Goal: Task Accomplishment & Management: Use online tool/utility

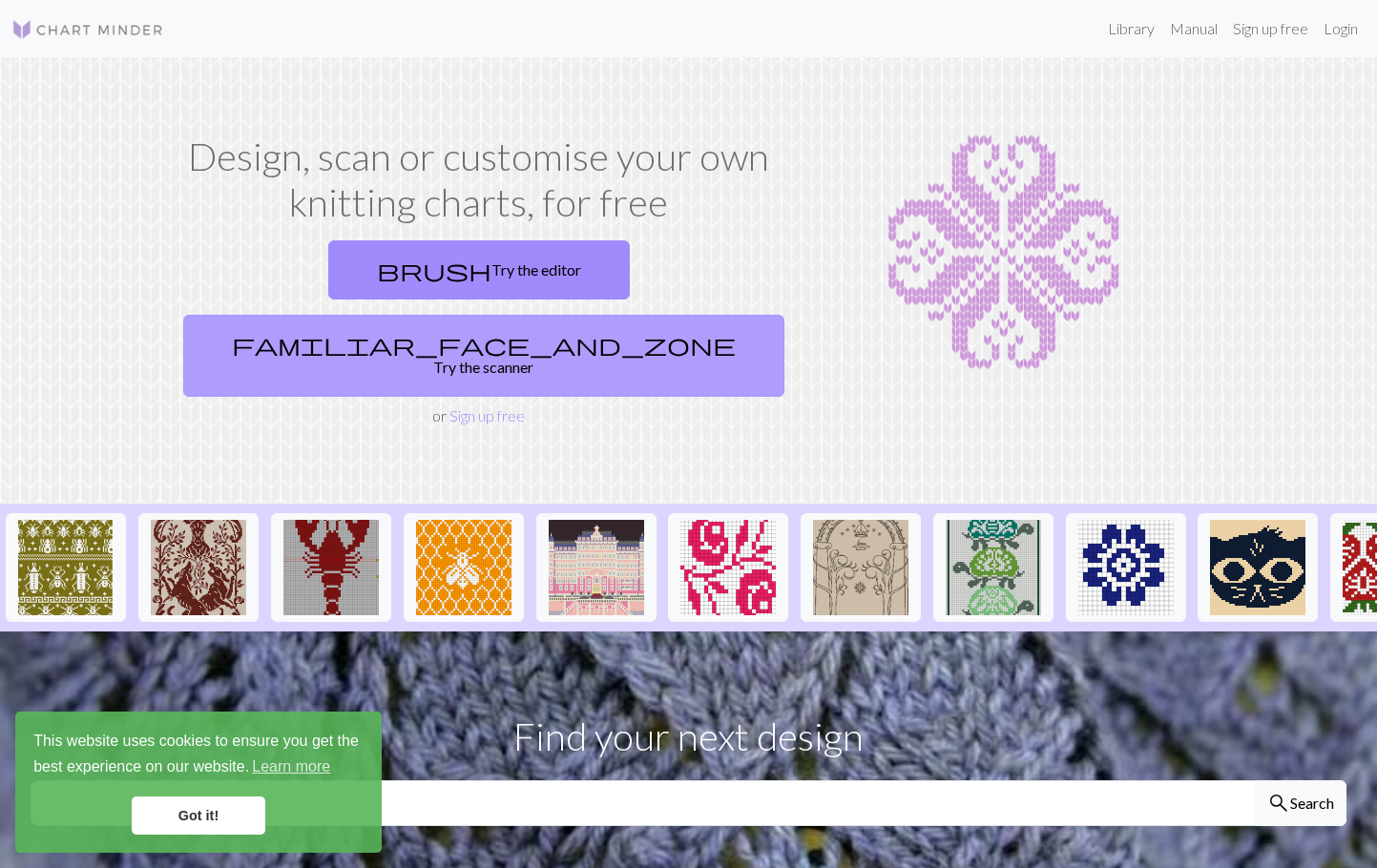
click at [659, 315] on link "familiar_face_and_zone Try the scanner" at bounding box center [484, 356] width 602 height 82
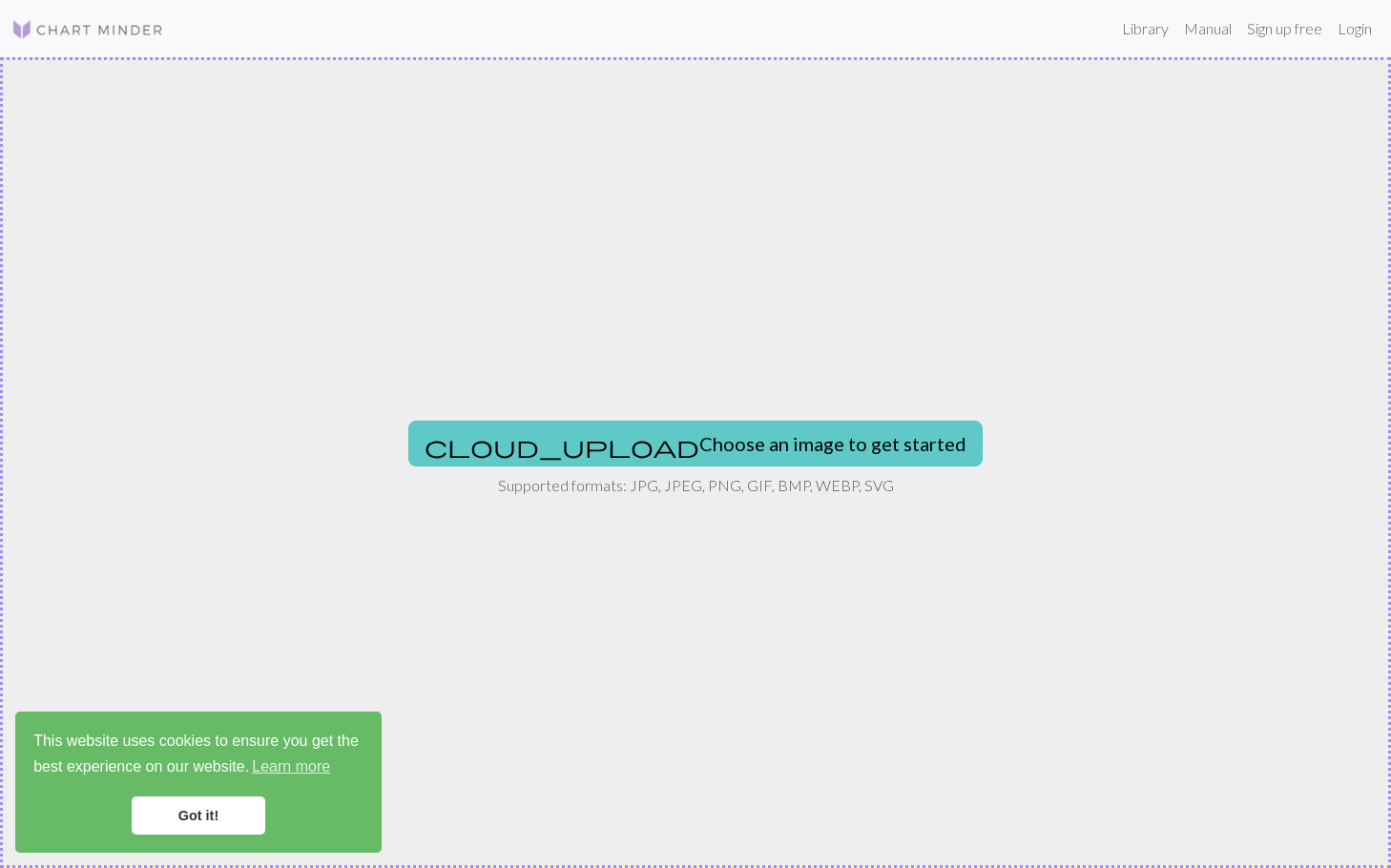
click at [787, 438] on button "cloud_upload Choose an image to get started" at bounding box center [696, 444] width 575 height 46
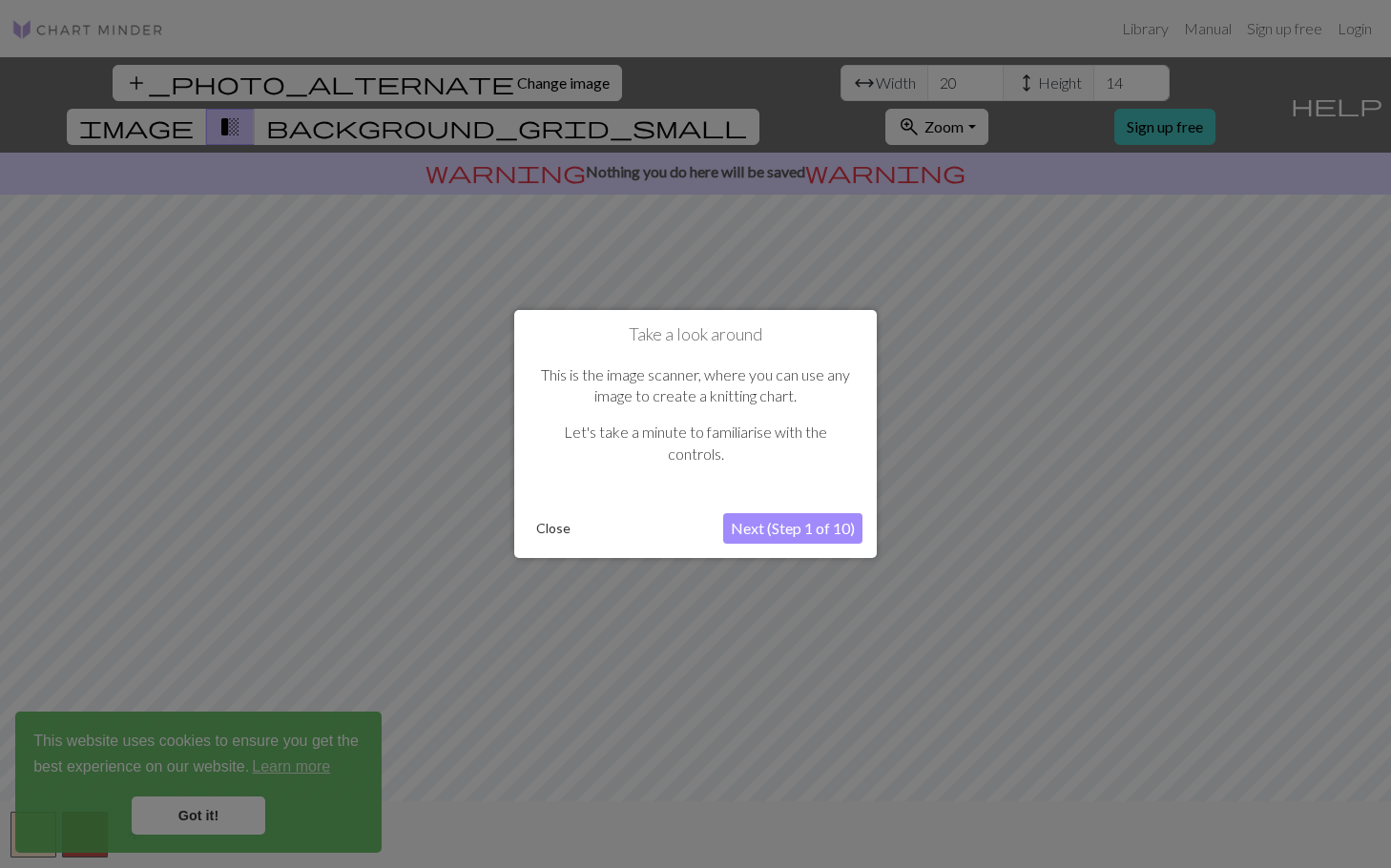
click at [820, 525] on button "Next (Step 1 of 10)" at bounding box center [793, 529] width 140 height 31
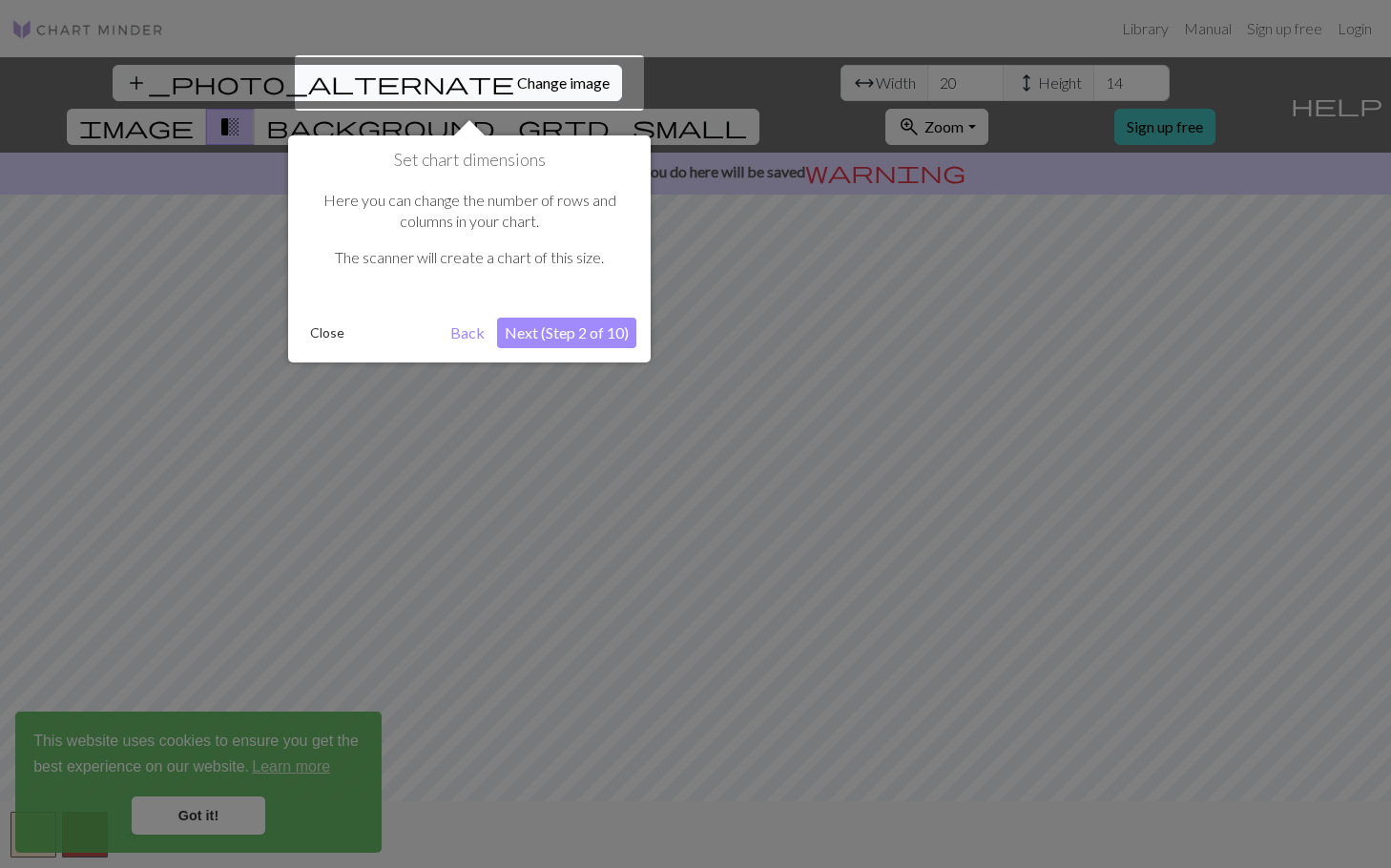
click at [592, 336] on button "Next (Step 2 of 10)" at bounding box center [567, 332] width 140 height 31
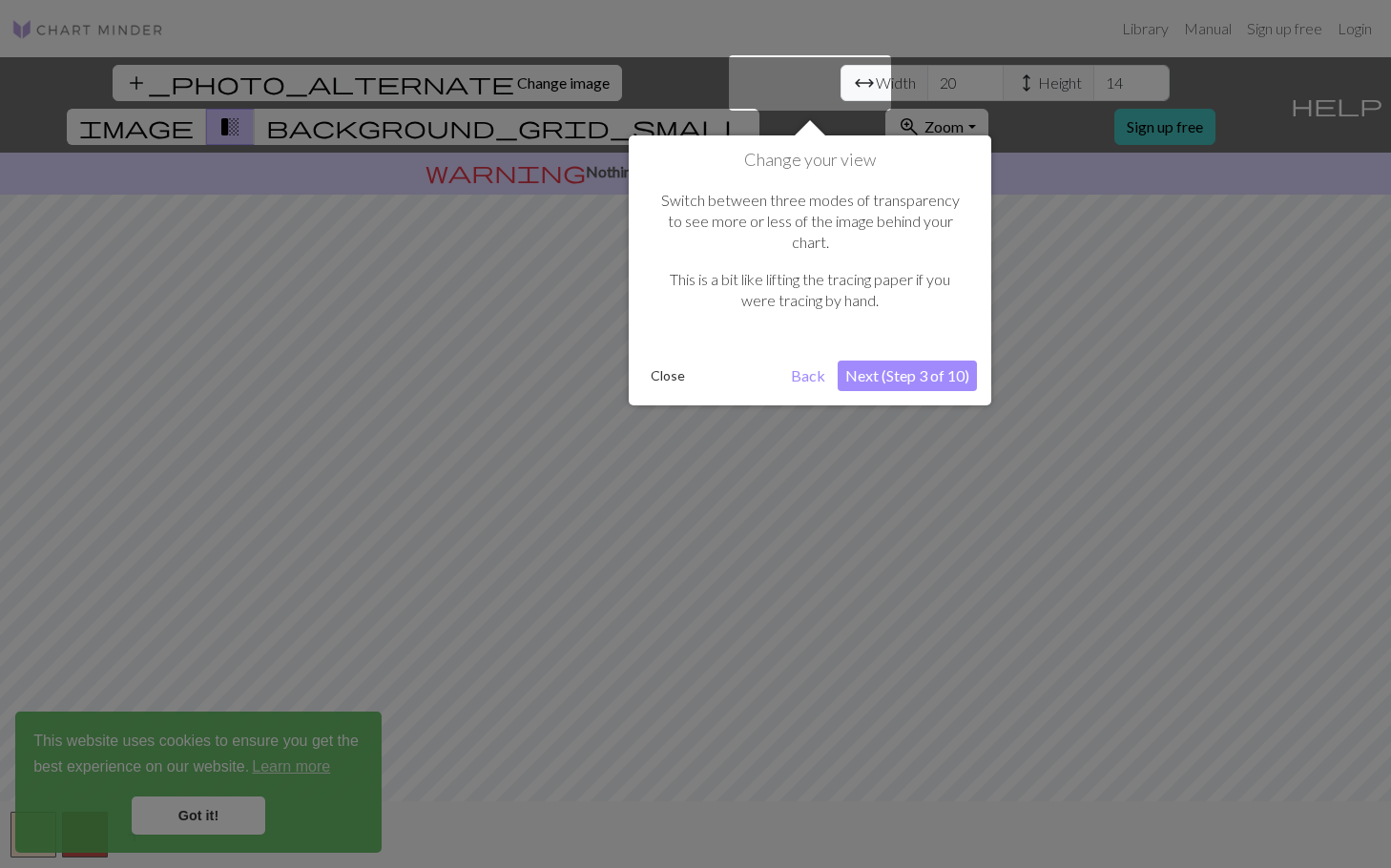
click at [910, 361] on button "Next (Step 3 of 10)" at bounding box center [908, 376] width 140 height 31
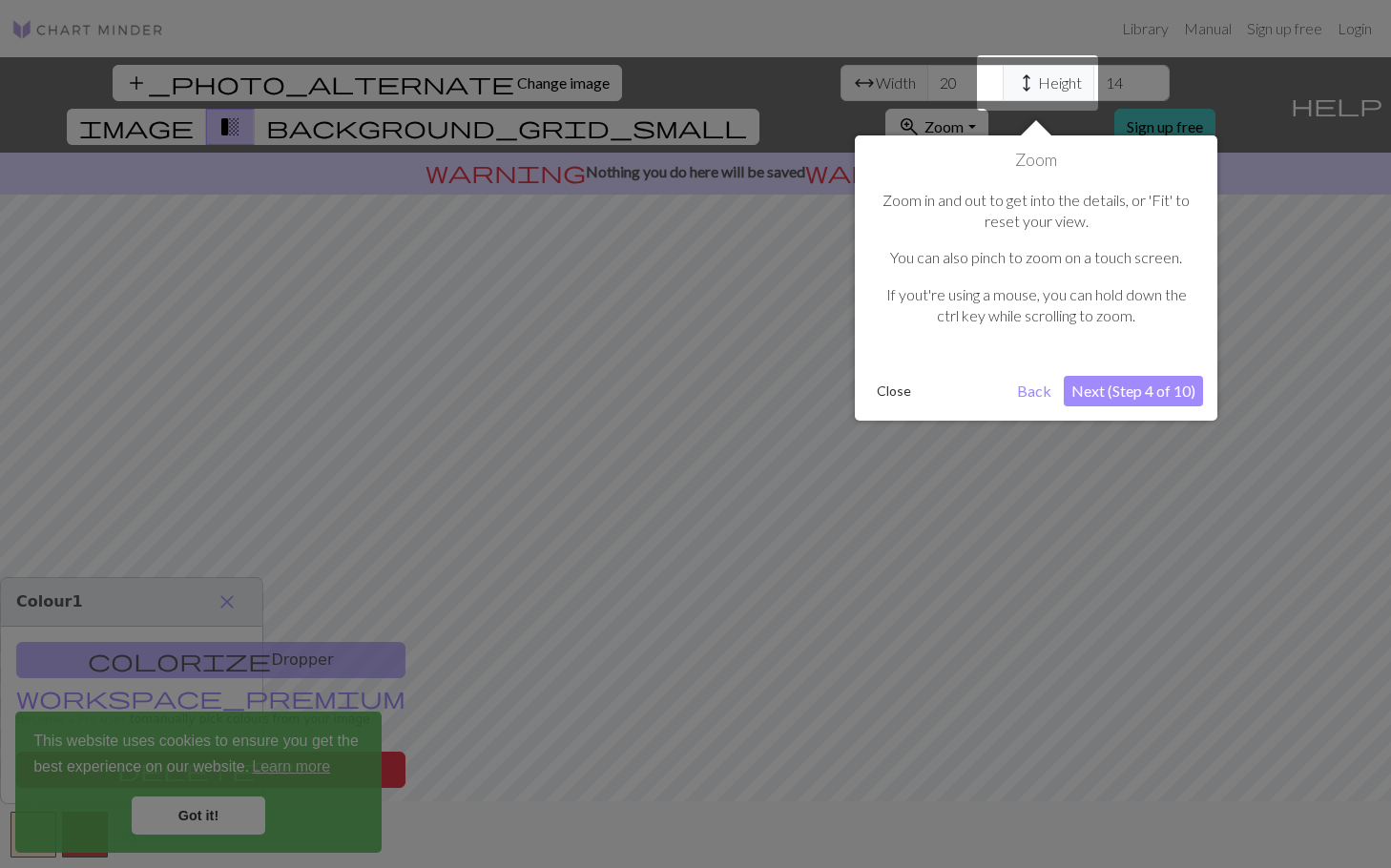
click at [1119, 383] on button "Next (Step 4 of 10)" at bounding box center [1134, 391] width 140 height 31
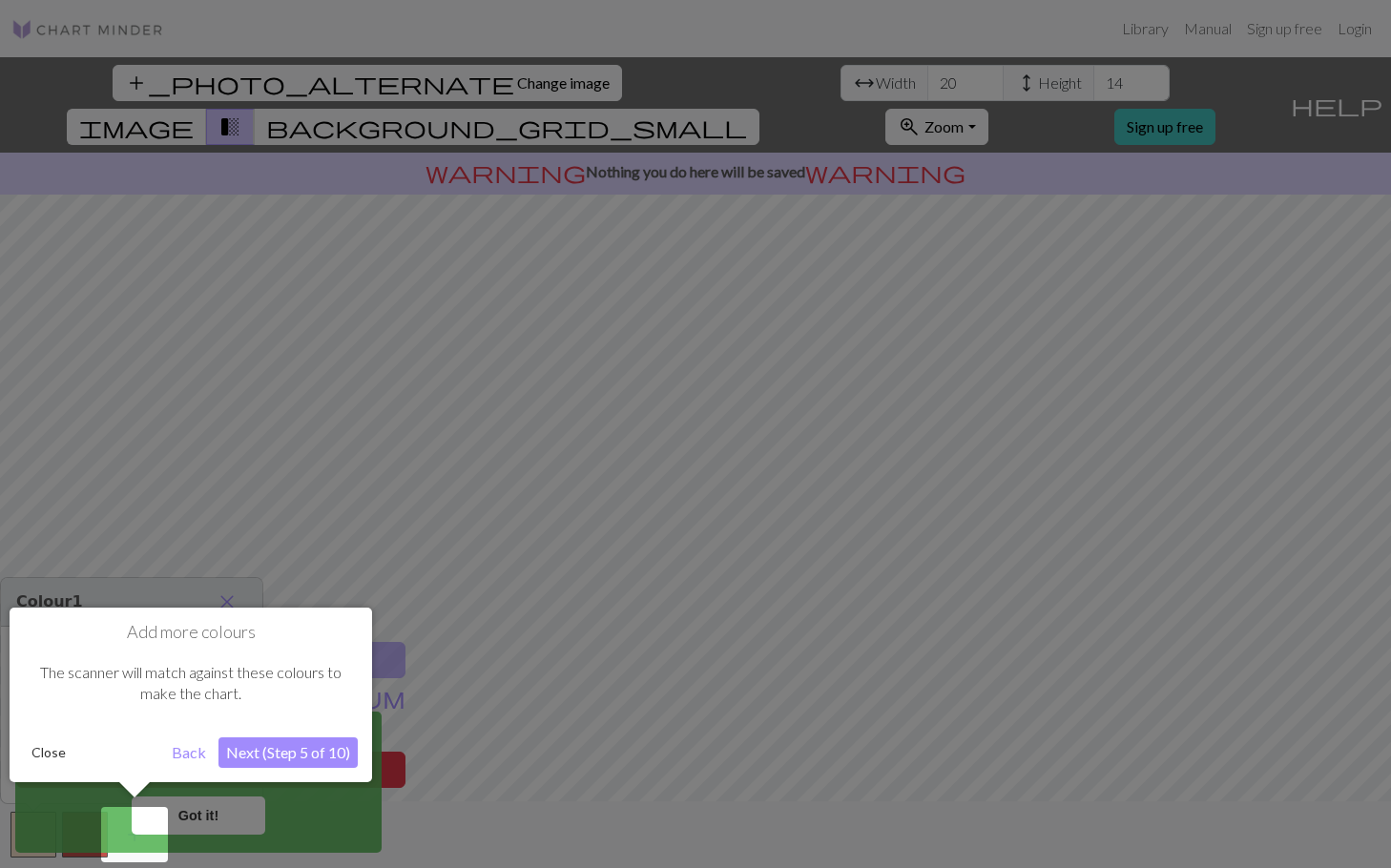
click at [295, 744] on button "Next (Step 5 of 10)" at bounding box center [288, 752] width 140 height 31
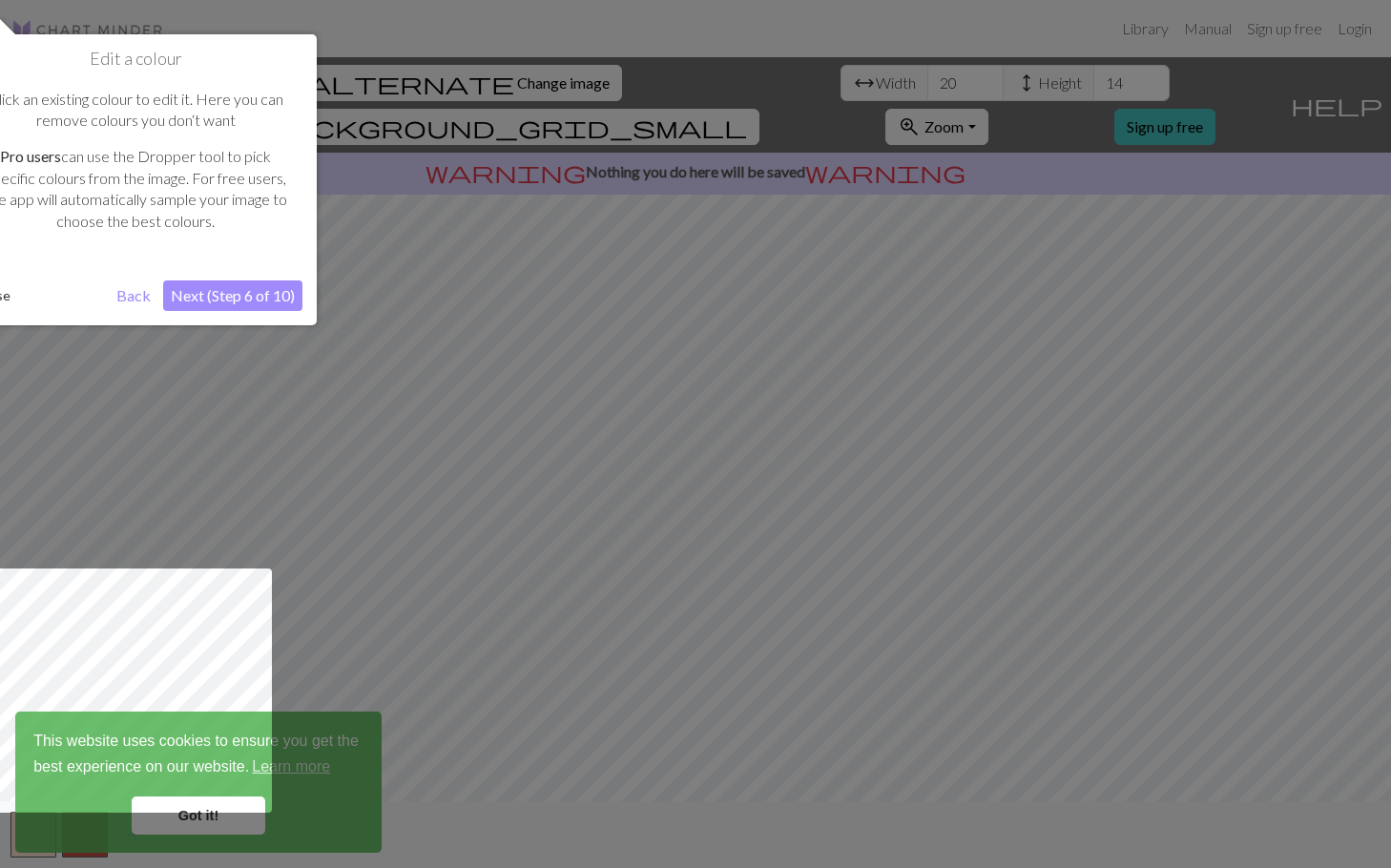
click at [262, 283] on button "Next (Step 6 of 10)" at bounding box center [233, 295] width 140 height 31
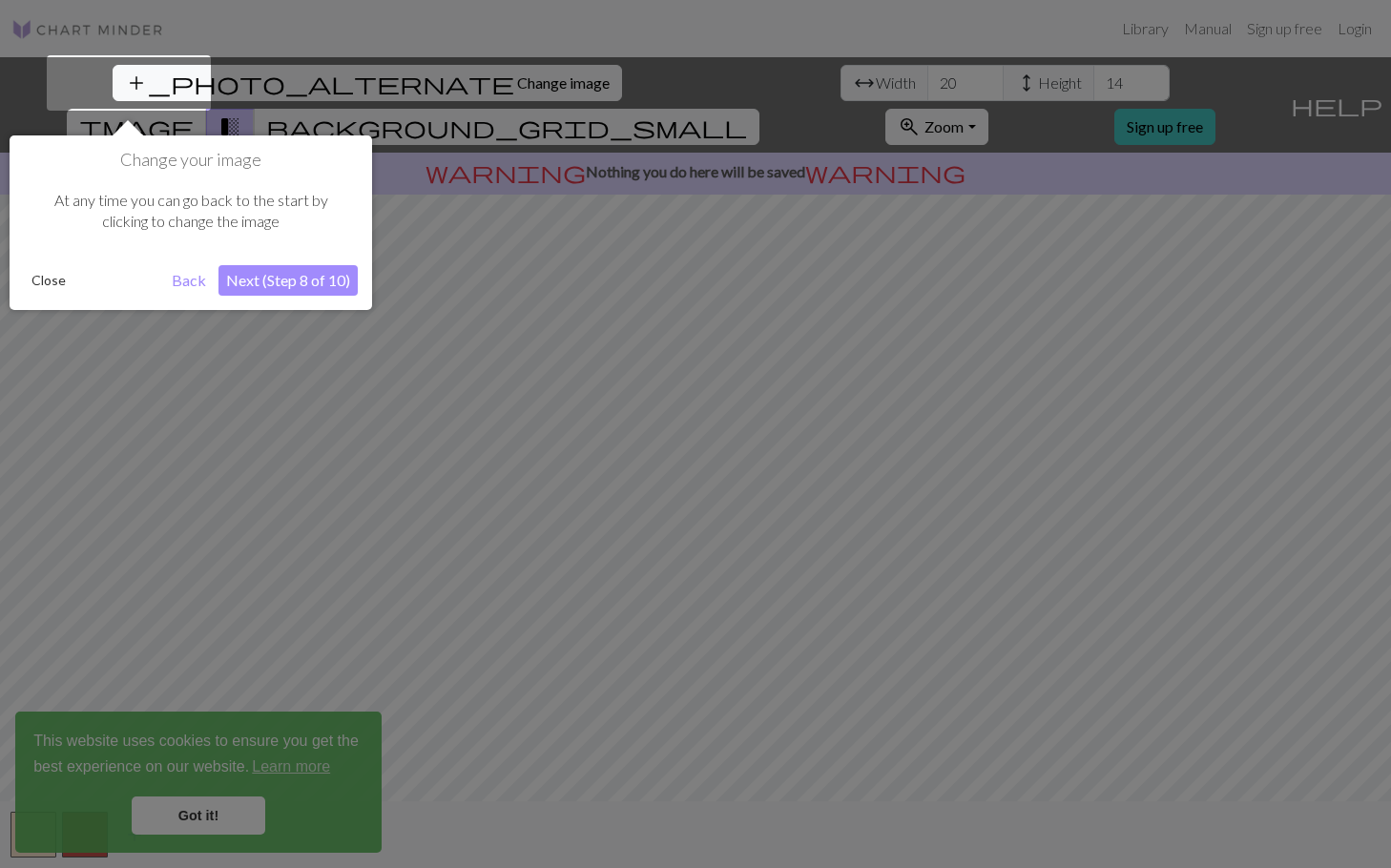
click at [326, 272] on button "Next (Step 8 of 10)" at bounding box center [288, 280] width 140 height 31
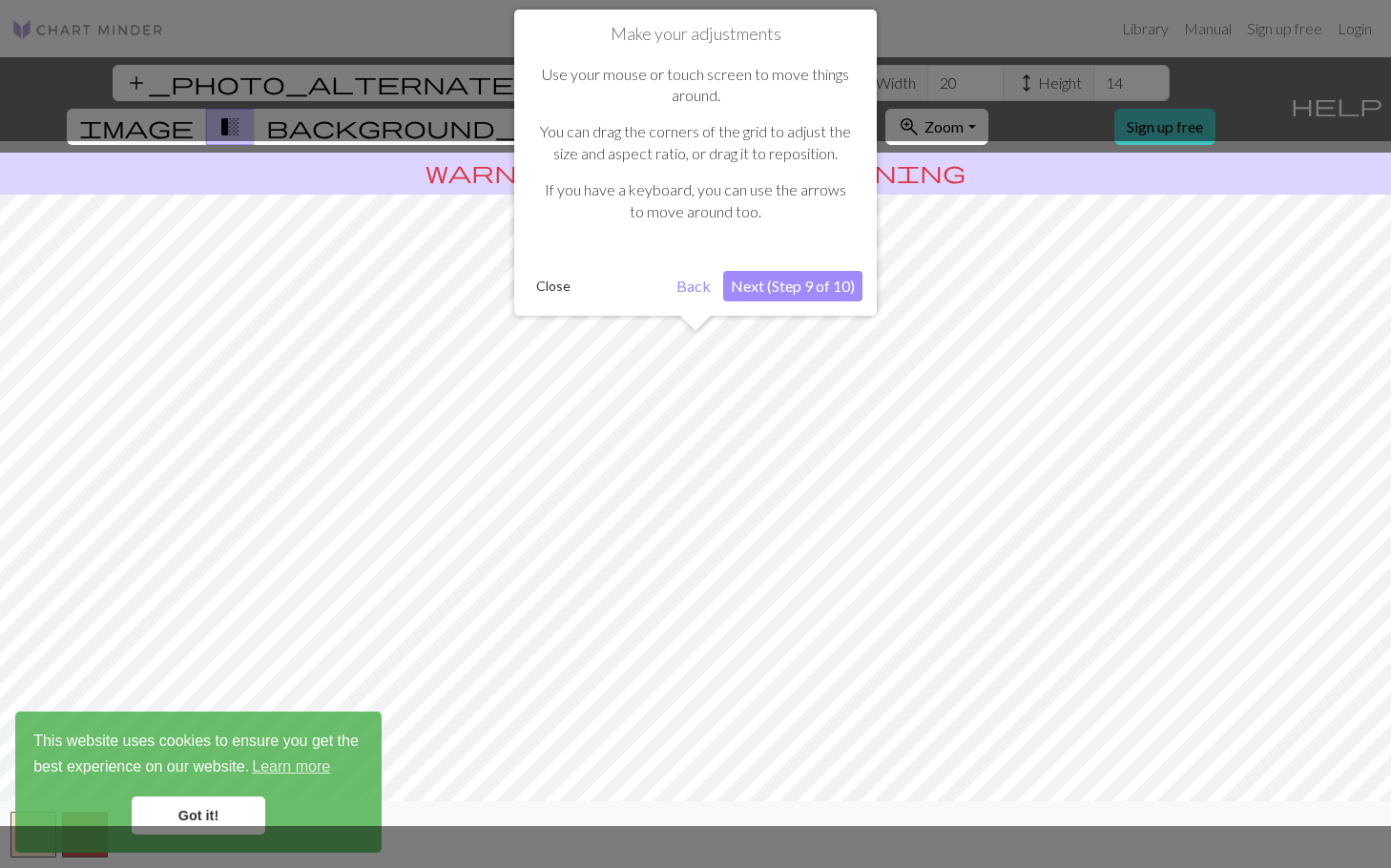
click at [789, 287] on button "Next (Step 9 of 10)" at bounding box center [793, 286] width 140 height 31
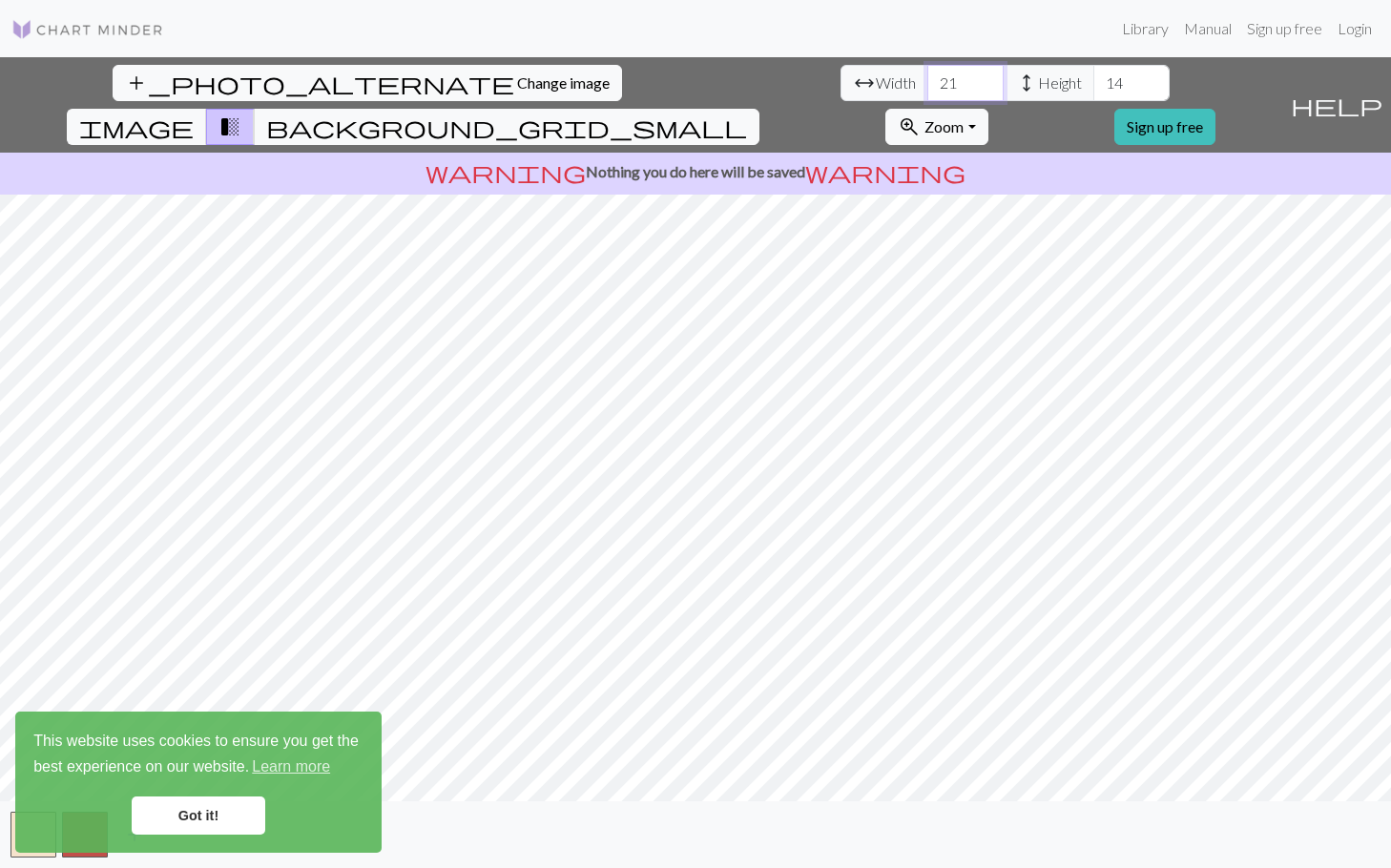
click at [928, 77] on input "21" at bounding box center [966, 83] width 77 height 36
click at [928, 77] on input "22" at bounding box center [966, 83] width 77 height 36
click at [928, 77] on input "23" at bounding box center [966, 83] width 77 height 36
click at [928, 77] on input "24" at bounding box center [966, 83] width 77 height 36
click at [928, 77] on input "25" at bounding box center [966, 83] width 77 height 36
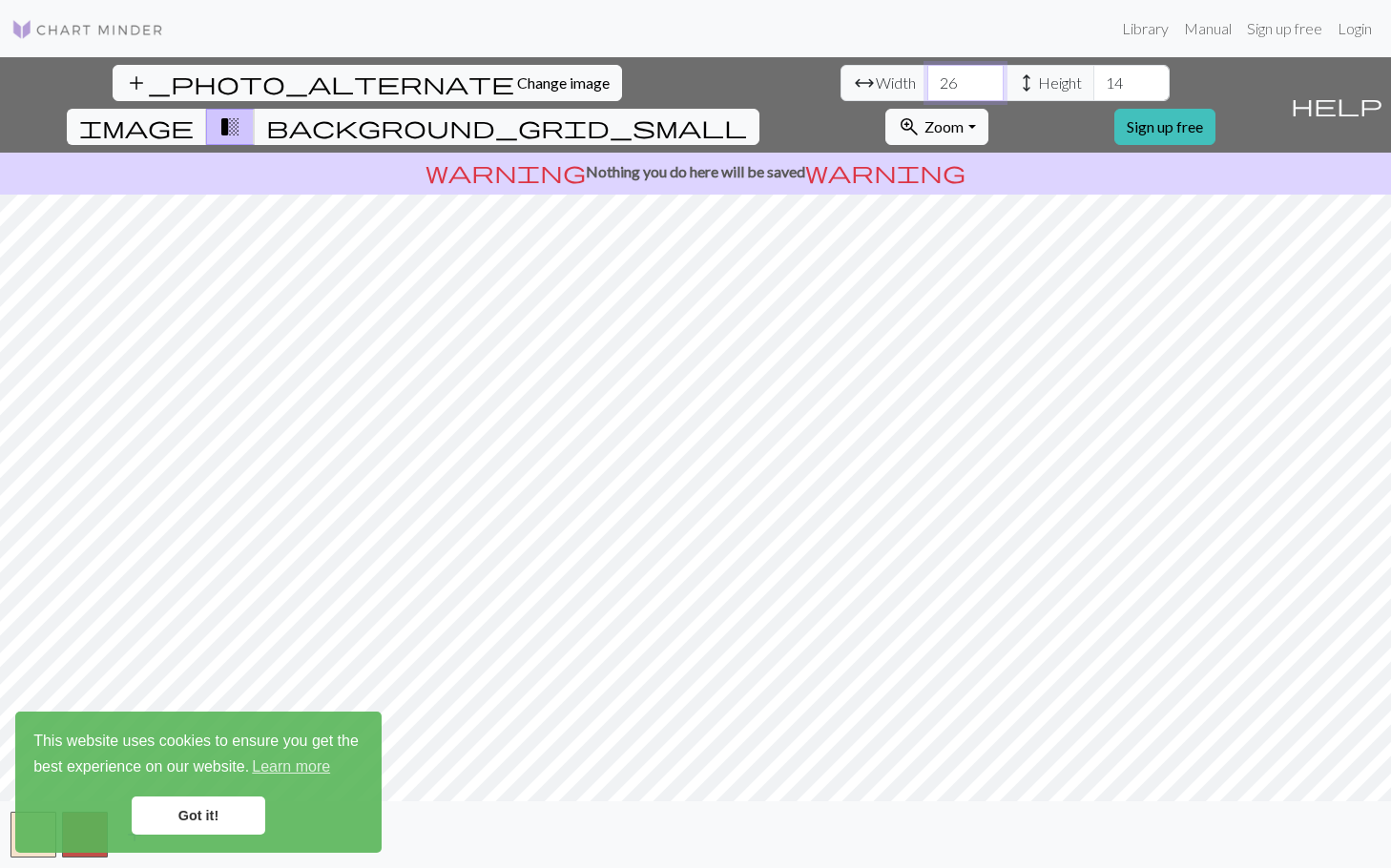
click at [928, 77] on input "26" at bounding box center [966, 83] width 77 height 36
click at [928, 77] on input "27" at bounding box center [966, 83] width 77 height 36
click at [928, 77] on input "28" at bounding box center [966, 83] width 77 height 36
click at [928, 77] on input "29" at bounding box center [966, 83] width 77 height 36
click at [928, 77] on input "30" at bounding box center [966, 83] width 77 height 36
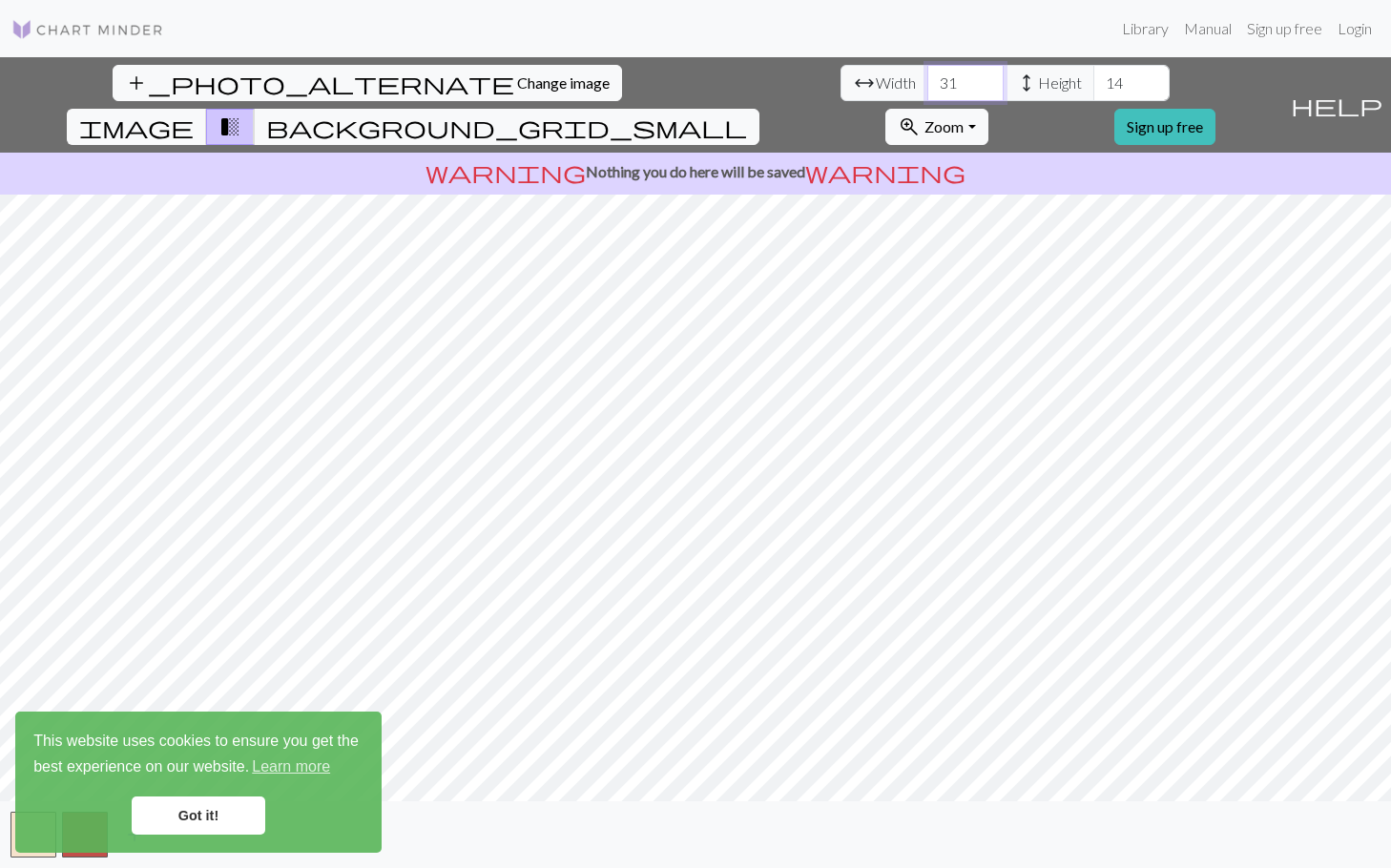
click at [928, 77] on input "31" at bounding box center [966, 83] width 77 height 36
click at [928, 77] on input "32" at bounding box center [966, 83] width 77 height 36
click at [928, 77] on input "33" at bounding box center [966, 83] width 77 height 36
click at [928, 77] on input "34" at bounding box center [966, 83] width 77 height 36
click at [928, 77] on input "35" at bounding box center [966, 83] width 77 height 36
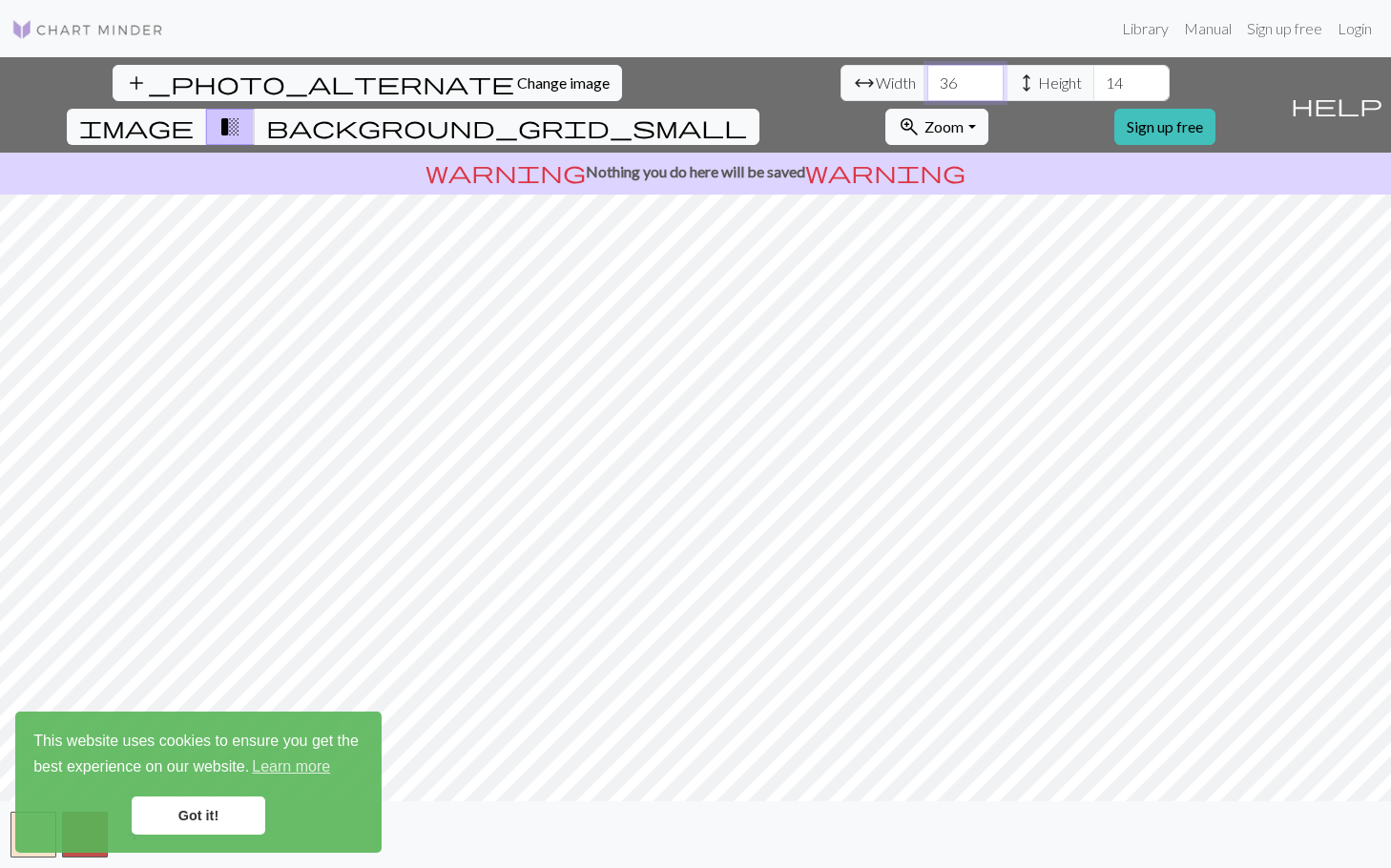
click at [928, 77] on input "36" at bounding box center [966, 83] width 77 height 36
click at [928, 77] on input "37" at bounding box center [966, 83] width 77 height 36
click at [928, 77] on input "38" at bounding box center [966, 83] width 77 height 36
click at [928, 77] on input "39" at bounding box center [966, 83] width 77 height 36
click at [928, 77] on input "40" at bounding box center [966, 83] width 77 height 36
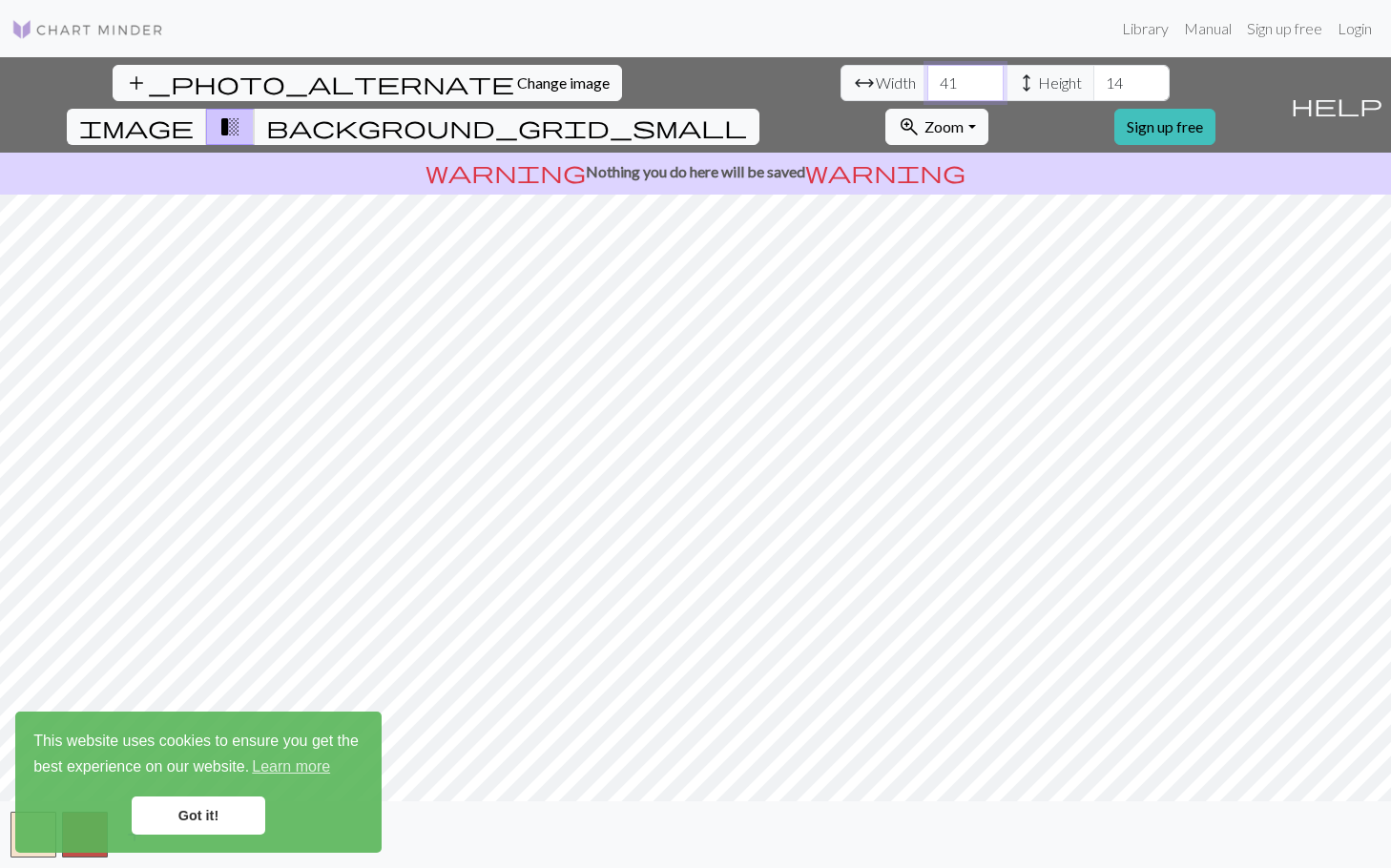
click at [928, 77] on input "41" at bounding box center [966, 83] width 77 height 36
click at [928, 77] on input "42" at bounding box center [966, 83] width 77 height 36
click at [928, 77] on input "43" at bounding box center [966, 83] width 77 height 36
click at [928, 77] on input "44" at bounding box center [966, 83] width 77 height 36
click at [928, 77] on input "45" at bounding box center [966, 83] width 77 height 36
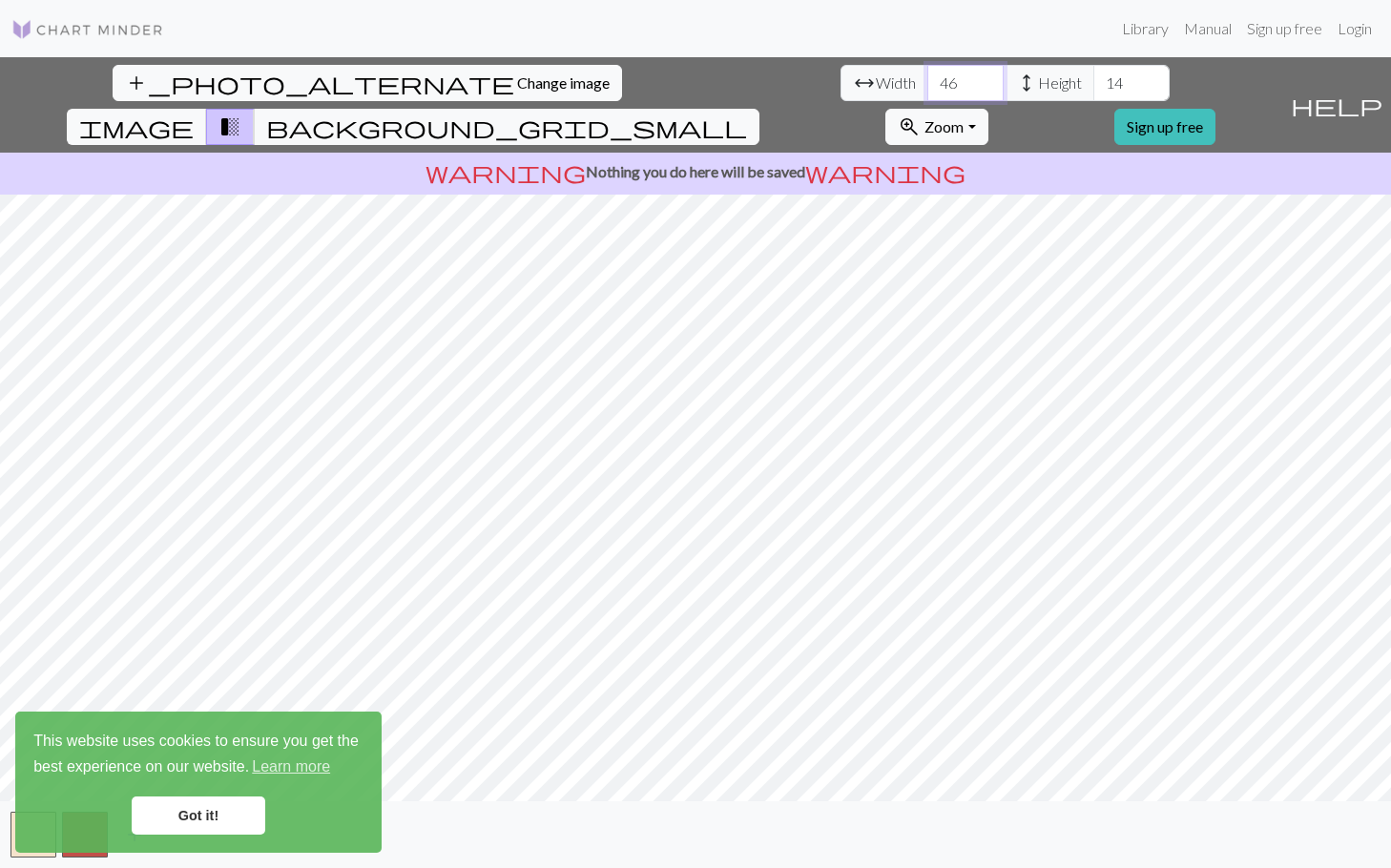
click at [928, 77] on input "46" at bounding box center [966, 83] width 77 height 36
click at [928, 77] on input "47" at bounding box center [966, 83] width 77 height 36
click at [928, 77] on input "48" at bounding box center [966, 83] width 77 height 36
type input "49"
click at [928, 77] on input "49" at bounding box center [966, 83] width 77 height 36
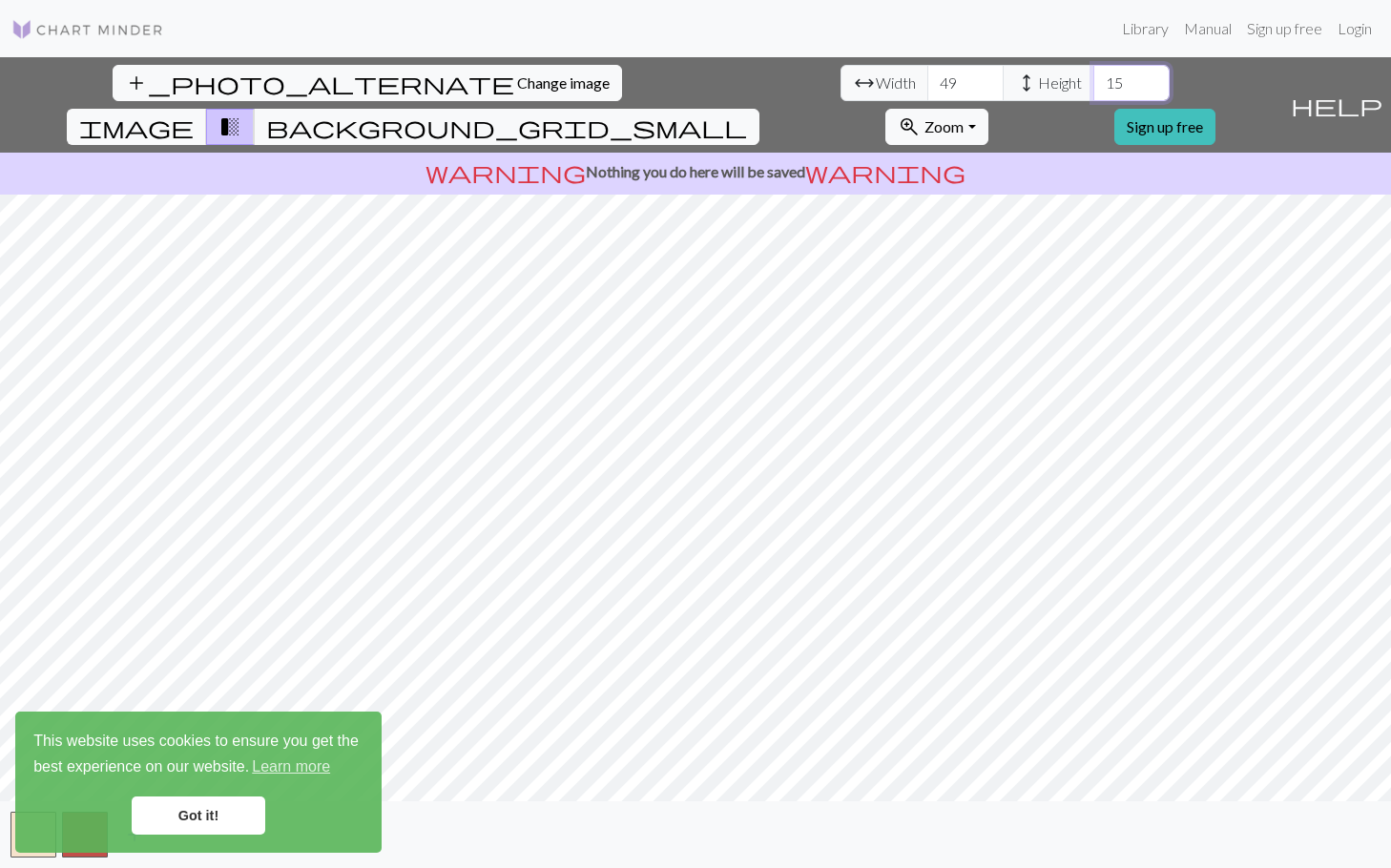
click at [1094, 73] on input "15" at bounding box center [1132, 83] width 77 height 36
click at [1094, 73] on input "16" at bounding box center [1132, 83] width 77 height 36
click at [1094, 73] on input "17" at bounding box center [1132, 83] width 77 height 36
click at [1094, 73] on input "18" at bounding box center [1132, 83] width 77 height 36
click at [1094, 73] on input "19" at bounding box center [1132, 83] width 77 height 36
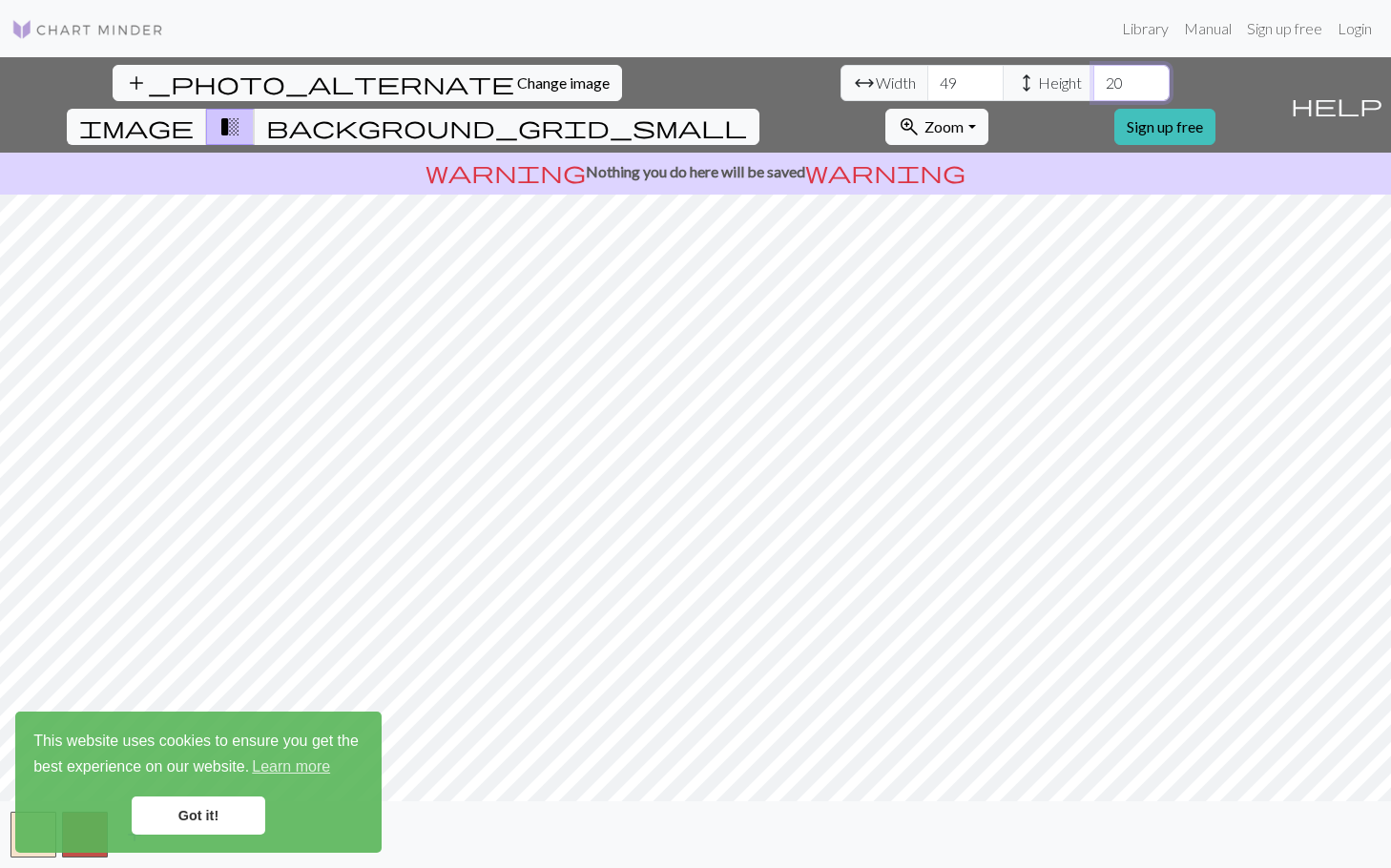
click at [1094, 73] on input "20" at bounding box center [1132, 83] width 77 height 36
click at [1094, 73] on input "21" at bounding box center [1132, 83] width 77 height 36
click at [1094, 73] on input "22" at bounding box center [1132, 83] width 77 height 36
click at [1094, 73] on input "23" at bounding box center [1132, 83] width 77 height 36
click at [1094, 73] on input "24" at bounding box center [1132, 83] width 77 height 36
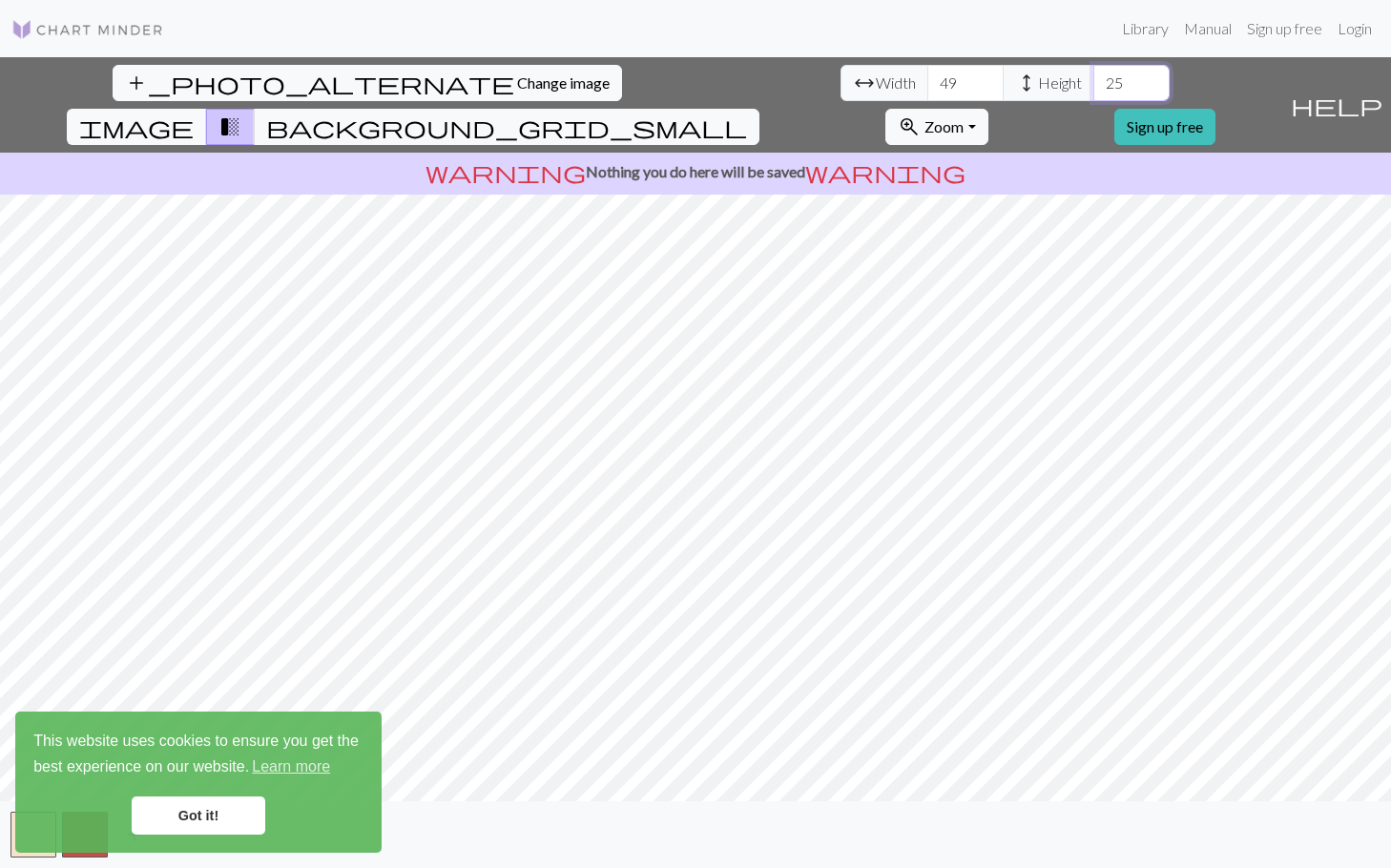
click at [1094, 73] on input "25" at bounding box center [1132, 83] width 77 height 36
click at [1094, 73] on input "26" at bounding box center [1132, 83] width 77 height 36
click at [1094, 73] on input "27" at bounding box center [1132, 83] width 77 height 36
click at [1094, 73] on input "28" at bounding box center [1132, 83] width 77 height 36
click at [1094, 73] on input "29" at bounding box center [1132, 83] width 77 height 36
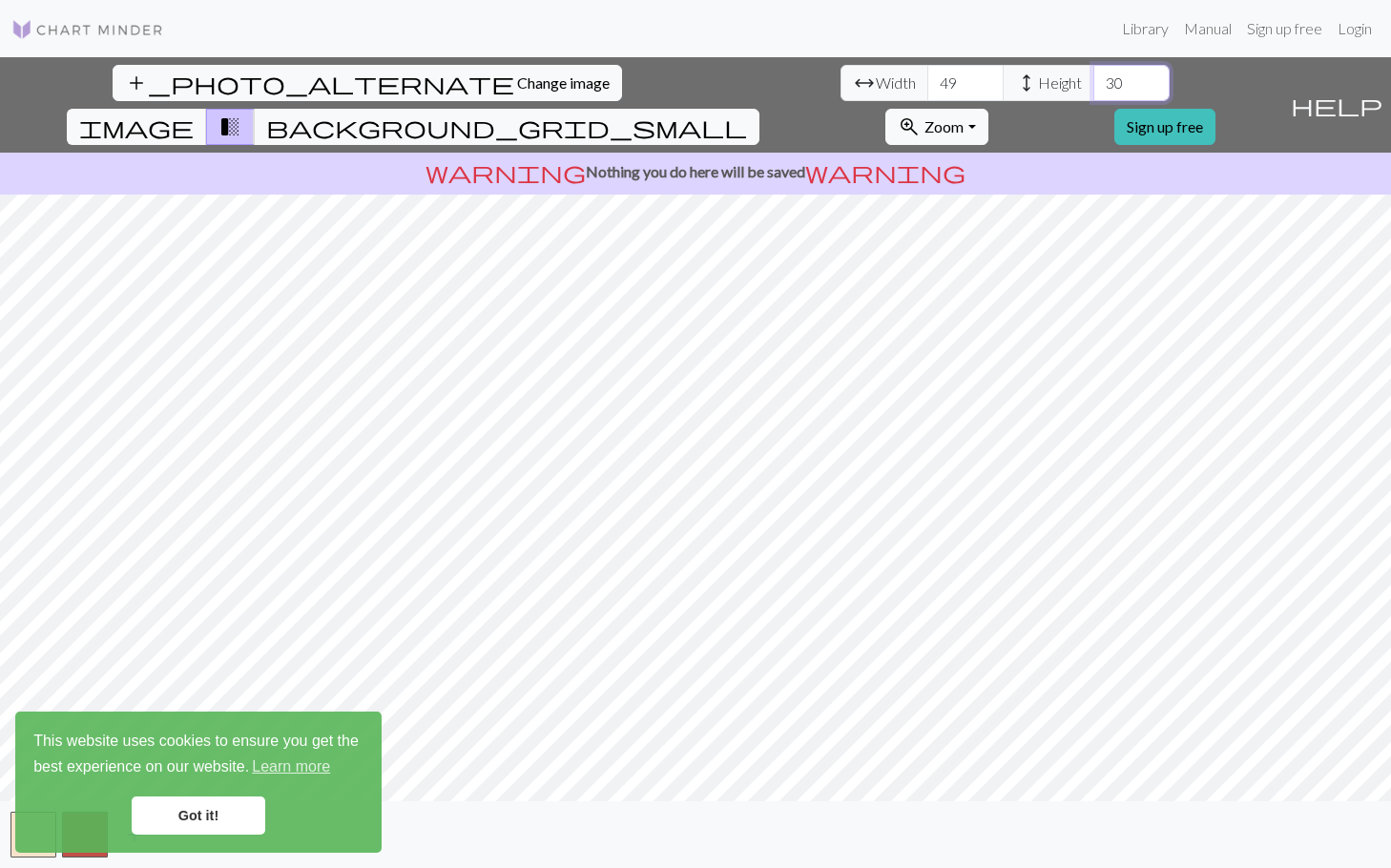
click at [1094, 73] on input "30" at bounding box center [1132, 83] width 77 height 36
click at [1094, 73] on input "31" at bounding box center [1132, 83] width 77 height 36
click at [1094, 73] on input "32" at bounding box center [1132, 83] width 77 height 36
click at [1094, 73] on input "33" at bounding box center [1132, 83] width 77 height 36
click at [1094, 73] on input "34" at bounding box center [1132, 83] width 77 height 36
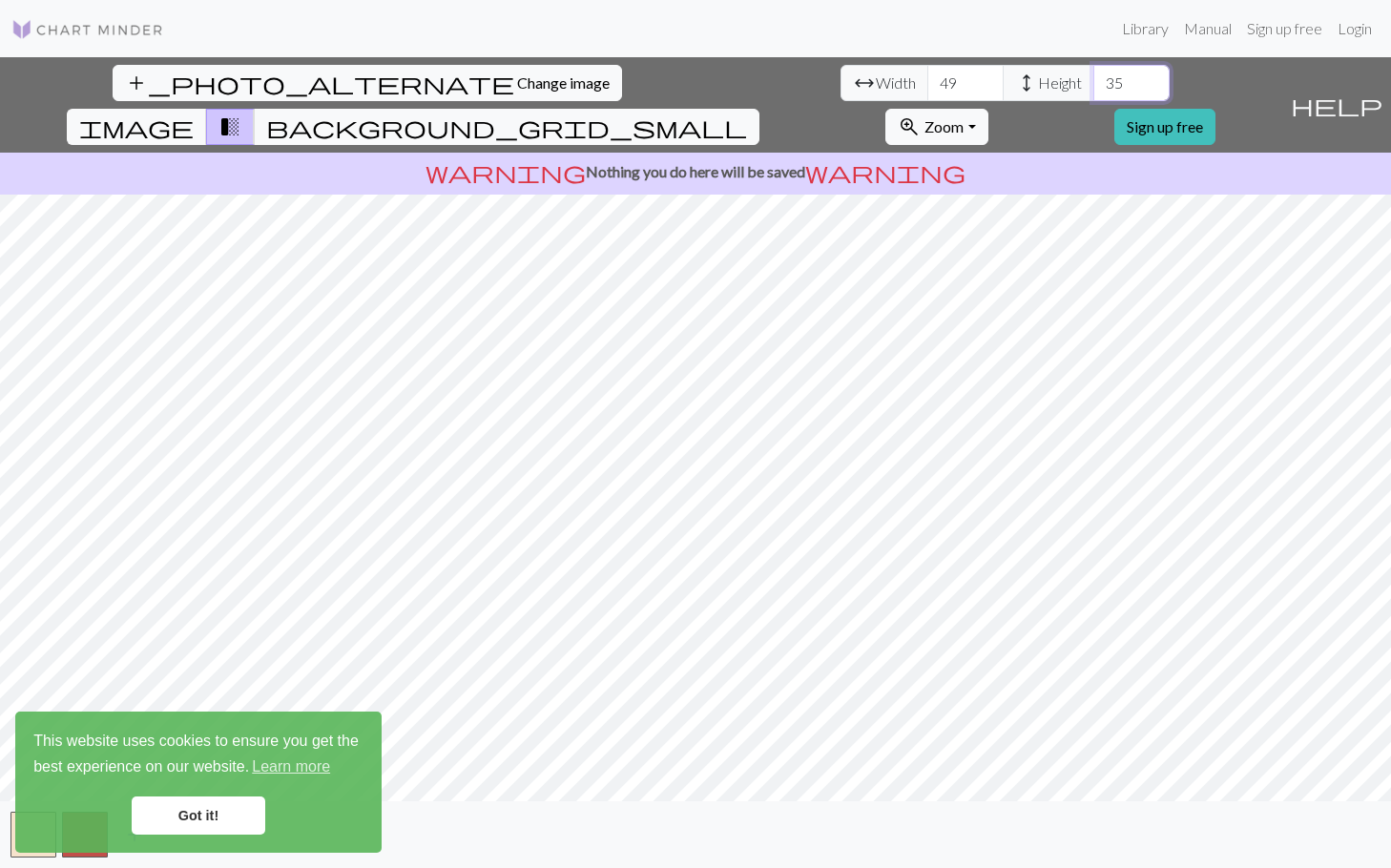
click at [1094, 73] on input "35" at bounding box center [1132, 83] width 77 height 36
click at [1094, 73] on input "36" at bounding box center [1132, 83] width 77 height 36
click at [1094, 73] on input "37" at bounding box center [1132, 83] width 77 height 36
click at [1094, 73] on input "38" at bounding box center [1132, 83] width 77 height 36
click at [1094, 73] on input "39" at bounding box center [1132, 83] width 77 height 36
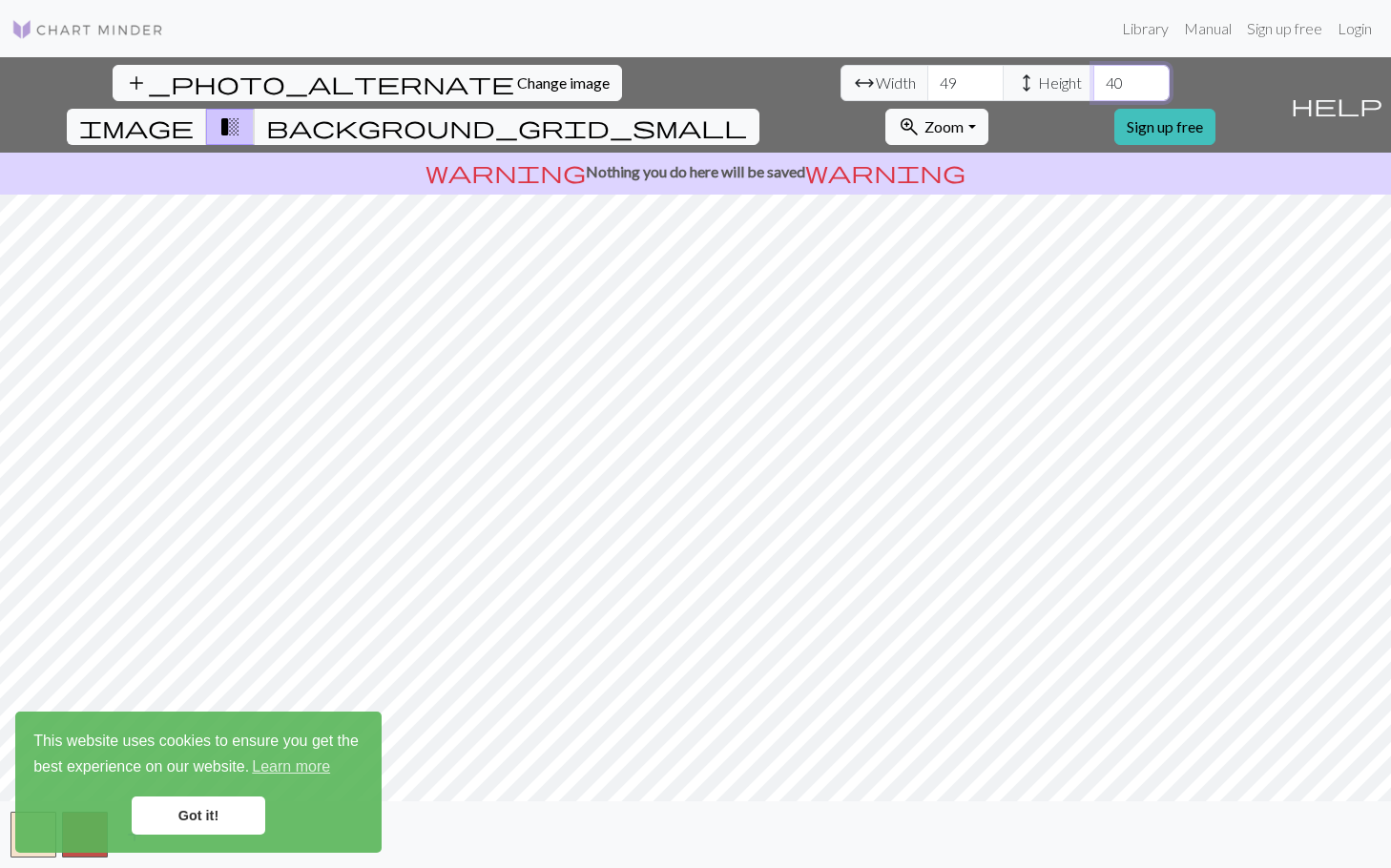
click at [1094, 73] on input "40" at bounding box center [1132, 83] width 77 height 36
click at [1094, 73] on input "41" at bounding box center [1132, 83] width 77 height 36
click at [1094, 73] on input "42" at bounding box center [1132, 83] width 77 height 36
click at [1094, 73] on input "43" at bounding box center [1132, 83] width 77 height 36
click at [1094, 73] on input "44" at bounding box center [1132, 83] width 77 height 36
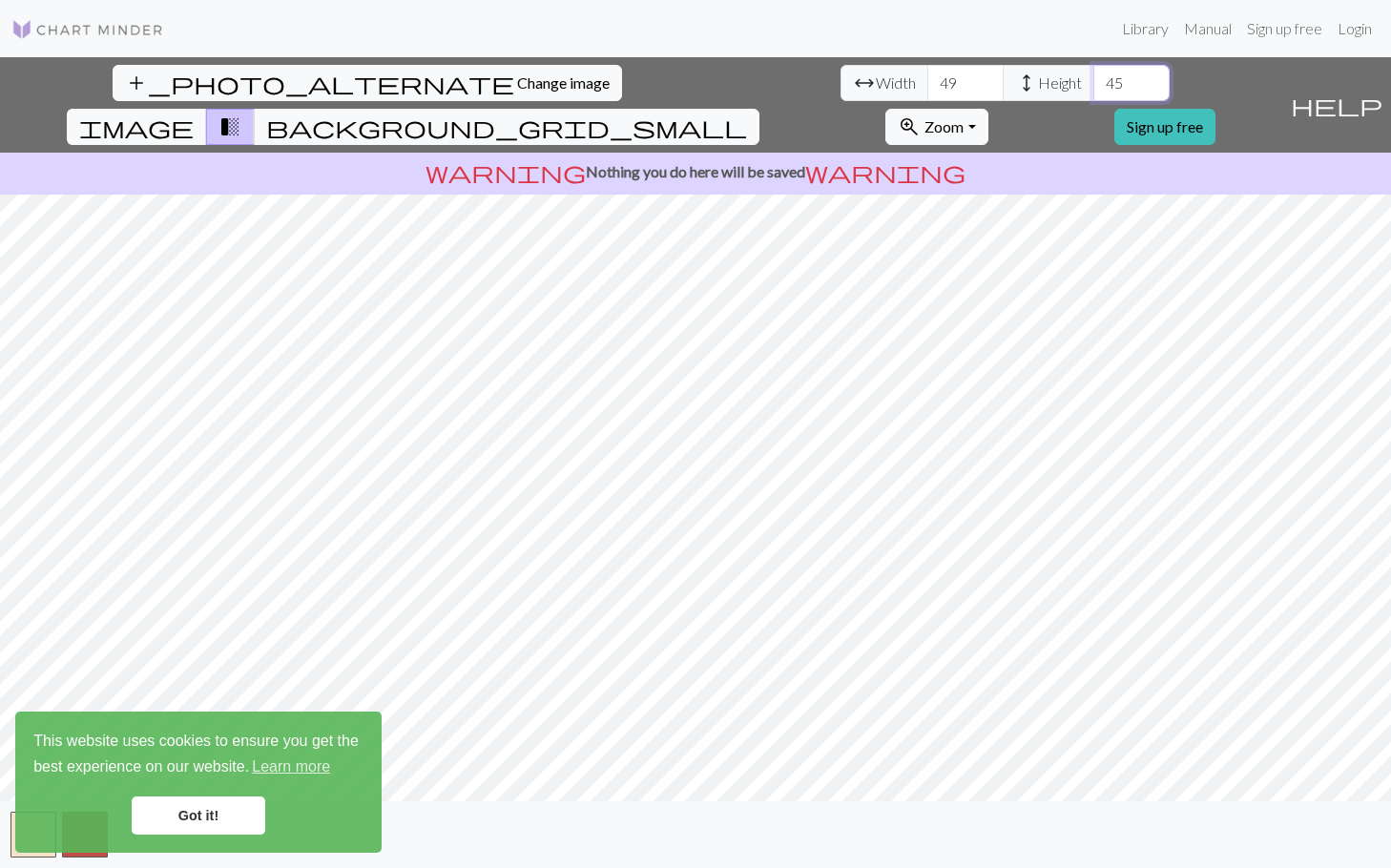
click at [1094, 73] on input "45" at bounding box center [1132, 83] width 77 height 36
click at [1094, 73] on input "46" at bounding box center [1132, 83] width 77 height 36
click at [1094, 73] on input "47" at bounding box center [1132, 83] width 77 height 36
click at [1094, 73] on input "48" at bounding box center [1132, 83] width 77 height 36
click at [1094, 73] on input "49" at bounding box center [1132, 83] width 77 height 36
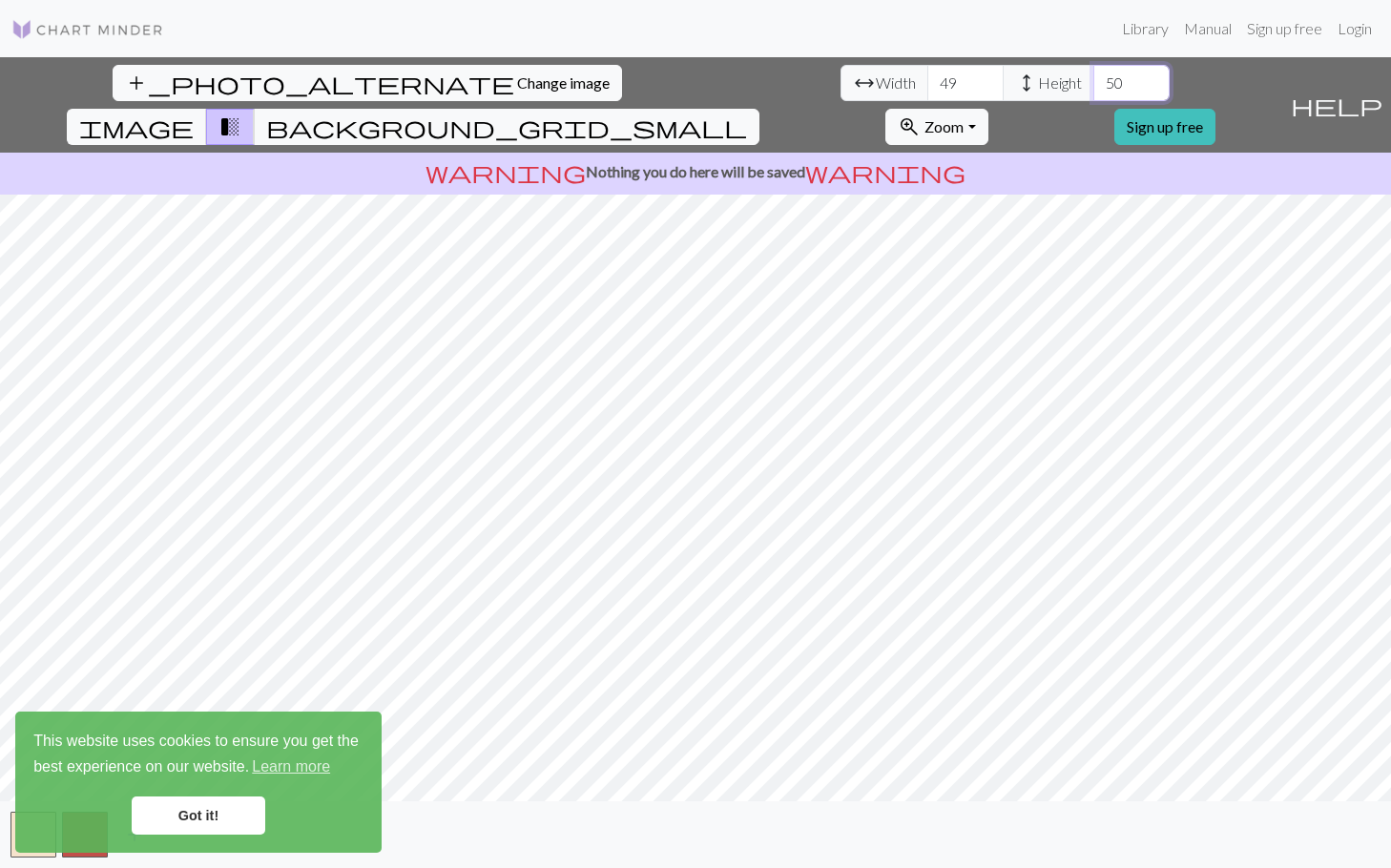
click at [1094, 73] on input "50" at bounding box center [1132, 83] width 77 height 36
click at [1094, 73] on input "51" at bounding box center [1132, 83] width 77 height 36
click at [1094, 73] on input "52" at bounding box center [1132, 83] width 77 height 36
click at [1094, 73] on input "53" at bounding box center [1132, 83] width 77 height 36
click at [1094, 73] on input "54" at bounding box center [1132, 83] width 77 height 36
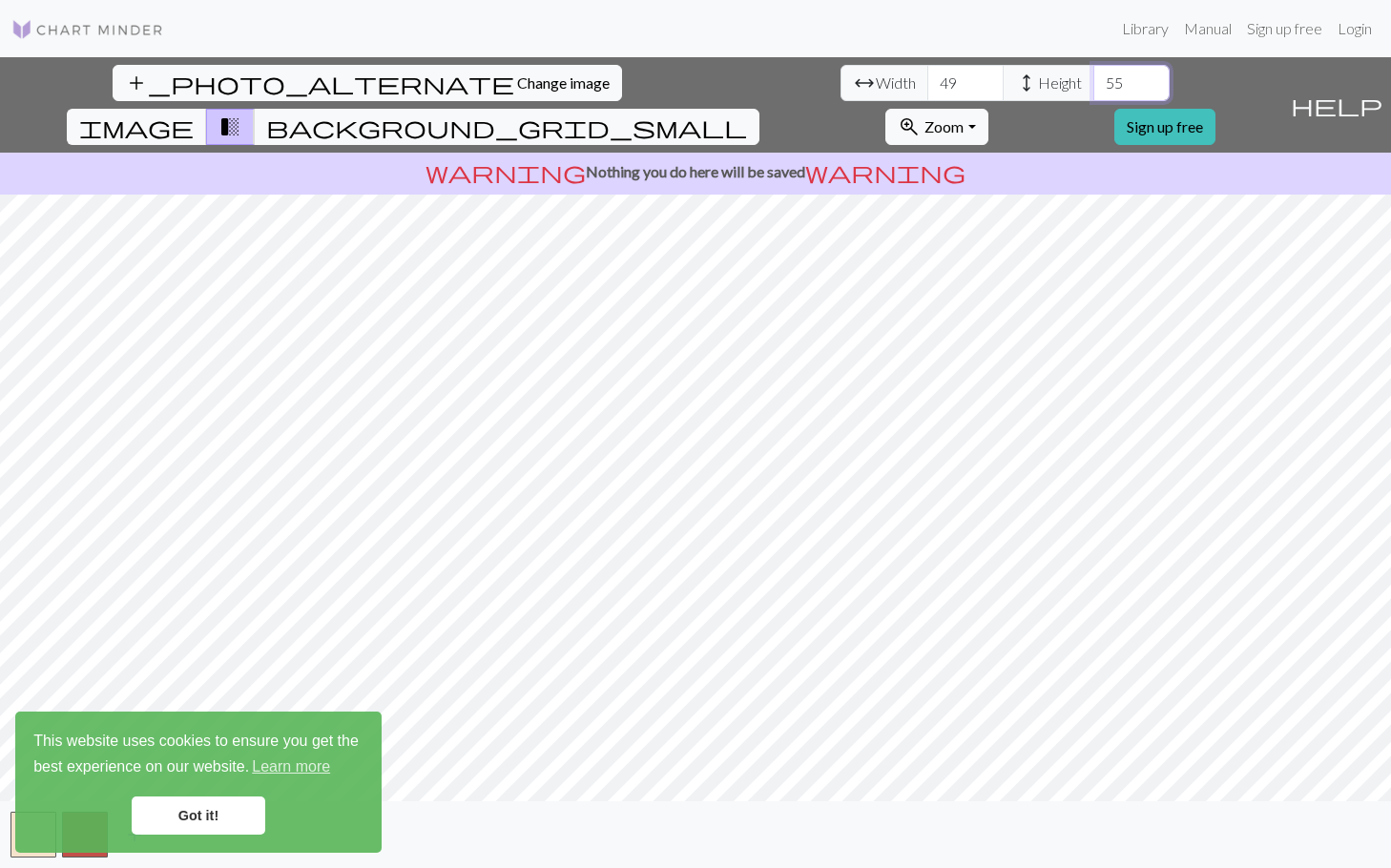
click at [1094, 73] on input "55" at bounding box center [1132, 83] width 77 height 36
click at [1094, 73] on input "56" at bounding box center [1132, 83] width 77 height 36
click at [1094, 73] on input "57" at bounding box center [1132, 83] width 77 height 36
click at [1094, 73] on input "58" at bounding box center [1132, 83] width 77 height 36
type input "59"
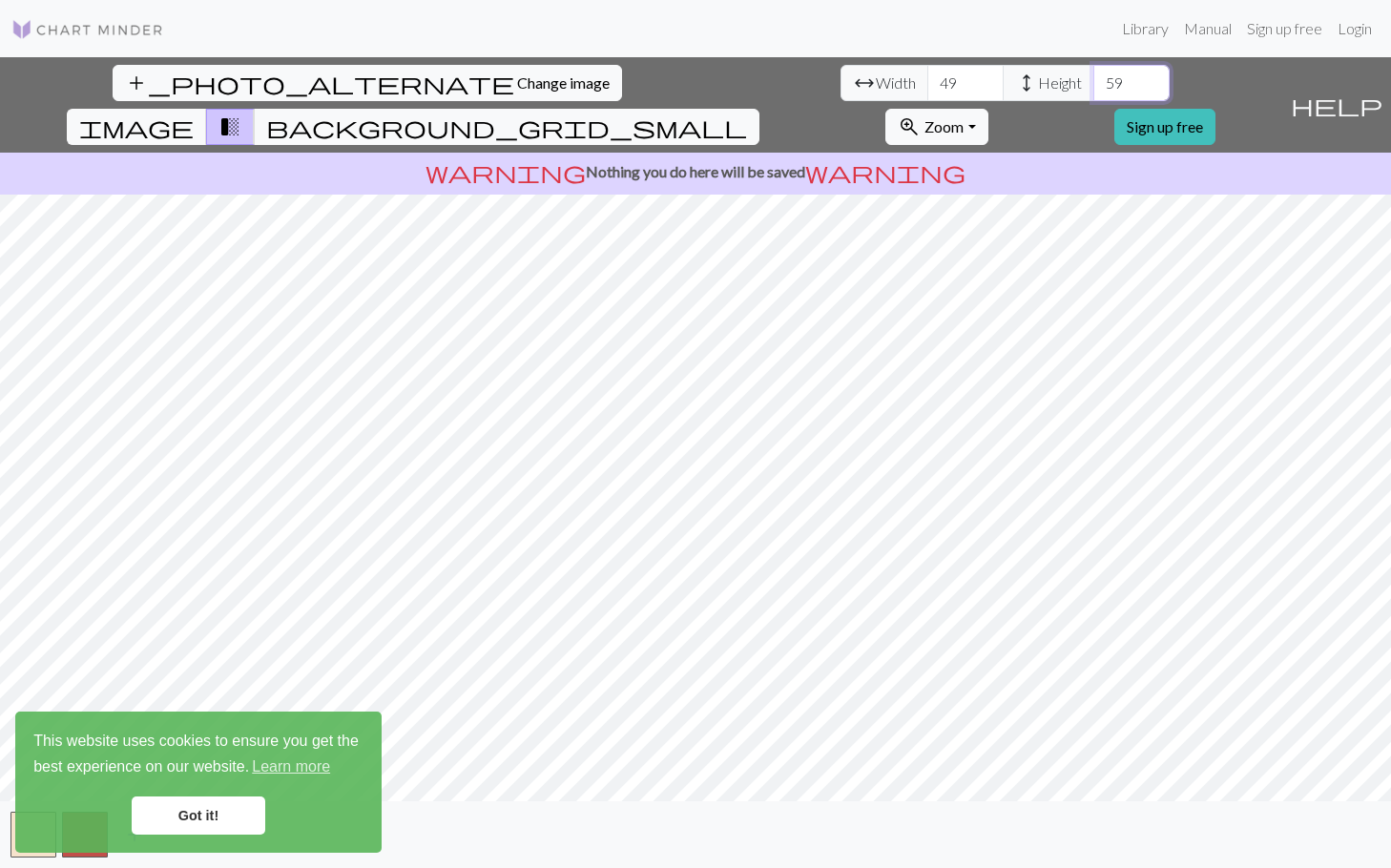
click at [1094, 73] on input "59" at bounding box center [1132, 83] width 77 height 36
click at [928, 77] on input "50" at bounding box center [966, 83] width 77 height 36
click at [928, 77] on input "51" at bounding box center [966, 83] width 77 height 36
click at [928, 77] on input "52" at bounding box center [966, 83] width 77 height 36
click at [928, 77] on input "53" at bounding box center [966, 83] width 77 height 36
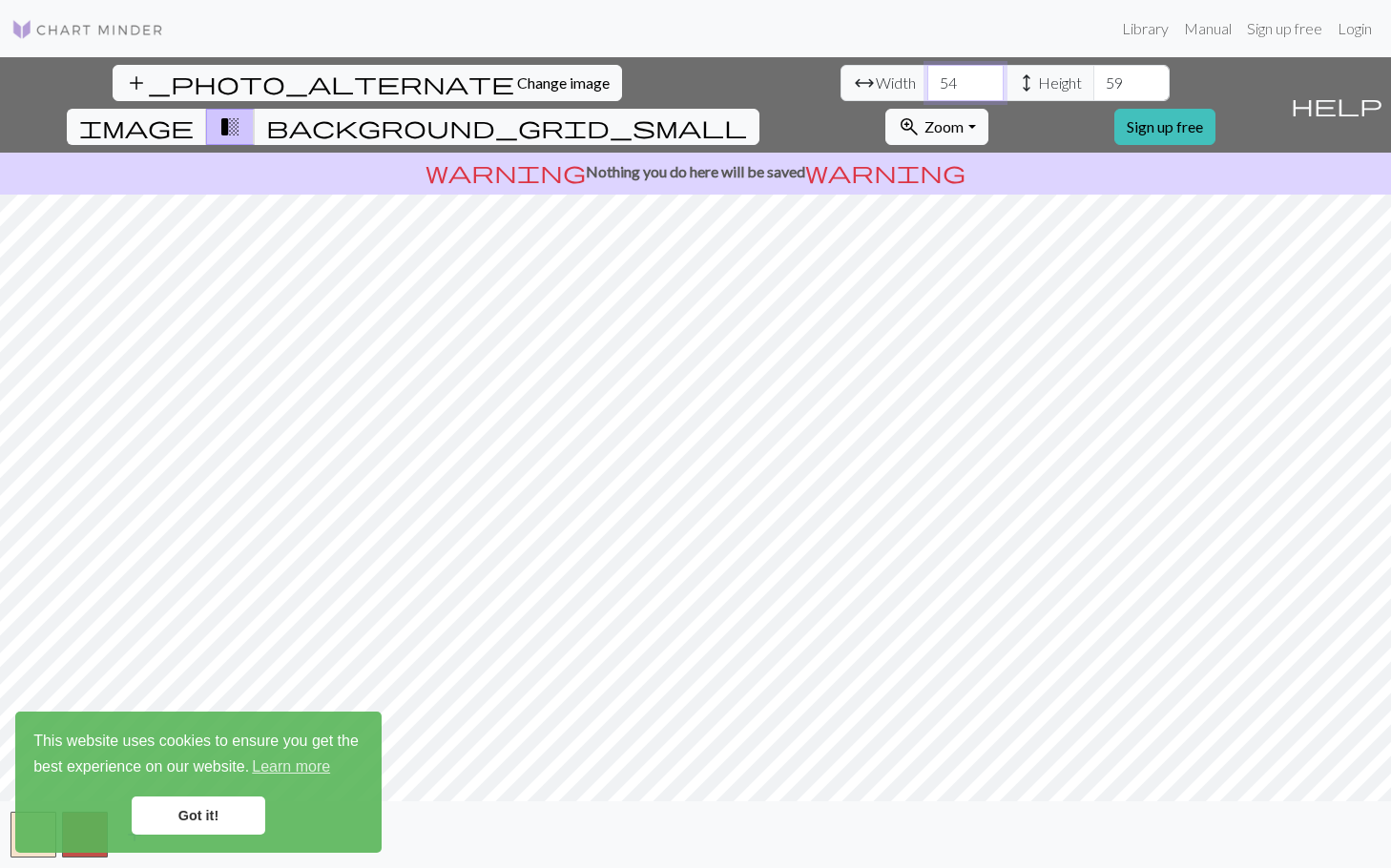
click at [928, 77] on input "54" at bounding box center [966, 83] width 77 height 36
click at [928, 77] on input "55" at bounding box center [966, 83] width 77 height 36
click at [928, 77] on input "56" at bounding box center [966, 83] width 77 height 36
click at [928, 77] on input "57" at bounding box center [966, 83] width 77 height 36
click at [928, 77] on input "58" at bounding box center [966, 83] width 77 height 36
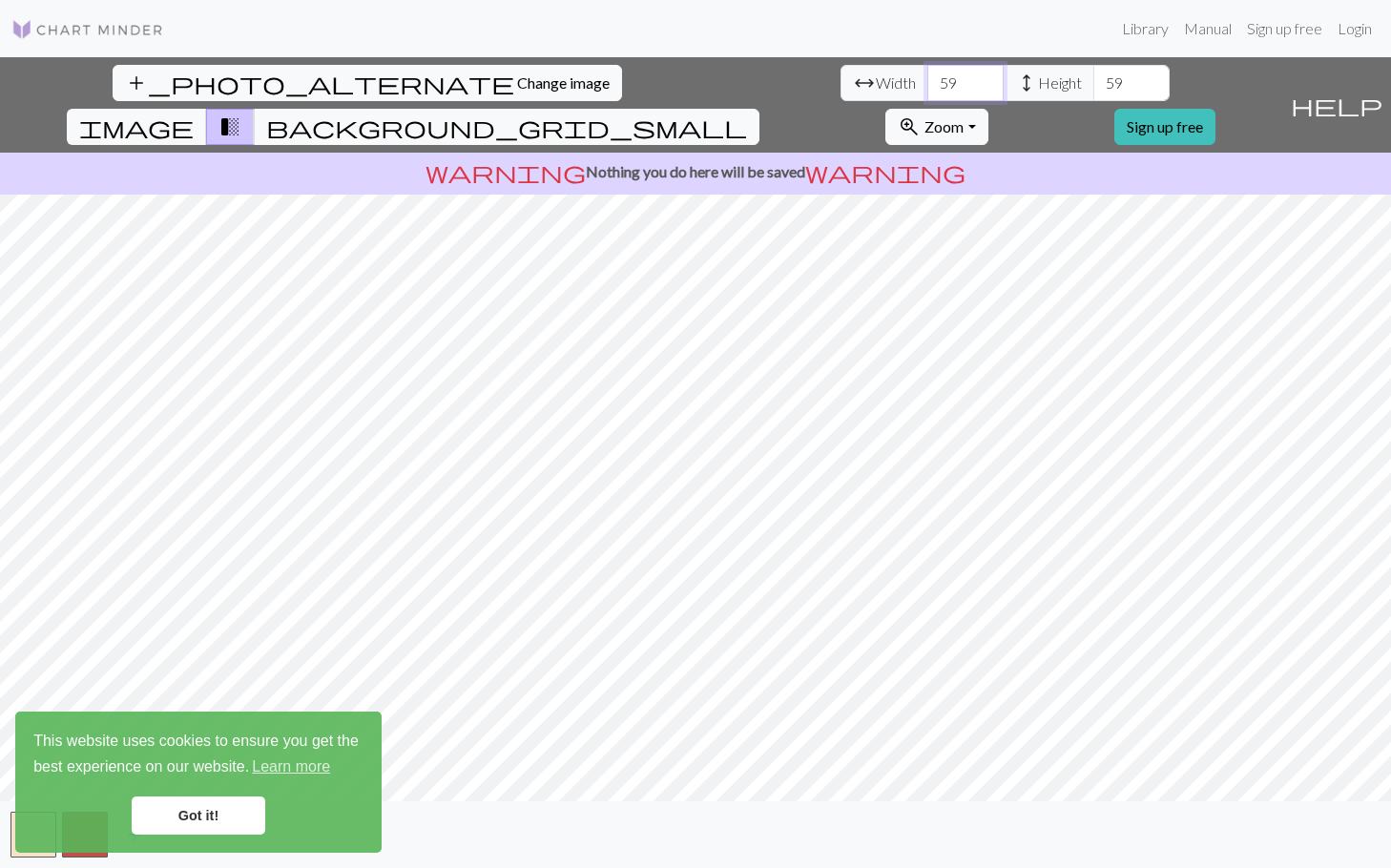
click at [928, 77] on input "59" at bounding box center [966, 83] width 77 height 36
click at [928, 77] on input "62" at bounding box center [966, 83] width 77 height 36
click at [928, 77] on input "63" at bounding box center [966, 83] width 77 height 36
click at [928, 77] on input "64" at bounding box center [966, 83] width 77 height 36
click at [928, 77] on input "65" at bounding box center [966, 83] width 77 height 36
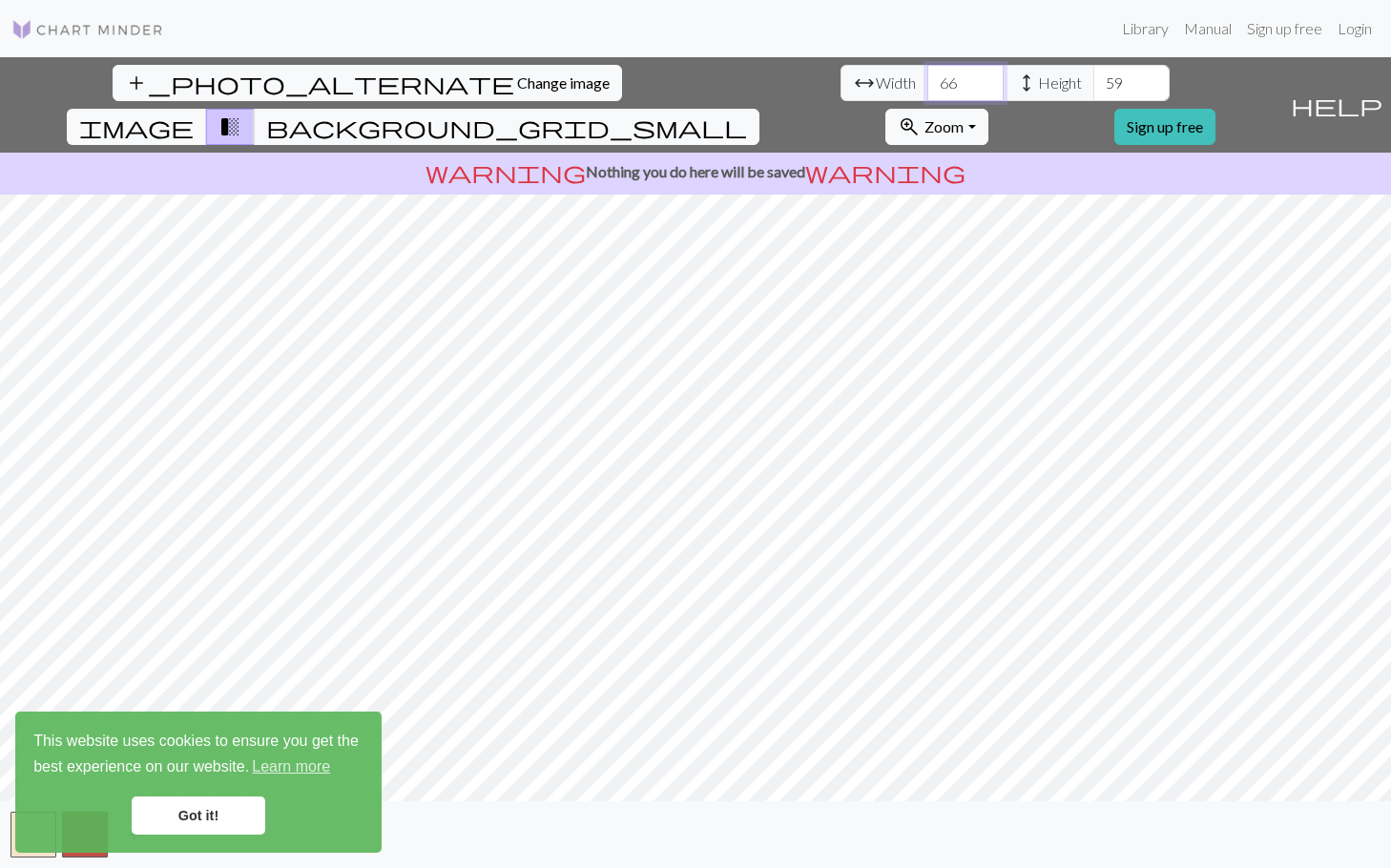
click at [928, 77] on input "66" at bounding box center [966, 83] width 77 height 36
click at [928, 77] on input "67" at bounding box center [966, 83] width 77 height 36
click at [928, 77] on input "68" at bounding box center [966, 83] width 77 height 36
drag, startPoint x: 419, startPoint y: 71, endPoint x: 392, endPoint y: 66, distance: 27.5
click at [928, 66] on input "68" at bounding box center [966, 83] width 77 height 36
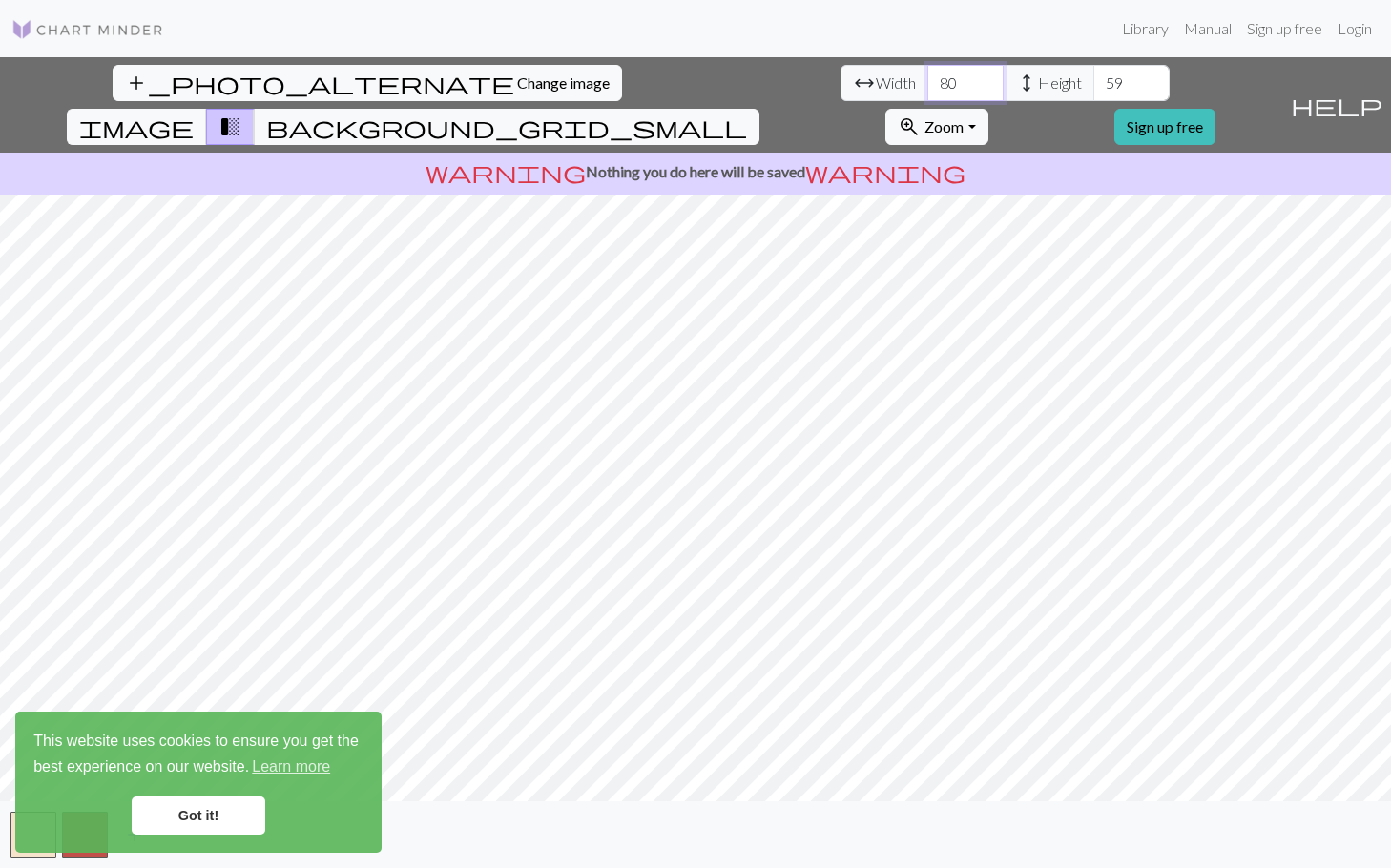
type input "80"
click at [1094, 73] on input "81" at bounding box center [1132, 83] width 77 height 36
type input "82"
click at [1094, 73] on input "82" at bounding box center [1132, 83] width 77 height 36
click at [928, 80] on input "81" at bounding box center [966, 83] width 77 height 36
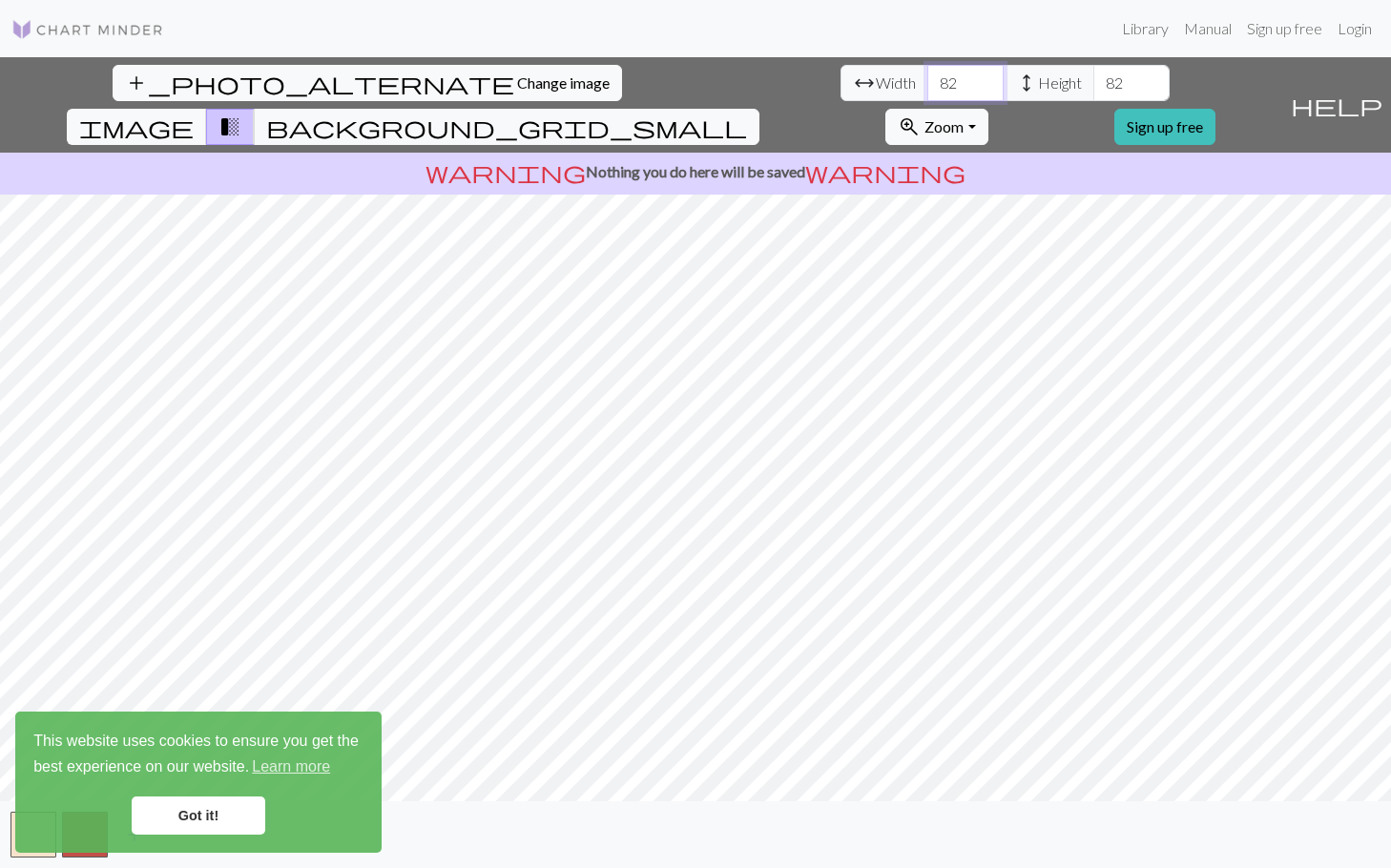
click at [928, 80] on input "82" at bounding box center [966, 83] width 77 height 36
click at [928, 80] on input "83" at bounding box center [966, 83] width 77 height 36
click at [928, 80] on input "84" at bounding box center [966, 83] width 77 height 36
click at [928, 81] on input "85" at bounding box center [966, 83] width 77 height 36
click at [928, 81] on input "86" at bounding box center [966, 83] width 77 height 36
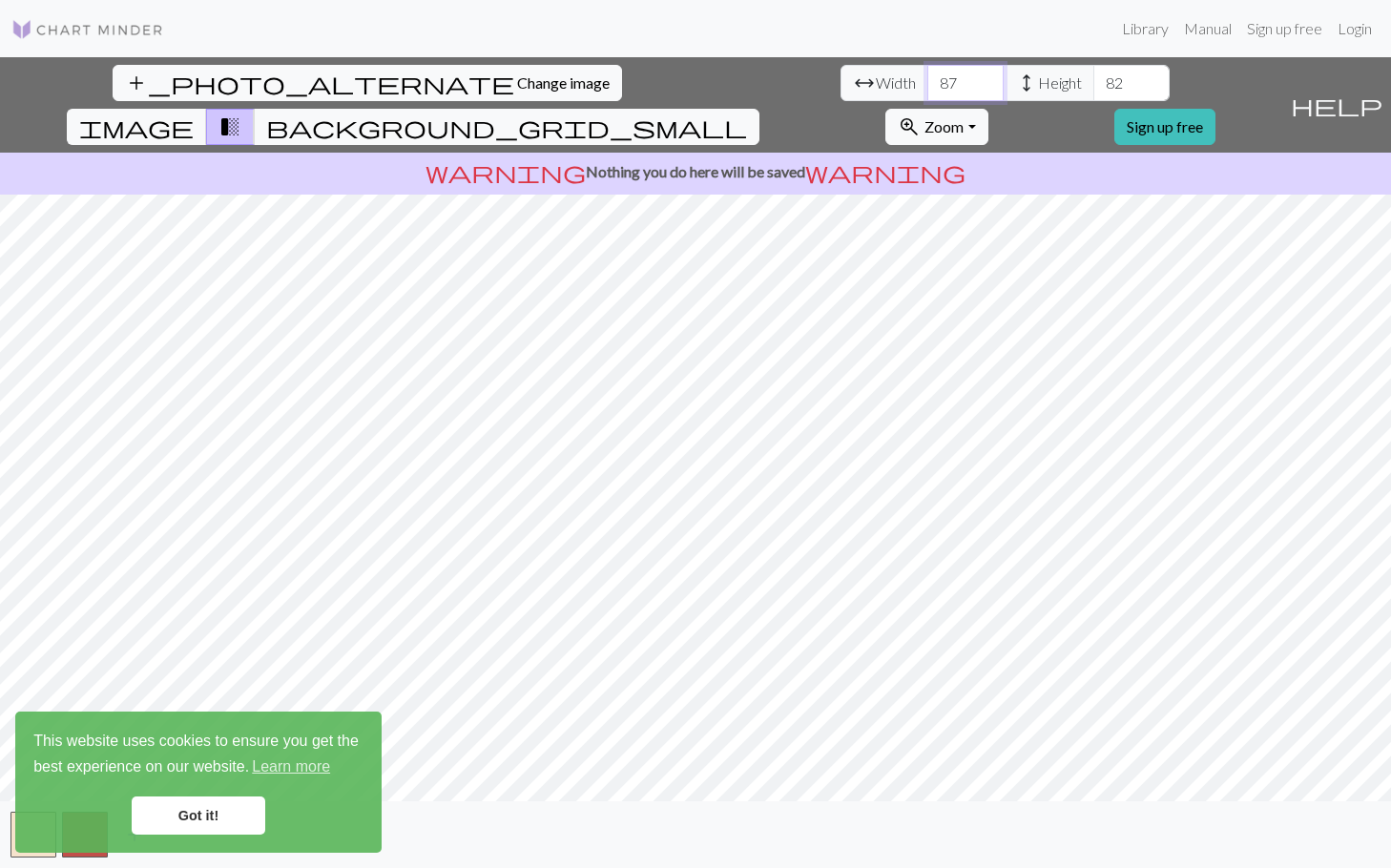
click at [928, 81] on input "87" at bounding box center [966, 83] width 77 height 36
click at [928, 81] on input "88" at bounding box center [966, 83] width 77 height 36
click at [928, 82] on input "89" at bounding box center [966, 83] width 77 height 36
click at [928, 82] on input "90" at bounding box center [966, 83] width 77 height 36
click at [928, 82] on input "91" at bounding box center [966, 83] width 77 height 36
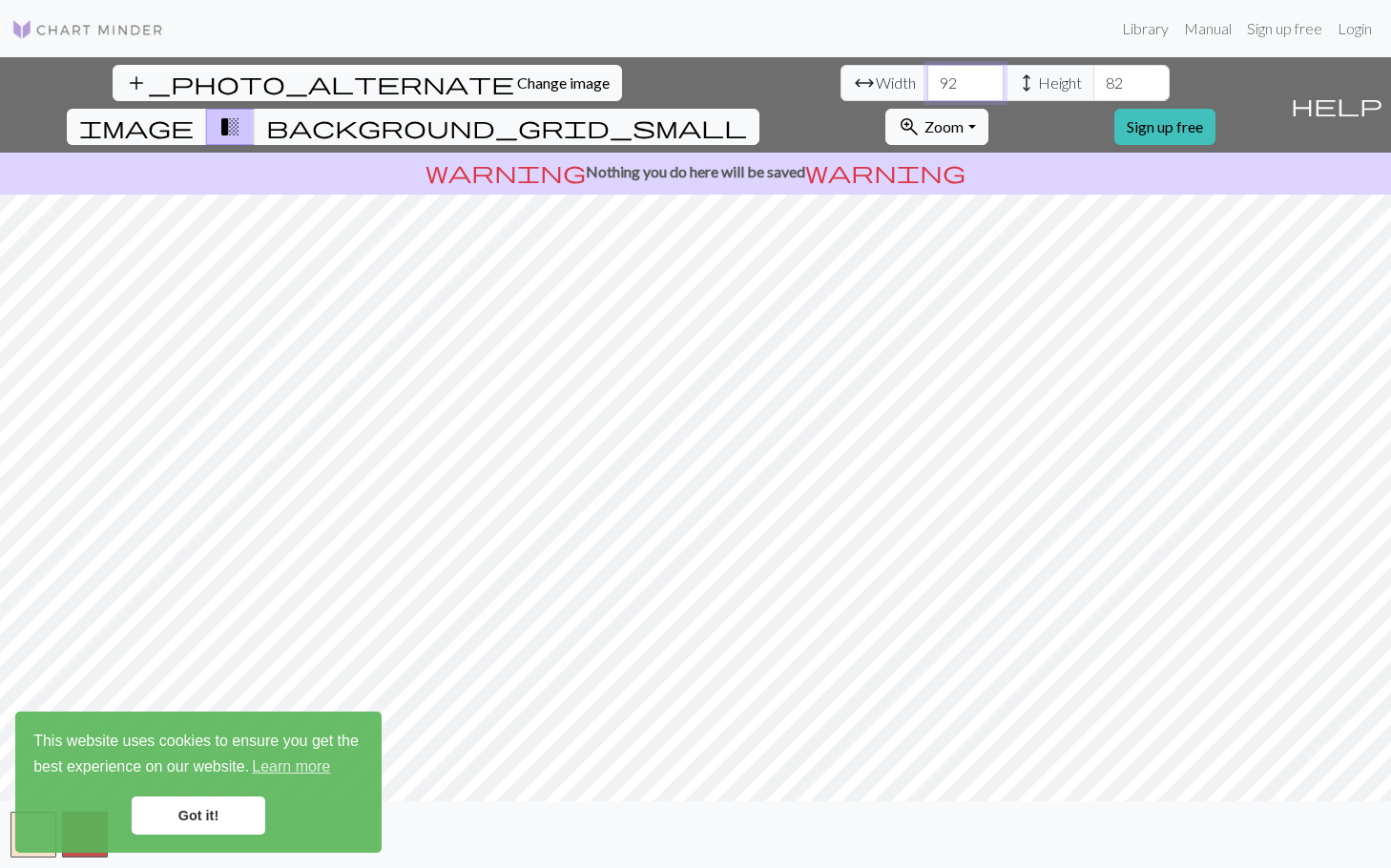
click at [928, 82] on input "92" at bounding box center [966, 83] width 77 height 36
click at [928, 82] on input "93" at bounding box center [966, 83] width 77 height 36
click at [928, 82] on input "94" at bounding box center [966, 83] width 77 height 36
click at [928, 82] on input "95" at bounding box center [966, 83] width 77 height 36
click at [928, 82] on input "96" at bounding box center [966, 83] width 77 height 36
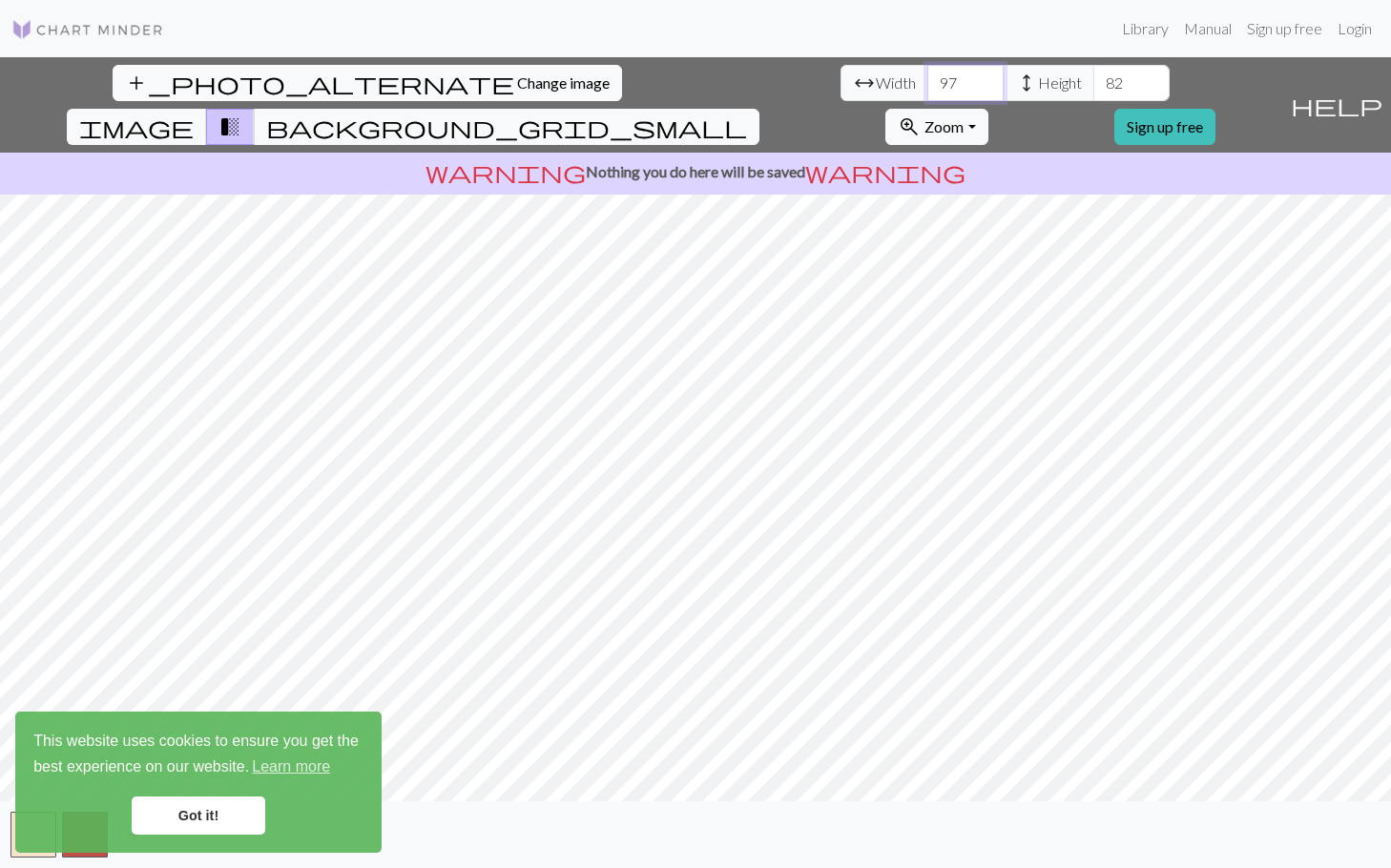
click at [928, 82] on input "97" at bounding box center [966, 83] width 77 height 36
click at [928, 82] on input "98" at bounding box center [966, 83] width 77 height 36
click at [928, 82] on input "99" at bounding box center [966, 83] width 77 height 36
click at [928, 82] on input "100" at bounding box center [966, 83] width 77 height 36
click at [928, 82] on input "101" at bounding box center [966, 83] width 77 height 36
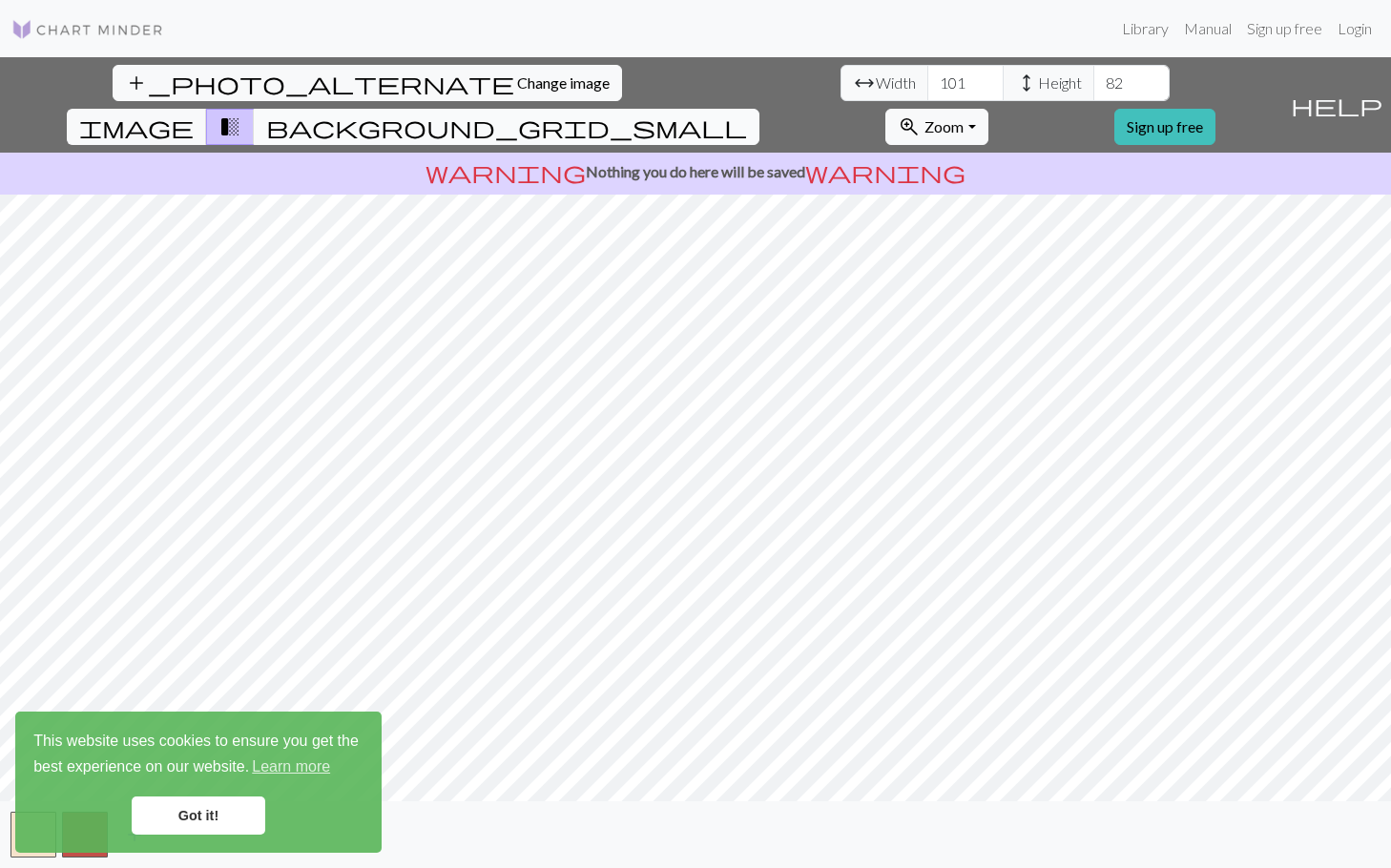
click at [747, 114] on span "background_grid_small" at bounding box center [507, 127] width 481 height 27
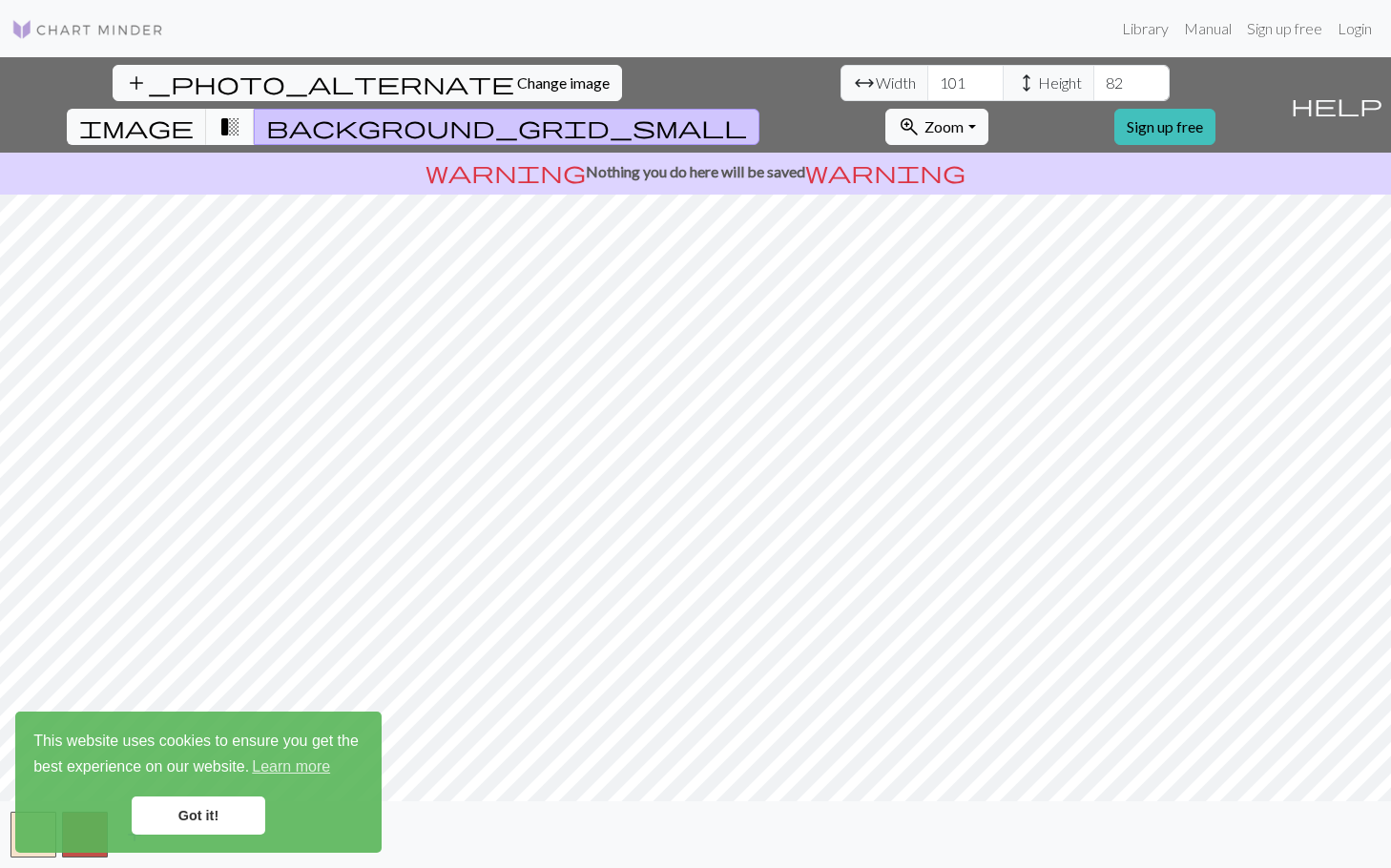
click at [254, 109] on button "transition_fade" at bounding box center [231, 127] width 49 height 36
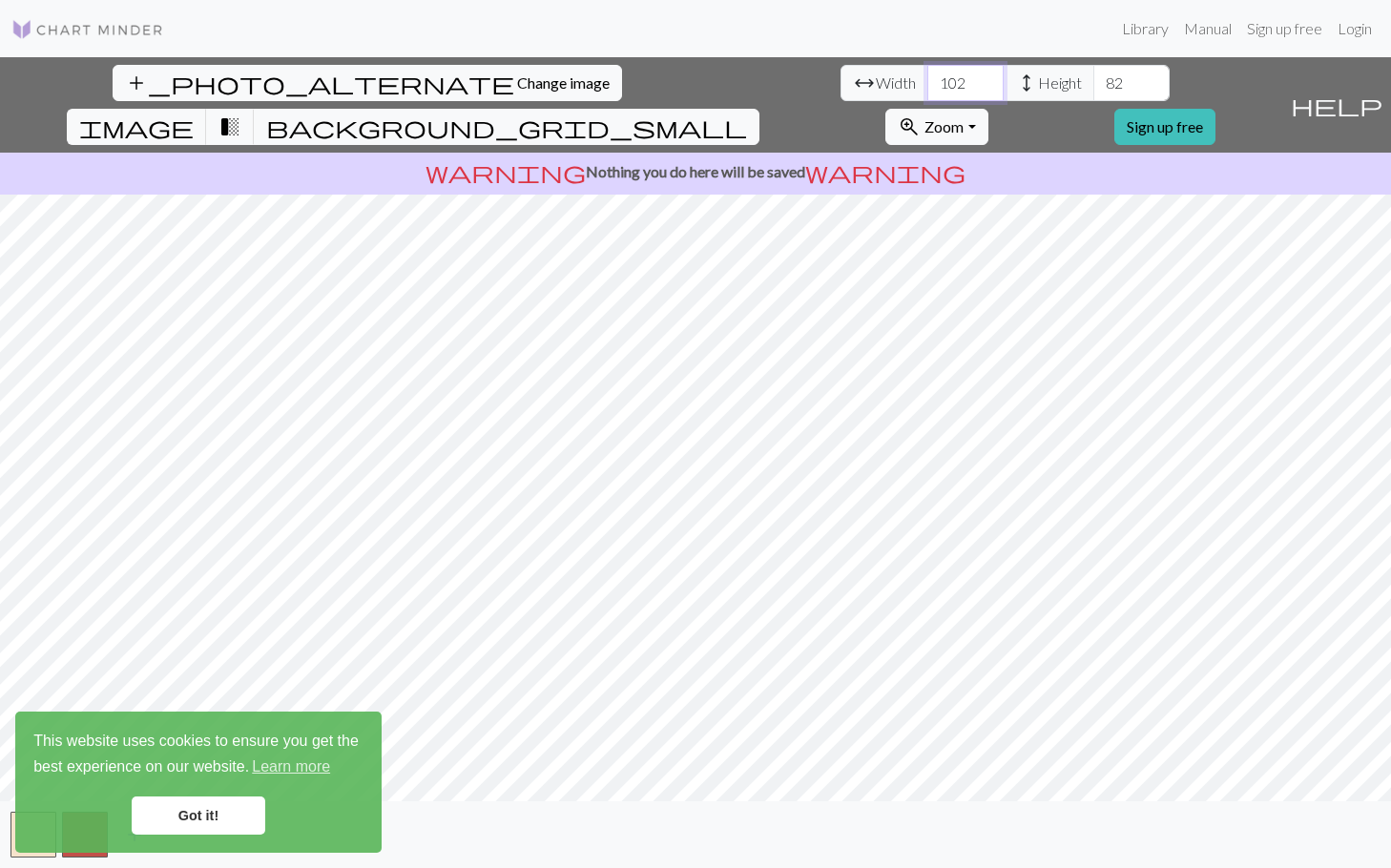
click at [928, 79] on input "102" at bounding box center [966, 83] width 77 height 36
click at [928, 79] on input "103" at bounding box center [966, 83] width 77 height 36
click at [928, 79] on input "104" at bounding box center [966, 83] width 77 height 36
click at [228, 821] on link "Got it!" at bounding box center [199, 816] width 134 height 38
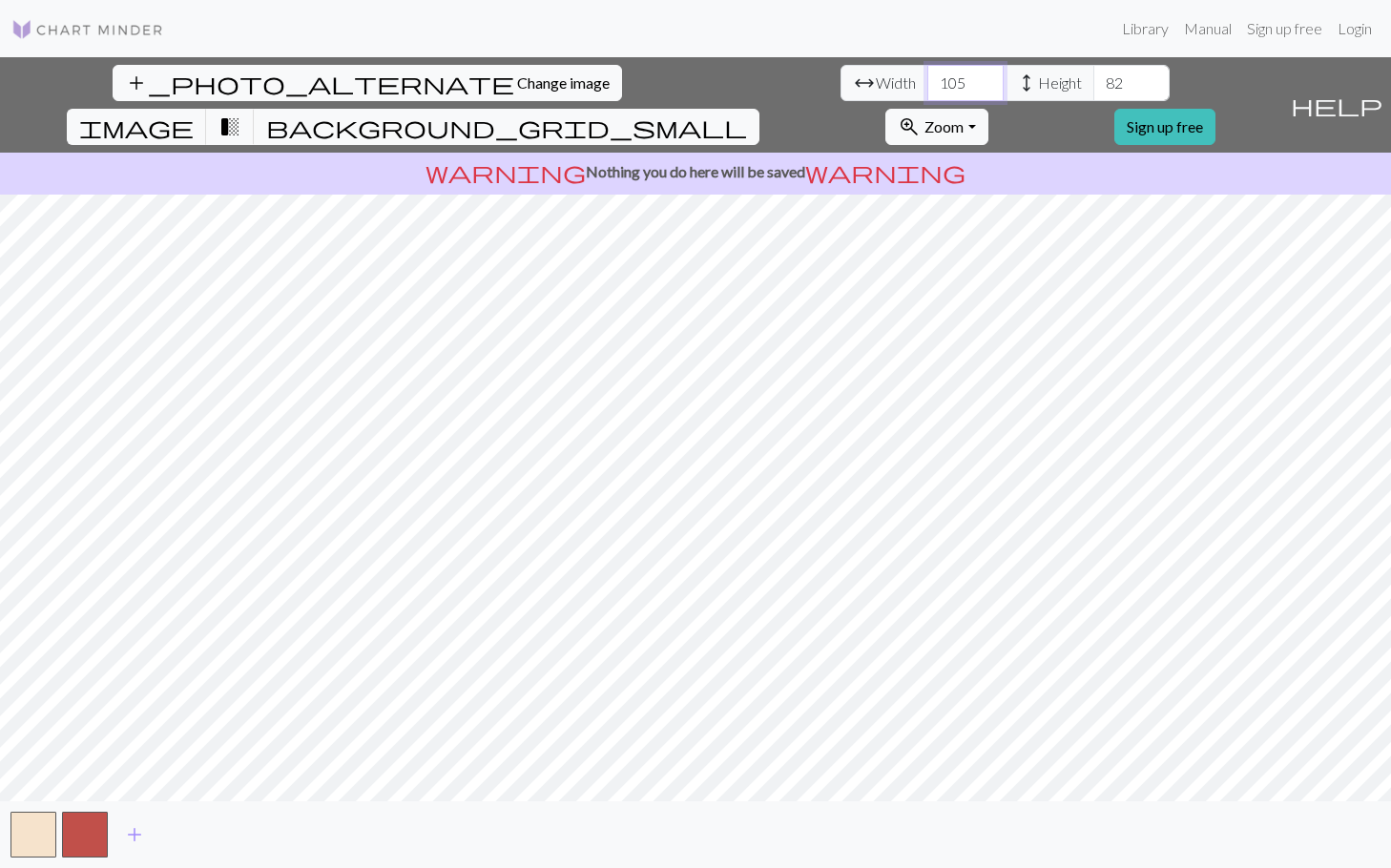
click at [928, 78] on input "105" at bounding box center [966, 83] width 77 height 36
click at [928, 77] on input "106" at bounding box center [966, 83] width 77 height 36
click at [928, 77] on input "107" at bounding box center [966, 83] width 77 height 36
click at [928, 77] on input "108" at bounding box center [966, 83] width 77 height 36
click at [928, 77] on input "109" at bounding box center [966, 83] width 77 height 36
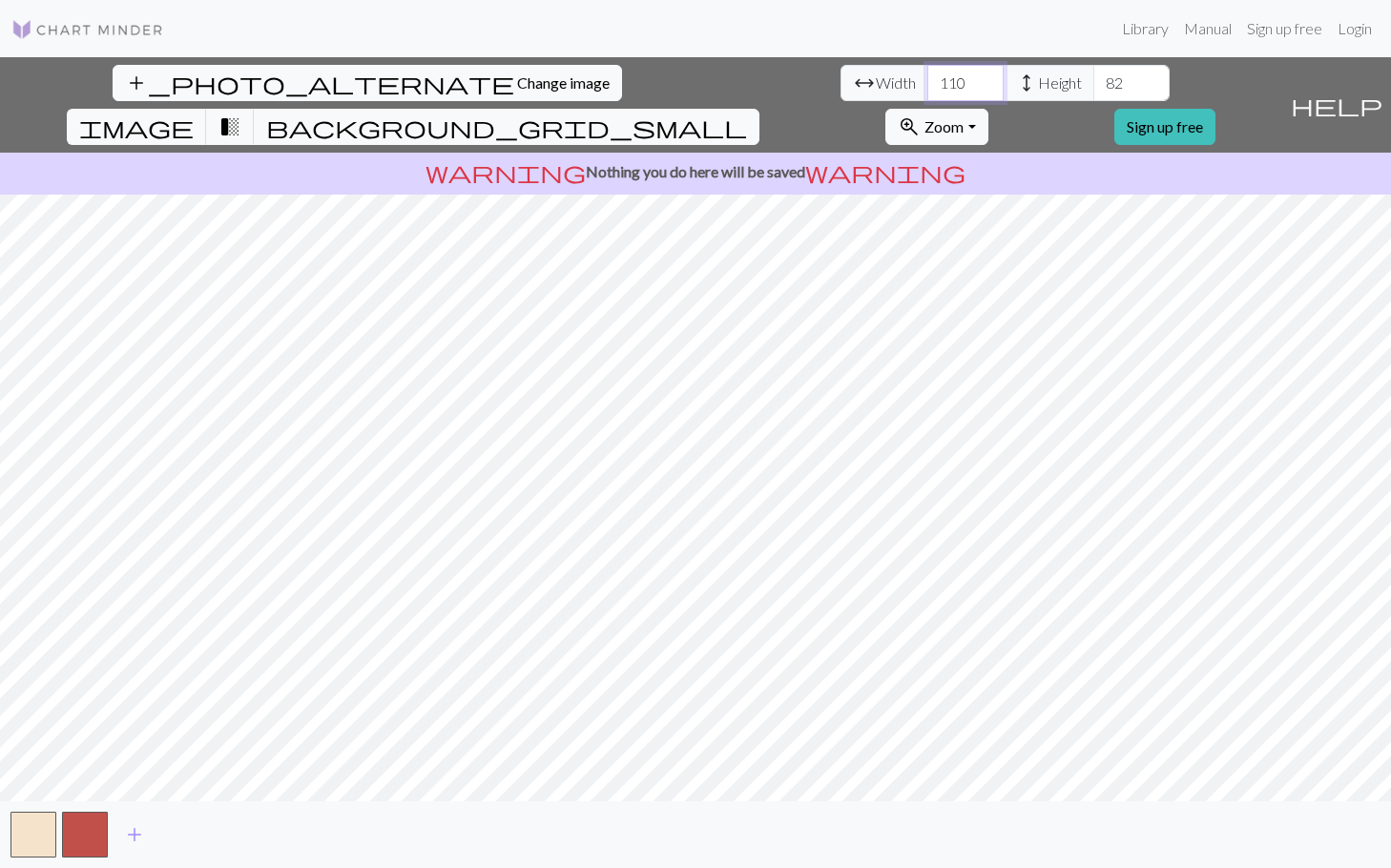
click at [928, 77] on input "110" at bounding box center [966, 83] width 77 height 36
click at [928, 77] on input "111" at bounding box center [966, 83] width 77 height 36
click at [928, 77] on input "112" at bounding box center [966, 83] width 77 height 36
click at [928, 77] on input "113" at bounding box center [966, 83] width 77 height 36
click at [928, 77] on input "114" at bounding box center [966, 83] width 77 height 36
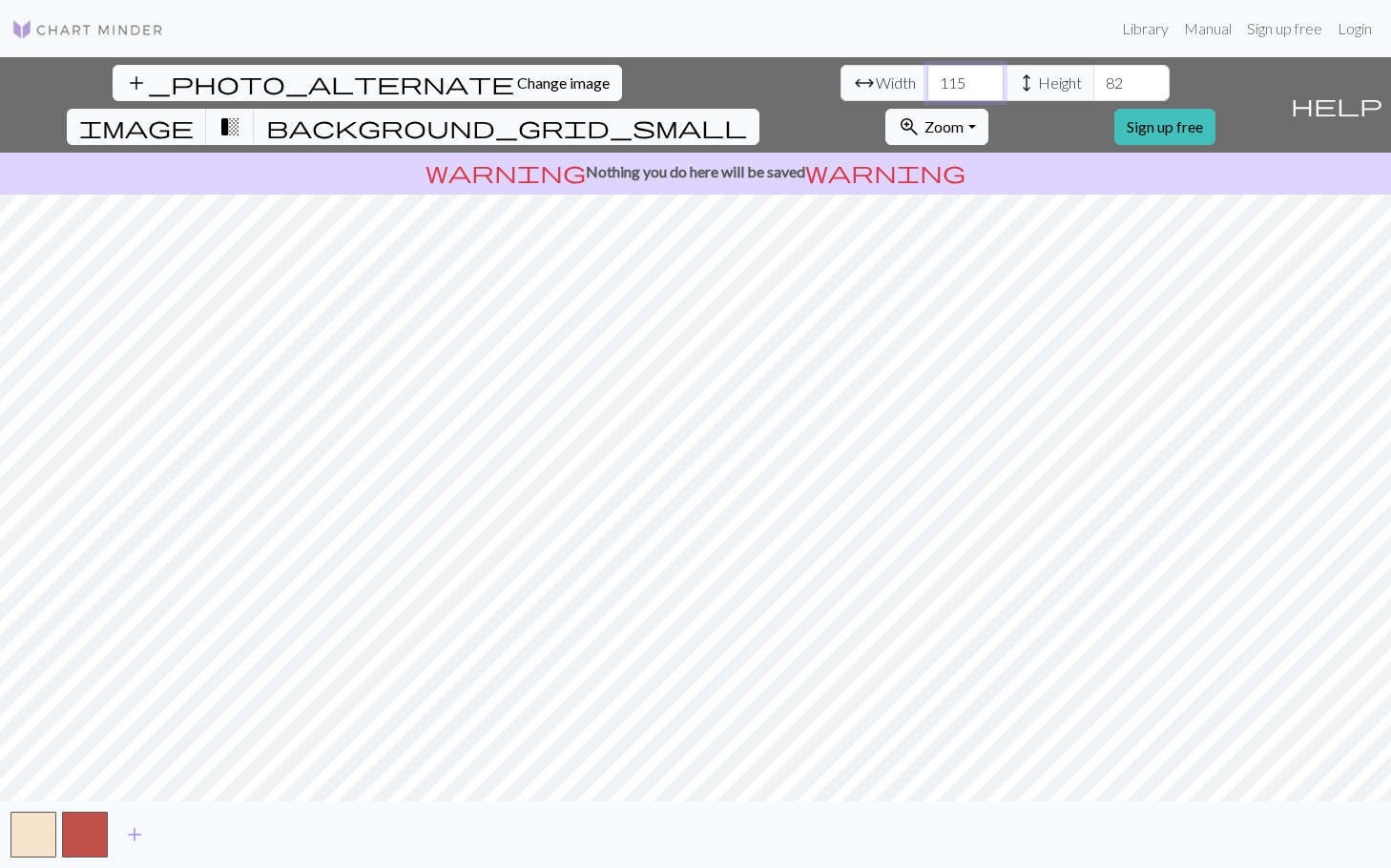
click at [928, 77] on input "115" at bounding box center [966, 83] width 77 height 36
click at [928, 77] on input "116" at bounding box center [966, 83] width 77 height 36
click at [928, 77] on input "117" at bounding box center [966, 83] width 77 height 36
click at [928, 77] on input "118" at bounding box center [966, 83] width 77 height 36
click at [928, 77] on input "119" at bounding box center [966, 83] width 77 height 36
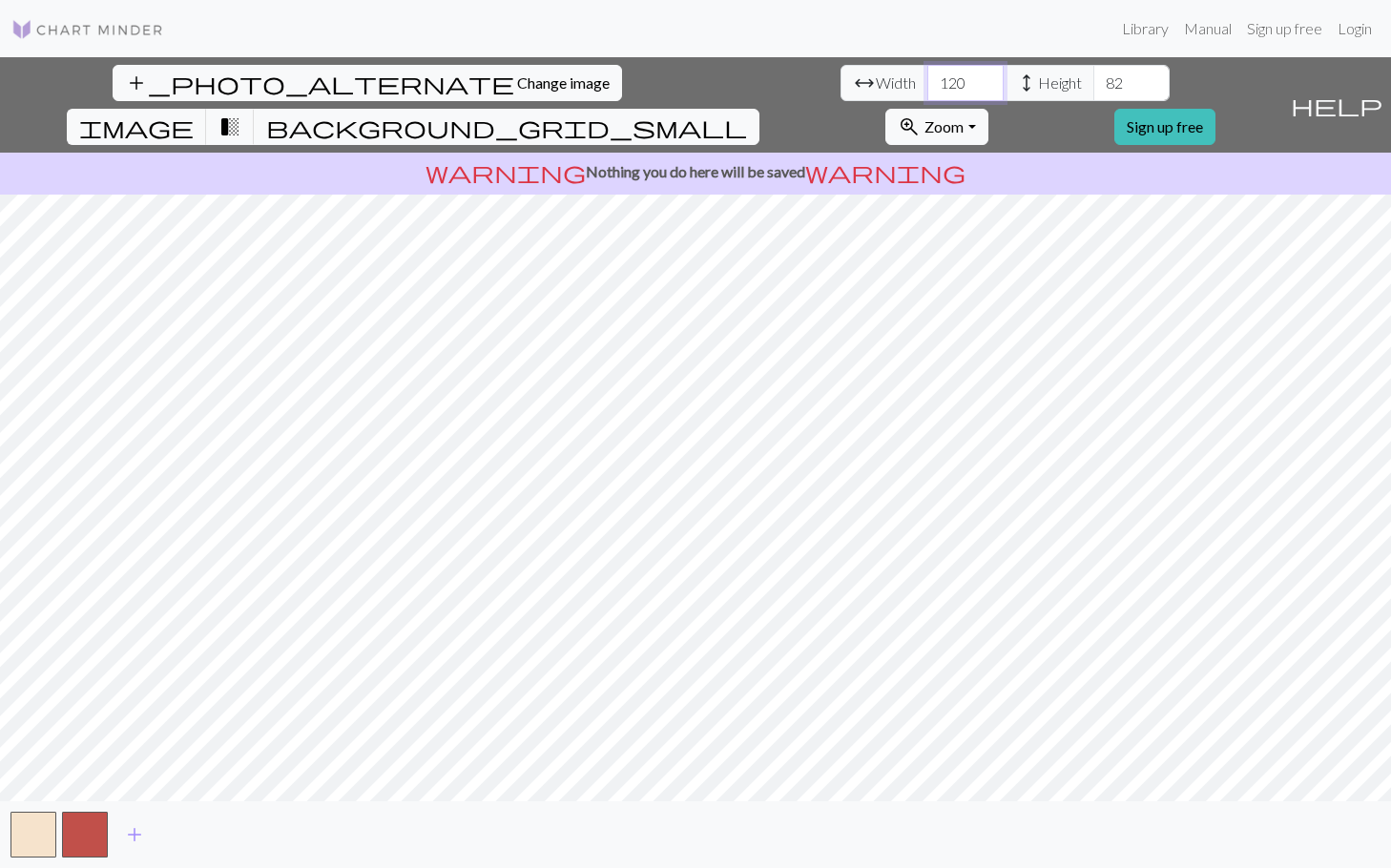
click at [928, 77] on input "120" at bounding box center [966, 83] width 77 height 36
click at [928, 77] on input "121" at bounding box center [966, 83] width 77 height 36
click at [928, 77] on input "122" at bounding box center [966, 83] width 77 height 36
click at [928, 77] on input "123" at bounding box center [966, 83] width 77 height 36
click at [928, 77] on input "124" at bounding box center [966, 83] width 77 height 36
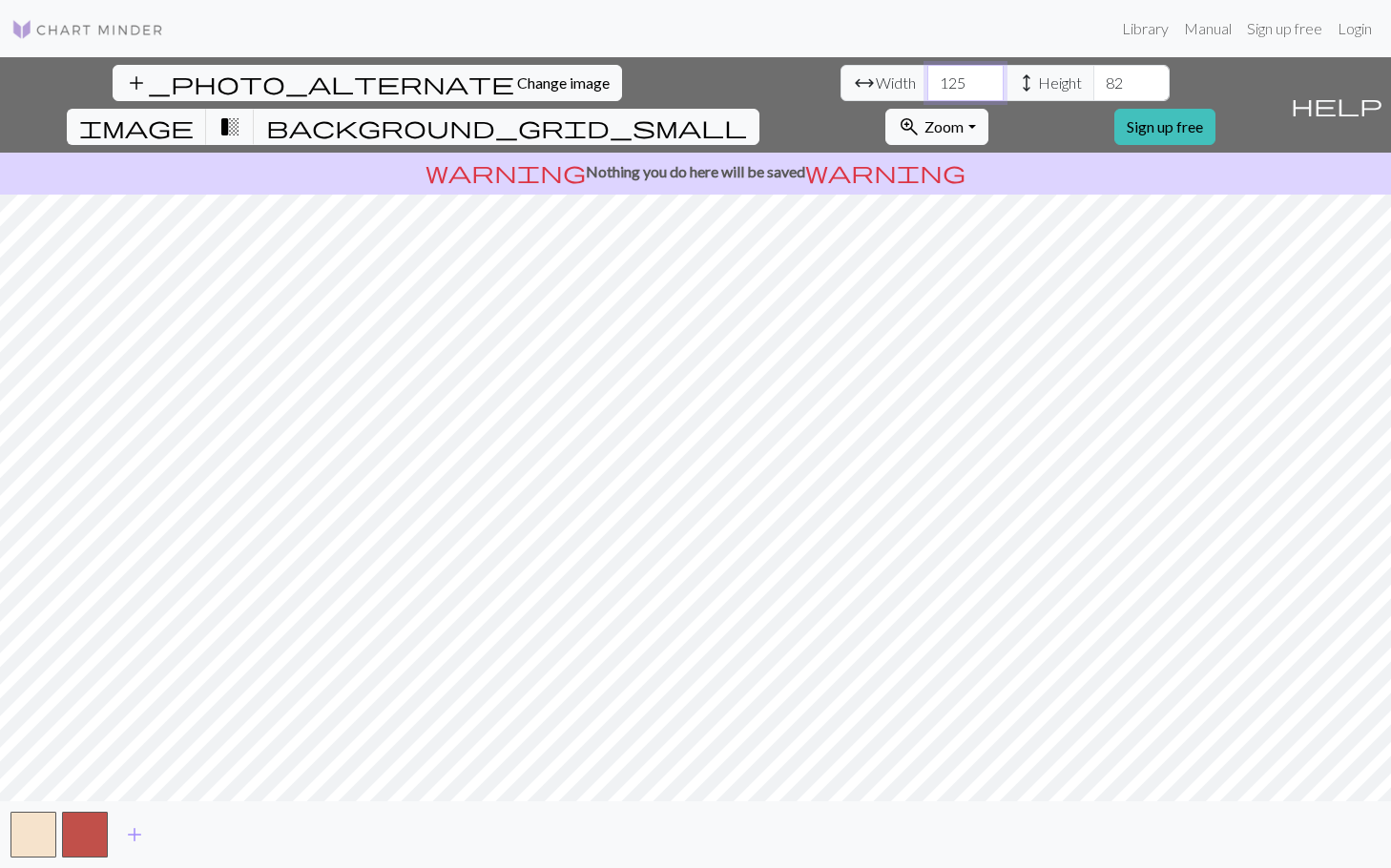
click at [928, 77] on input "125" at bounding box center [966, 83] width 77 height 36
click at [928, 77] on input "126" at bounding box center [966, 83] width 77 height 36
click at [928, 77] on input "127" at bounding box center [966, 83] width 77 height 36
click at [928, 77] on input "128" at bounding box center [966, 83] width 77 height 36
click at [928, 77] on input "129" at bounding box center [966, 83] width 77 height 36
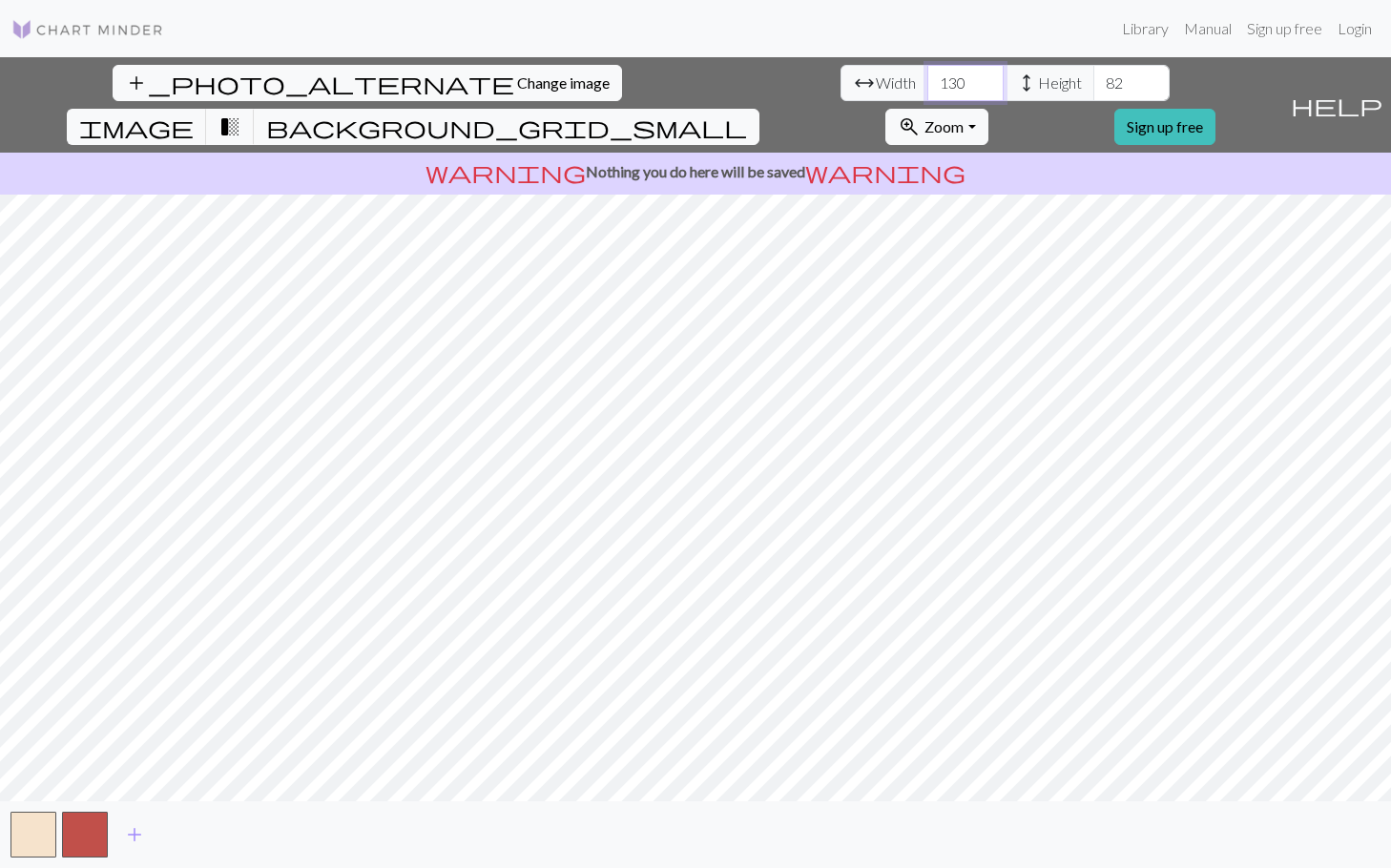
click at [928, 77] on input "130" at bounding box center [966, 83] width 77 height 36
click at [928, 77] on input "131" at bounding box center [966, 83] width 77 height 36
click at [928, 77] on input "132" at bounding box center [966, 83] width 77 height 36
type input "133"
click at [928, 77] on input "133" at bounding box center [966, 83] width 77 height 36
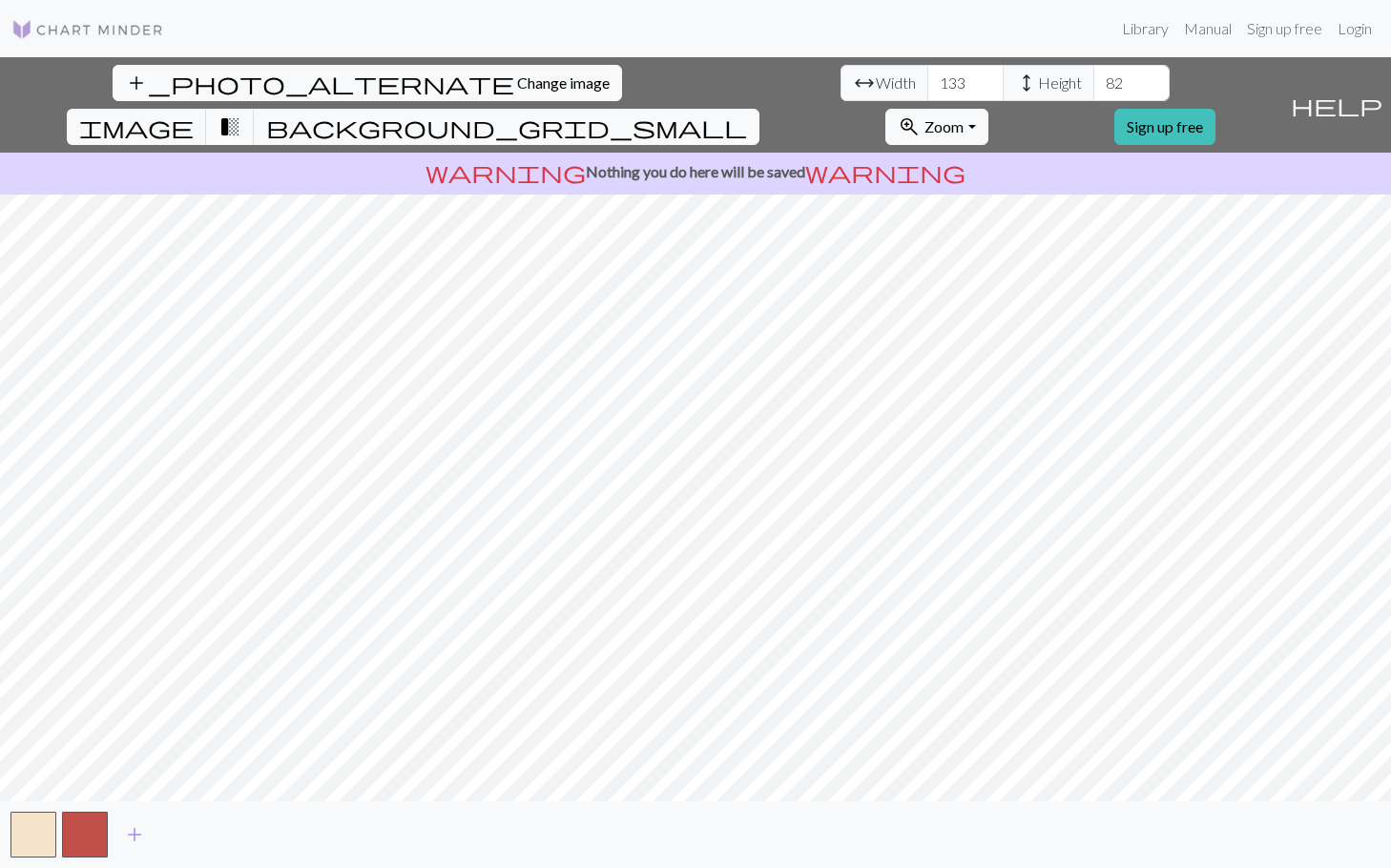
click at [691, 807] on div "add_photo_alternate Change image arrow_range Width 133 height Height 82 image t…" at bounding box center [696, 462] width 1391 height 811
click at [1094, 78] on input "83" at bounding box center [1132, 83] width 77 height 36
click at [1094, 78] on input "84" at bounding box center [1132, 83] width 77 height 36
click at [1094, 78] on input "85" at bounding box center [1132, 83] width 77 height 36
click at [1094, 78] on input "86" at bounding box center [1132, 83] width 77 height 36
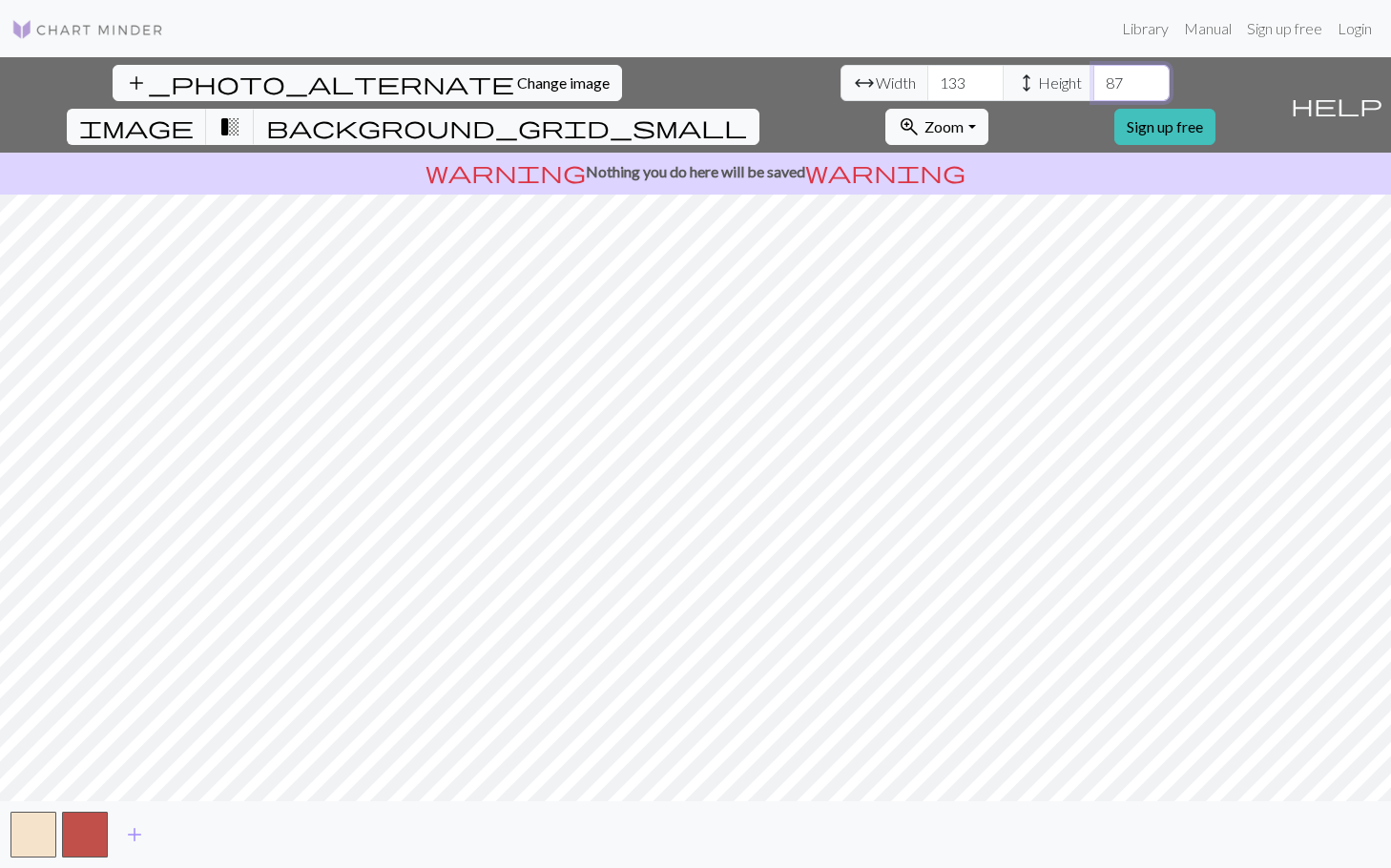
click at [1094, 78] on input "87" at bounding box center [1132, 83] width 77 height 36
click at [1094, 78] on input "88" at bounding box center [1132, 83] width 77 height 36
click at [1094, 78] on input "89" at bounding box center [1132, 83] width 77 height 36
click at [1094, 78] on input "90" at bounding box center [1132, 83] width 77 height 36
click at [1094, 78] on input "91" at bounding box center [1132, 83] width 77 height 36
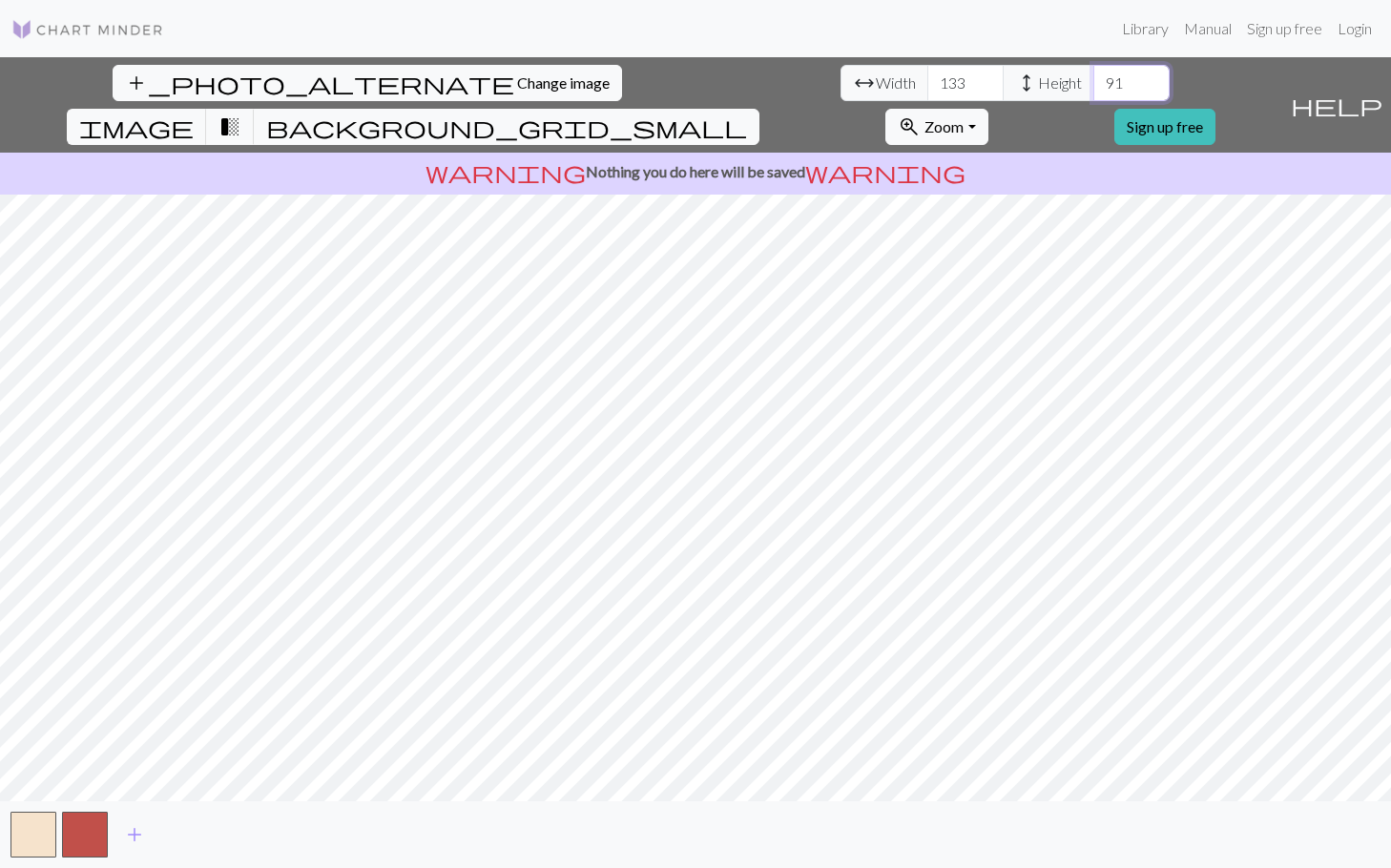
click at [1094, 78] on input "92" at bounding box center [1132, 83] width 77 height 36
click at [1094, 78] on input "93" at bounding box center [1132, 83] width 77 height 36
click at [1094, 78] on input "94" at bounding box center [1132, 83] width 77 height 36
click at [1094, 78] on input "95" at bounding box center [1132, 83] width 77 height 36
click at [1094, 78] on input "96" at bounding box center [1132, 83] width 77 height 36
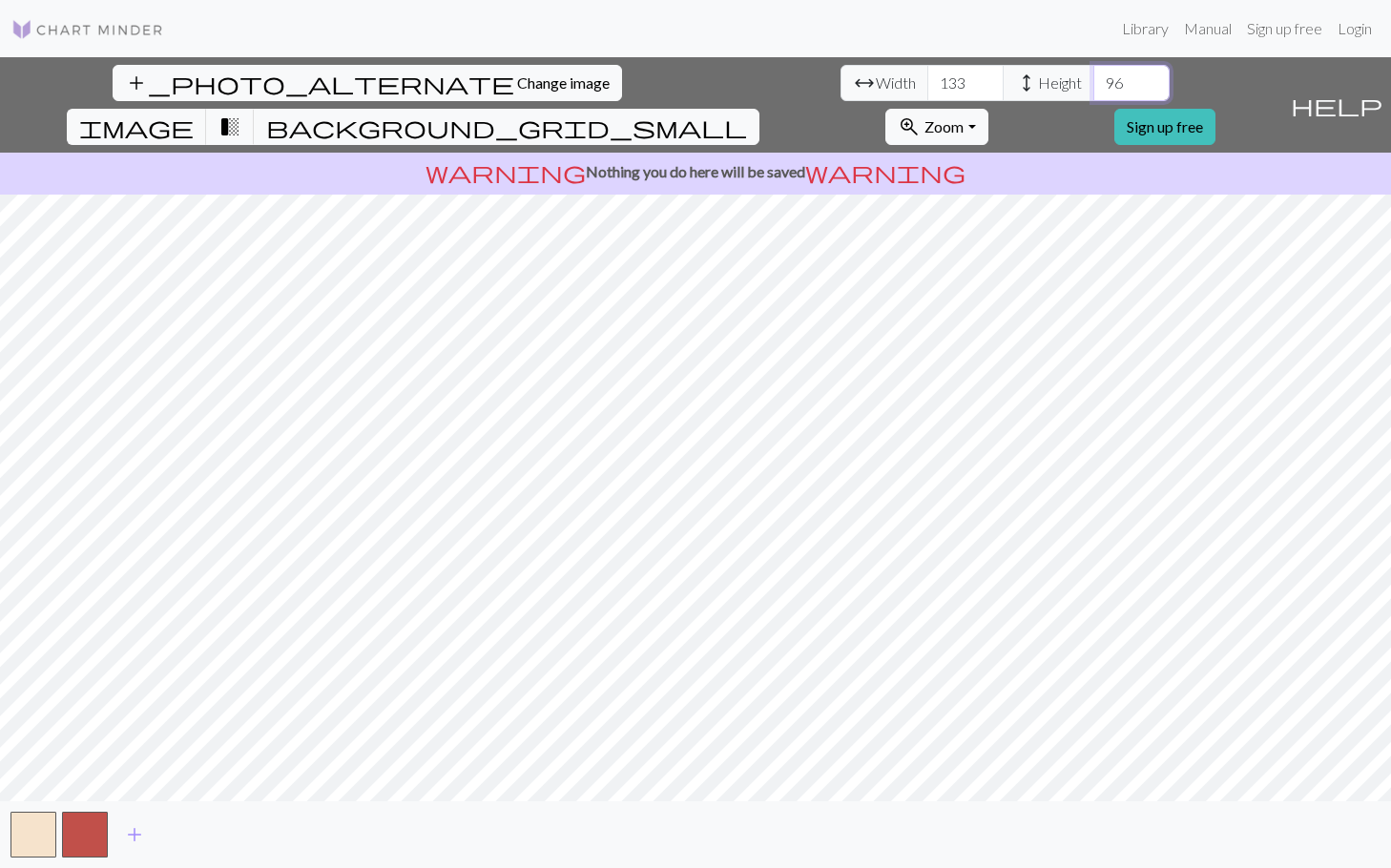
click at [1094, 78] on input "97" at bounding box center [1132, 83] width 77 height 36
type input "115"
click at [1094, 78] on input "115" at bounding box center [1132, 83] width 77 height 36
click at [928, 71] on input "135" at bounding box center [966, 83] width 77 height 36
drag, startPoint x: 435, startPoint y: 94, endPoint x: 320, endPoint y: 93, distance: 115.0
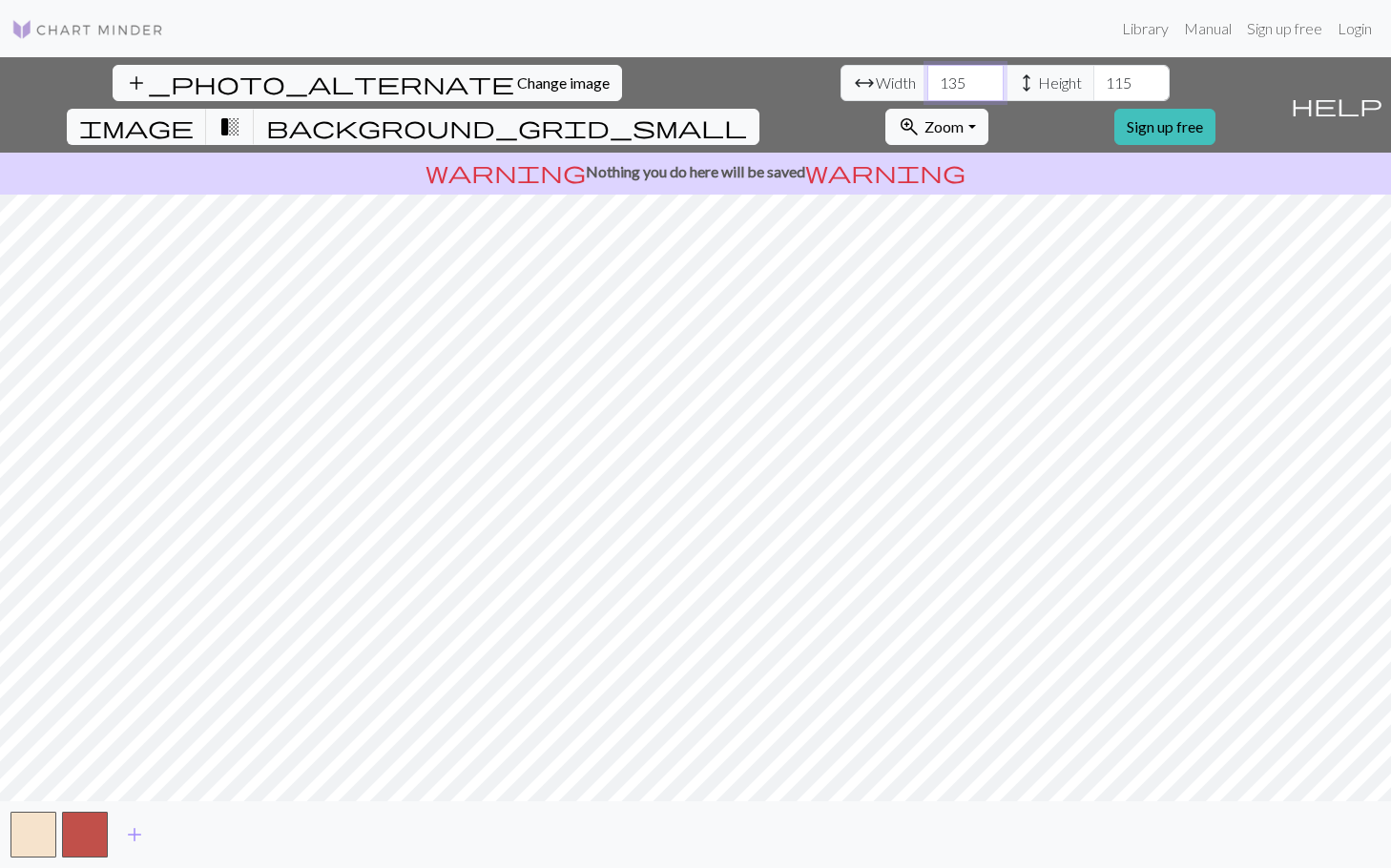
click at [841, 93] on div "arrow_range Width 135 height Height 115" at bounding box center [1006, 83] width 329 height 36
type input "150"
type input "115"
type input "135"
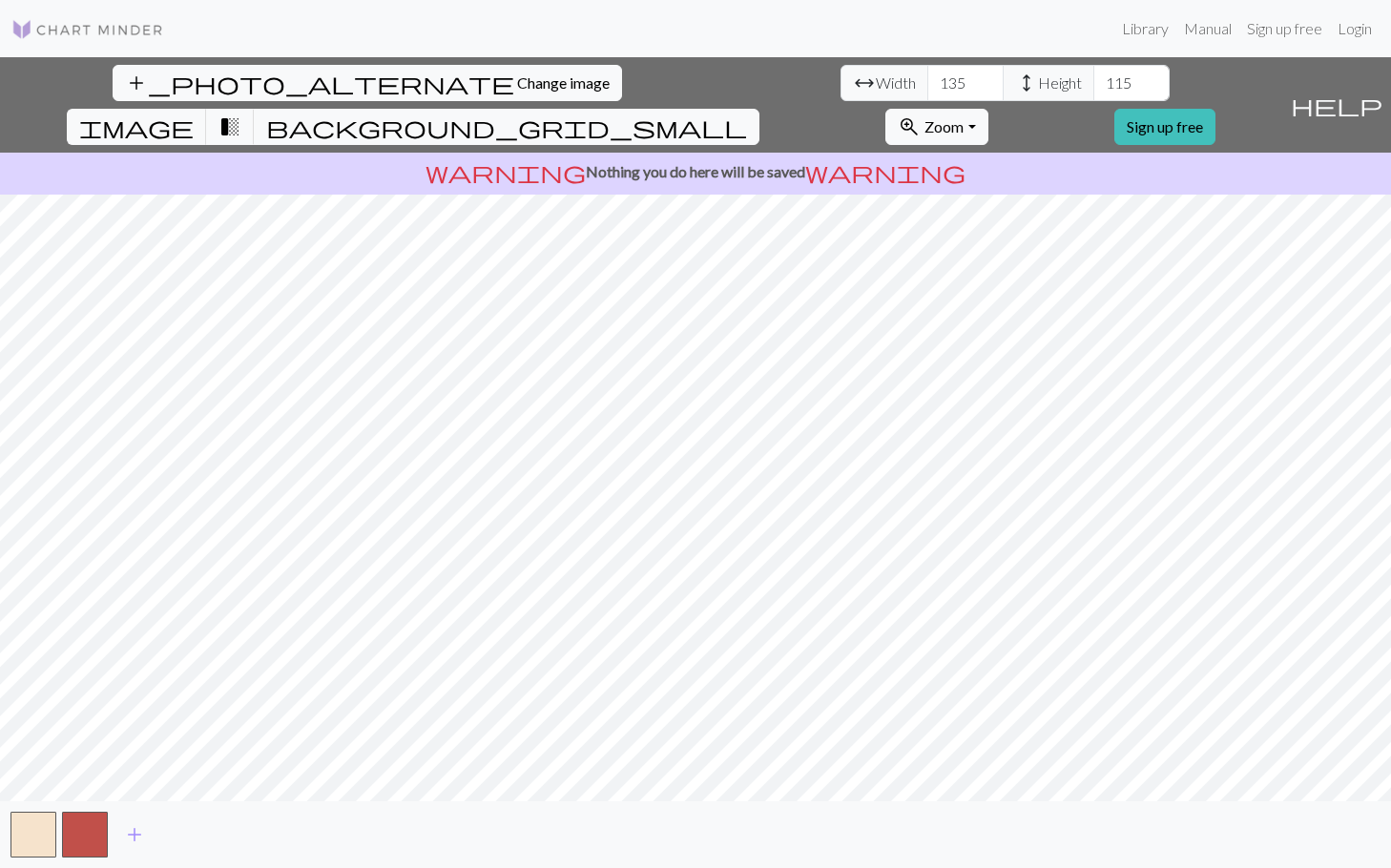
click at [760, 114] on div "add_photo_alternate Change image arrow_range Width 135 height Height 115 image …" at bounding box center [696, 462] width 1391 height 811
click at [964, 118] on span "Zoom" at bounding box center [944, 127] width 39 height 18
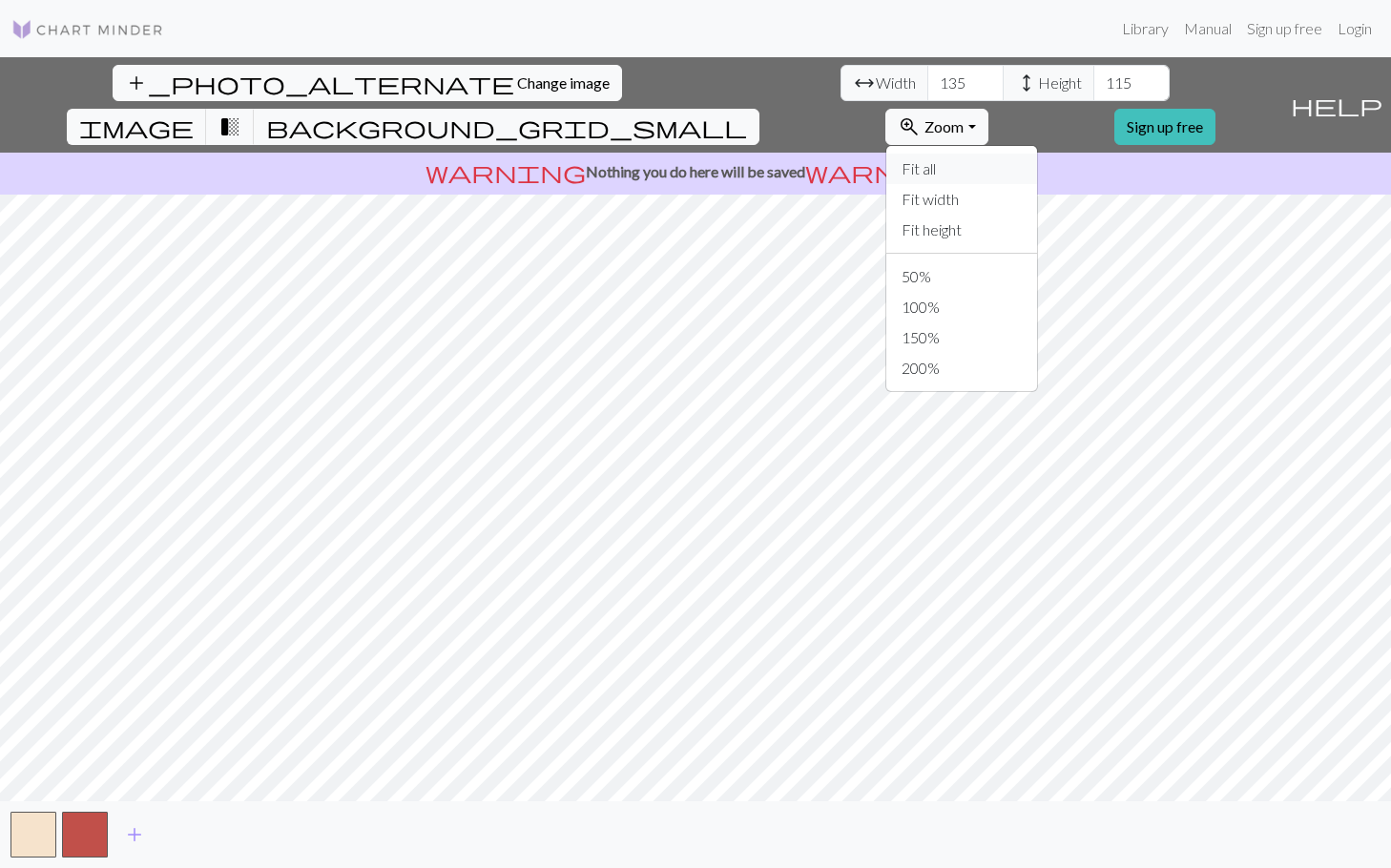
click at [1021, 154] on button "Fit all" at bounding box center [961, 169] width 151 height 31
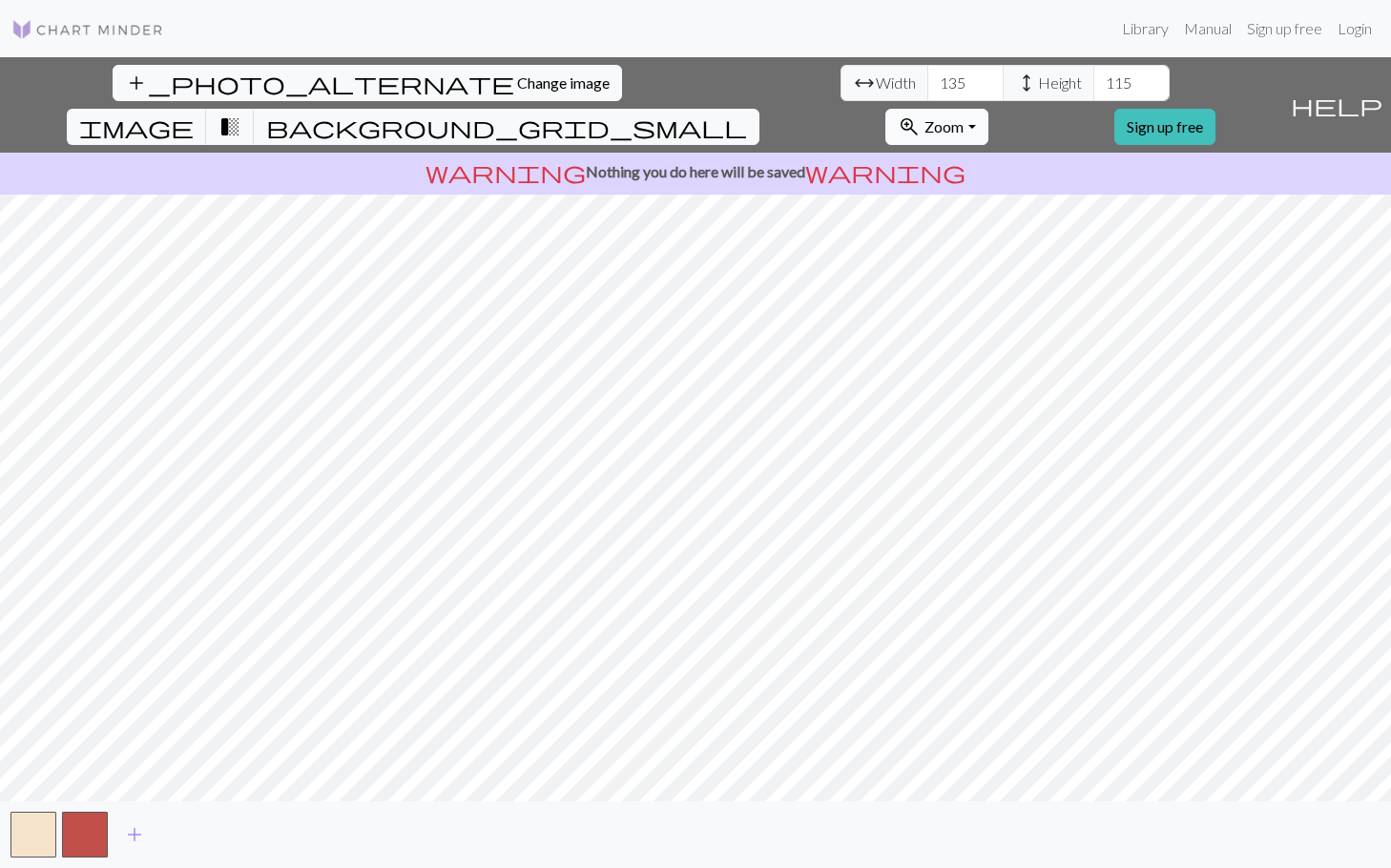
click at [964, 118] on span "Zoom" at bounding box center [944, 127] width 39 height 18
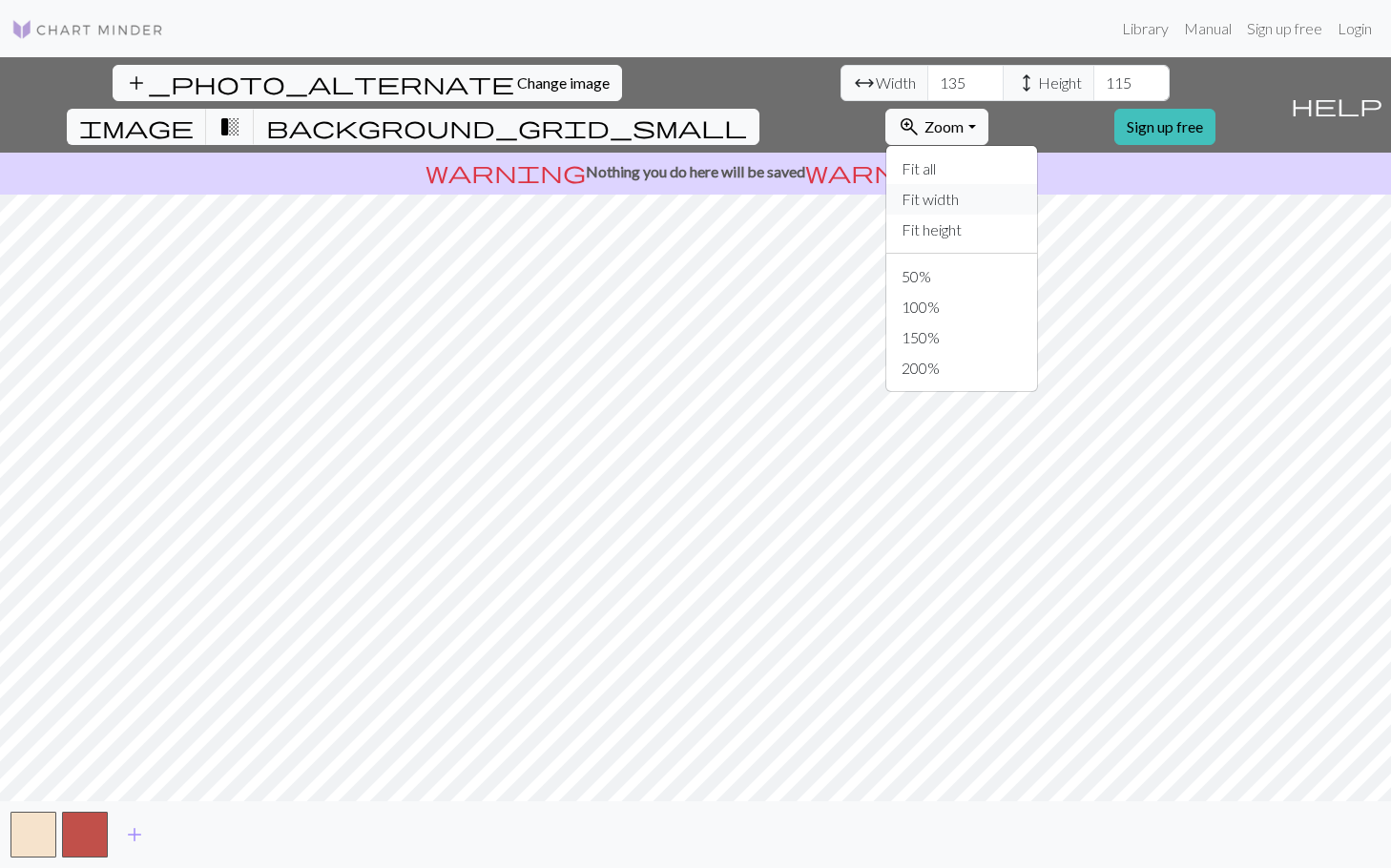
click at [1038, 185] on button "Fit width" at bounding box center [961, 200] width 151 height 31
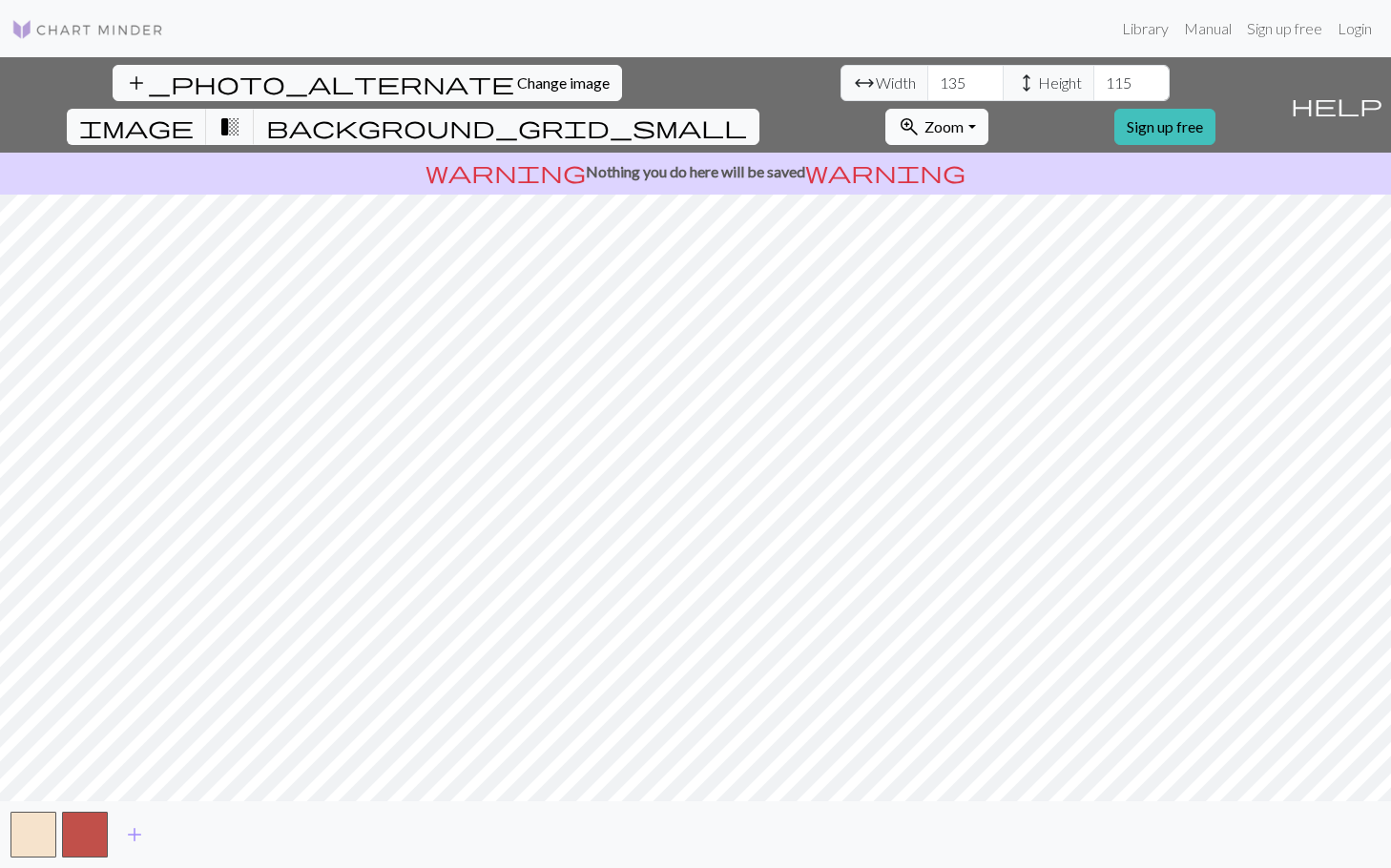
click at [964, 118] on span "Zoom" at bounding box center [944, 127] width 39 height 18
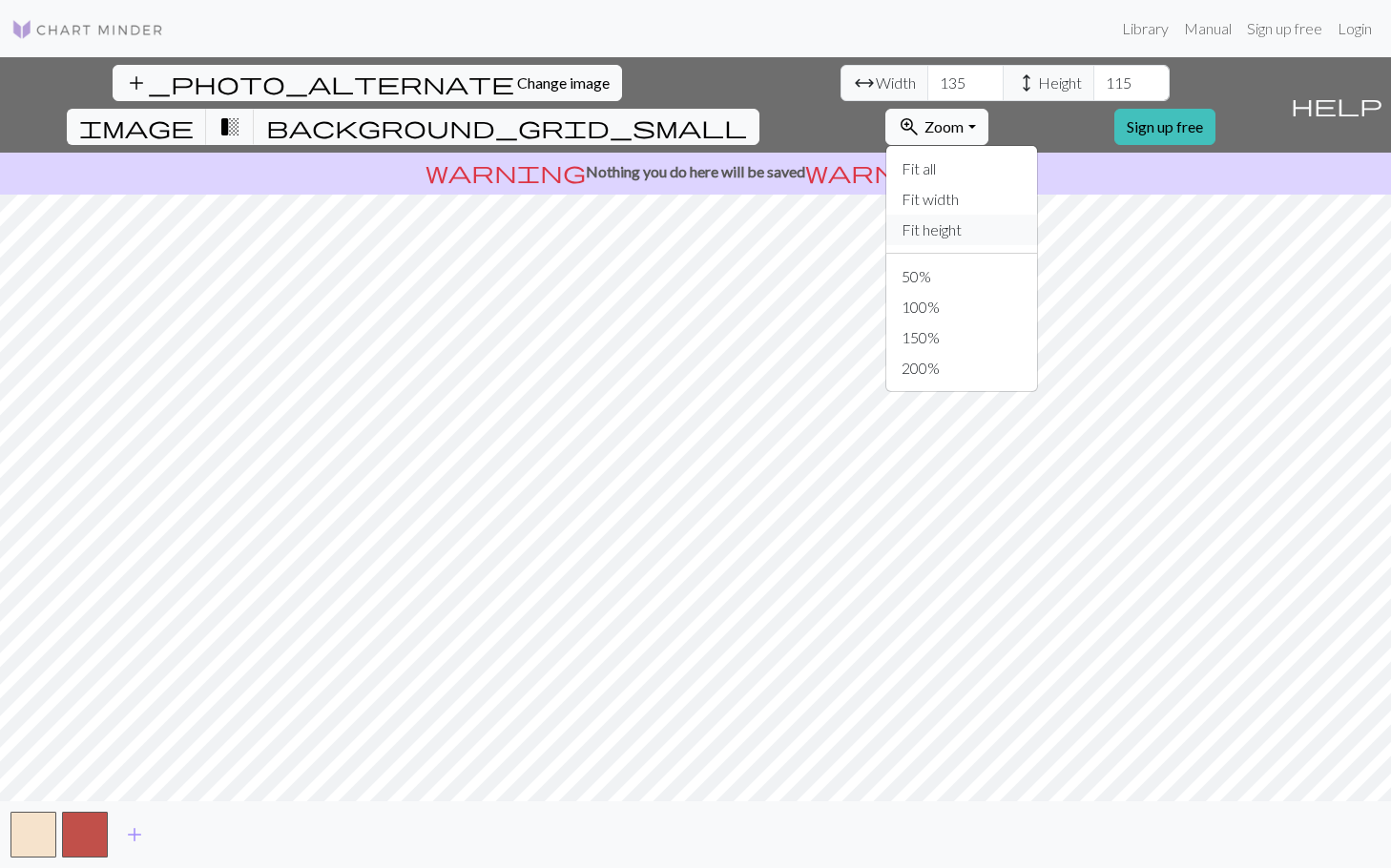
click at [1038, 215] on button "Fit height" at bounding box center [961, 229] width 151 height 31
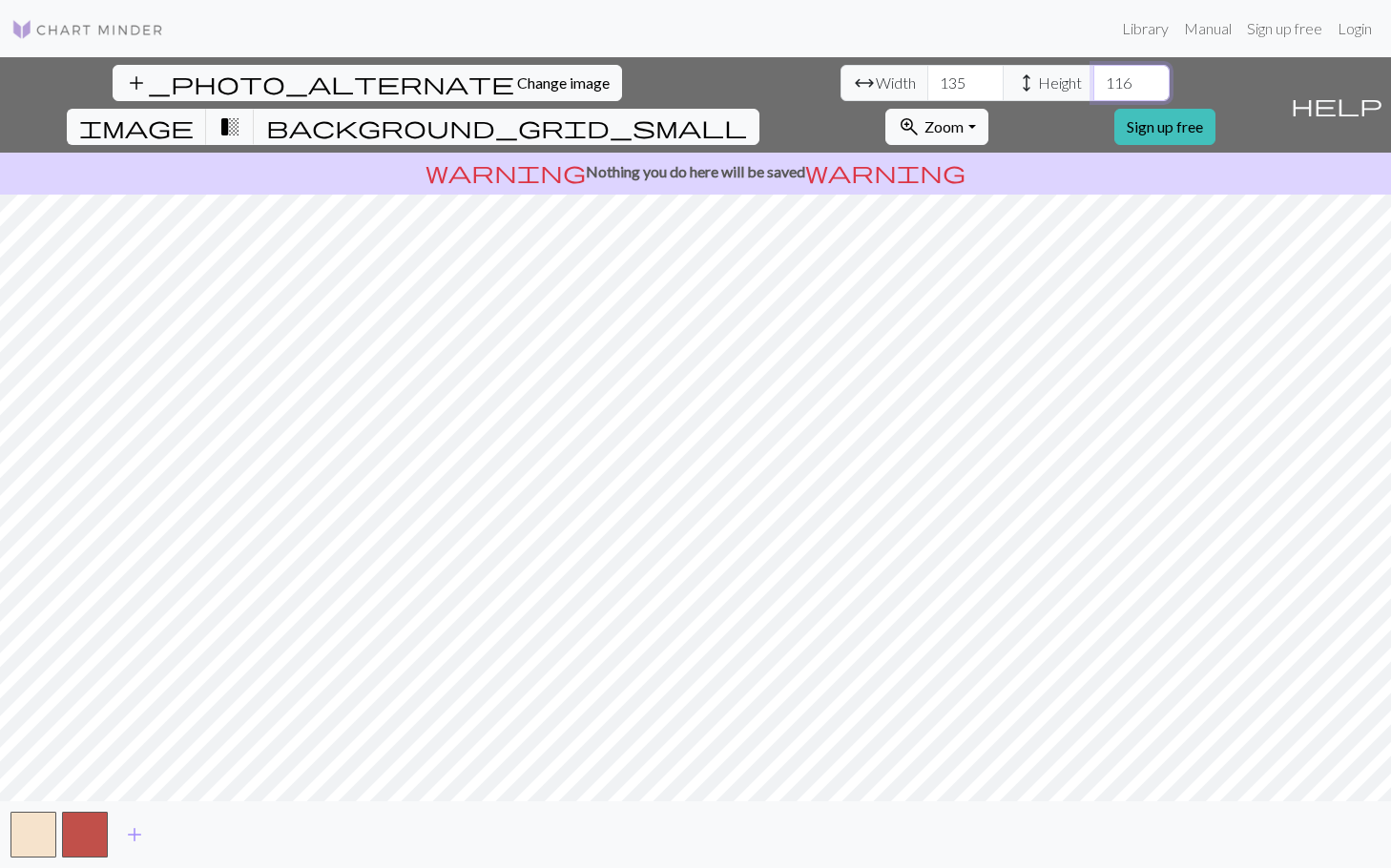
click at [1094, 77] on input "116" at bounding box center [1132, 83] width 77 height 36
click at [1094, 77] on input "117" at bounding box center [1132, 83] width 77 height 36
click at [1094, 77] on input "118" at bounding box center [1132, 83] width 77 height 36
click at [1094, 77] on input "119" at bounding box center [1132, 83] width 77 height 36
click at [1094, 77] on input "120" at bounding box center [1132, 83] width 77 height 36
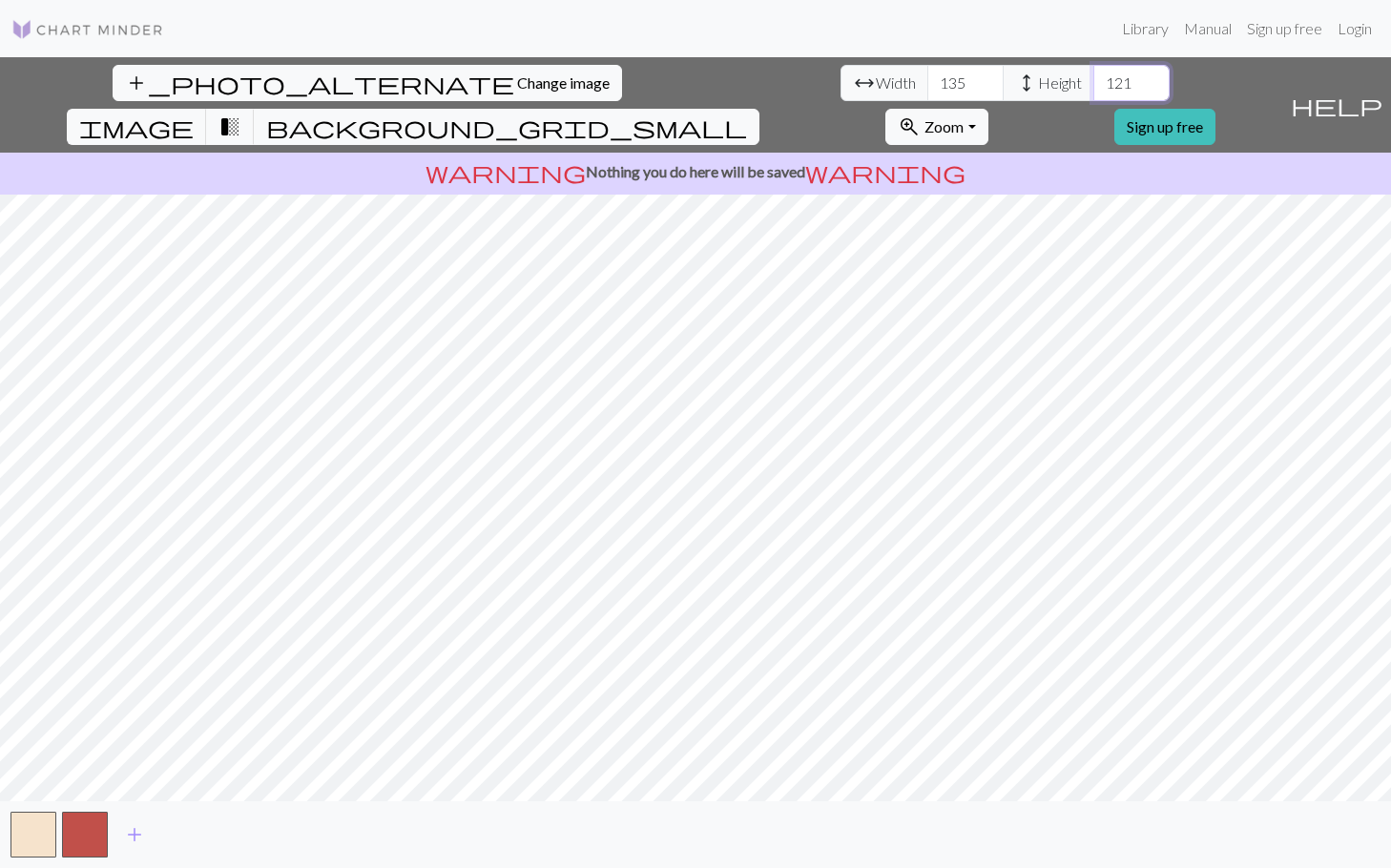
type input "121"
click at [1094, 77] on input "121" at bounding box center [1132, 83] width 77 height 36
click at [928, 78] on input "136" at bounding box center [966, 83] width 77 height 36
drag, startPoint x: 435, startPoint y: 89, endPoint x: 391, endPoint y: 81, distance: 44.7
click at [928, 81] on input "136" at bounding box center [966, 83] width 77 height 36
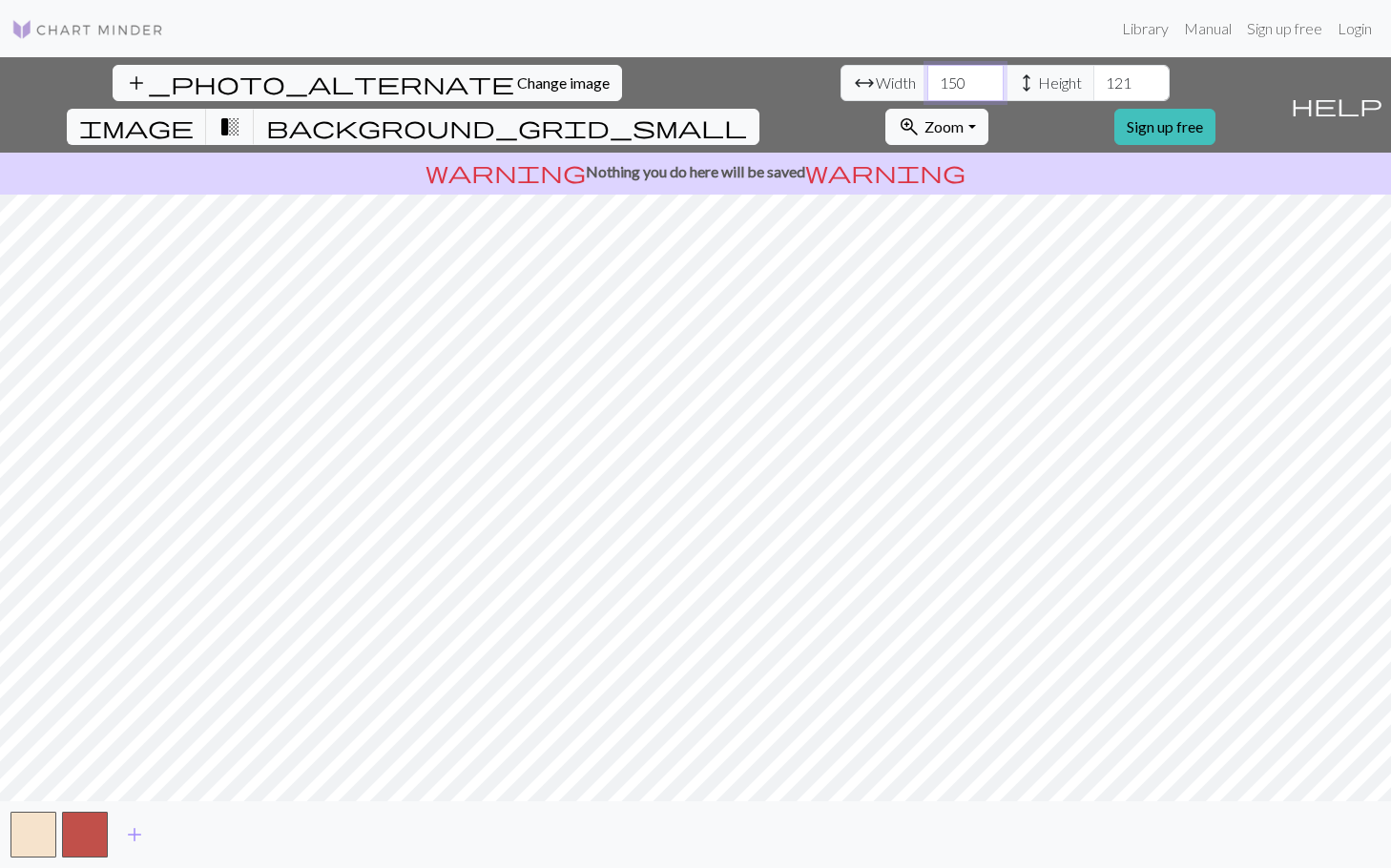
type input "150"
click at [1094, 77] on input "122" at bounding box center [1132, 83] width 77 height 36
click at [1094, 77] on input "123" at bounding box center [1132, 83] width 77 height 36
click at [1094, 77] on input "124" at bounding box center [1132, 83] width 77 height 36
click at [1094, 77] on input "125" at bounding box center [1132, 83] width 77 height 36
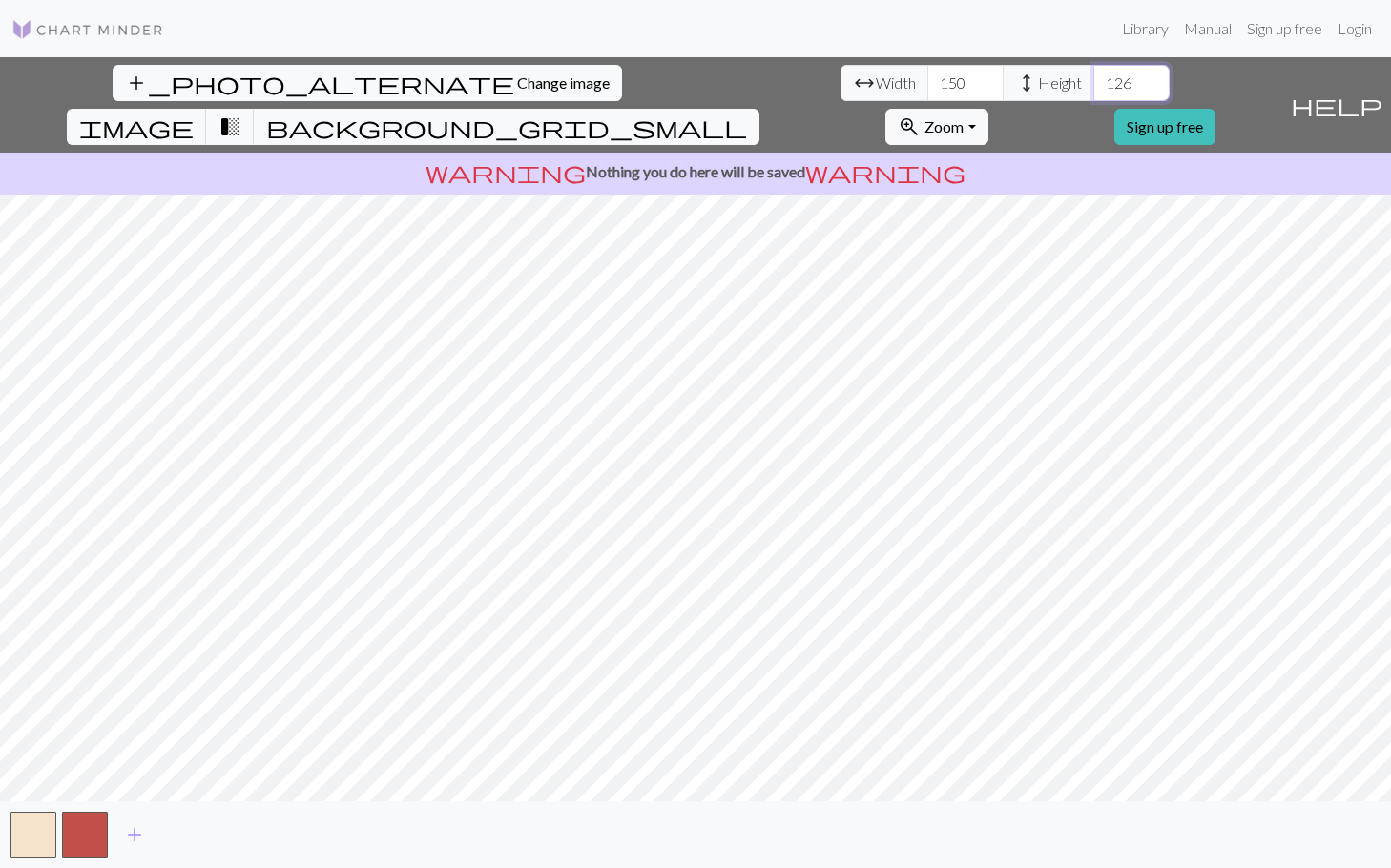
click at [1094, 77] on input "126" at bounding box center [1132, 83] width 77 height 36
click at [1094, 77] on input "127" at bounding box center [1132, 83] width 77 height 36
click at [1094, 77] on input "128" at bounding box center [1132, 83] width 77 height 36
click at [1094, 77] on input "129" at bounding box center [1132, 83] width 77 height 36
click at [1094, 77] on input "130" at bounding box center [1132, 83] width 77 height 36
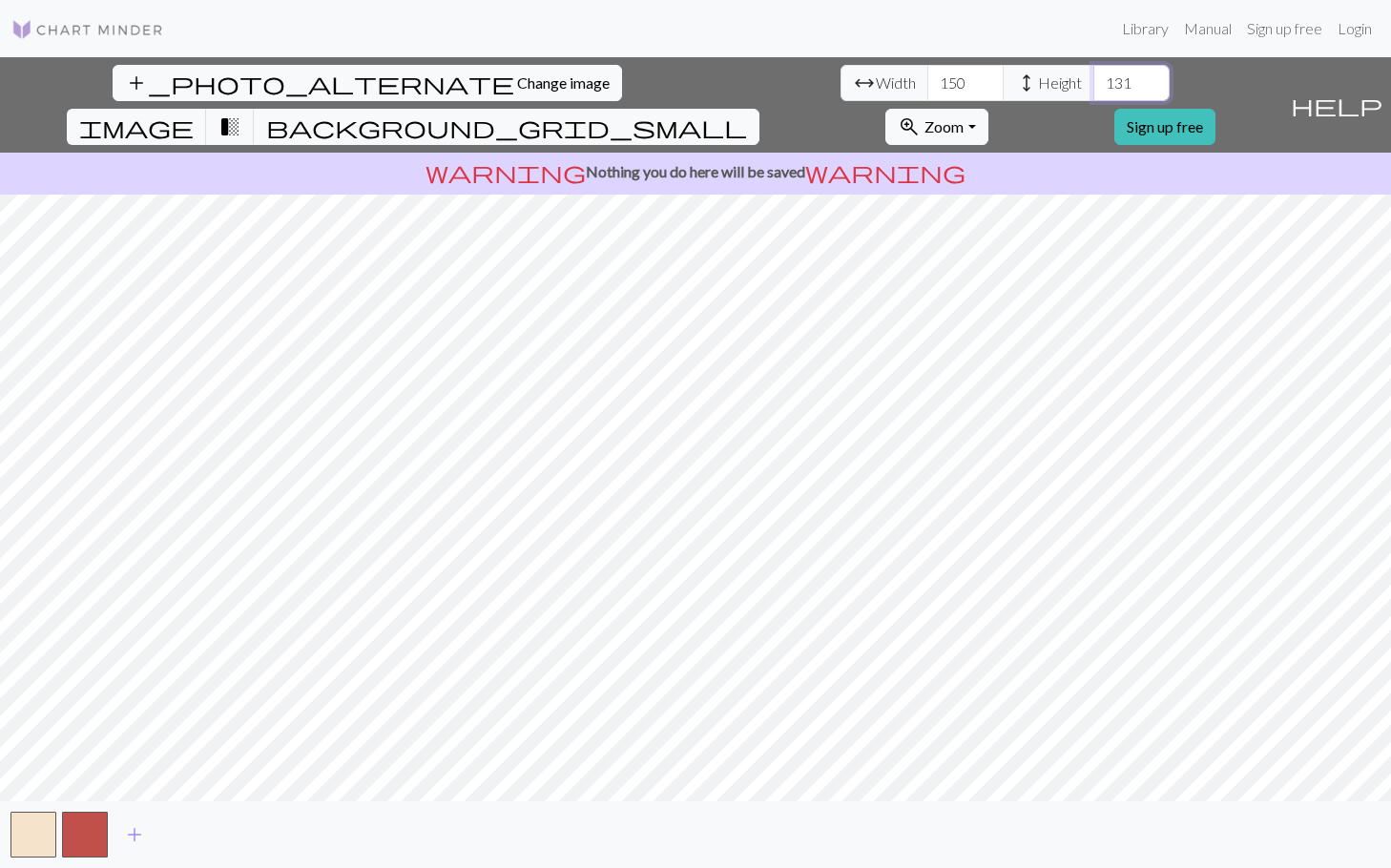
click at [1094, 77] on input "131" at bounding box center [1132, 83] width 77 height 36
click at [1094, 77] on input "132" at bounding box center [1132, 83] width 77 height 36
click at [1094, 77] on input "133" at bounding box center [1132, 83] width 77 height 36
click at [1094, 77] on input "134" at bounding box center [1132, 83] width 77 height 36
click at [1094, 77] on input "135" at bounding box center [1132, 83] width 77 height 36
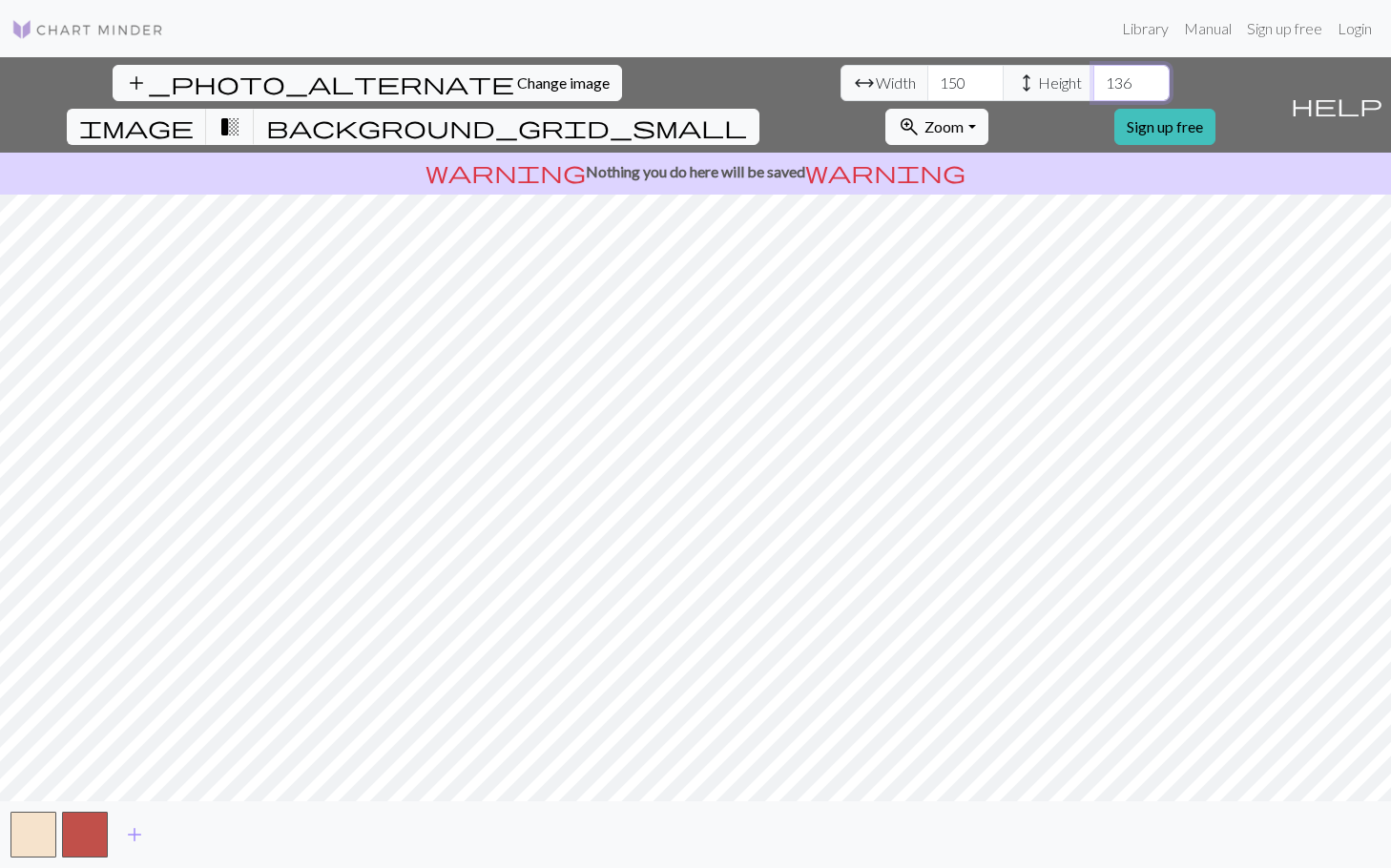
click at [1094, 77] on input "136" at bounding box center [1132, 83] width 77 height 36
click at [1094, 77] on input "137" at bounding box center [1132, 83] width 77 height 36
click at [1094, 77] on input "138" at bounding box center [1132, 83] width 77 height 36
click at [1094, 77] on input "139" at bounding box center [1132, 83] width 77 height 36
type input "140"
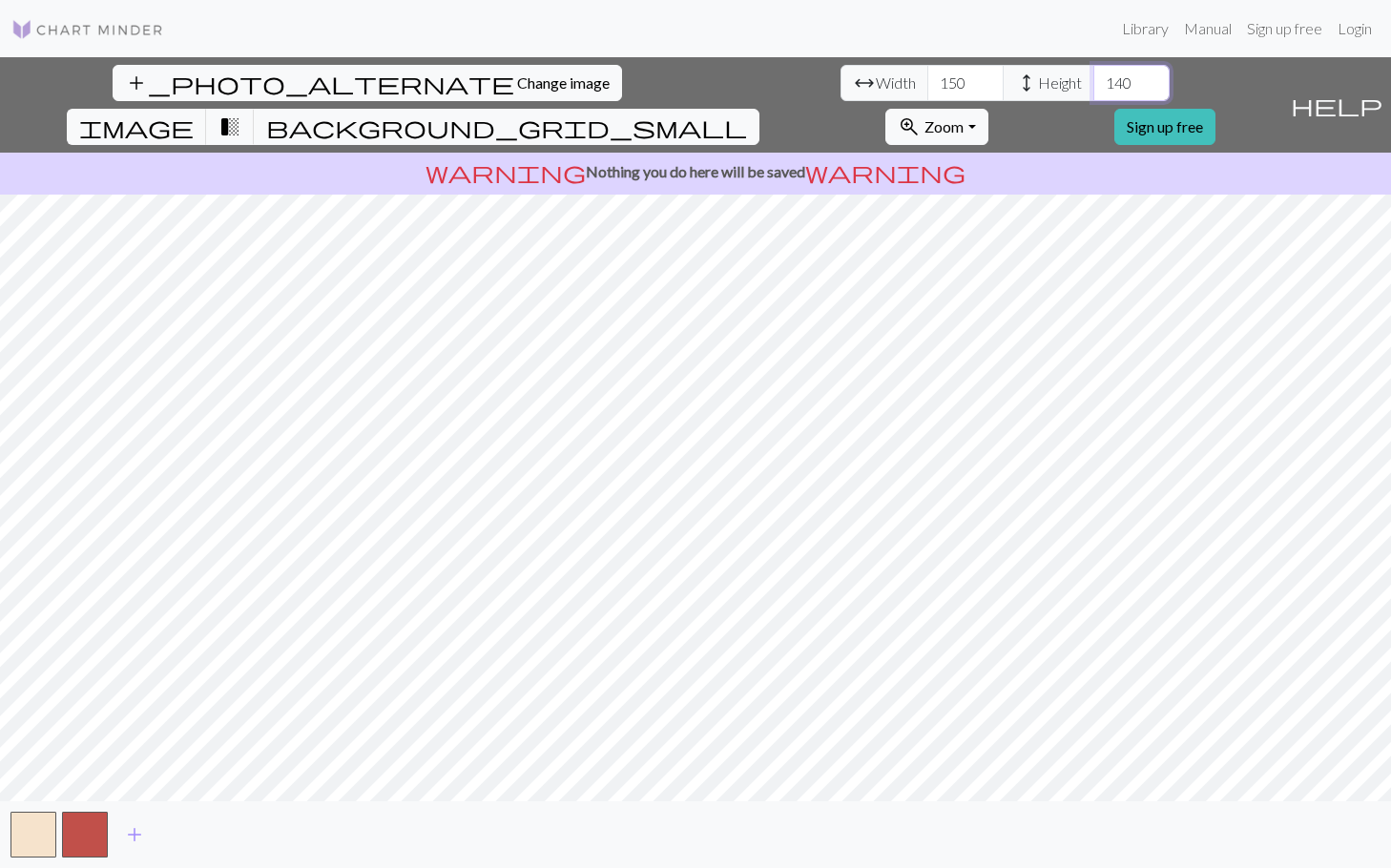
click at [1094, 77] on input "140" at bounding box center [1132, 83] width 77 height 36
click at [928, 77] on input "151" at bounding box center [966, 83] width 77 height 36
click at [928, 77] on input "152" at bounding box center [966, 83] width 77 height 36
click at [928, 77] on input "153" at bounding box center [966, 83] width 77 height 36
click at [928, 77] on input "154" at bounding box center [966, 83] width 77 height 36
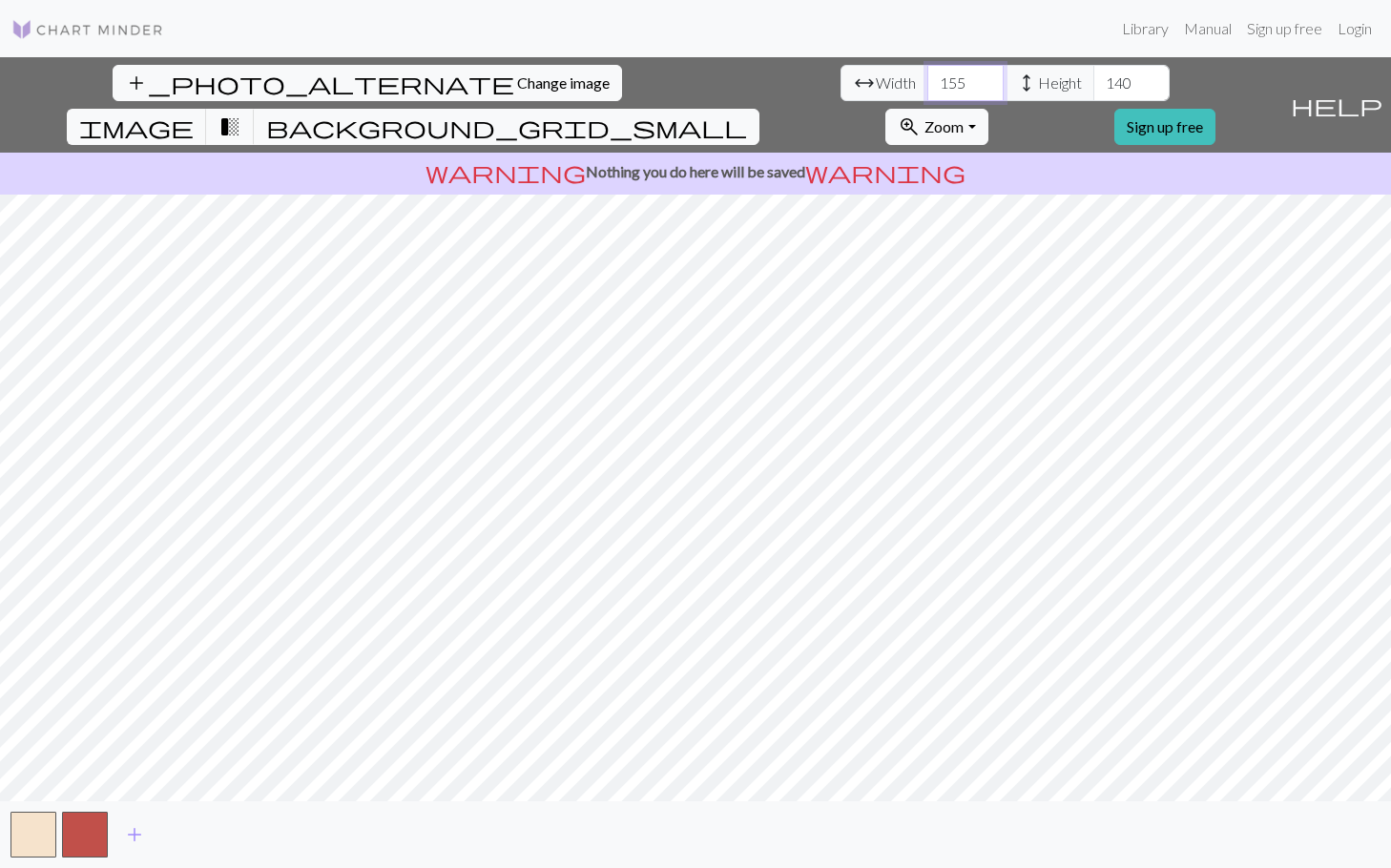
click at [928, 77] on input "155" at bounding box center [966, 83] width 77 height 36
click at [928, 77] on input "156" at bounding box center [966, 83] width 77 height 36
click at [928, 77] on input "157" at bounding box center [966, 83] width 77 height 36
click at [928, 77] on input "158" at bounding box center [966, 83] width 77 height 36
click at [928, 77] on input "159" at bounding box center [966, 83] width 77 height 36
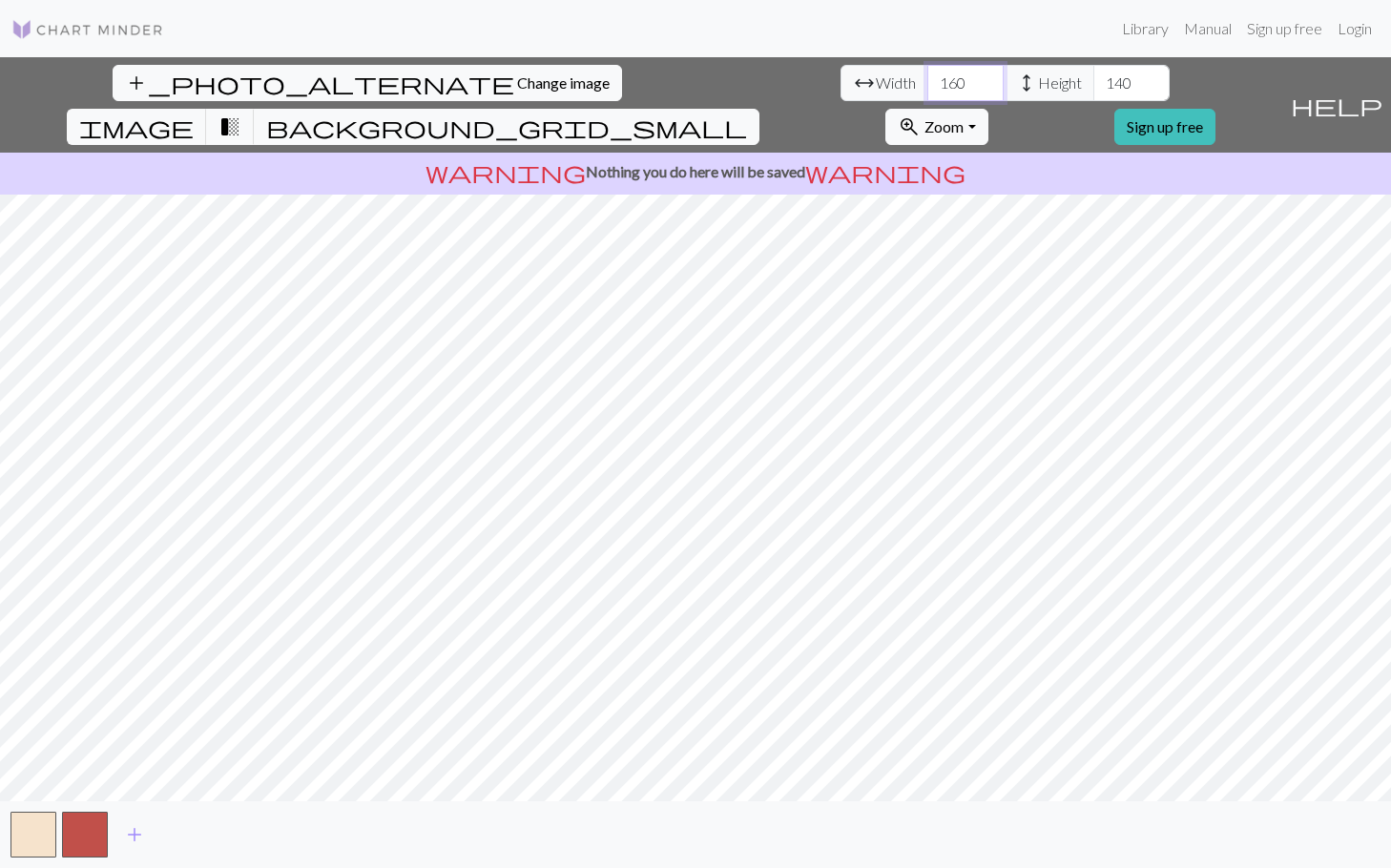
click at [928, 77] on input "160" at bounding box center [966, 83] width 77 height 36
click at [928, 77] on input "161" at bounding box center [966, 83] width 77 height 36
click at [928, 77] on input "162" at bounding box center [966, 83] width 77 height 36
click at [928, 77] on input "163" at bounding box center [966, 83] width 77 height 36
click at [928, 77] on input "164" at bounding box center [966, 83] width 77 height 36
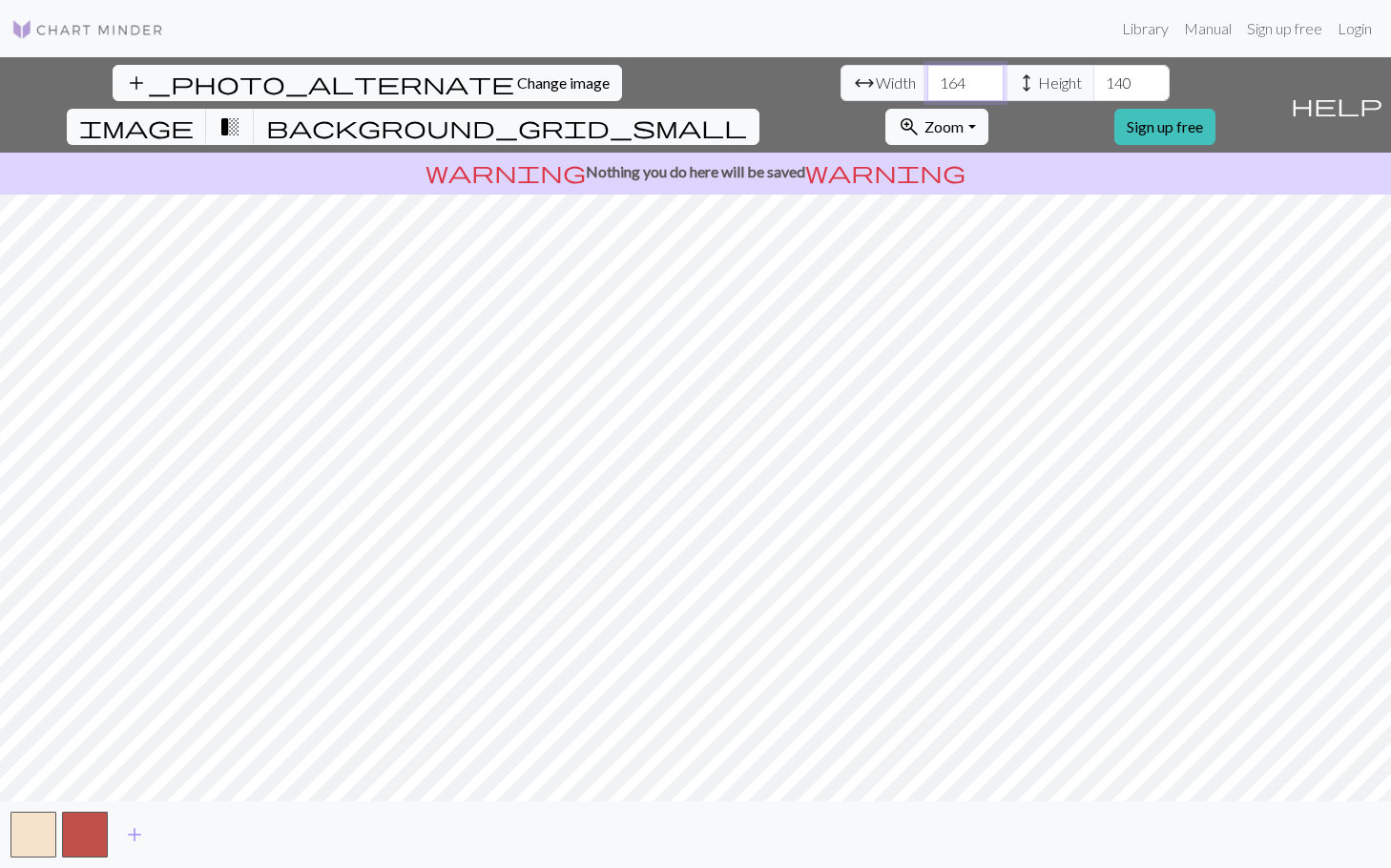
click at [928, 77] on input "165" at bounding box center [966, 83] width 77 height 36
click at [928, 77] on input "166" at bounding box center [966, 83] width 77 height 36
click at [928, 77] on input "167" at bounding box center [966, 83] width 77 height 36
click at [928, 77] on input "168" at bounding box center [966, 83] width 77 height 36
type input "178"
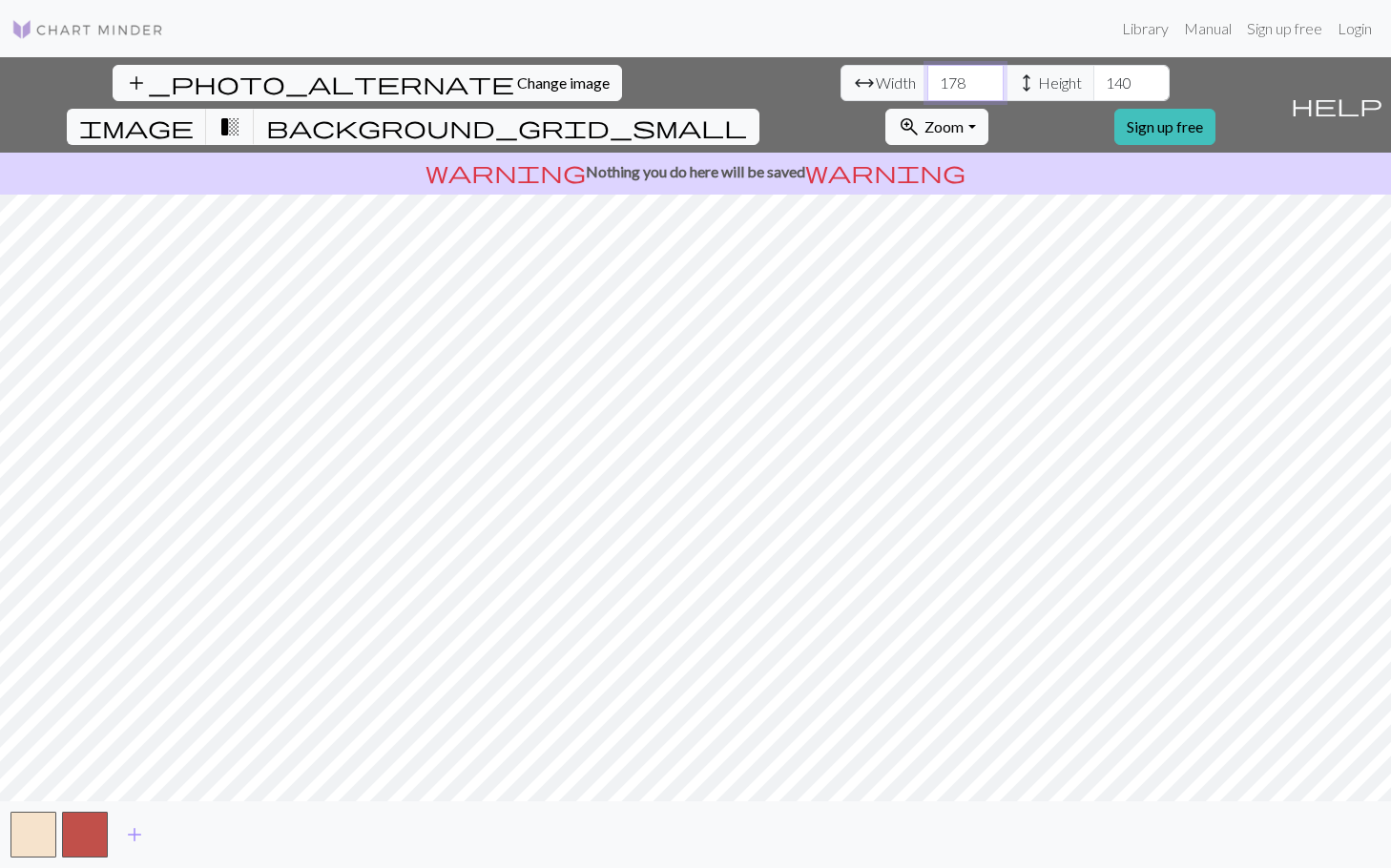
click at [928, 77] on input "178" at bounding box center [966, 83] width 77 height 36
click at [1094, 76] on input "146" at bounding box center [1132, 83] width 77 height 36
click at [1094, 76] on input "147" at bounding box center [1132, 83] width 77 height 36
click at [1094, 76] on input "148" at bounding box center [1132, 83] width 77 height 36
click at [1094, 76] on input "149" at bounding box center [1132, 83] width 77 height 36
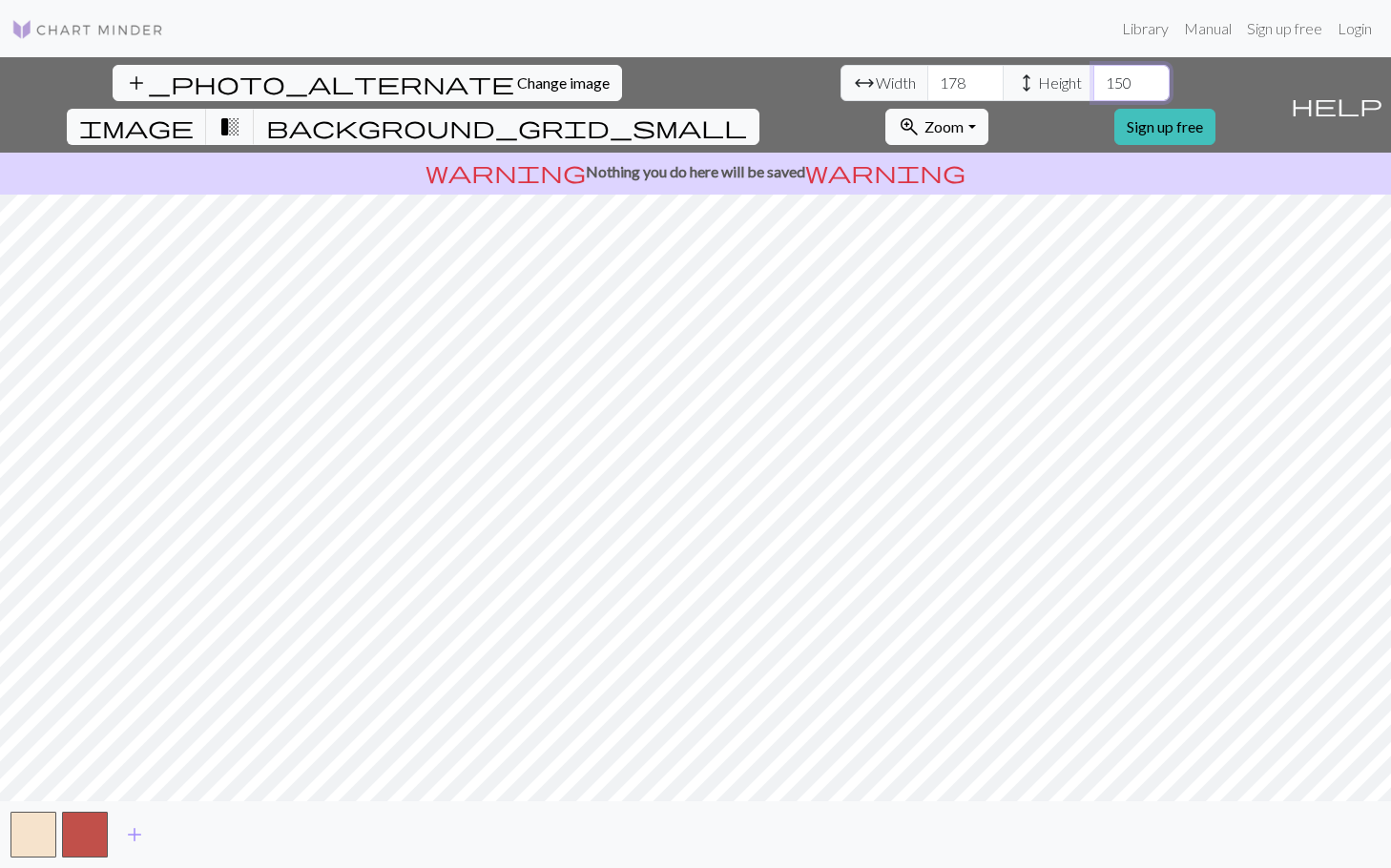
click at [1094, 76] on input "150" at bounding box center [1132, 83] width 77 height 36
click at [1094, 76] on input "151" at bounding box center [1132, 83] width 77 height 36
click at [1094, 76] on input "152" at bounding box center [1132, 83] width 77 height 36
click at [1094, 76] on input "153" at bounding box center [1132, 83] width 77 height 36
click at [1094, 76] on input "154" at bounding box center [1132, 83] width 77 height 36
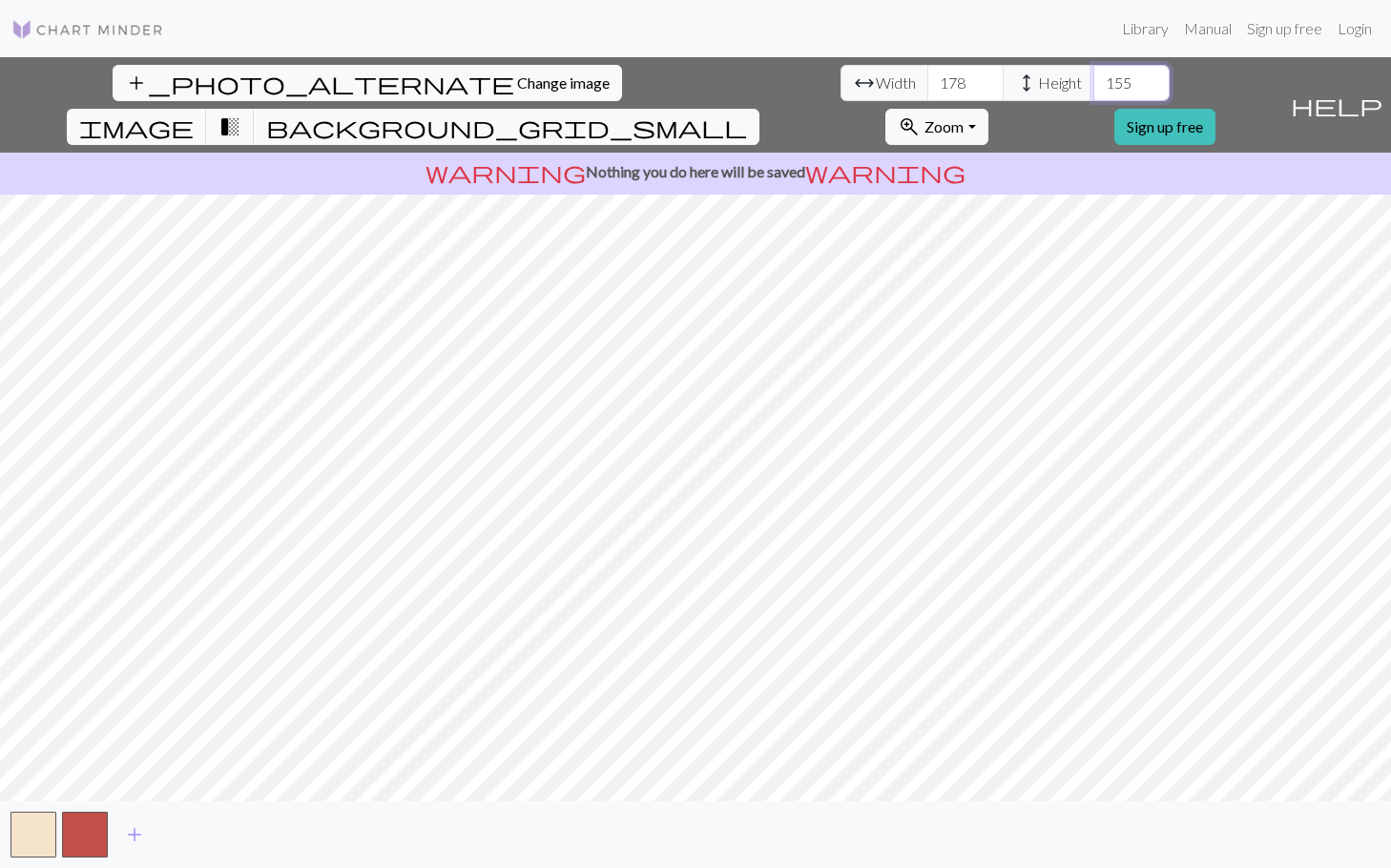
click at [1094, 76] on input "155" at bounding box center [1132, 83] width 77 height 36
type input "156"
click at [1094, 76] on input "156" at bounding box center [1132, 83] width 77 height 36
click at [928, 81] on input "179" at bounding box center [966, 83] width 77 height 36
click at [928, 81] on input "180" at bounding box center [966, 83] width 77 height 36
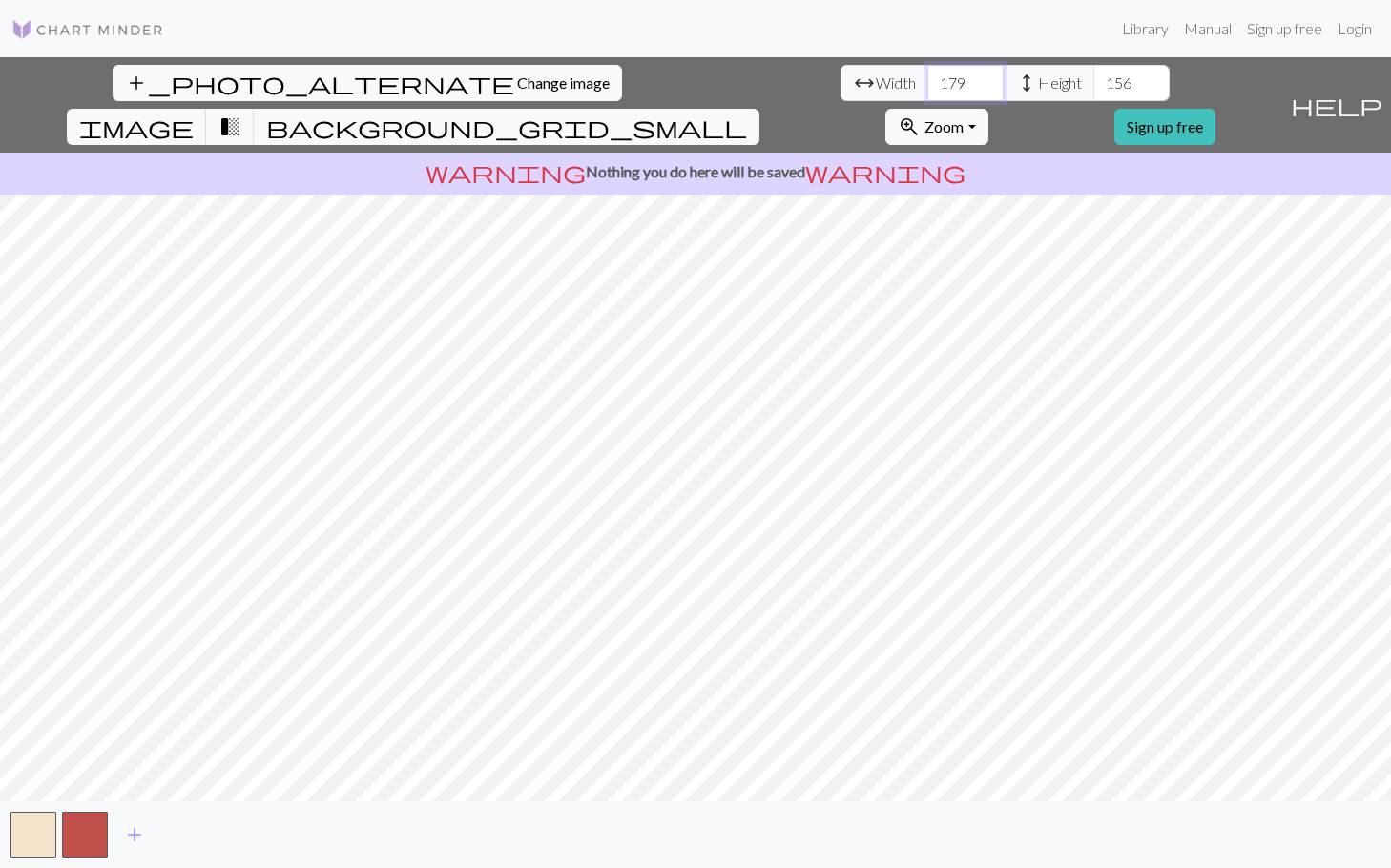
click at [928, 88] on input "179" at bounding box center [966, 83] width 77 height 36
click at [928, 88] on input "178" at bounding box center [966, 83] width 77 height 36
click at [928, 88] on input "177" at bounding box center [966, 83] width 77 height 36
type input "178"
click at [928, 77] on input "178" at bounding box center [966, 83] width 77 height 36
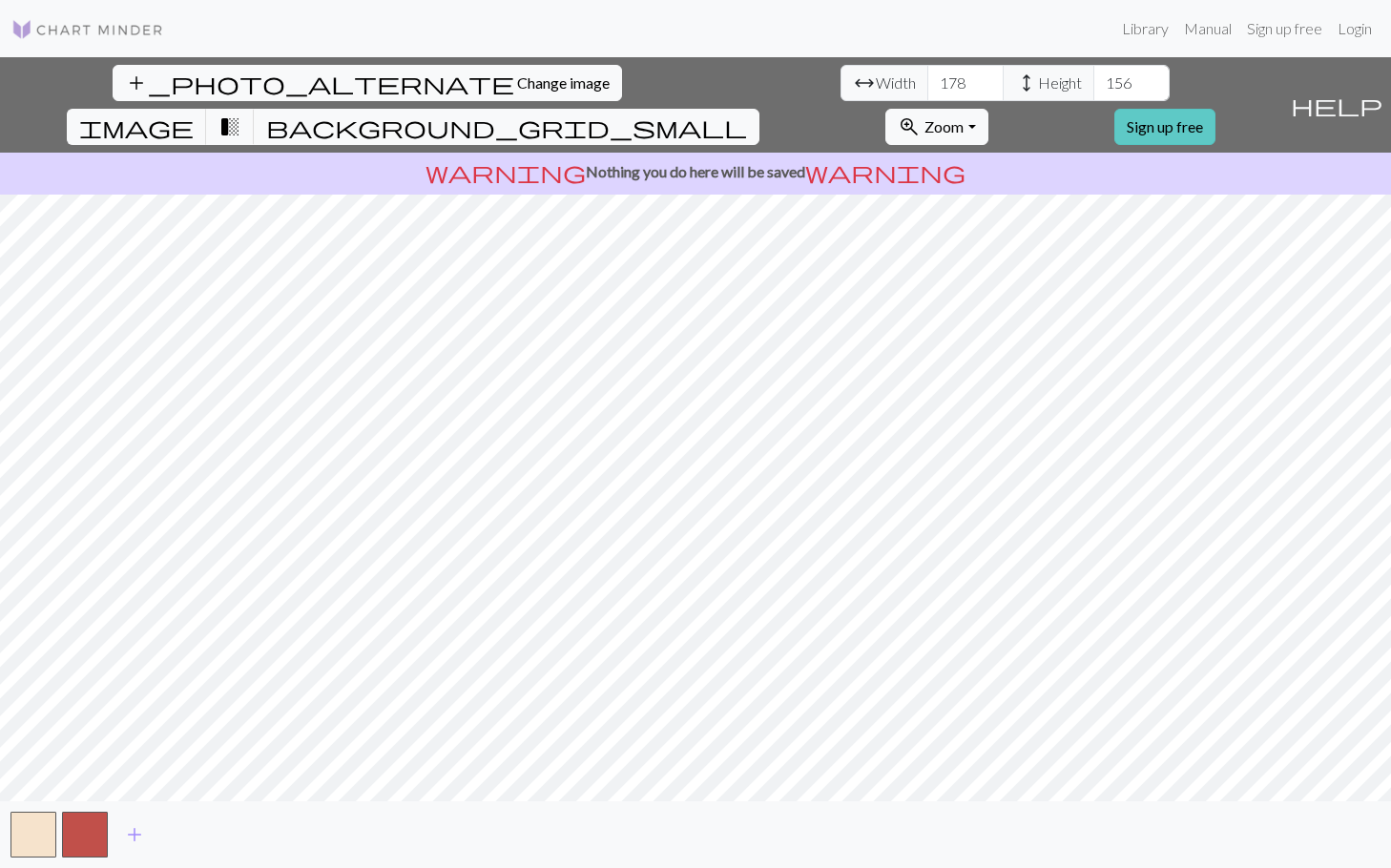
click at [1215, 109] on link "Sign up free" at bounding box center [1164, 127] width 101 height 36
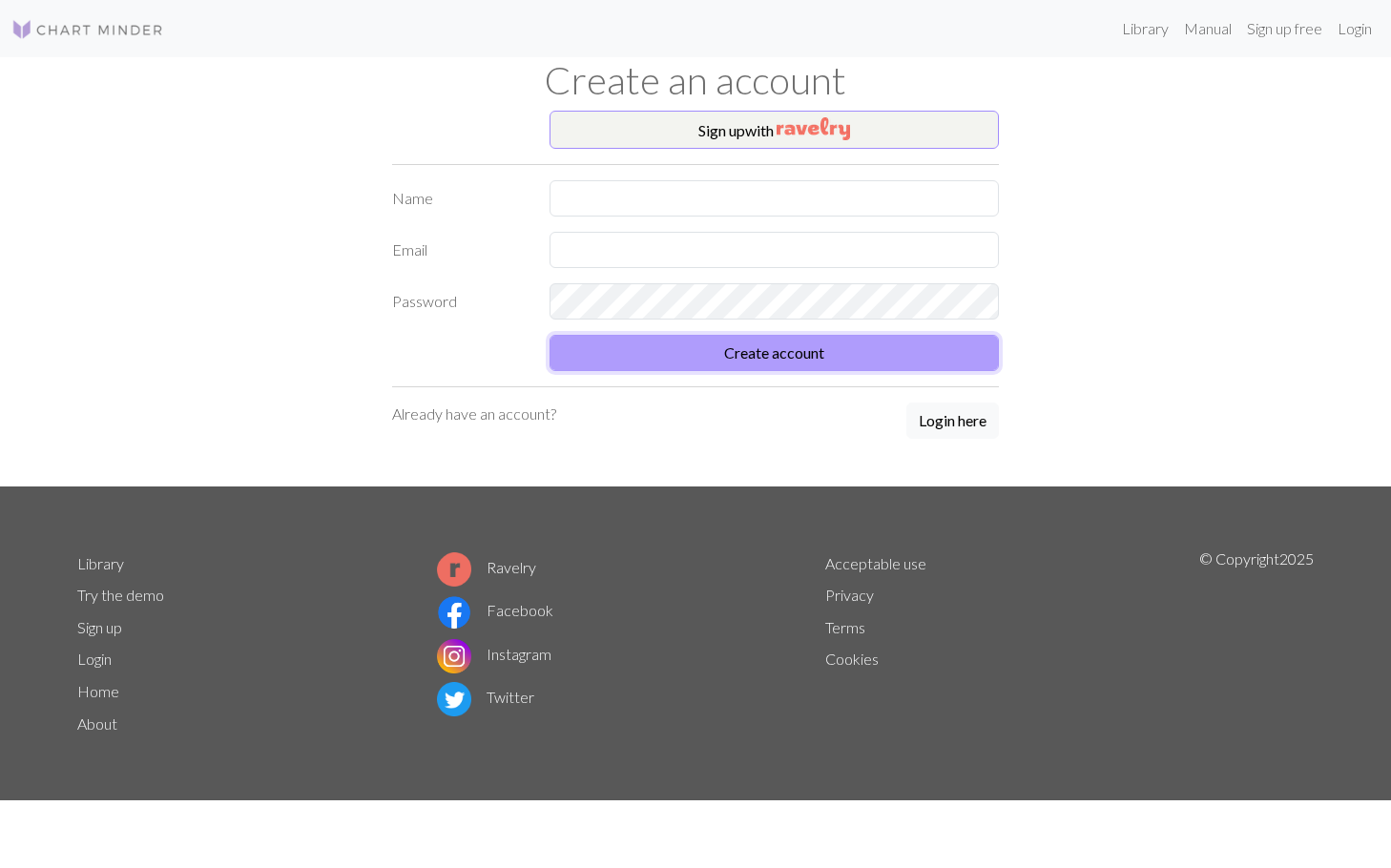
click at [668, 363] on button "Create account" at bounding box center [774, 353] width 449 height 36
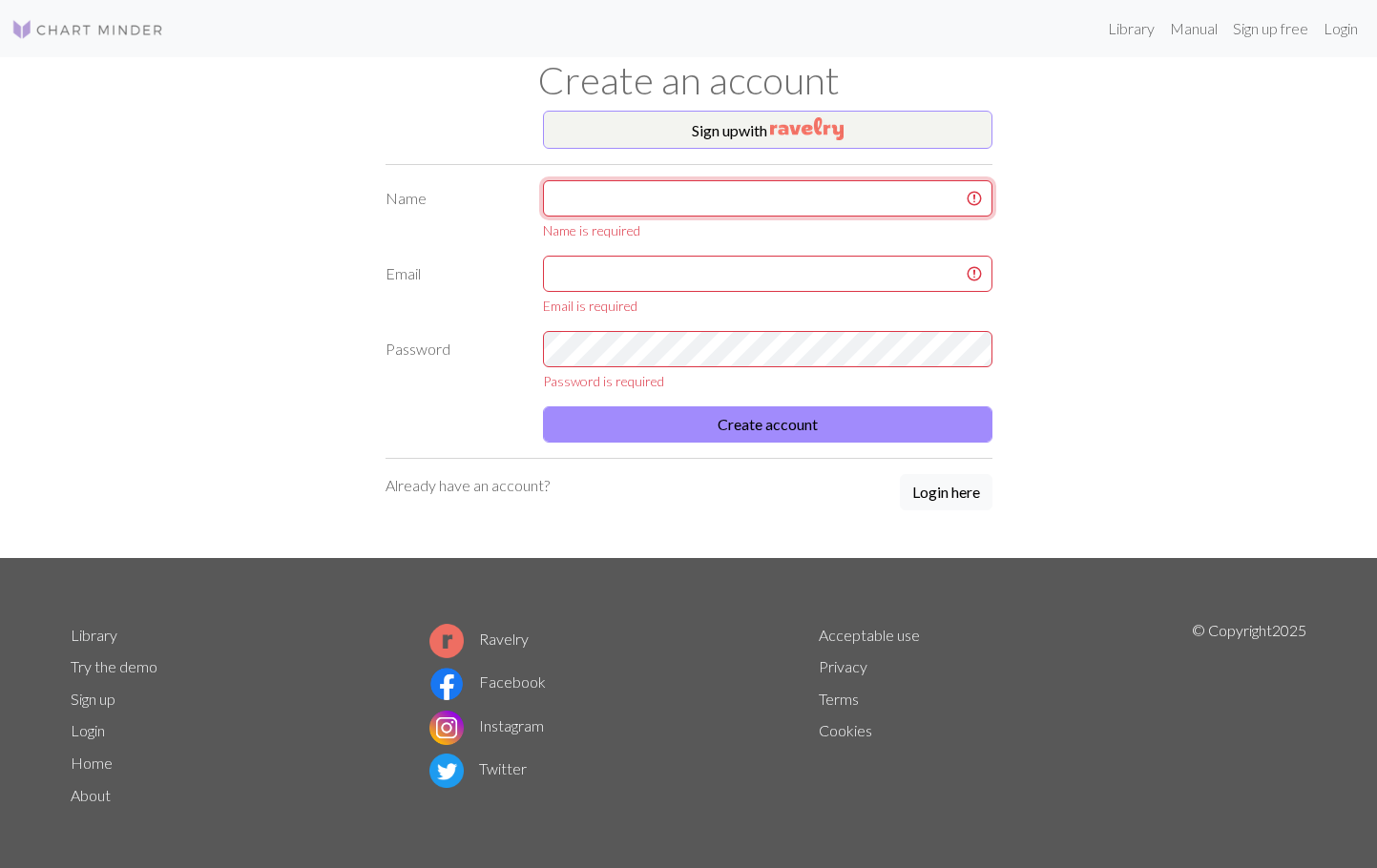
click at [754, 198] on input "text" at bounding box center [767, 199] width 449 height 36
type input "JAEAH"
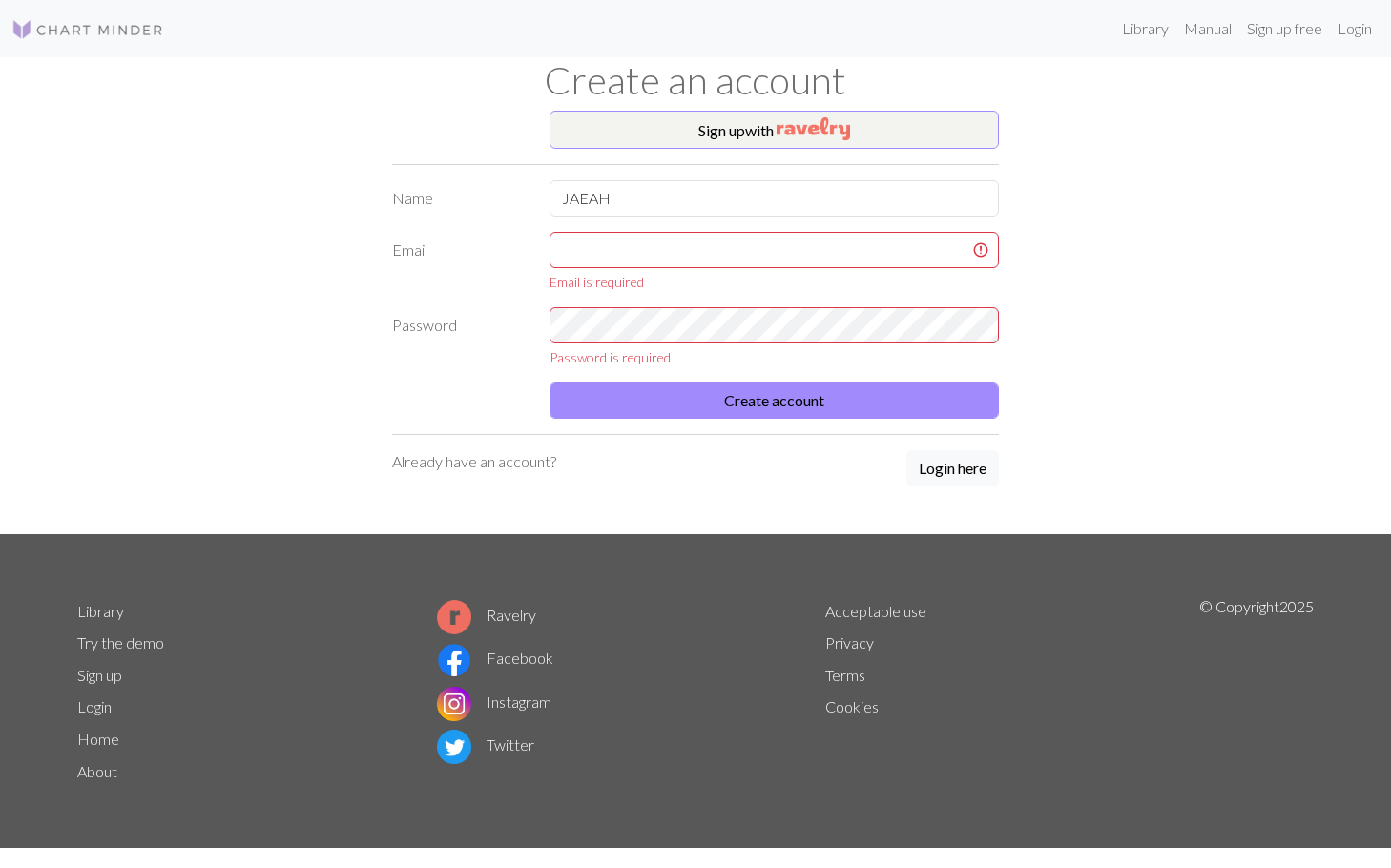
click at [672, 270] on div "Email is required" at bounding box center [773, 261] width 472 height 60
click at [668, 260] on input "text" at bounding box center [774, 249] width 449 height 36
type input "[EMAIL_ADDRESS][DOMAIN_NAME]"
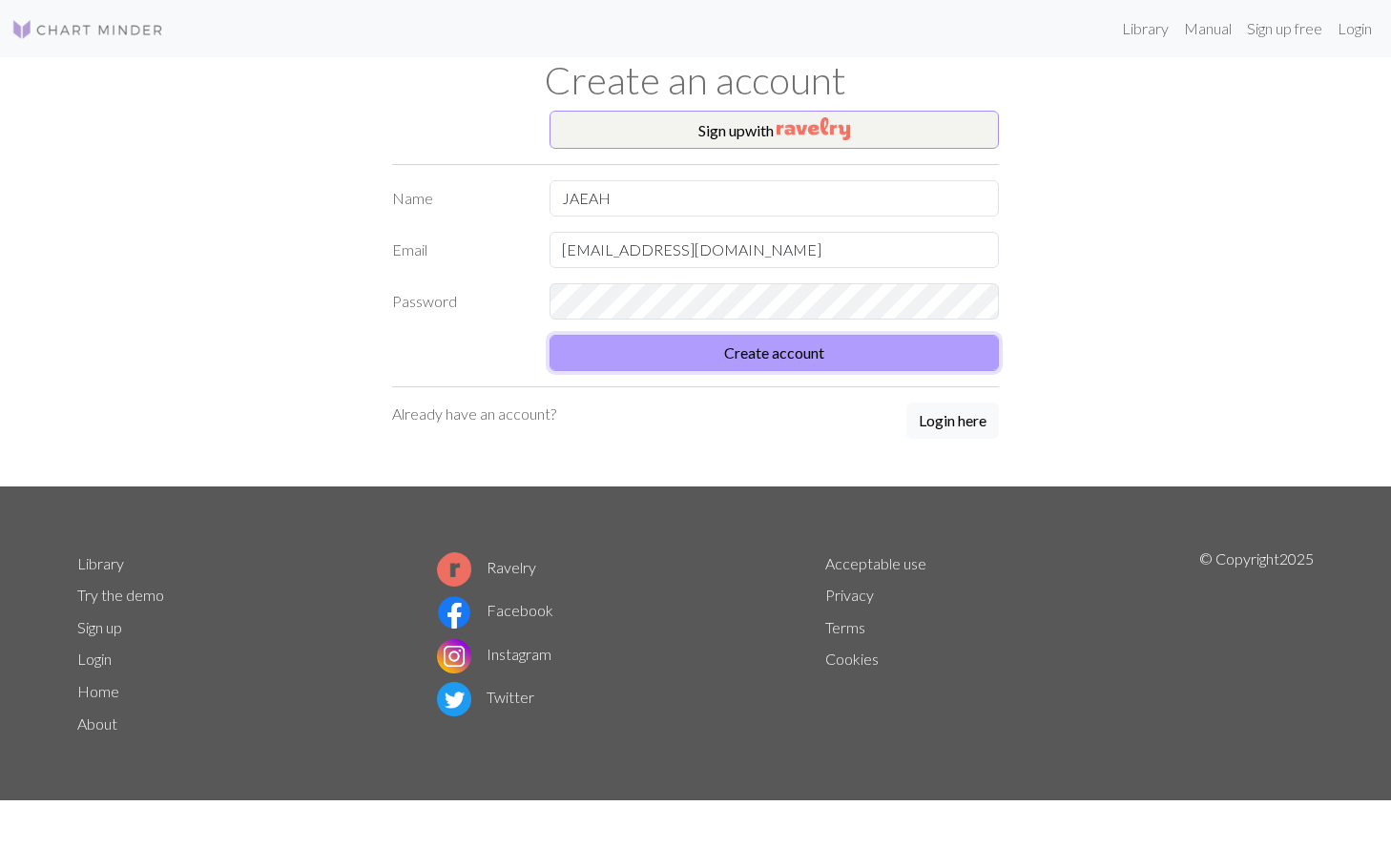
click at [685, 338] on button "Create account" at bounding box center [774, 353] width 449 height 36
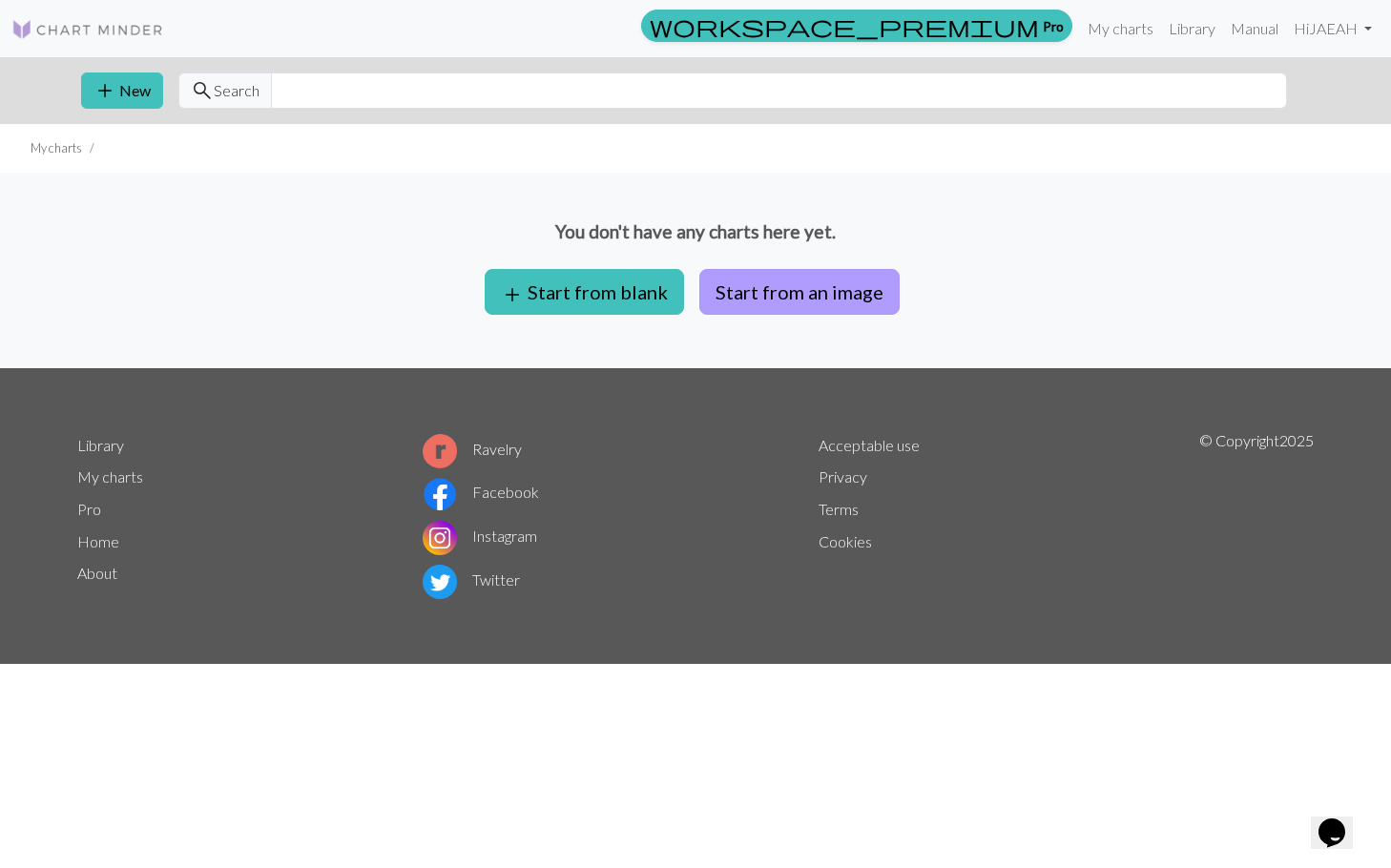
click at [803, 298] on button "Start from an image" at bounding box center [799, 292] width 201 height 46
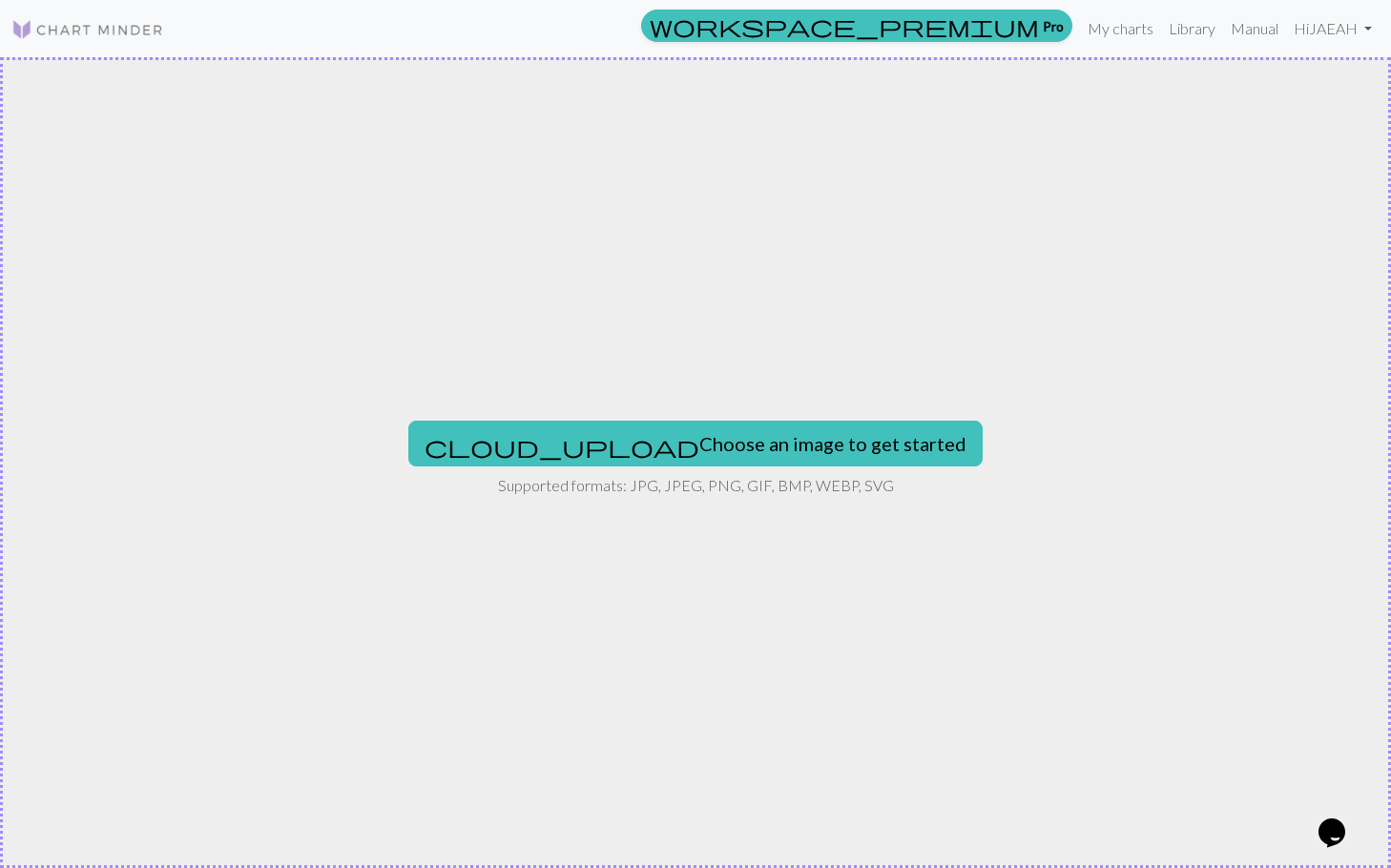
click at [583, 470] on div "cloud_upload Choose an image to get started Supported formats: JPG, JPEG, PNG, …" at bounding box center [696, 462] width 1391 height 811
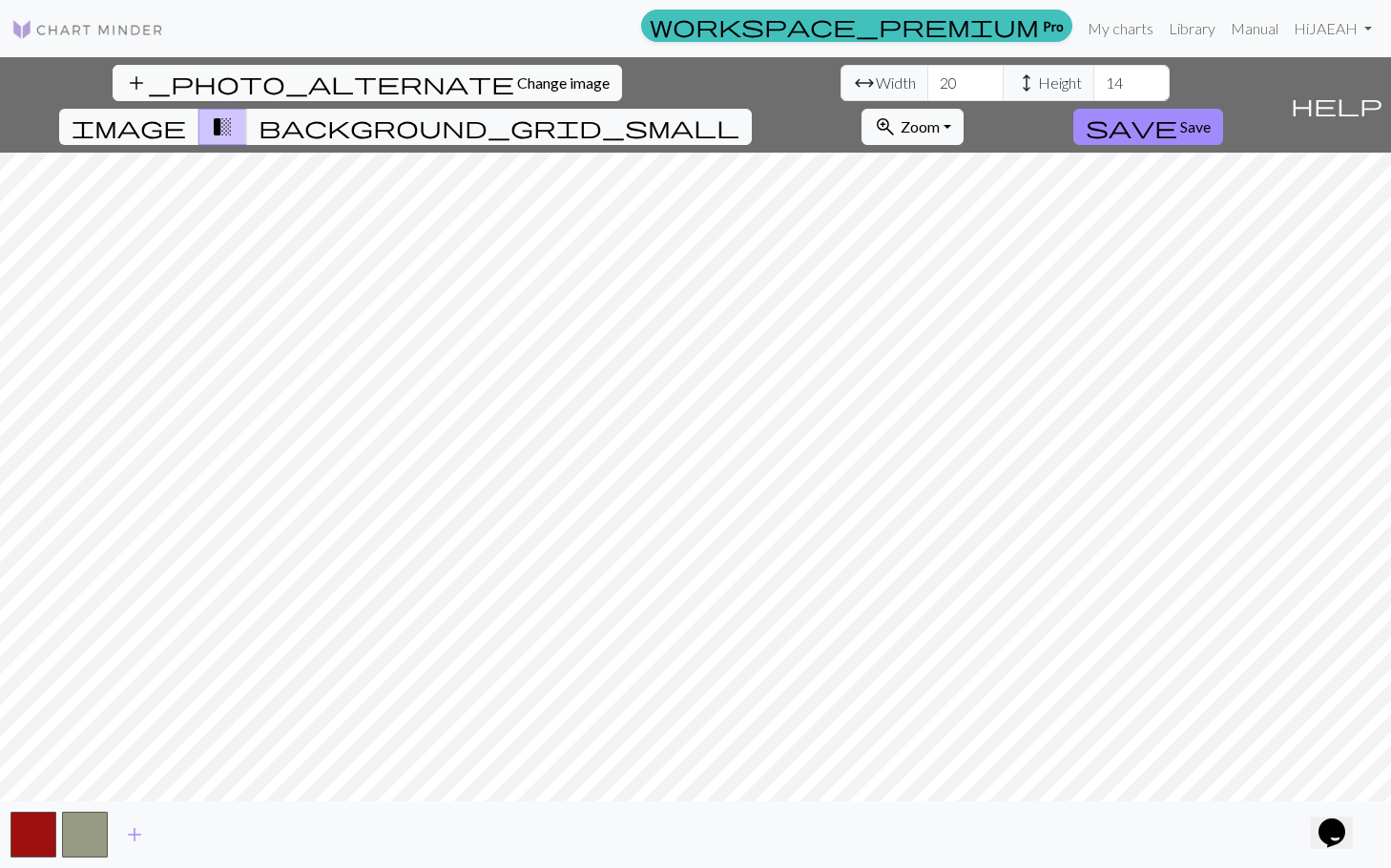
click at [686, 804] on div "add_photo_alternate Change image arrow_range Width 20 height Height 14 image tr…" at bounding box center [696, 462] width 1391 height 811
click at [928, 81] on input "21" at bounding box center [966, 83] width 77 height 36
click at [928, 81] on input "22" at bounding box center [966, 83] width 77 height 36
click at [928, 81] on input "23" at bounding box center [966, 83] width 77 height 36
click at [928, 81] on input "24" at bounding box center [966, 83] width 77 height 36
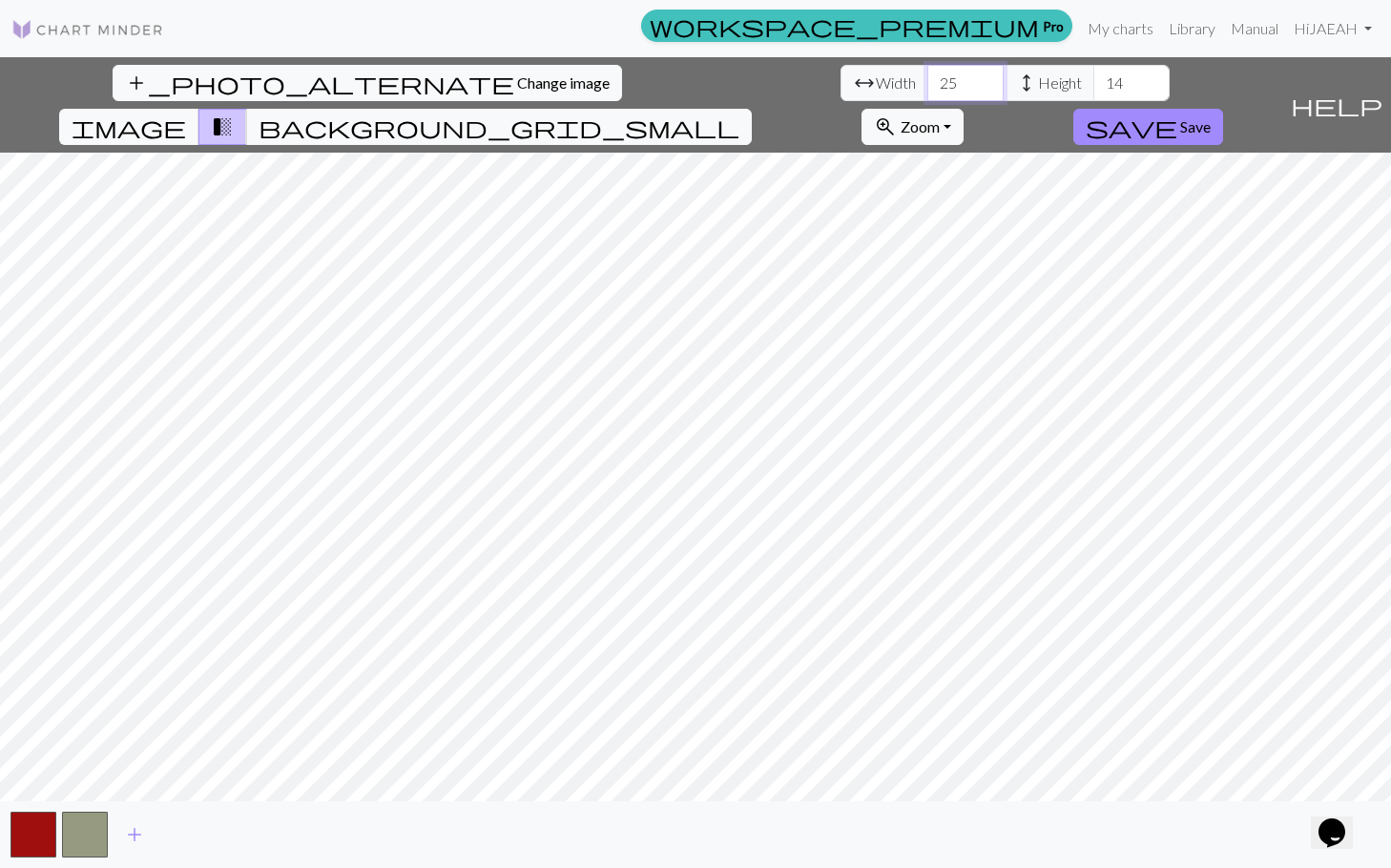
click at [928, 81] on input "25" at bounding box center [966, 83] width 77 height 36
click at [928, 81] on input "26" at bounding box center [966, 83] width 77 height 36
click at [928, 81] on input "27" at bounding box center [966, 83] width 77 height 36
click at [928, 81] on input "28" at bounding box center [966, 83] width 77 height 36
click at [928, 81] on input "29" at bounding box center [966, 83] width 77 height 36
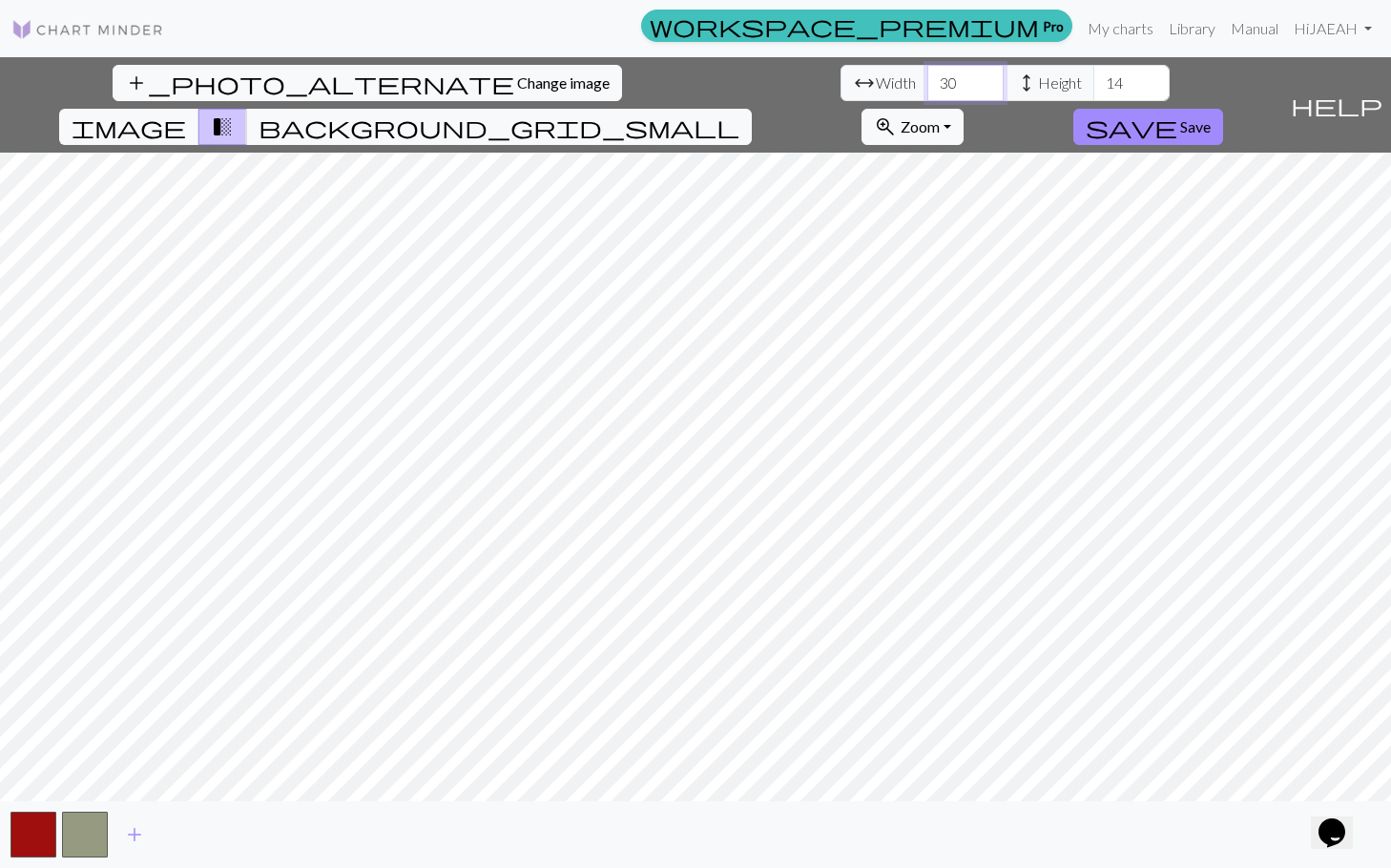
click at [928, 81] on input "30" at bounding box center [966, 83] width 77 height 36
click at [928, 81] on input "31" at bounding box center [966, 83] width 77 height 36
type input "94"
click at [928, 81] on input "94" at bounding box center [966, 83] width 77 height 36
click at [86, 833] on button "button" at bounding box center [85, 835] width 46 height 46
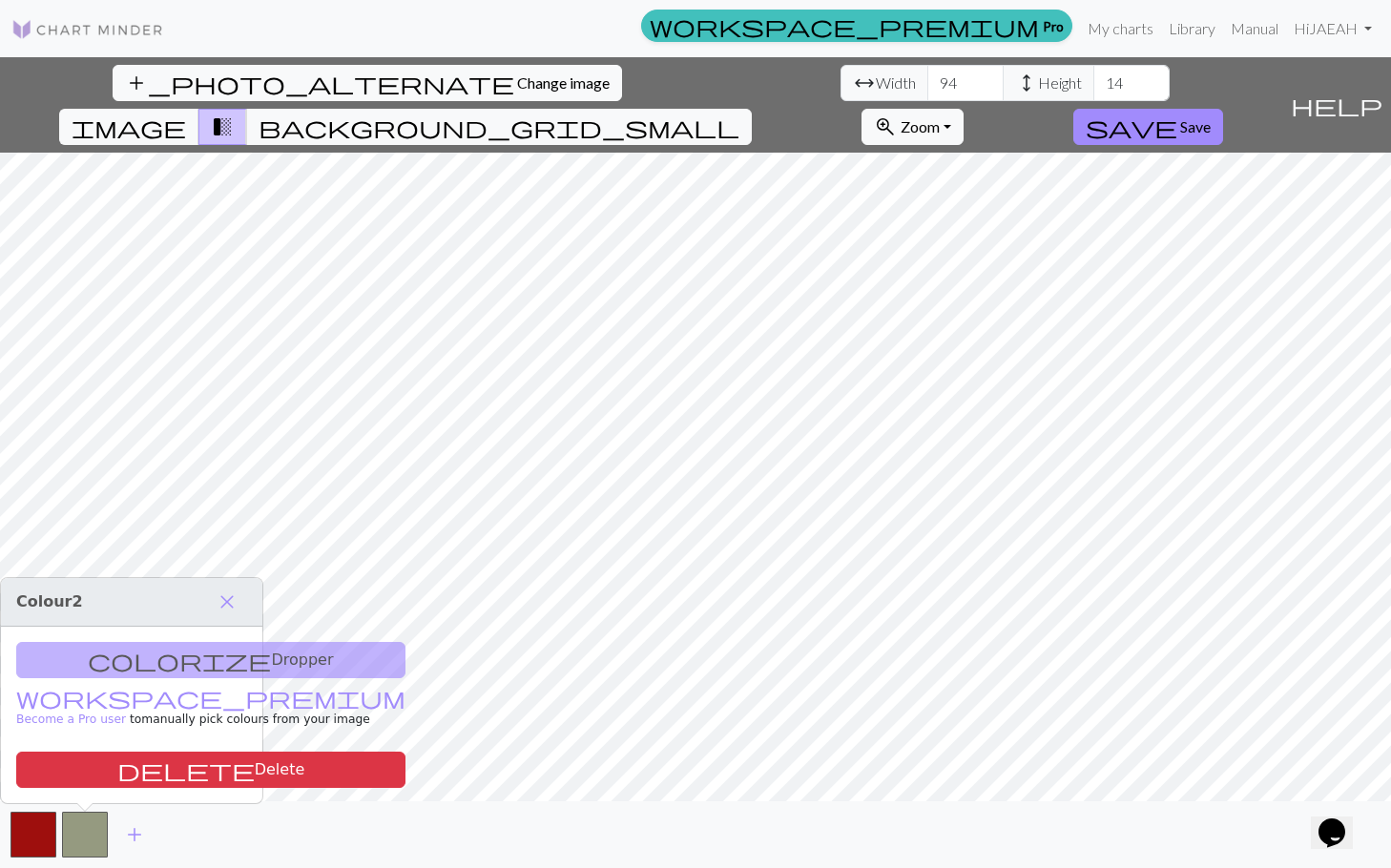
click at [133, 666] on div "colorize Dropper workspace_premium Become a Pro user to manually pick colours f…" at bounding box center [132, 714] width 261 height 177
click at [234, 608] on span "close" at bounding box center [227, 602] width 23 height 27
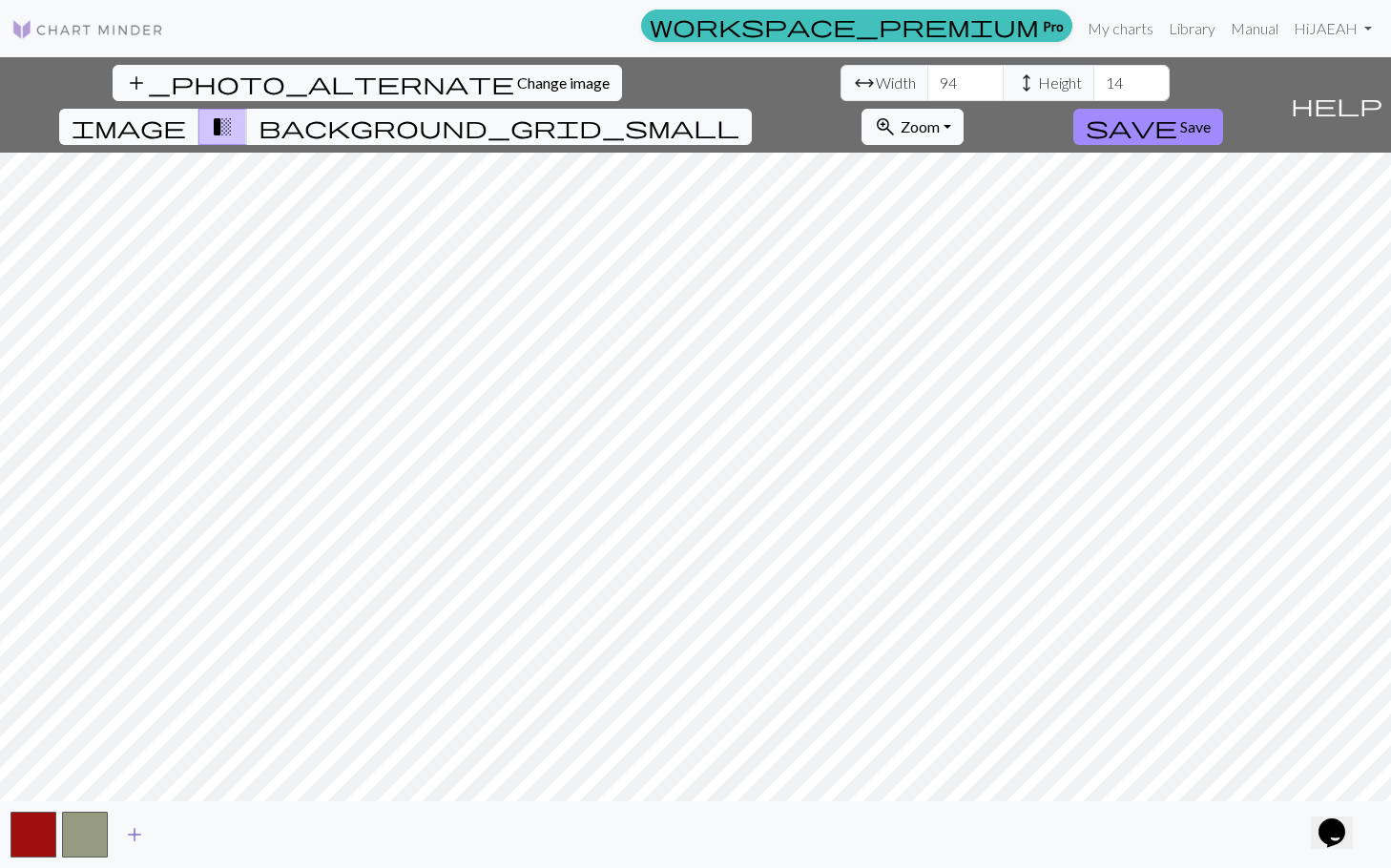
click at [129, 831] on span "add" at bounding box center [134, 834] width 23 height 27
click at [186, 834] on span "add" at bounding box center [186, 834] width 23 height 27
click at [224, 834] on button "add" at bounding box center [237, 835] width 48 height 36
click at [192, 834] on button "button" at bounding box center [188, 835] width 46 height 46
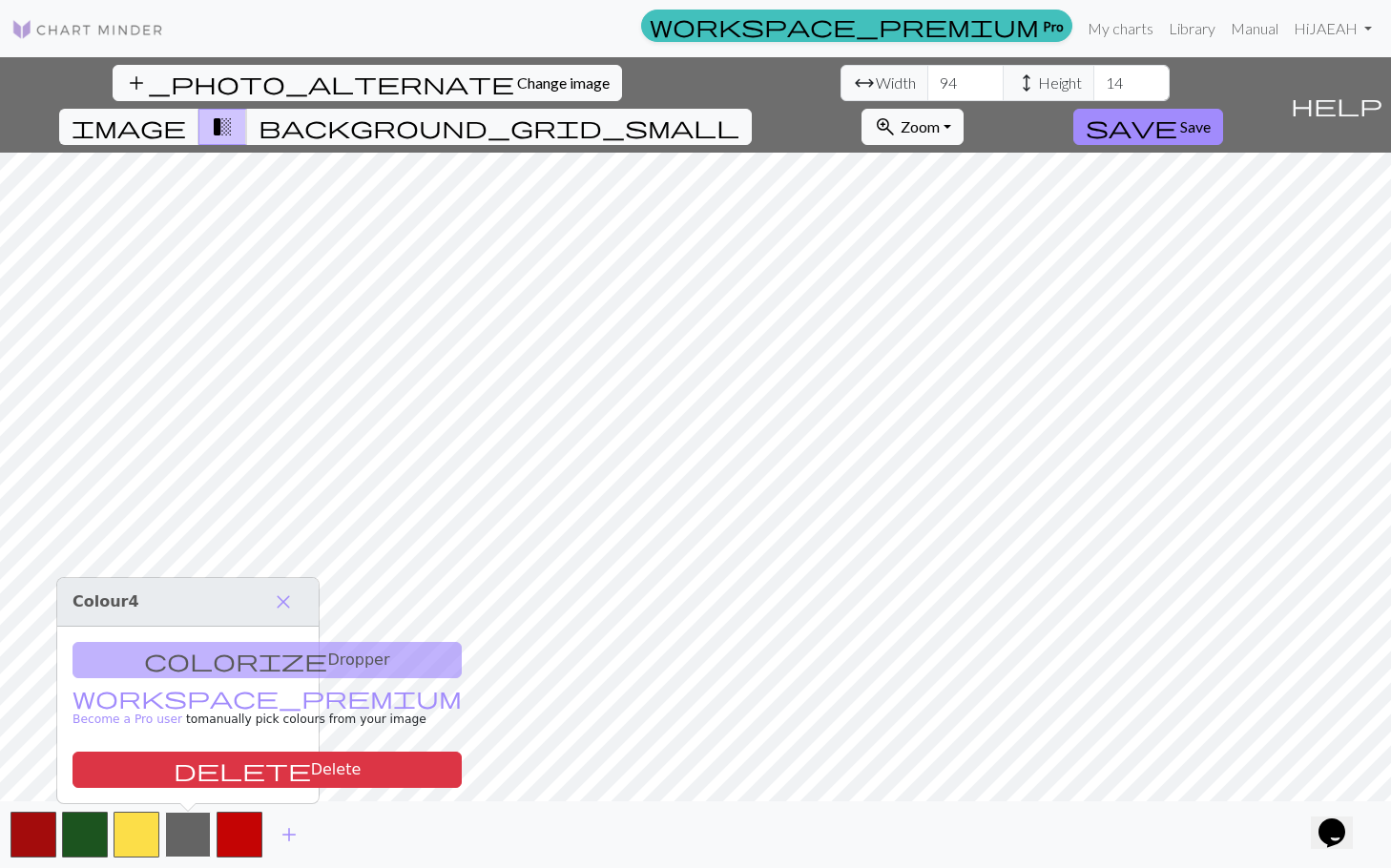
click at [192, 834] on button "button" at bounding box center [188, 835] width 46 height 46
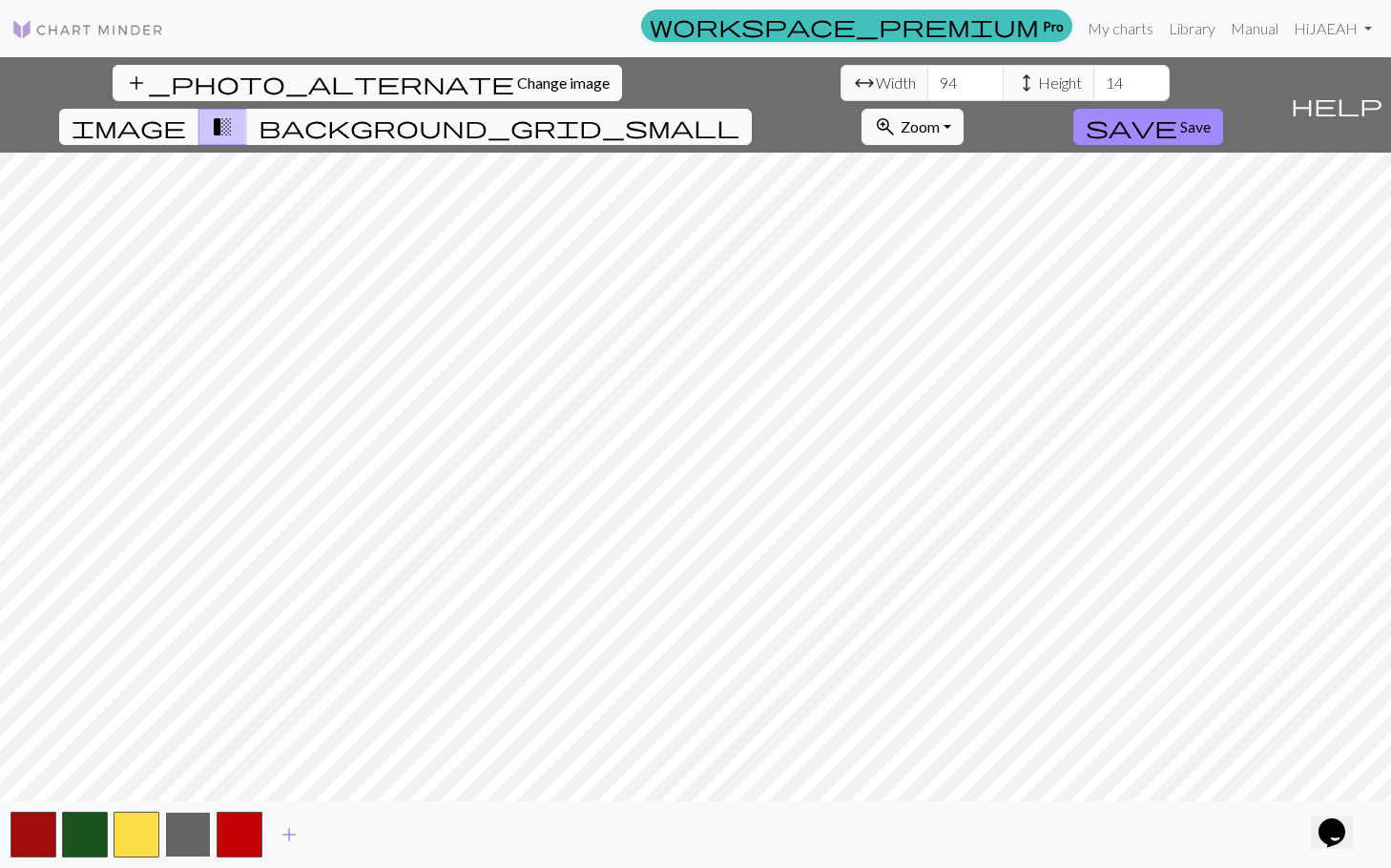
click at [192, 834] on button "button" at bounding box center [188, 835] width 46 height 46
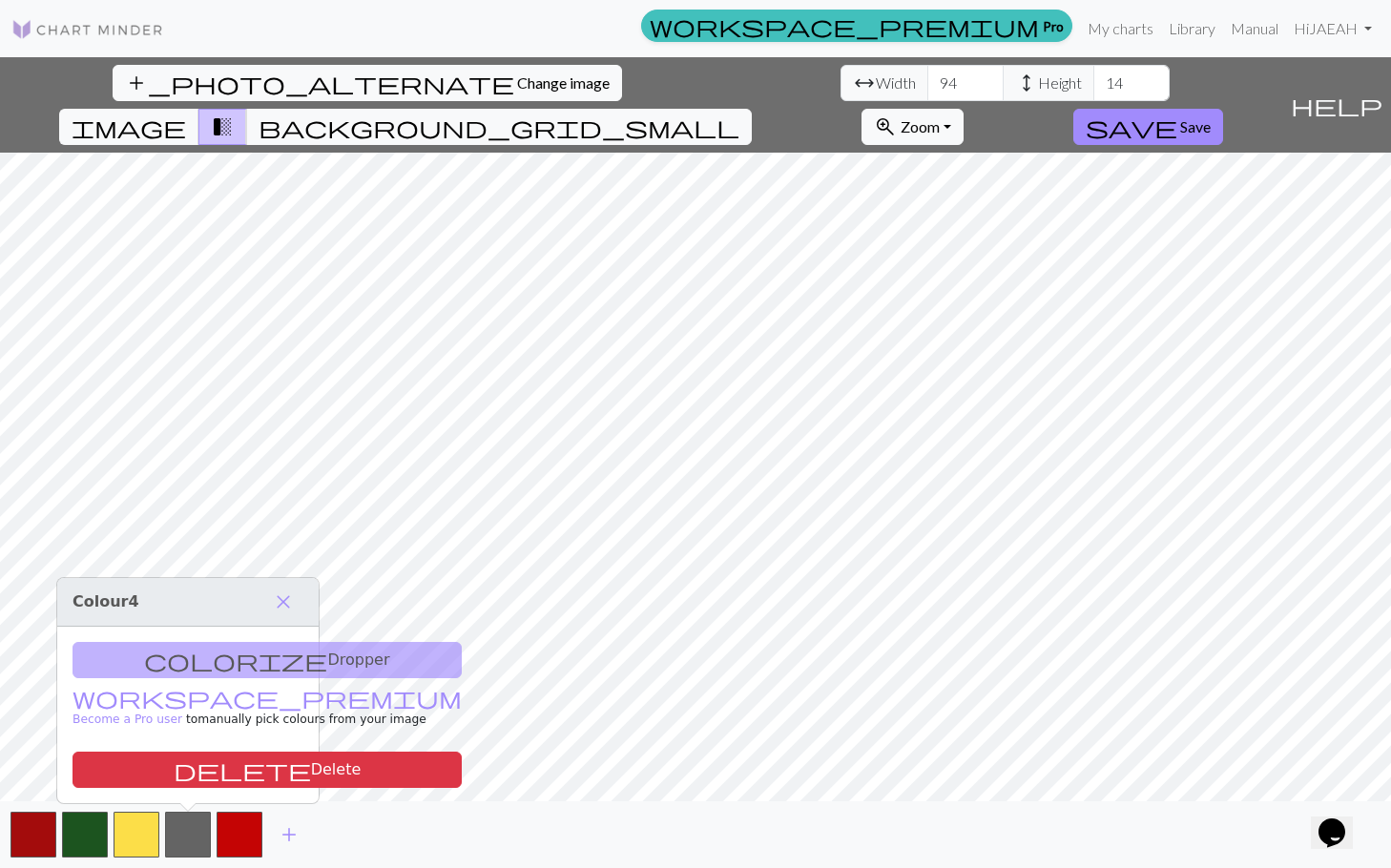
click at [200, 656] on div "colorize Dropper workspace_premium Become a Pro user to manually pick colours f…" at bounding box center [188, 714] width 261 height 177
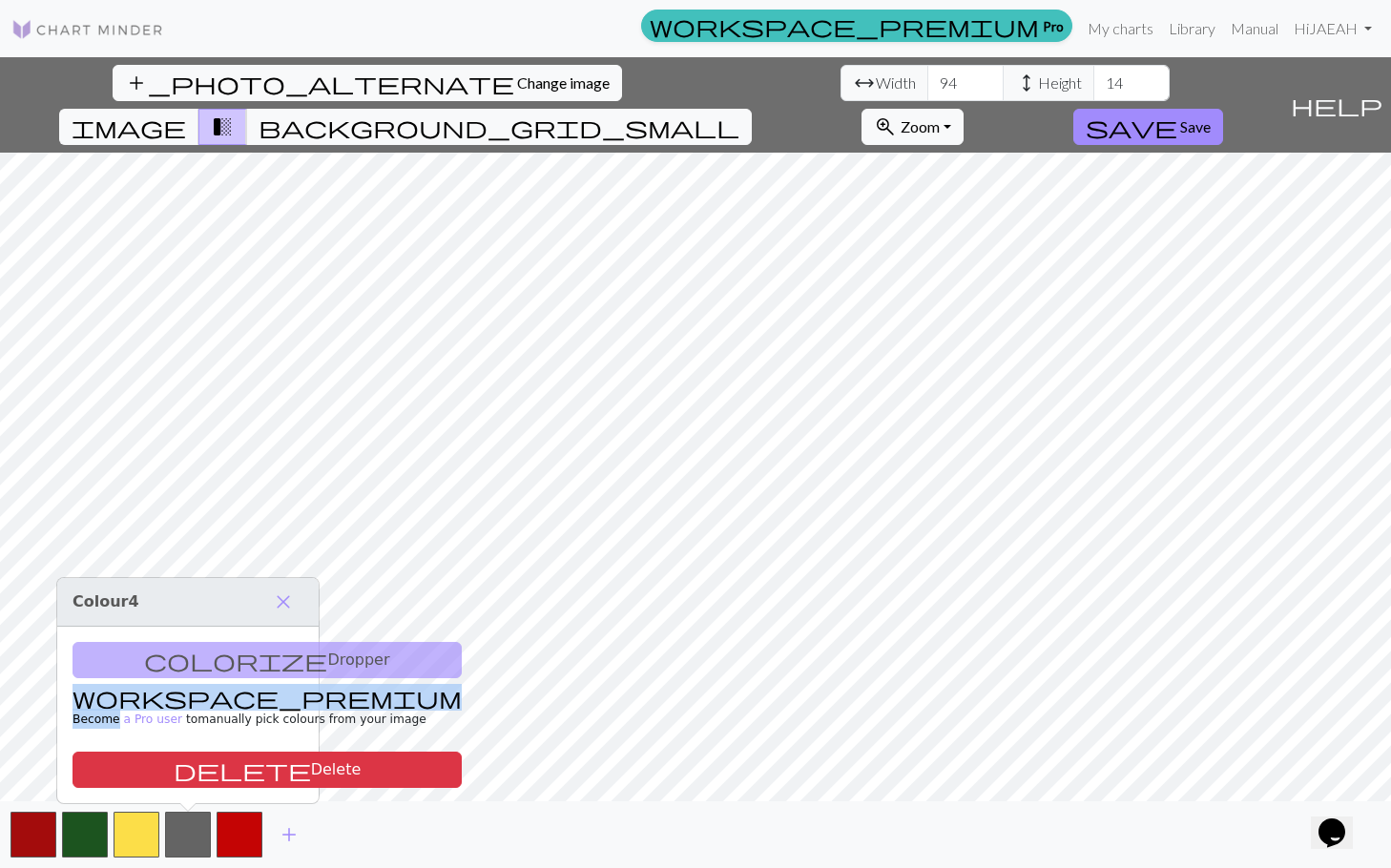
click at [197, 656] on div "colorize Dropper workspace_premium Become a Pro user to manually pick colours f…" at bounding box center [188, 714] width 261 height 177
click at [278, 603] on span "close" at bounding box center [283, 602] width 23 height 27
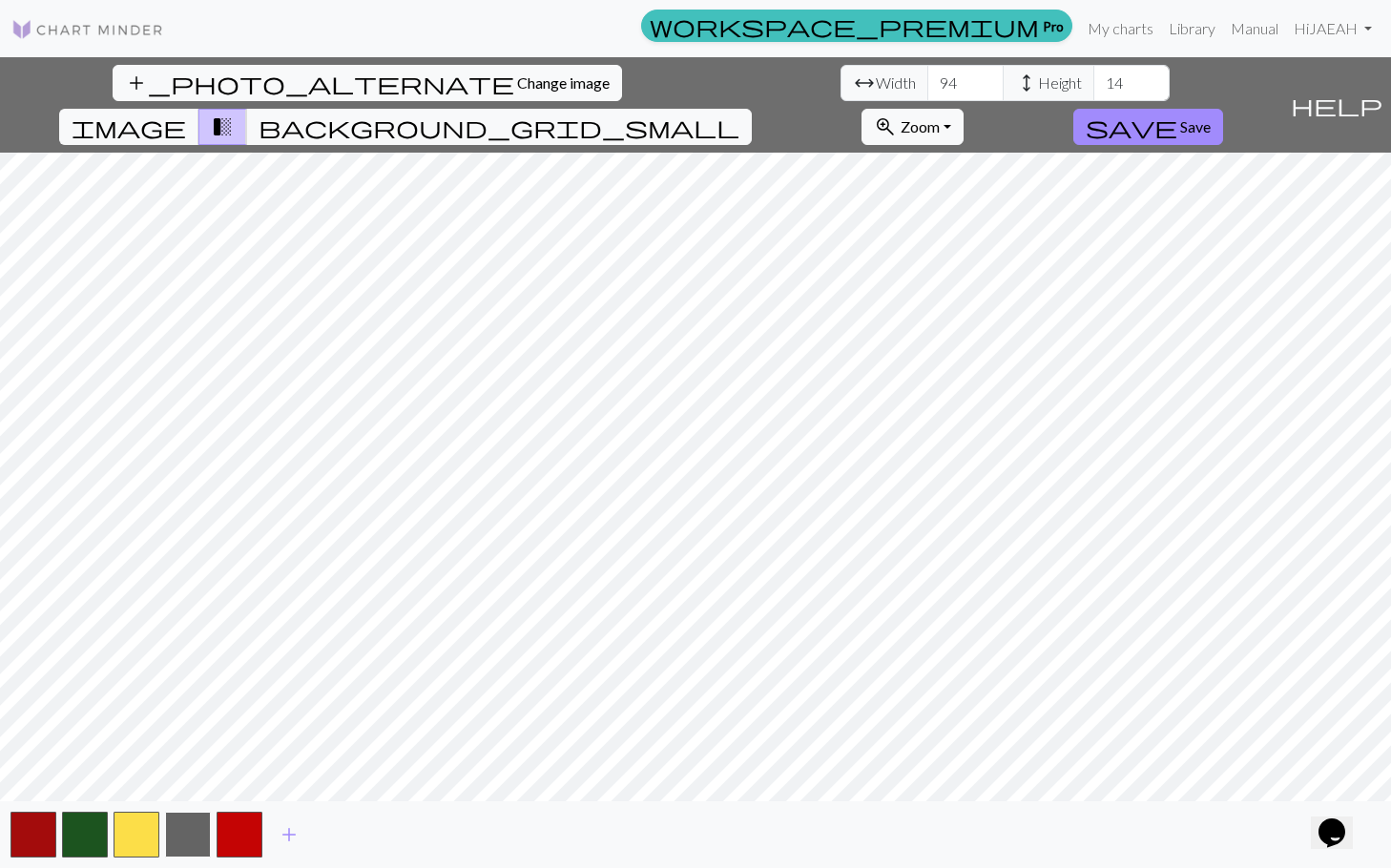
click at [175, 836] on button "button" at bounding box center [188, 835] width 46 height 46
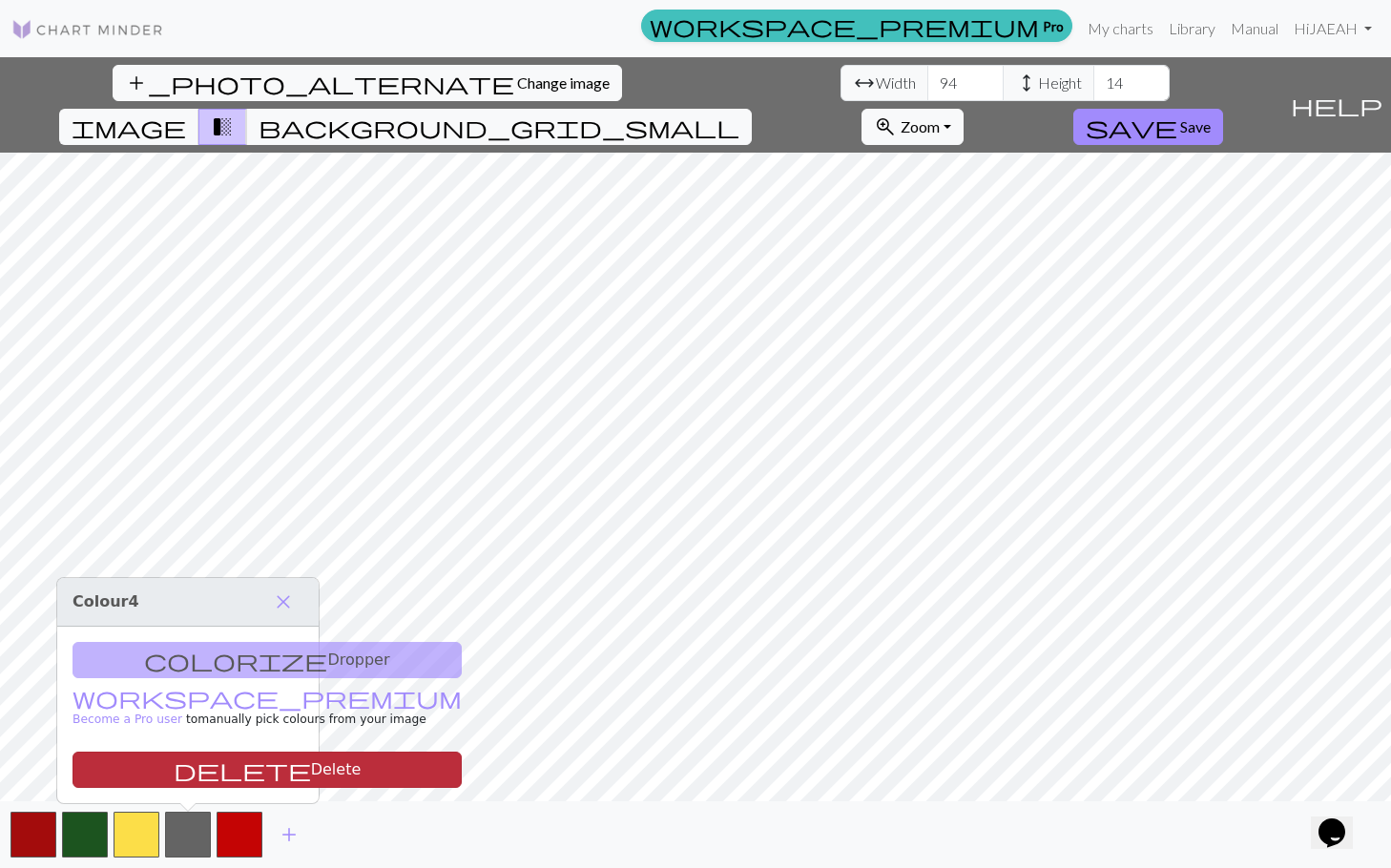
click at [176, 776] on span "delete" at bounding box center [242, 769] width 138 height 27
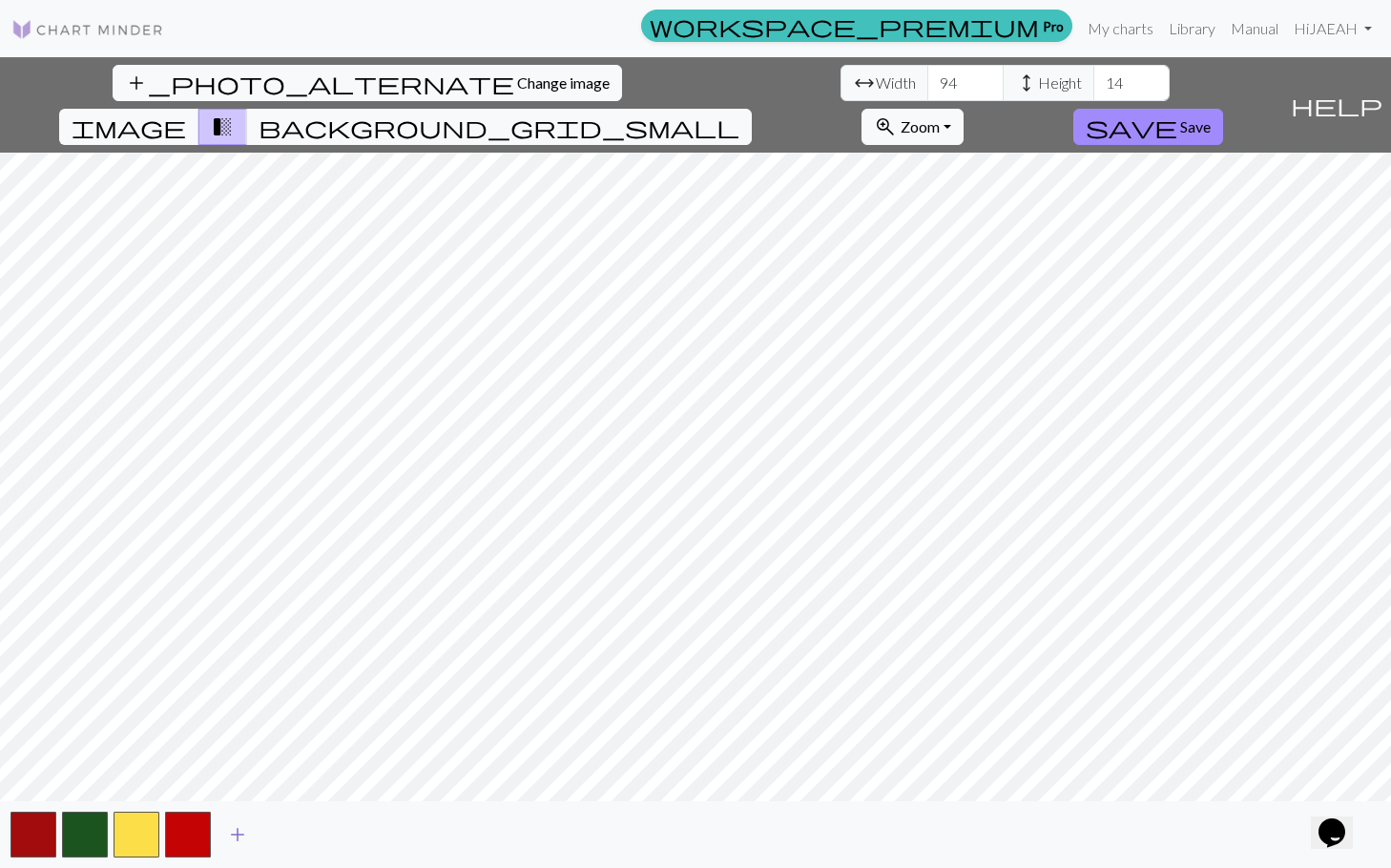
click at [241, 833] on span "add" at bounding box center [237, 834] width 23 height 27
click at [281, 833] on span "add" at bounding box center [288, 834] width 23 height 27
click at [335, 837] on span "add" at bounding box center [340, 834] width 23 height 27
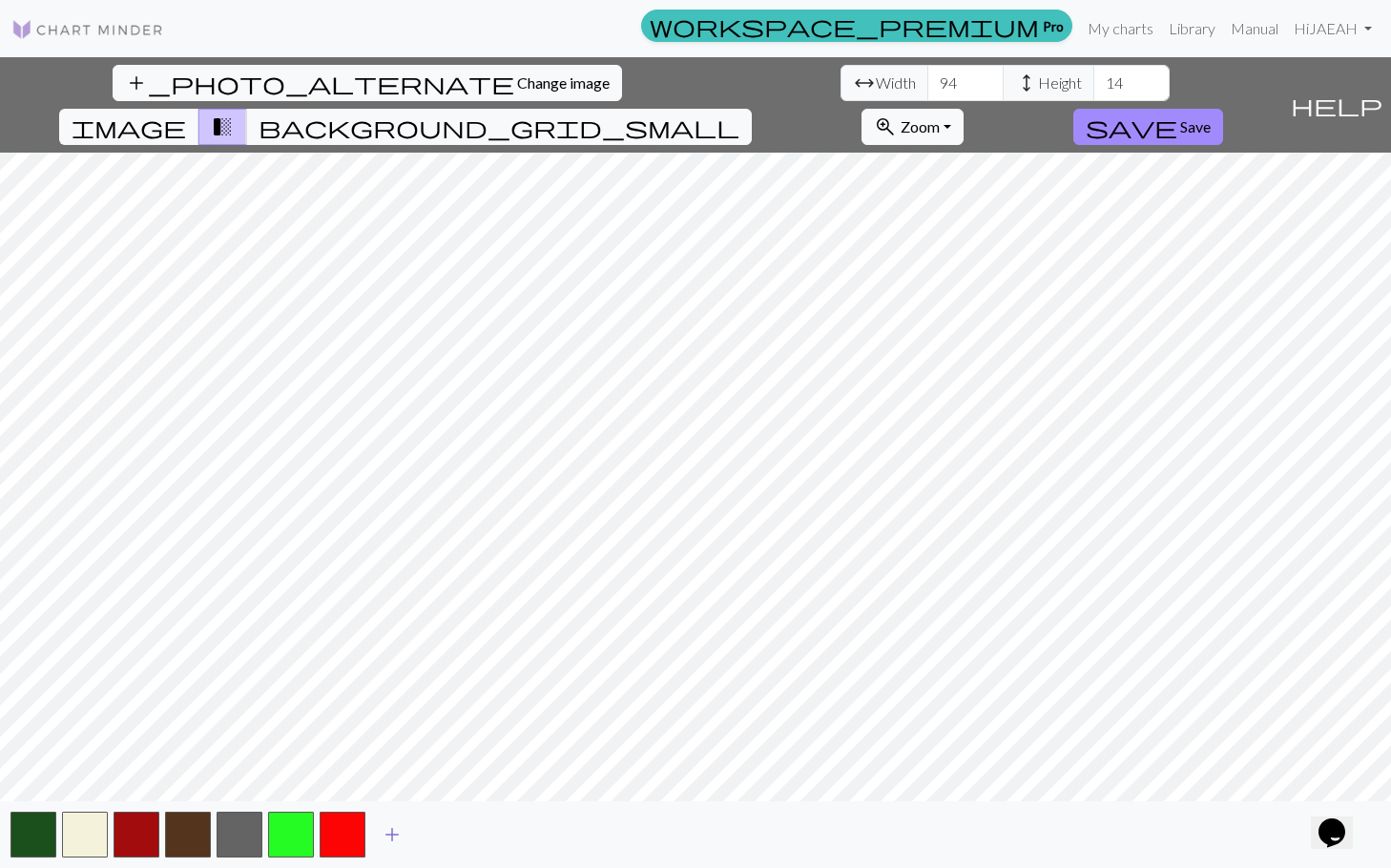
click at [390, 833] on span "add" at bounding box center [392, 834] width 23 height 27
click at [432, 833] on span "add" at bounding box center [443, 834] width 23 height 27
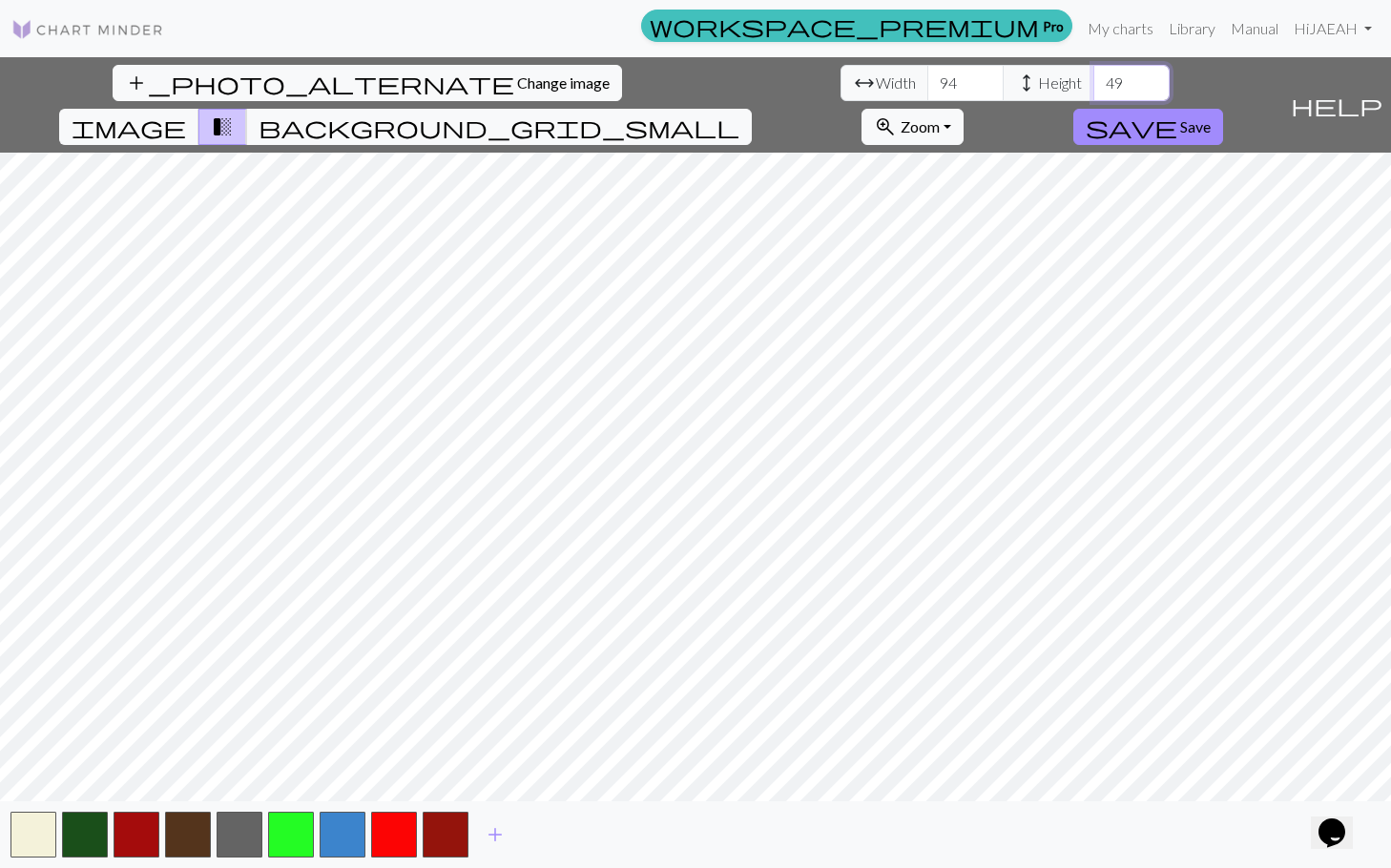
click at [1094, 76] on input "50" at bounding box center [1132, 83] width 77 height 36
click at [1094, 76] on input "51" at bounding box center [1132, 83] width 77 height 36
click at [1094, 76] on input "52" at bounding box center [1132, 83] width 77 height 36
click at [1094, 76] on input "53" at bounding box center [1132, 83] width 77 height 36
type input "54"
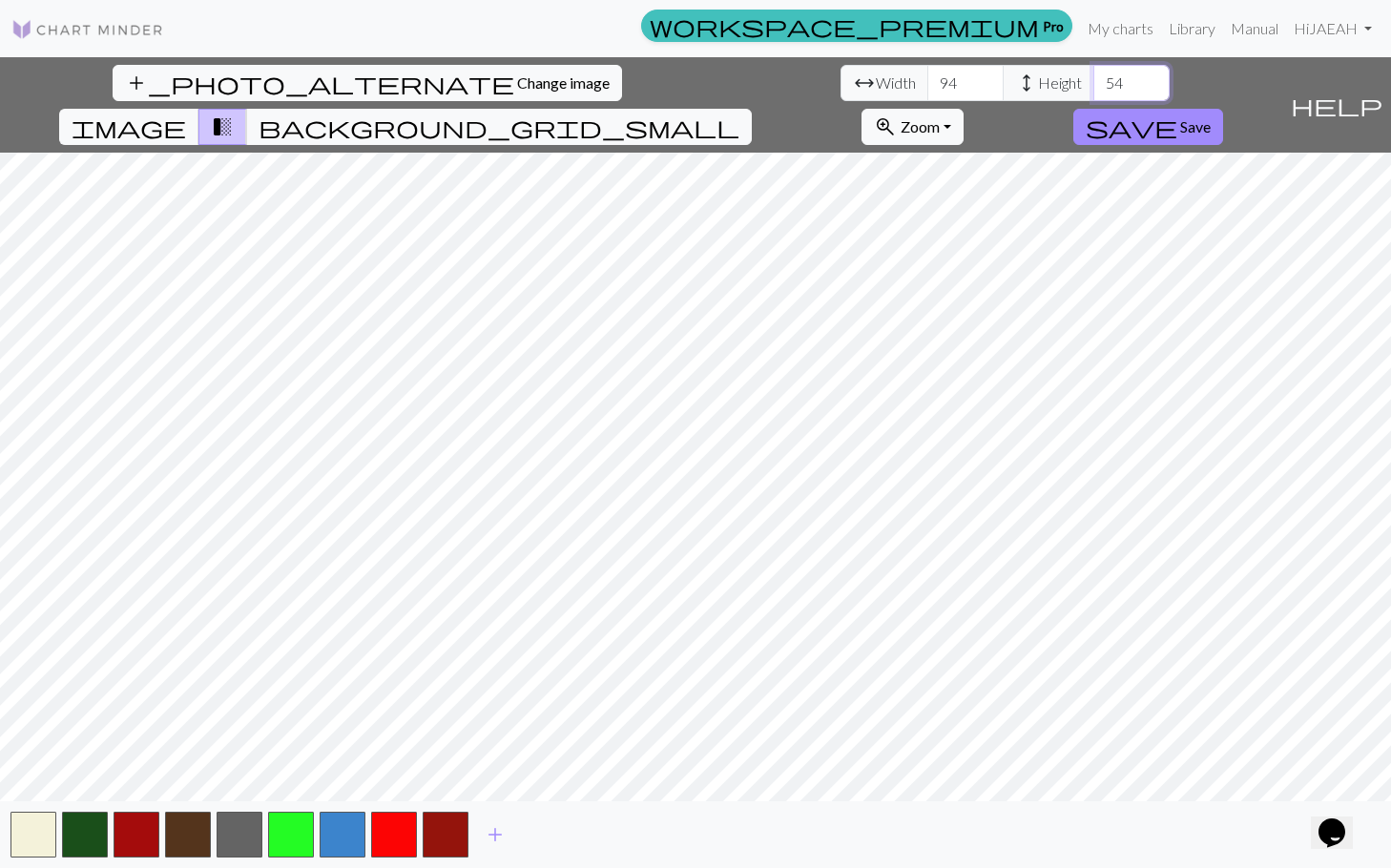
click at [1094, 76] on input "54" at bounding box center [1132, 83] width 77 height 36
click at [739, 114] on span "background_grid_small" at bounding box center [499, 127] width 481 height 27
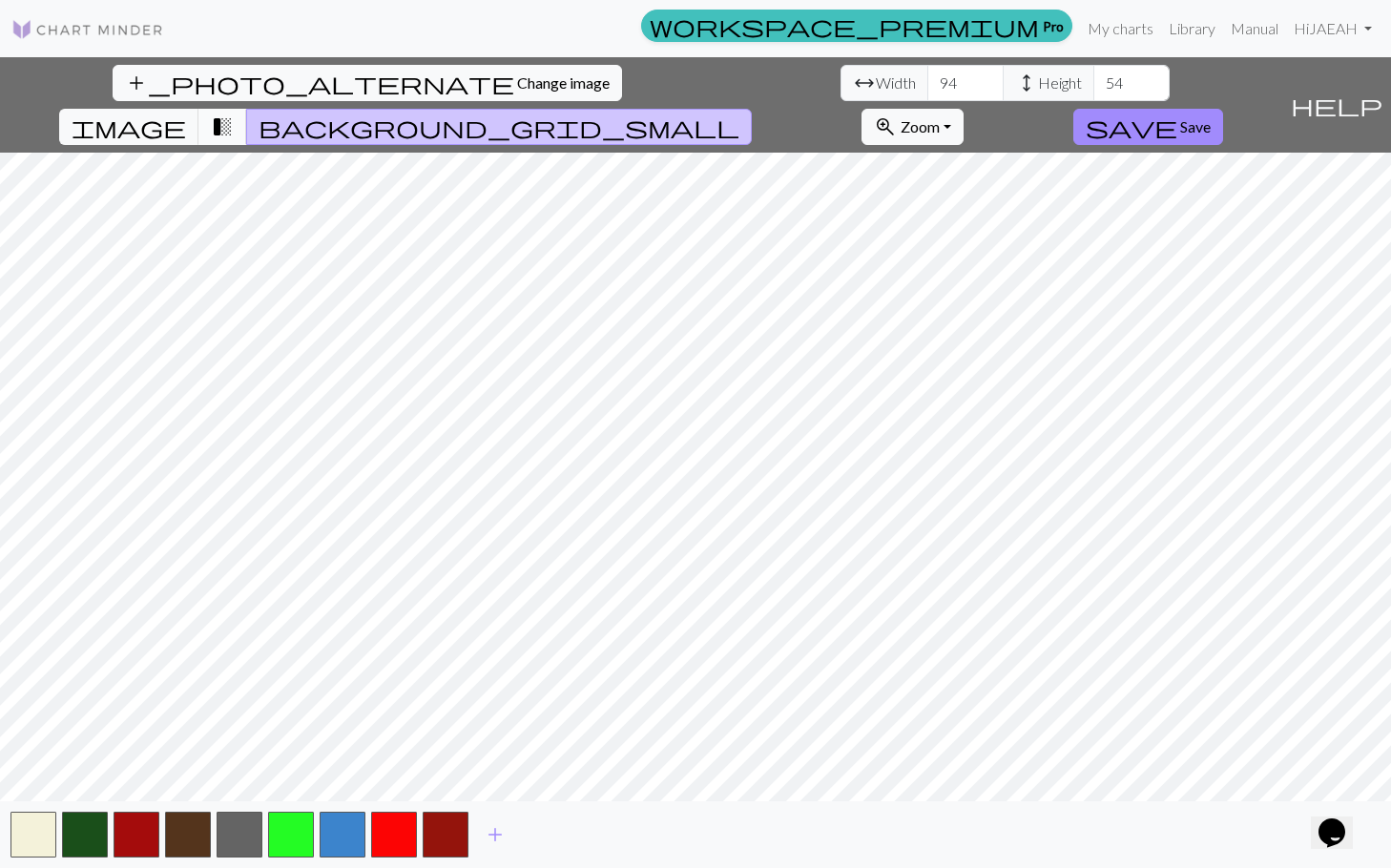
click at [247, 109] on button "transition_fade" at bounding box center [223, 127] width 49 height 36
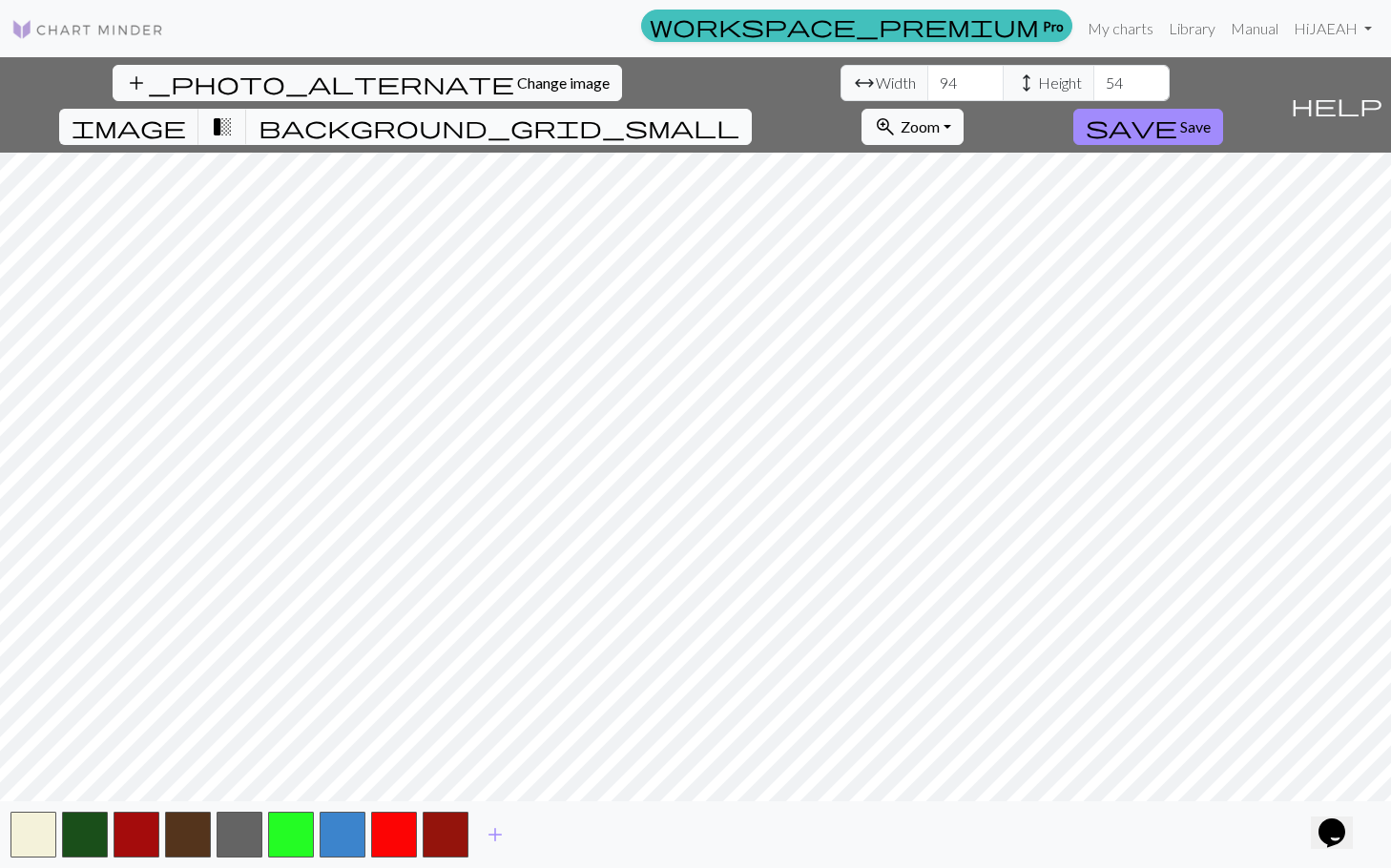
click at [739, 114] on span "background_grid_small" at bounding box center [499, 127] width 481 height 27
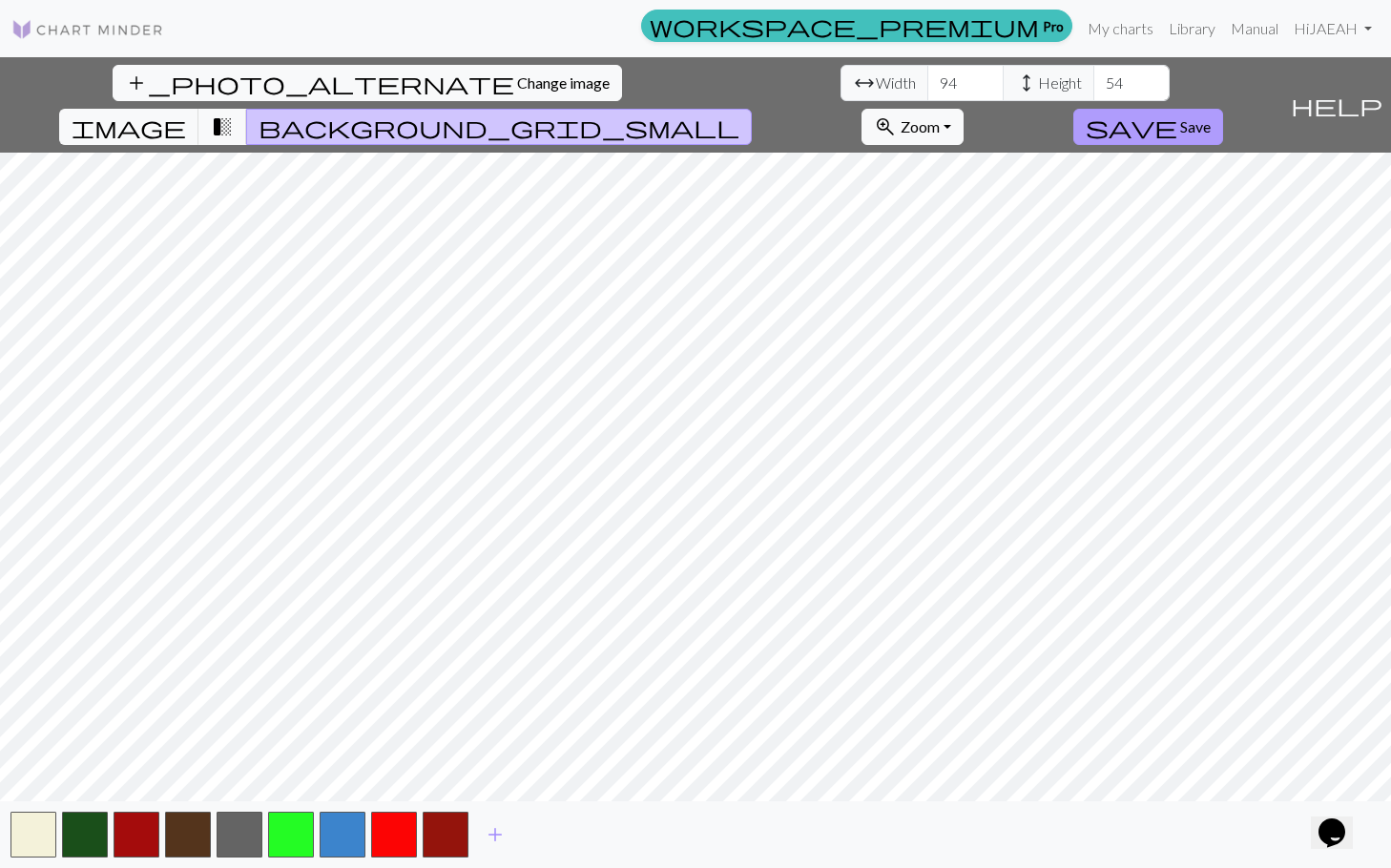
click at [1211, 118] on span "Save" at bounding box center [1195, 127] width 31 height 18
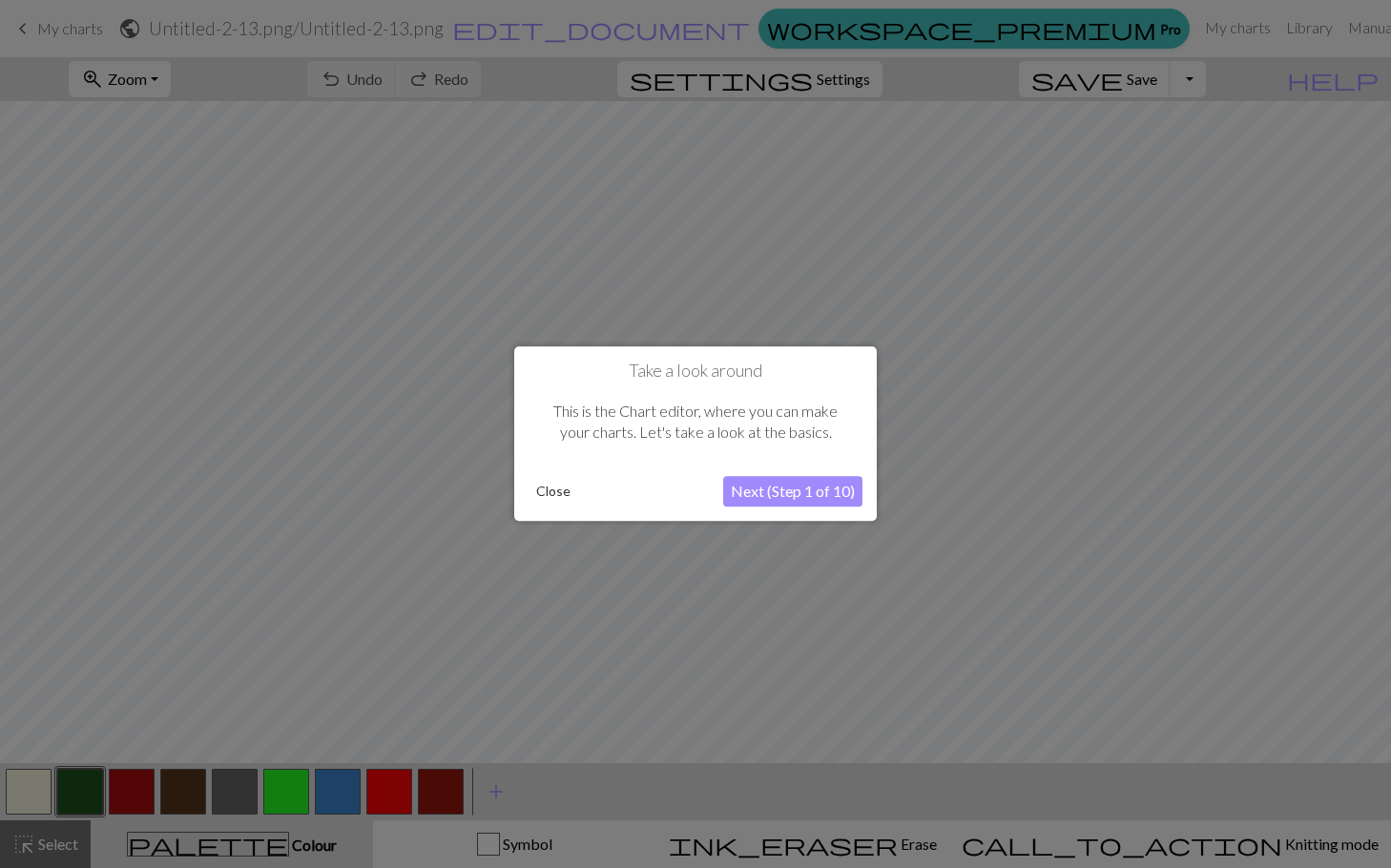
click at [786, 490] on button "Next (Step 1 of 10)" at bounding box center [793, 492] width 140 height 31
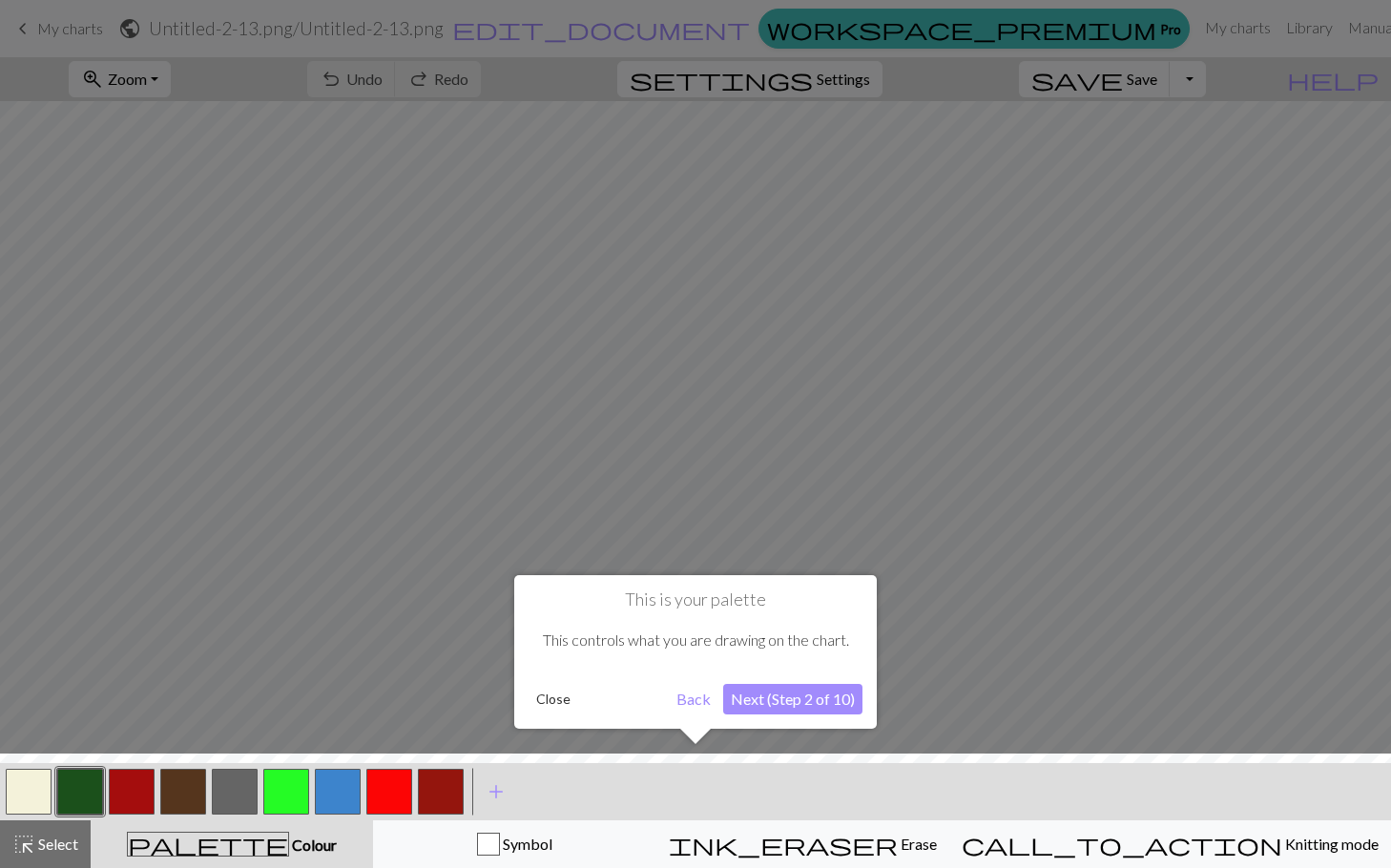
click at [759, 697] on button "Next (Step 2 of 10)" at bounding box center [793, 699] width 140 height 31
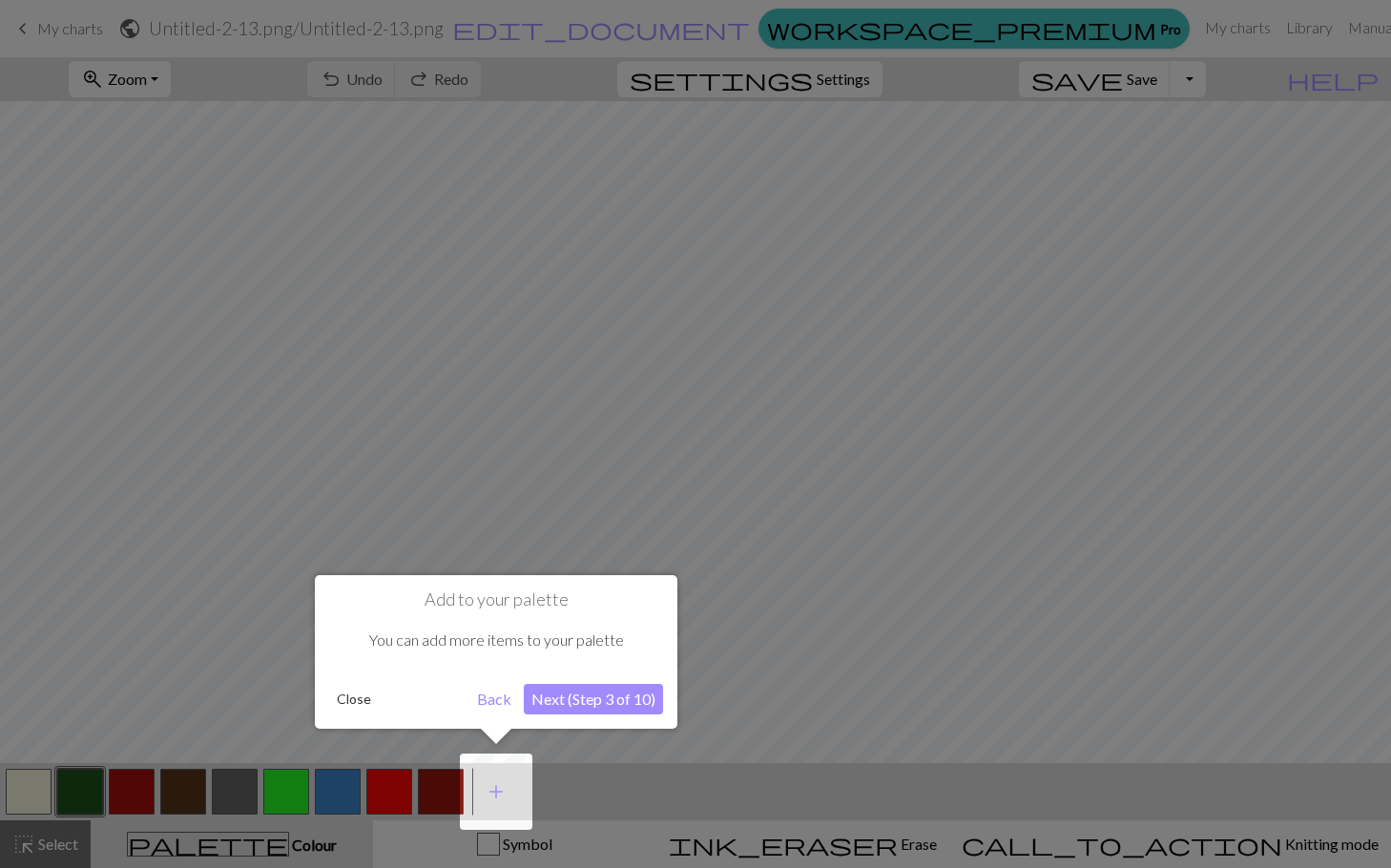
click at [616, 704] on button "Next (Step 3 of 10)" at bounding box center [594, 699] width 140 height 31
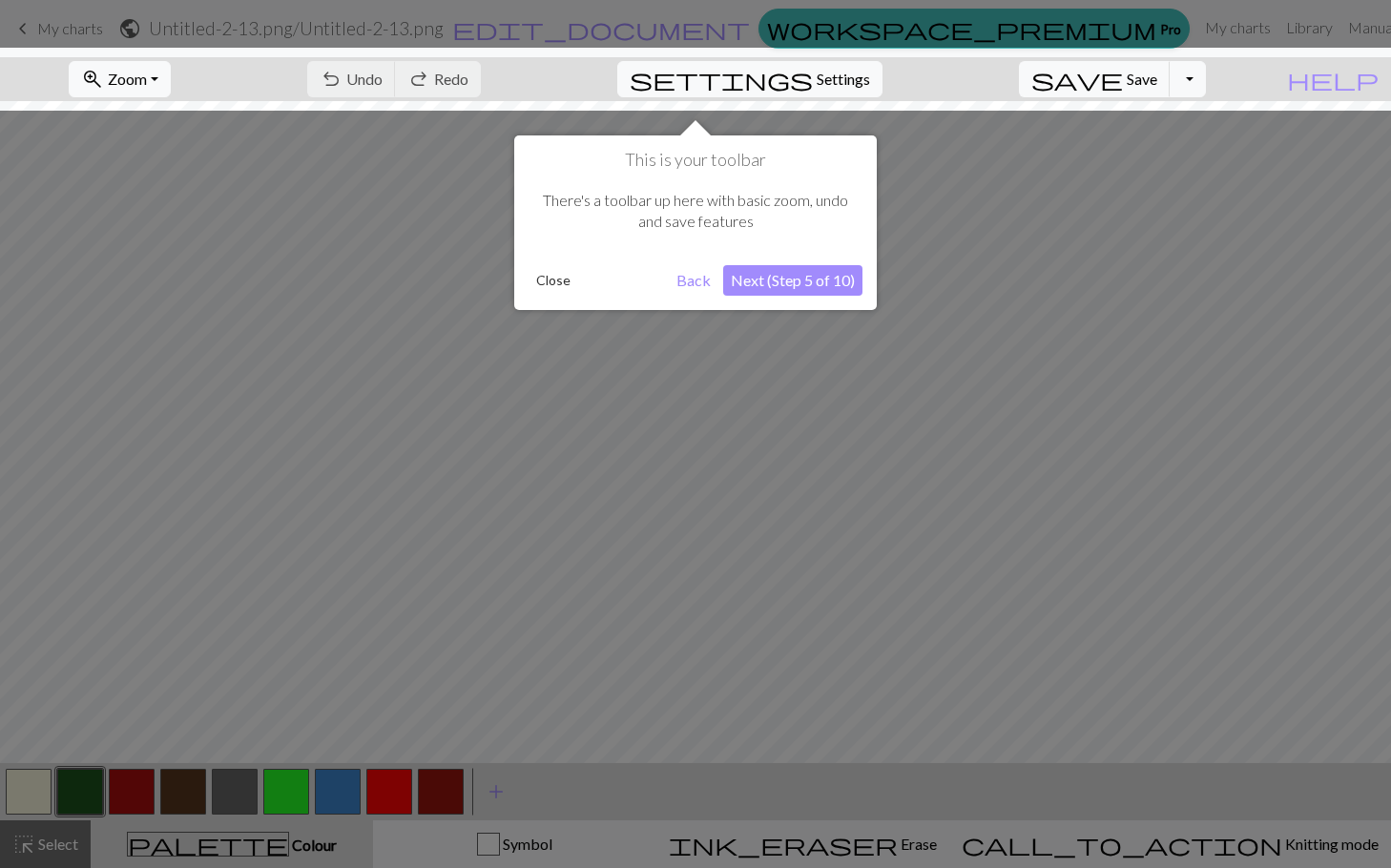
click at [792, 284] on button "Next (Step 5 of 10)" at bounding box center [793, 280] width 140 height 31
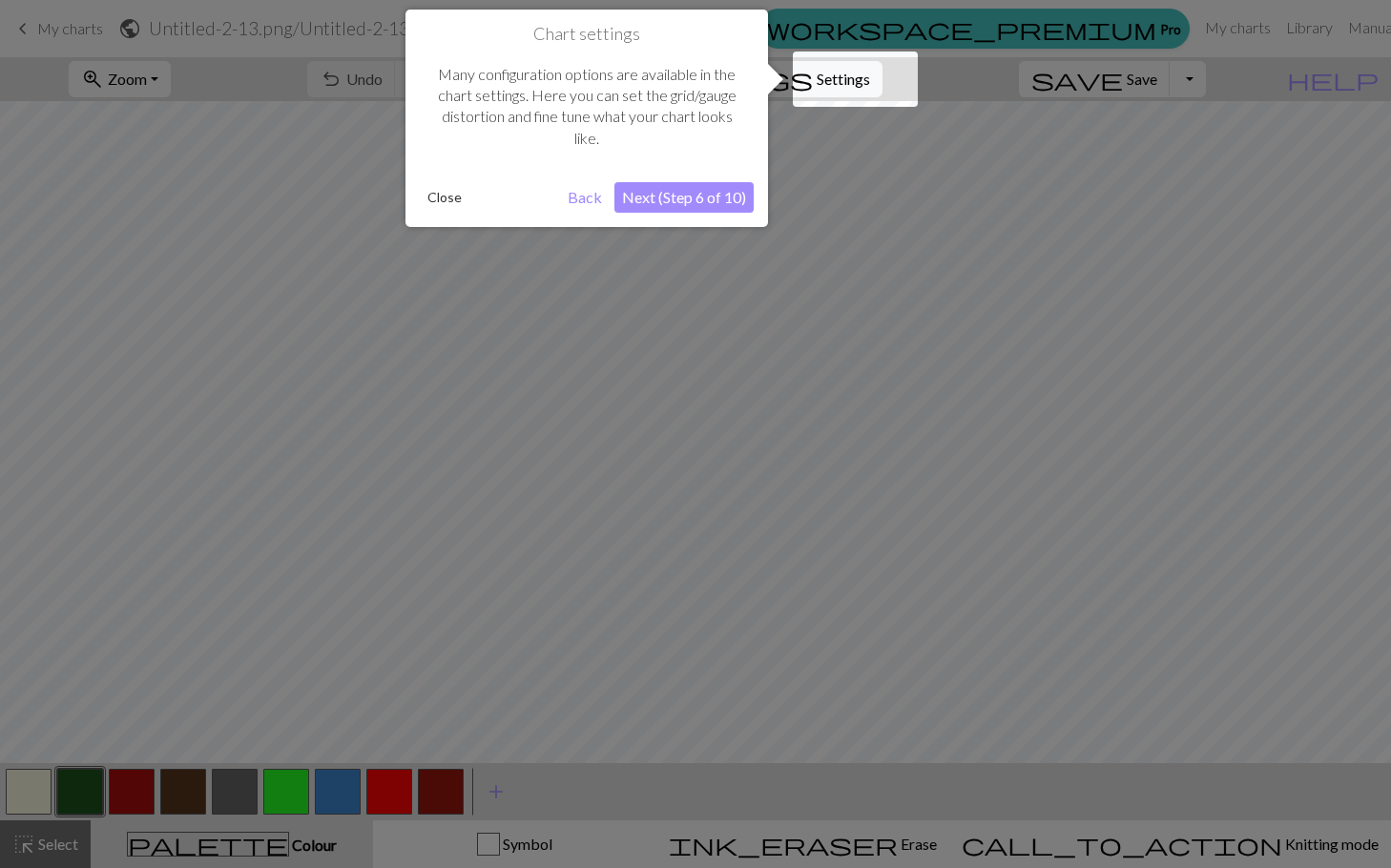
click at [690, 212] on button "Next (Step 6 of 10)" at bounding box center [685, 198] width 140 height 31
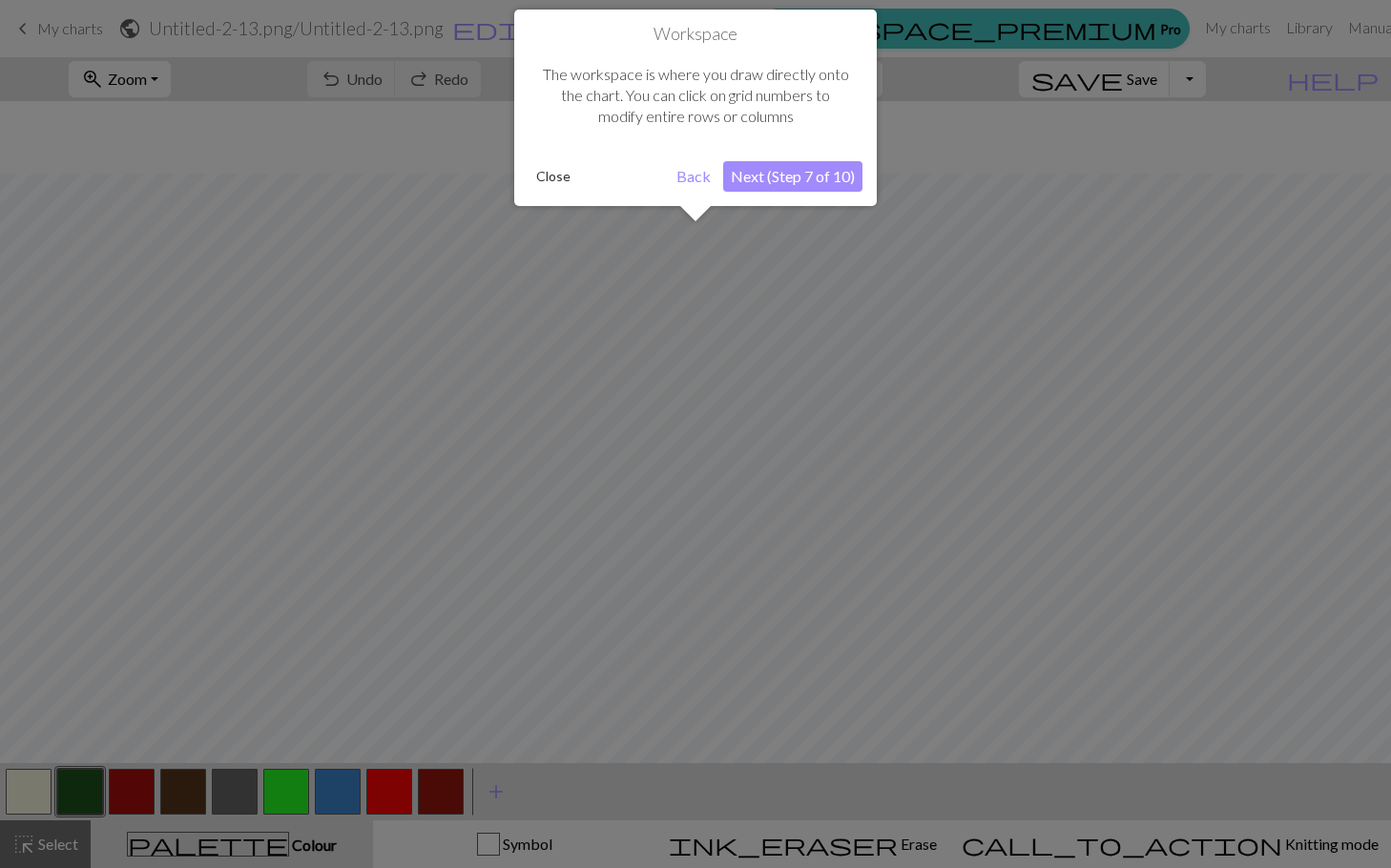
scroll to position [73, 0]
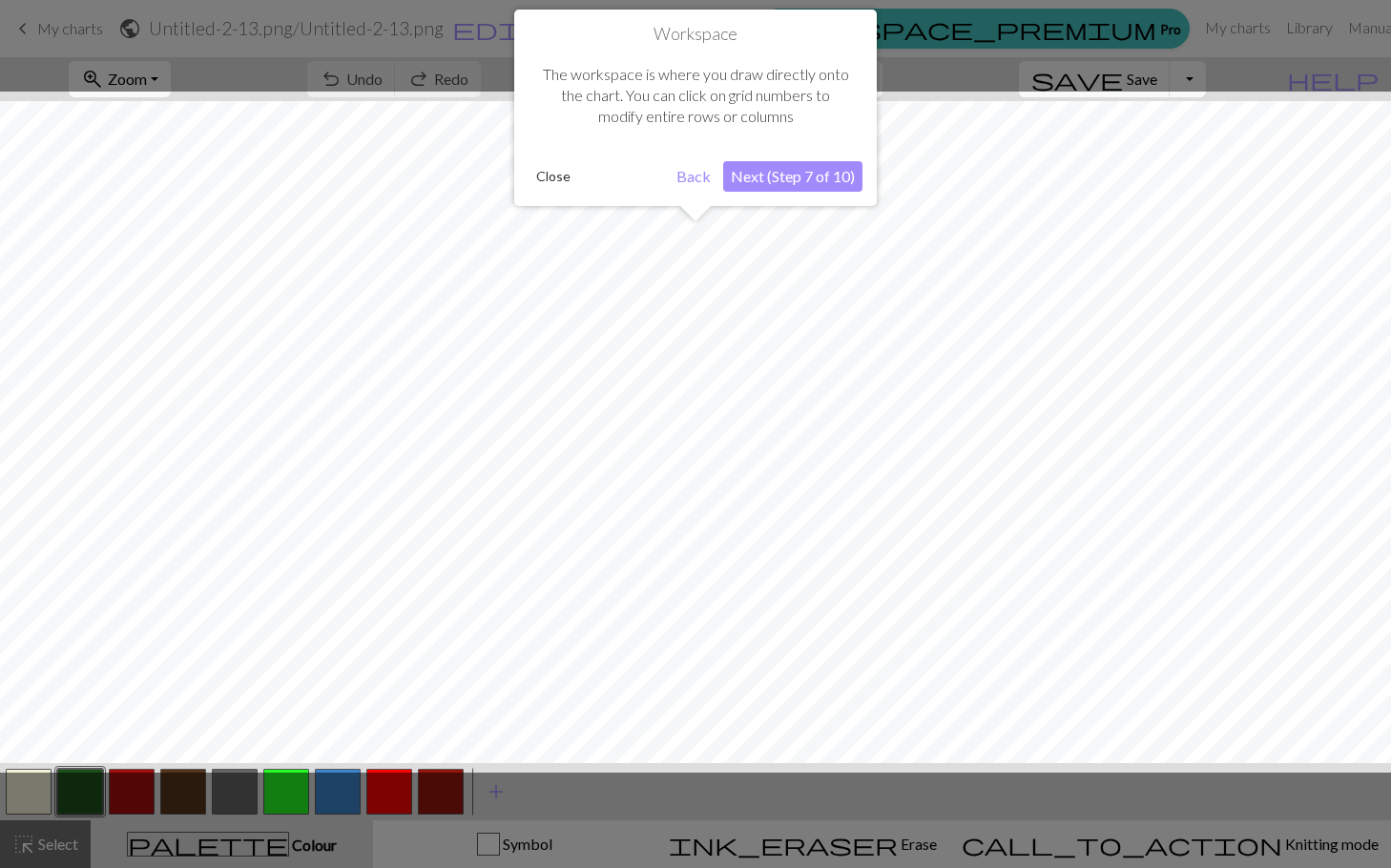
click at [790, 177] on button "Next (Step 7 of 10)" at bounding box center [793, 177] width 140 height 31
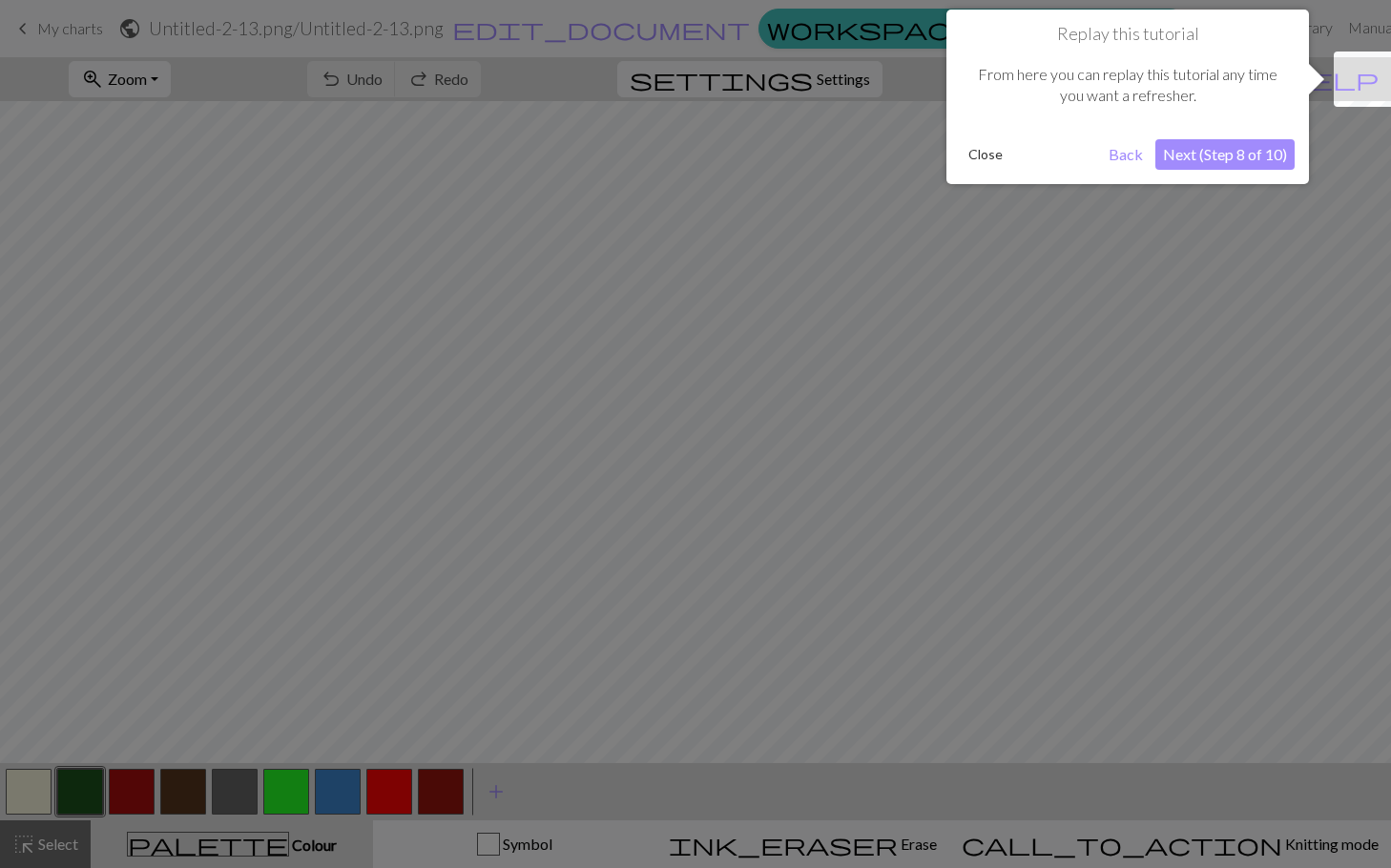
click at [1227, 154] on button "Next (Step 8 of 10)" at bounding box center [1225, 155] width 140 height 31
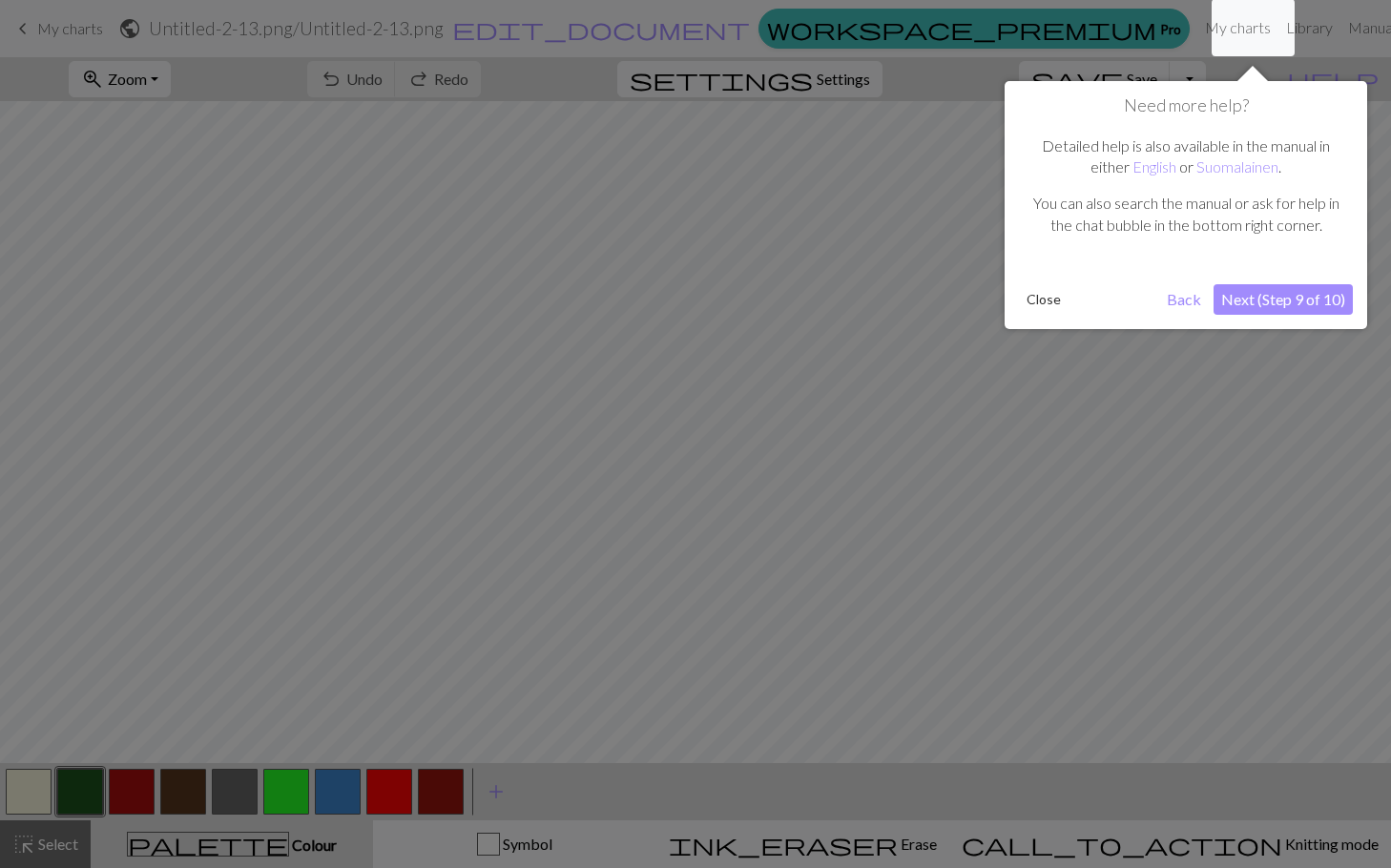
click at [1030, 297] on button "Close" at bounding box center [1044, 299] width 50 height 29
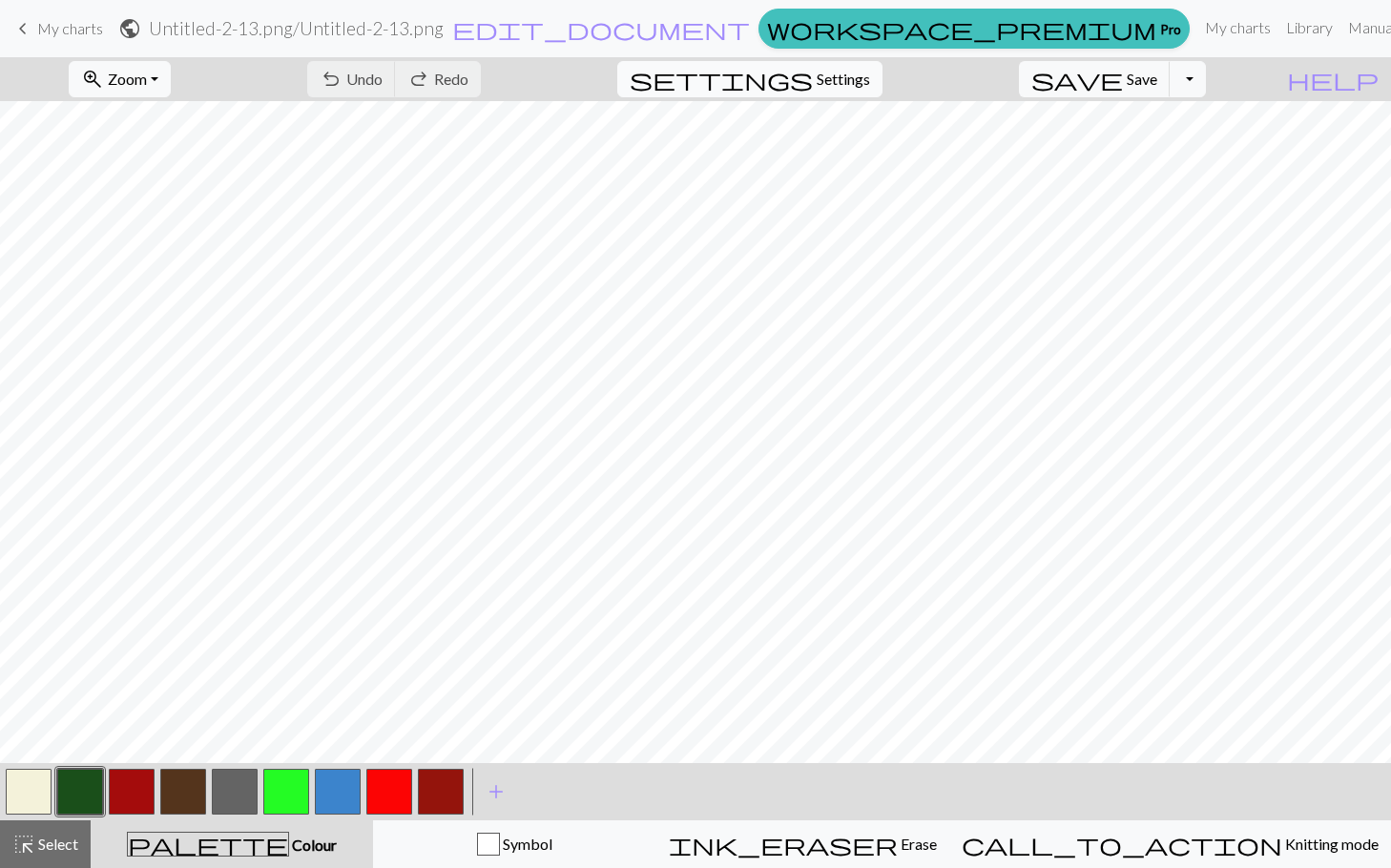
click at [870, 78] on span "Settings" at bounding box center [844, 79] width 54 height 23
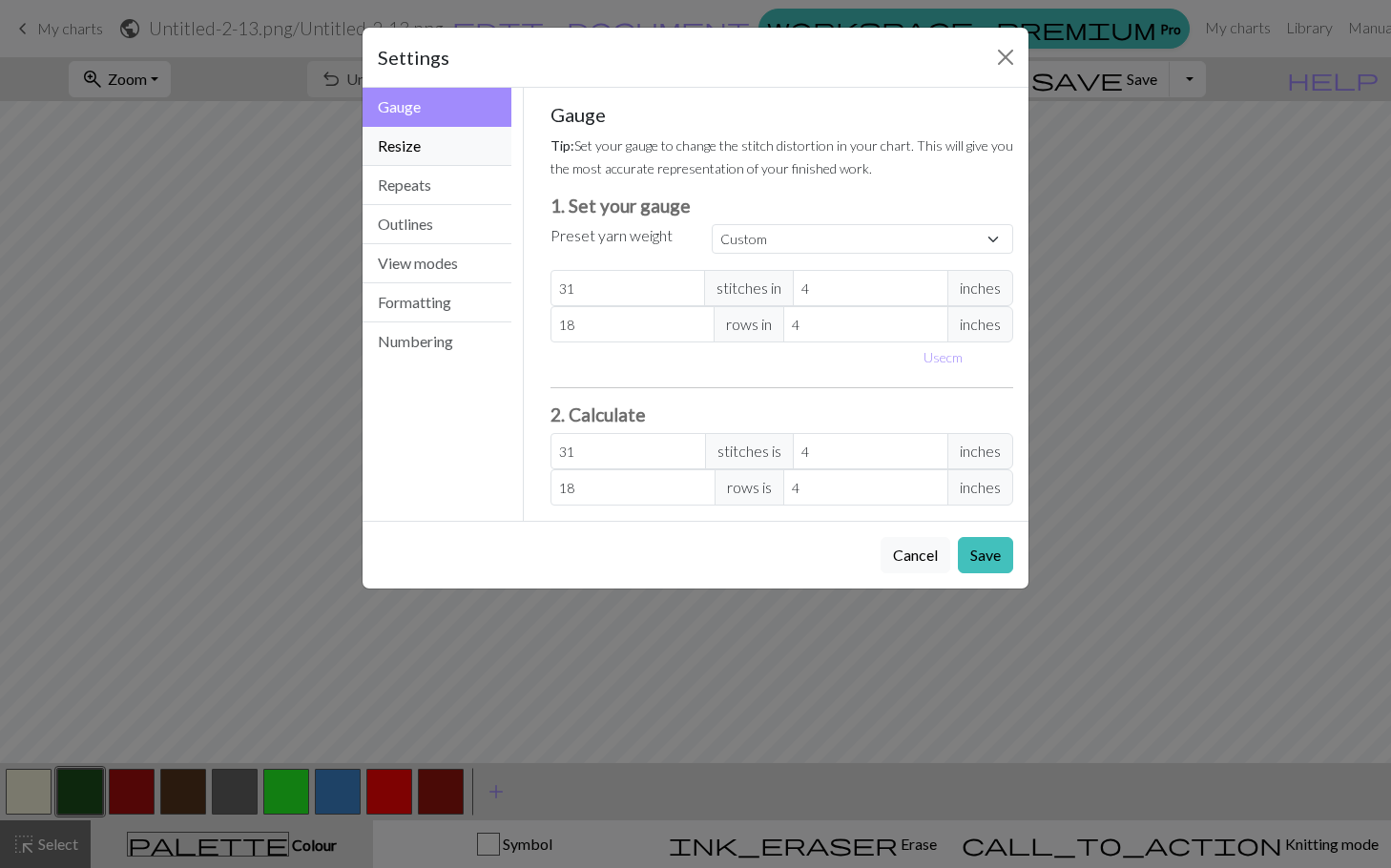
click at [434, 151] on button "Resize" at bounding box center [436, 146] width 149 height 39
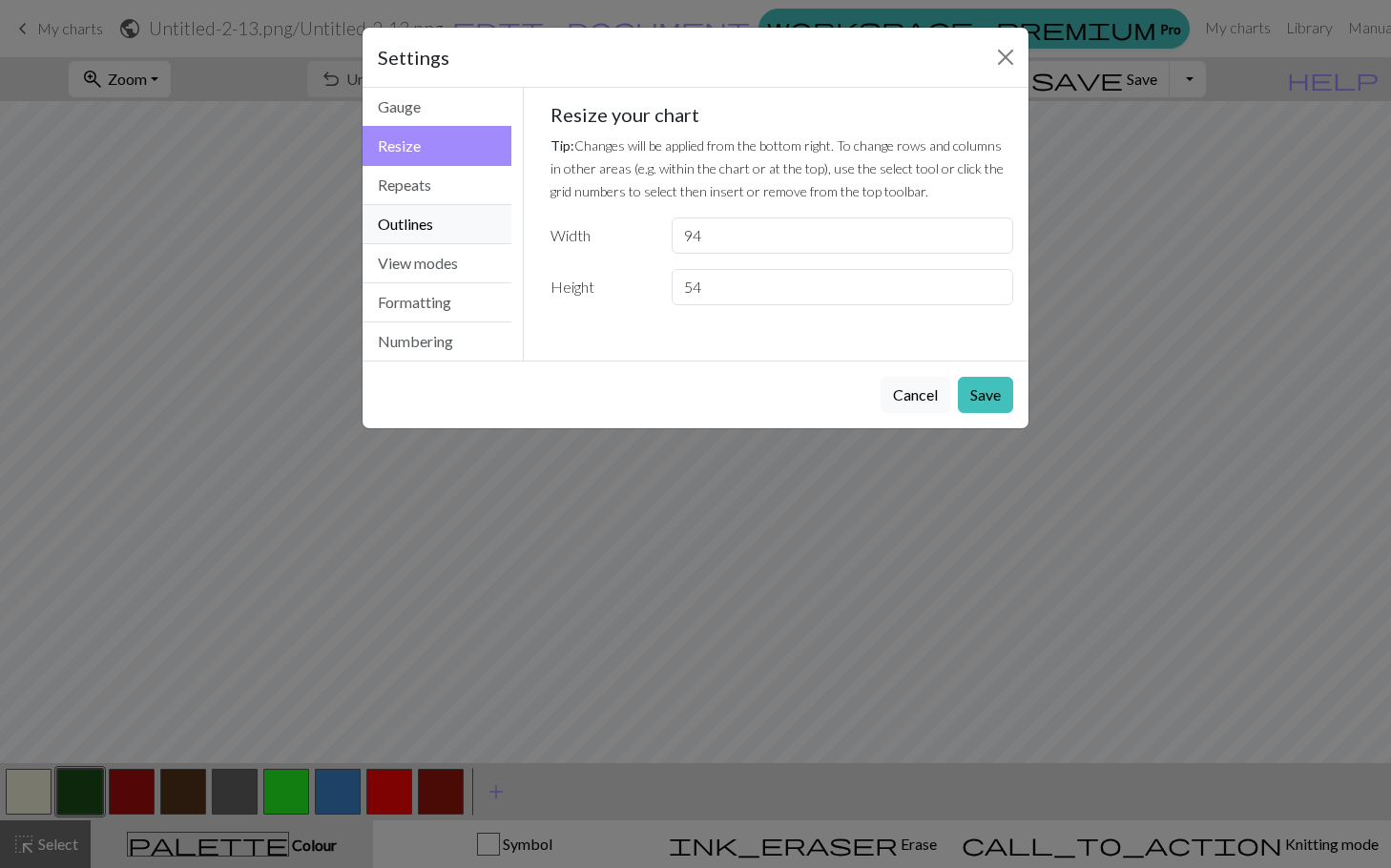
click at [443, 212] on button "Outlines" at bounding box center [436, 224] width 149 height 39
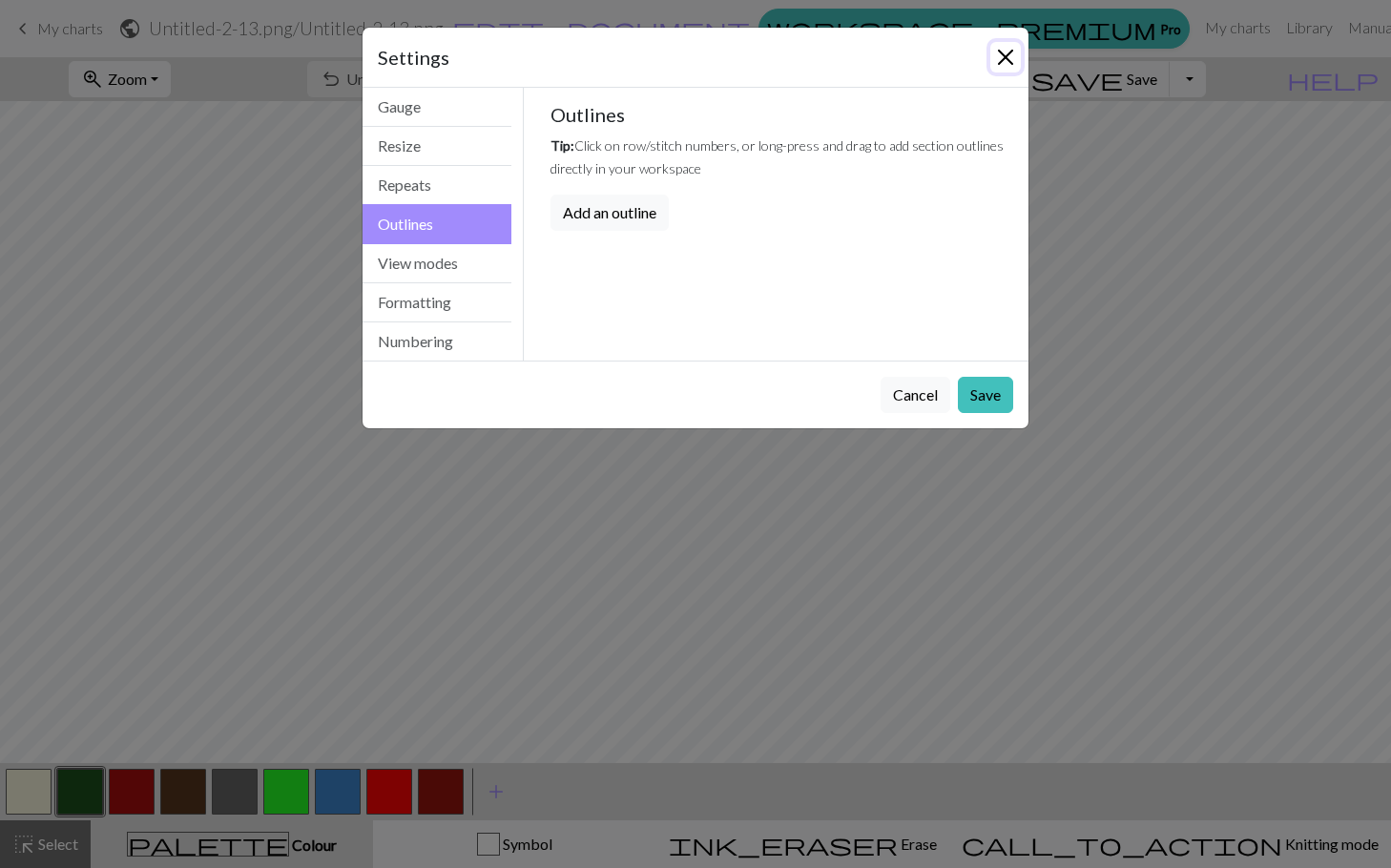
click at [1017, 48] on button "Close" at bounding box center [1006, 57] width 31 height 31
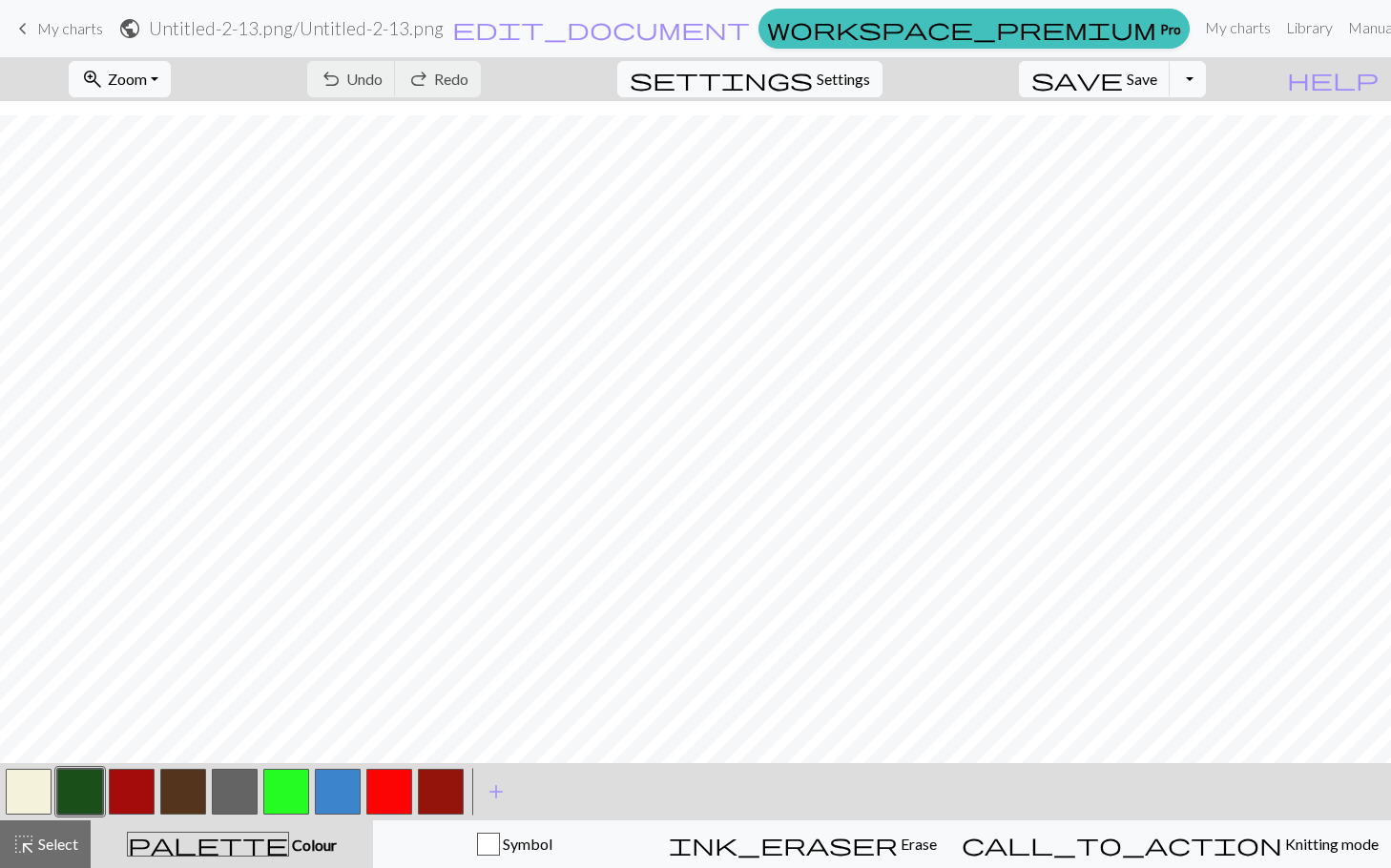
scroll to position [454, 0]
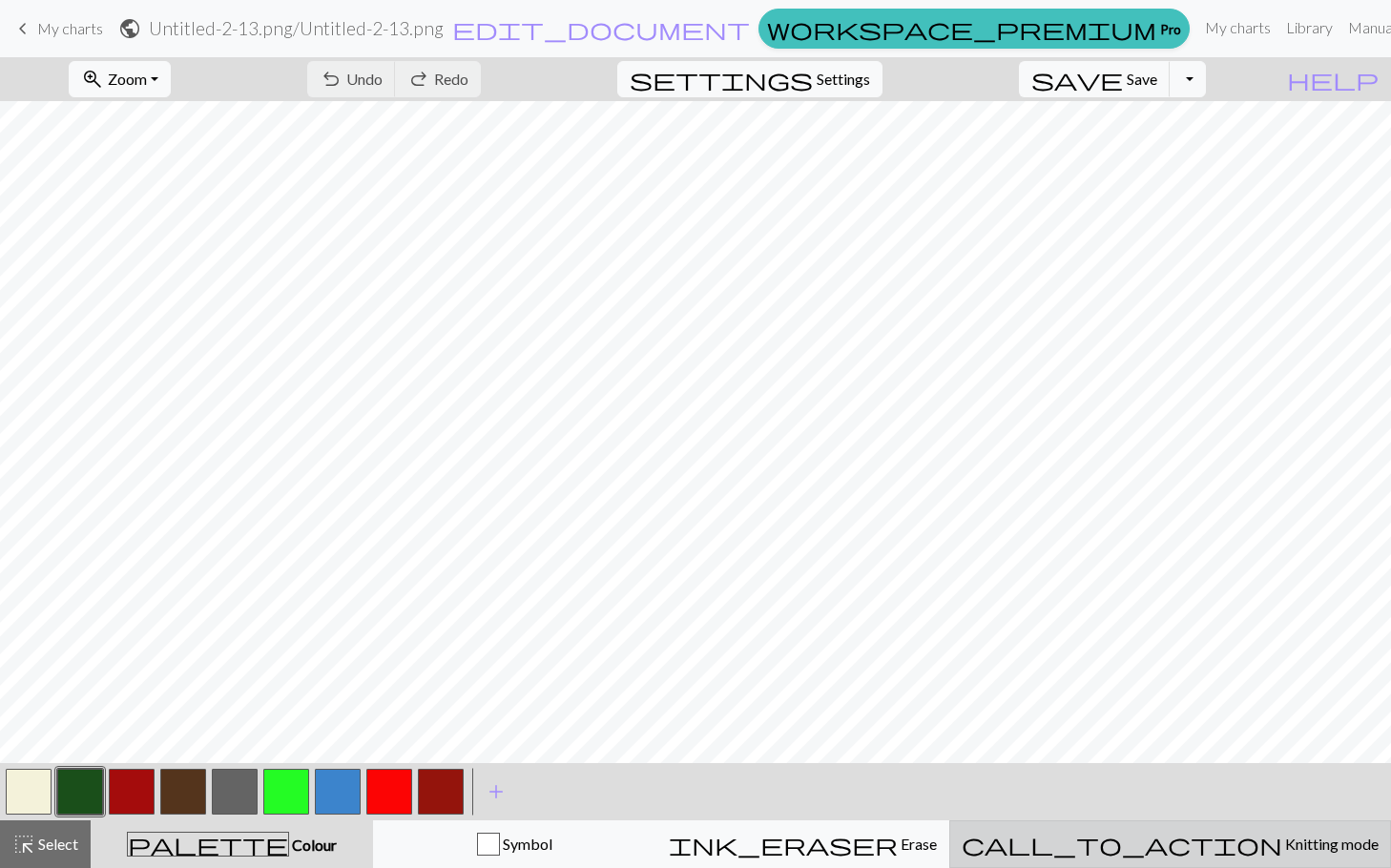
click at [1243, 856] on button "call_to_action Knitting mode Knitting mode" at bounding box center [1170, 844] width 442 height 48
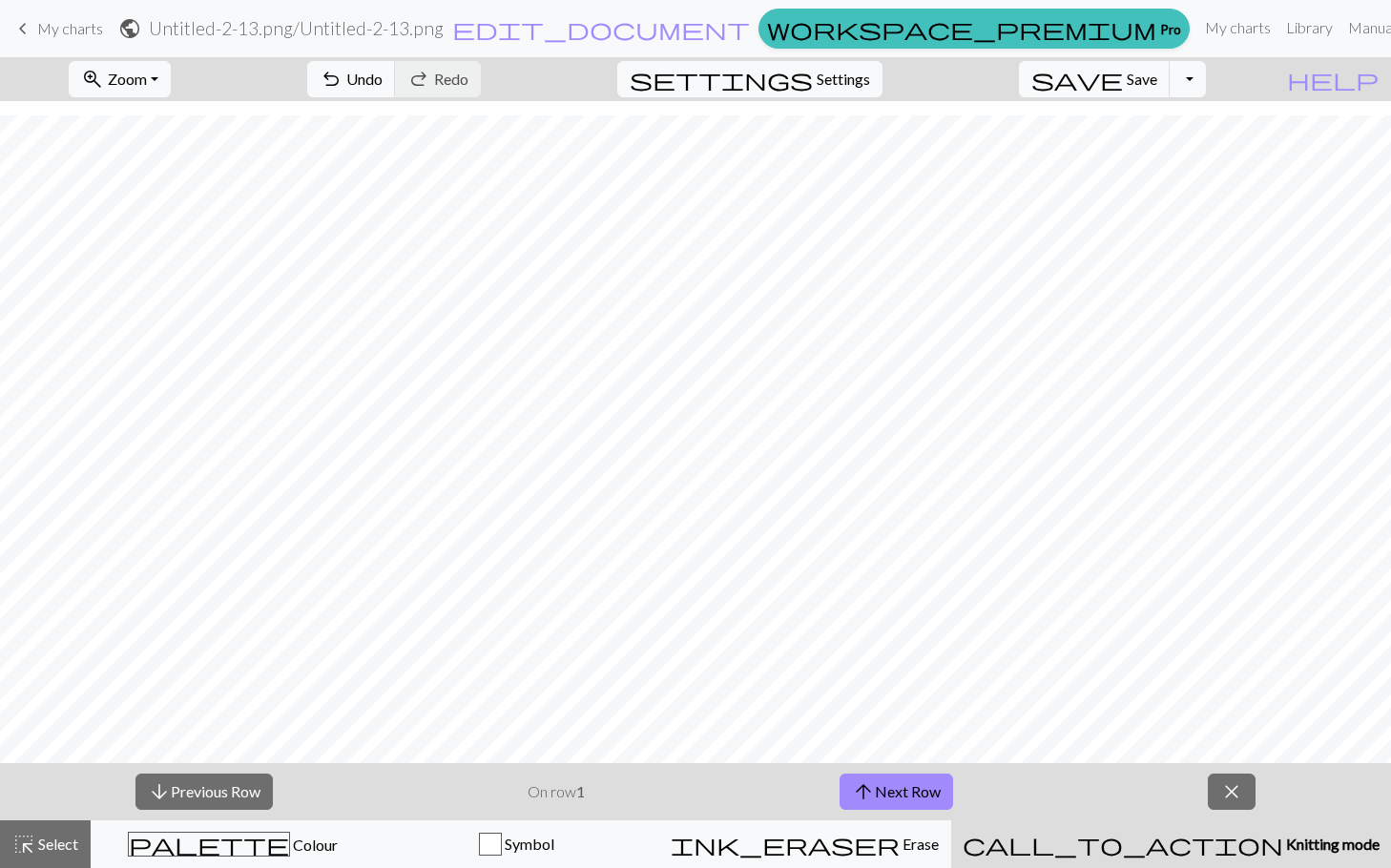
scroll to position [1240, 0]
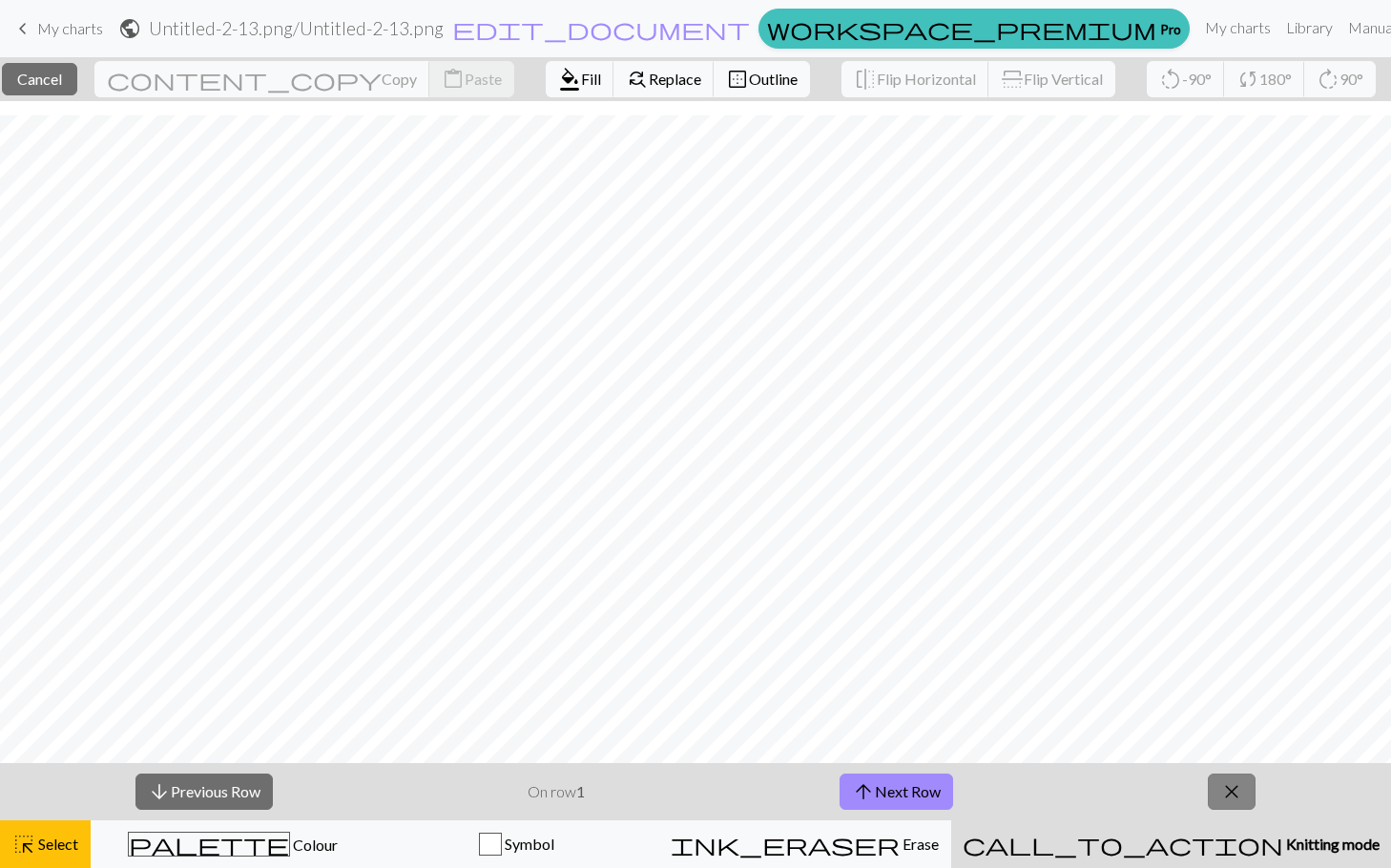
click at [1242, 795] on span "close" at bounding box center [1231, 791] width 23 height 27
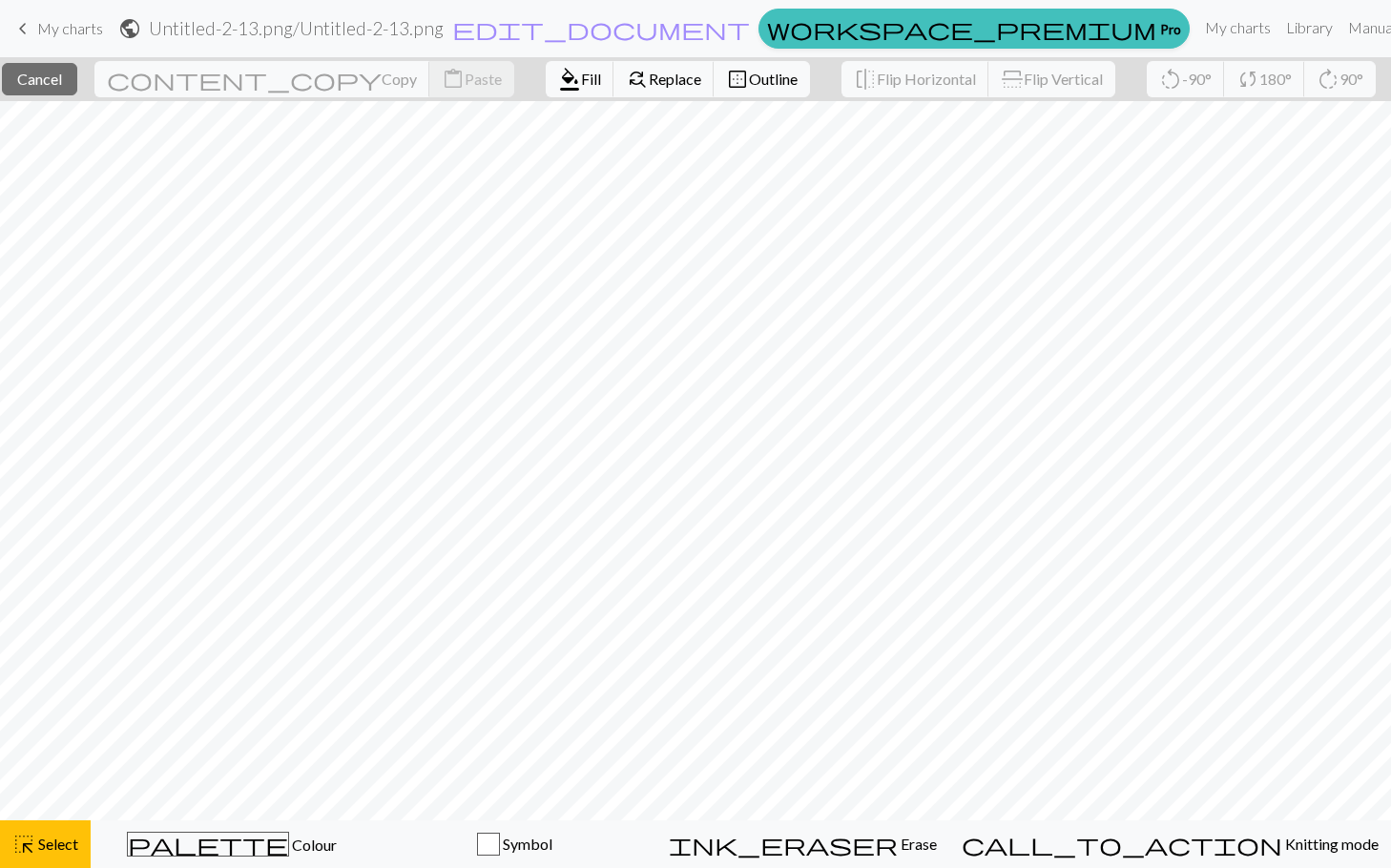
scroll to position [0, 0]
click at [251, 858] on button "palette Colour Colour" at bounding box center [232, 844] width 283 height 48
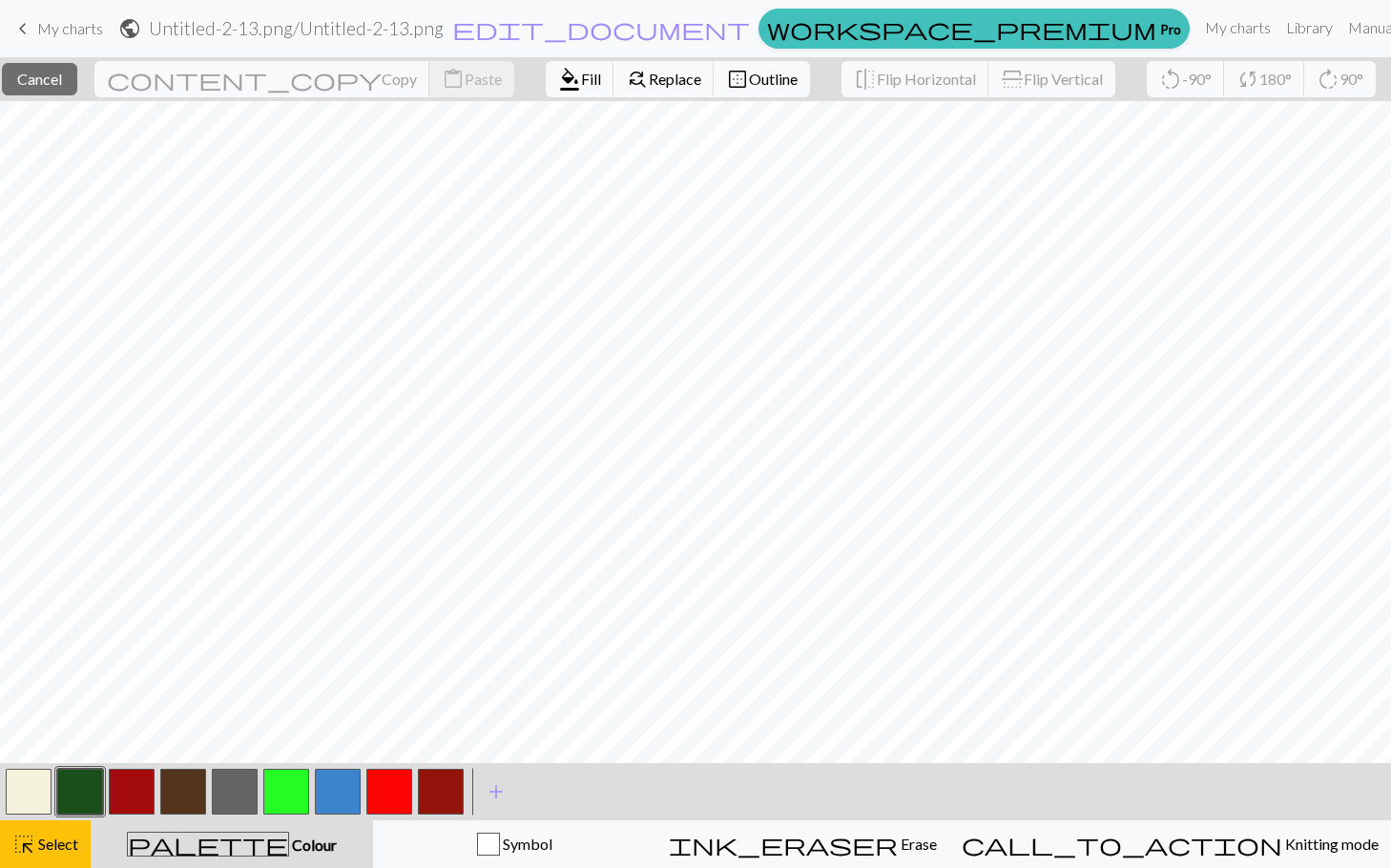
click at [23, 788] on button "button" at bounding box center [29, 792] width 46 height 46
click at [28, 791] on button "button" at bounding box center [29, 792] width 46 height 46
click at [28, 791] on div "Edit colour Name MC Use advanced picker workspace_premium Become a Pro user to …" at bounding box center [696, 434] width 1391 height 868
click at [505, 780] on span "add" at bounding box center [496, 791] width 23 height 27
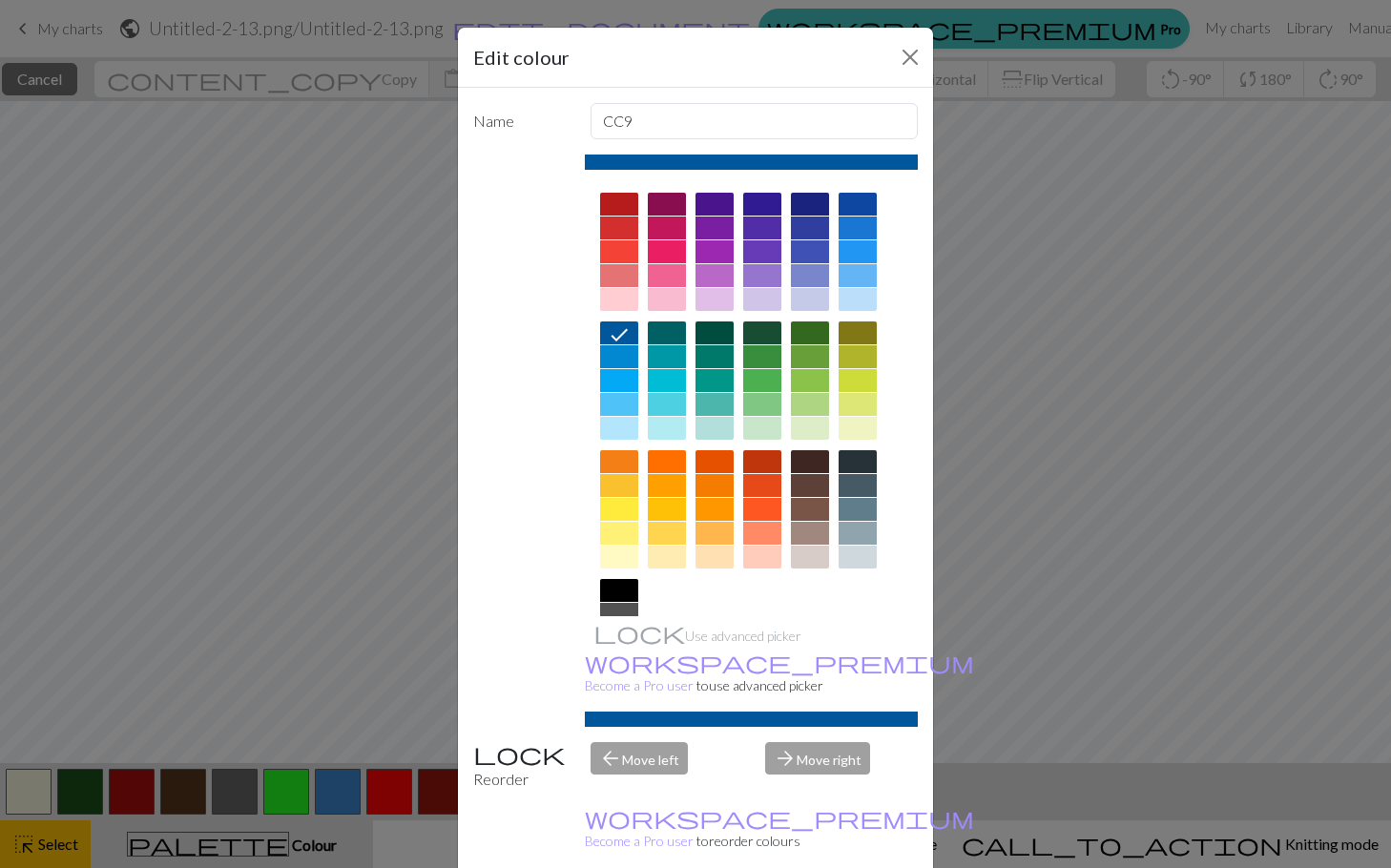
drag, startPoint x: 610, startPoint y: 504, endPoint x: 658, endPoint y: 580, distance: 89.9
click at [609, 504] on div at bounding box center [620, 509] width 38 height 23
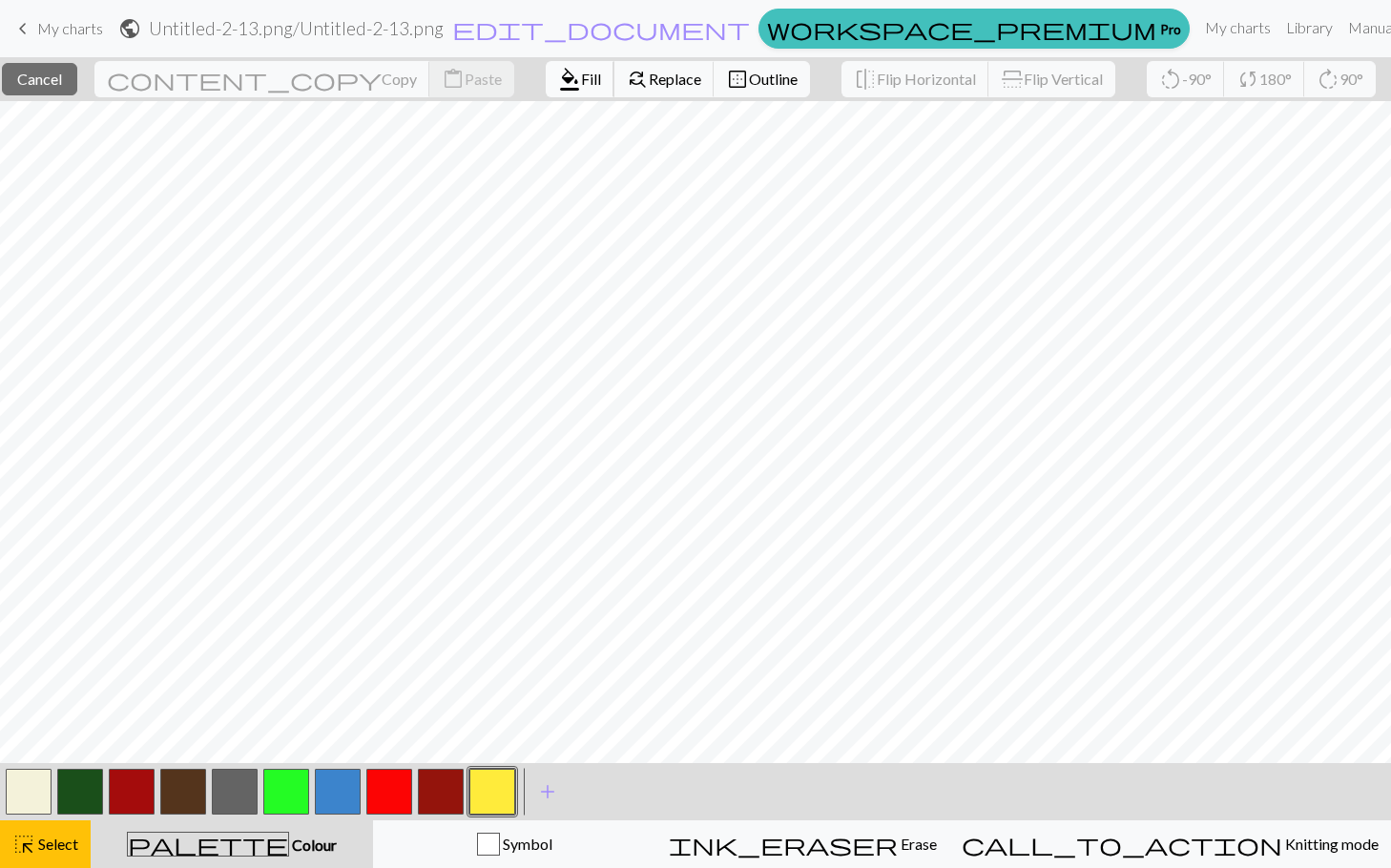
click at [558, 70] on span "format_color_fill" at bounding box center [569, 79] width 23 height 27
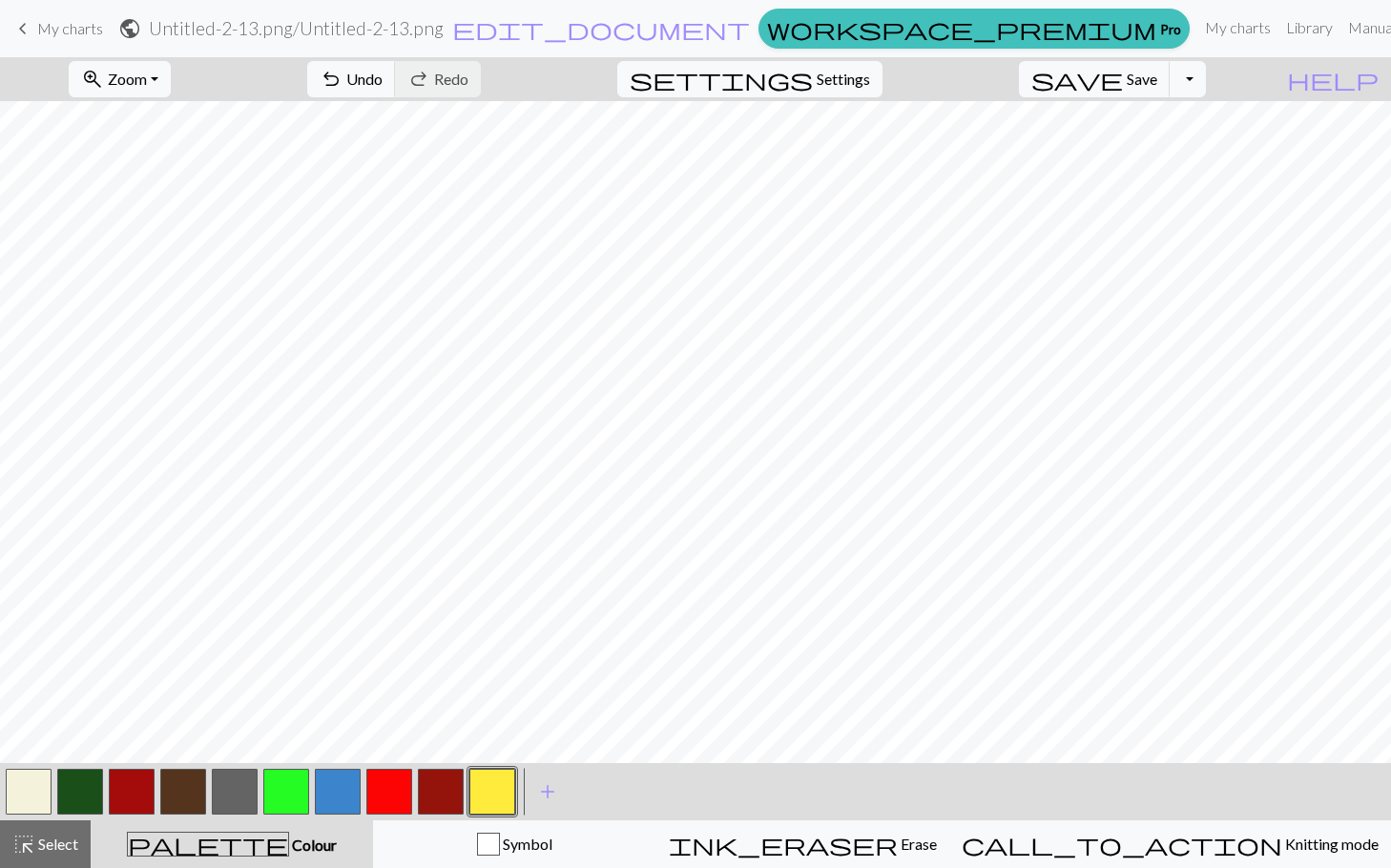
click at [427, 788] on button "button" at bounding box center [441, 792] width 46 height 46
click at [41, 780] on button "button" at bounding box center [29, 792] width 46 height 46
click at [33, 784] on button "button" at bounding box center [29, 792] width 46 height 46
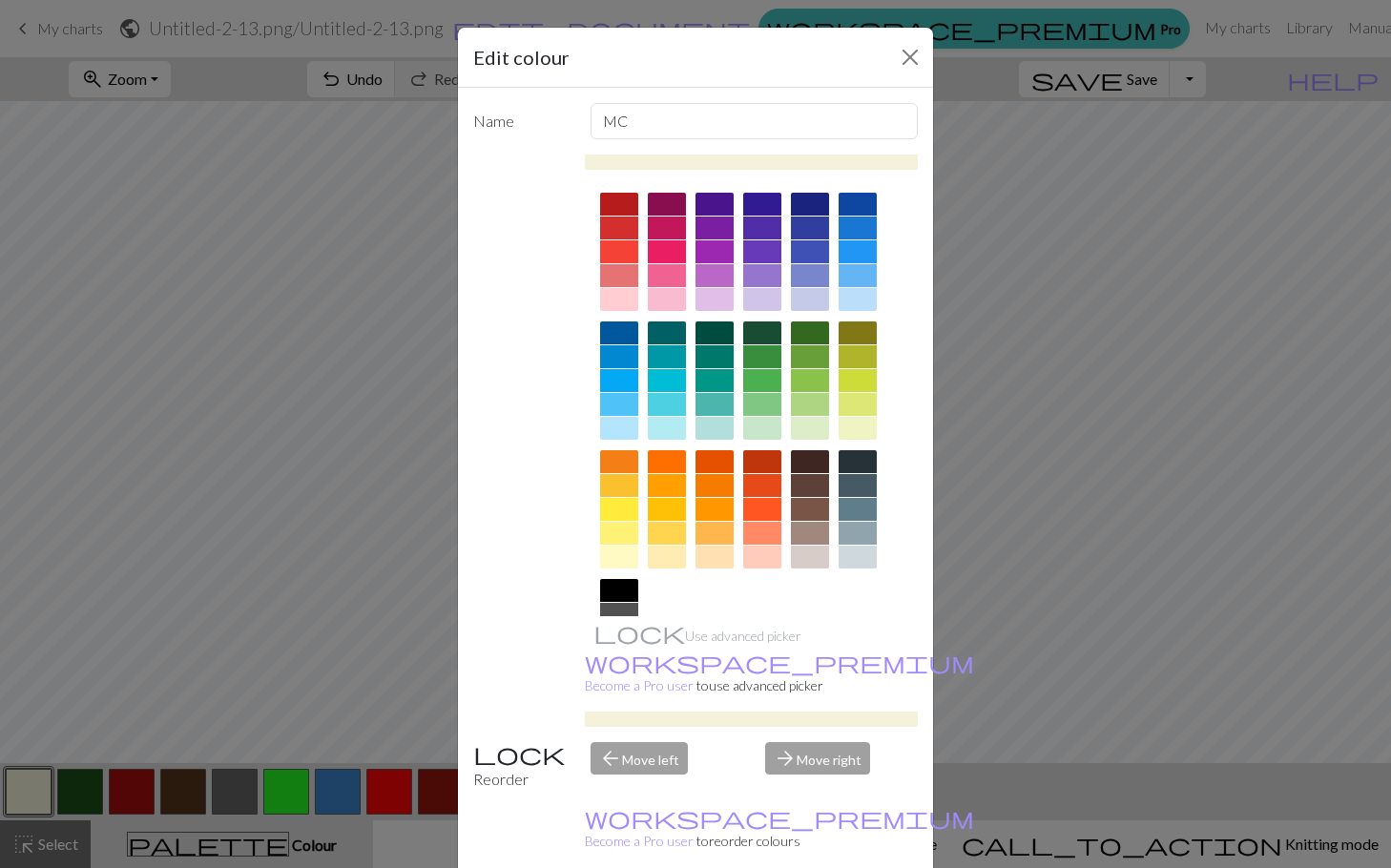
scroll to position [103, 0]
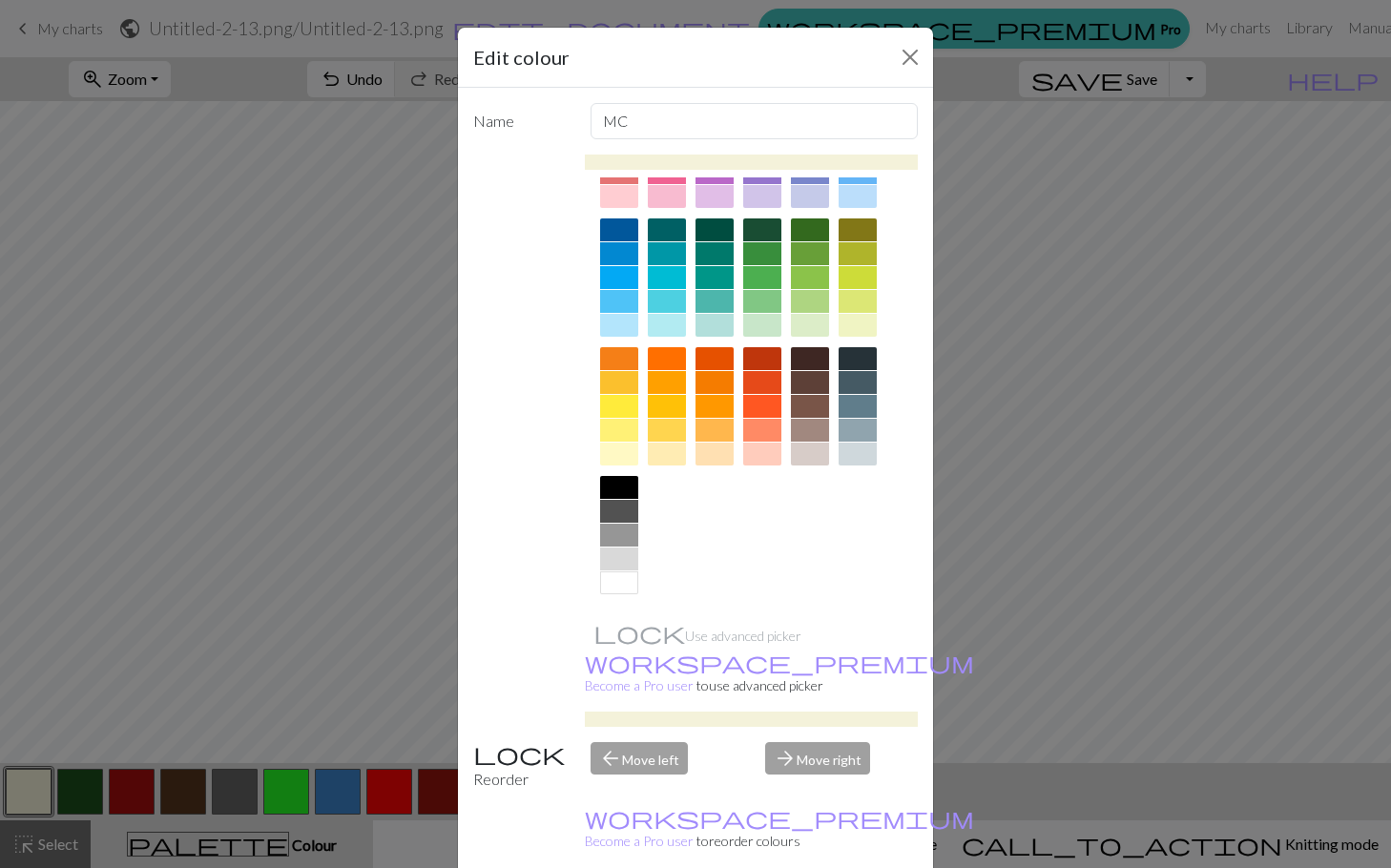
click at [603, 590] on div at bounding box center [620, 583] width 38 height 23
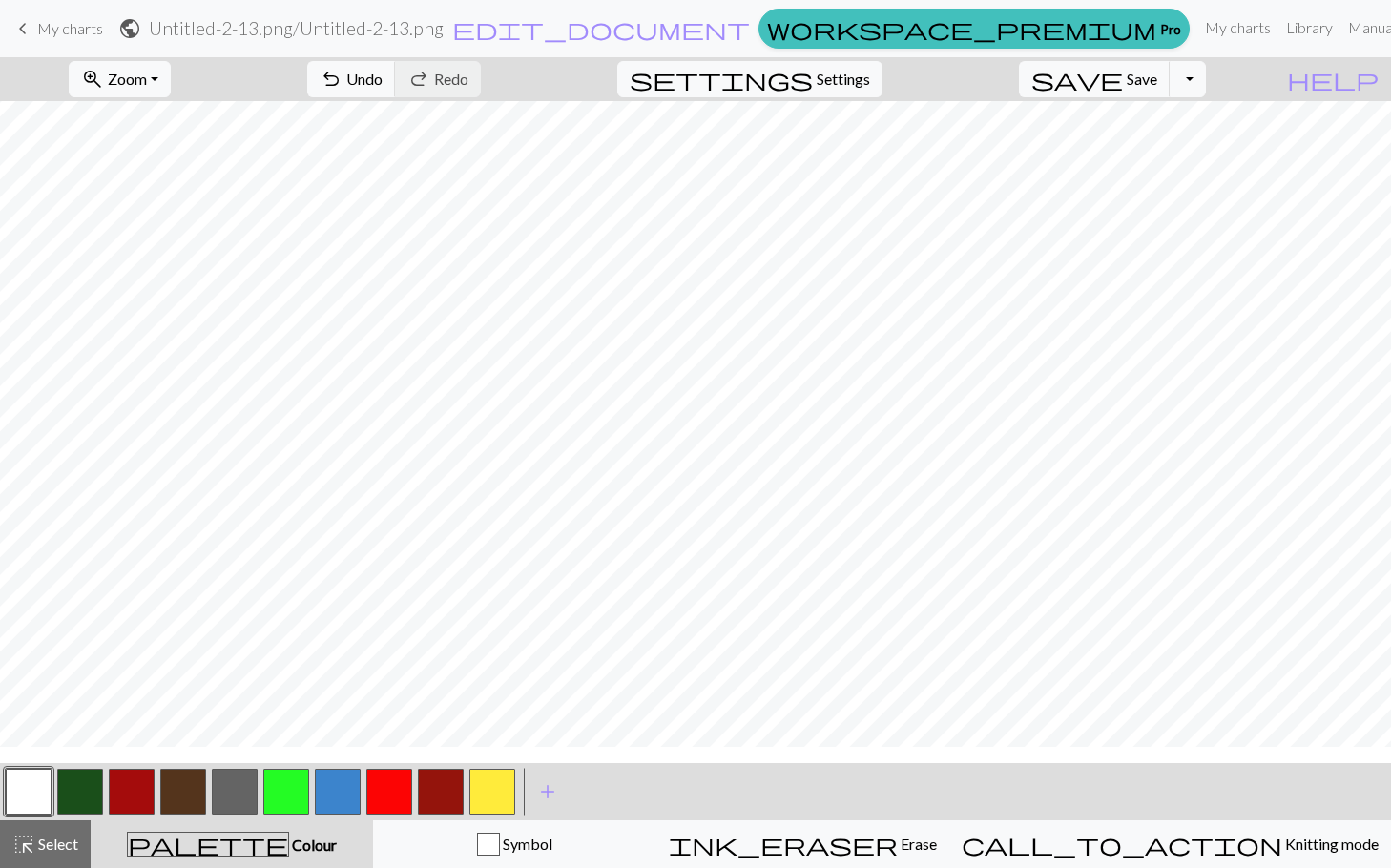
scroll to position [763, 0]
click at [401, 781] on button "button" at bounding box center [389, 792] width 46 height 46
click at [120, 785] on button "button" at bounding box center [132, 792] width 46 height 46
click at [185, 790] on button "button" at bounding box center [184, 792] width 46 height 46
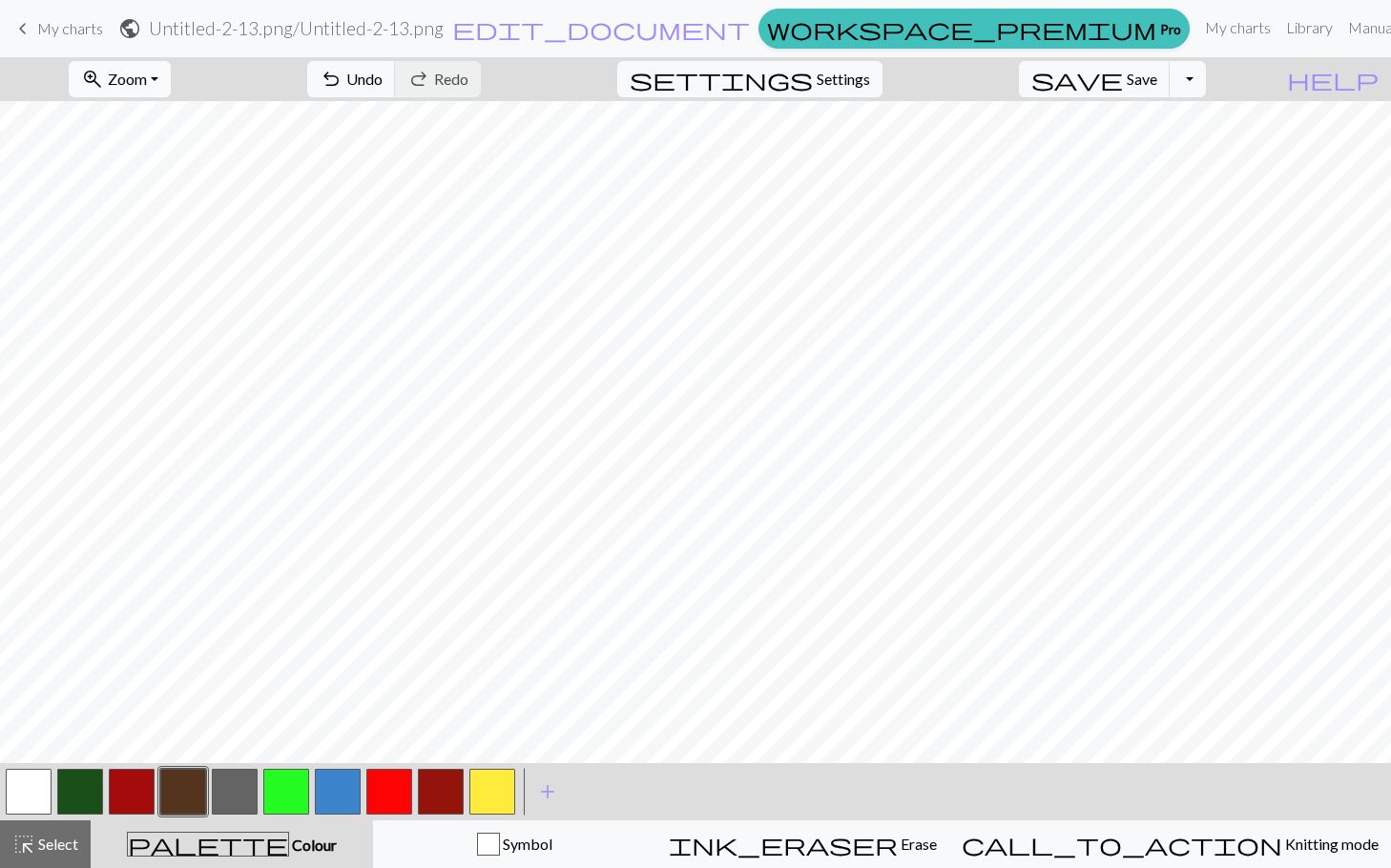
click at [147, 81] on span "Zoom" at bounding box center [127, 79] width 39 height 18
click at [151, 235] on button "50%" at bounding box center [145, 228] width 151 height 31
click at [1158, 76] on span "Save" at bounding box center [1142, 79] width 31 height 18
click at [1228, 75] on div "Chart saved" at bounding box center [696, 38] width 1391 height 76
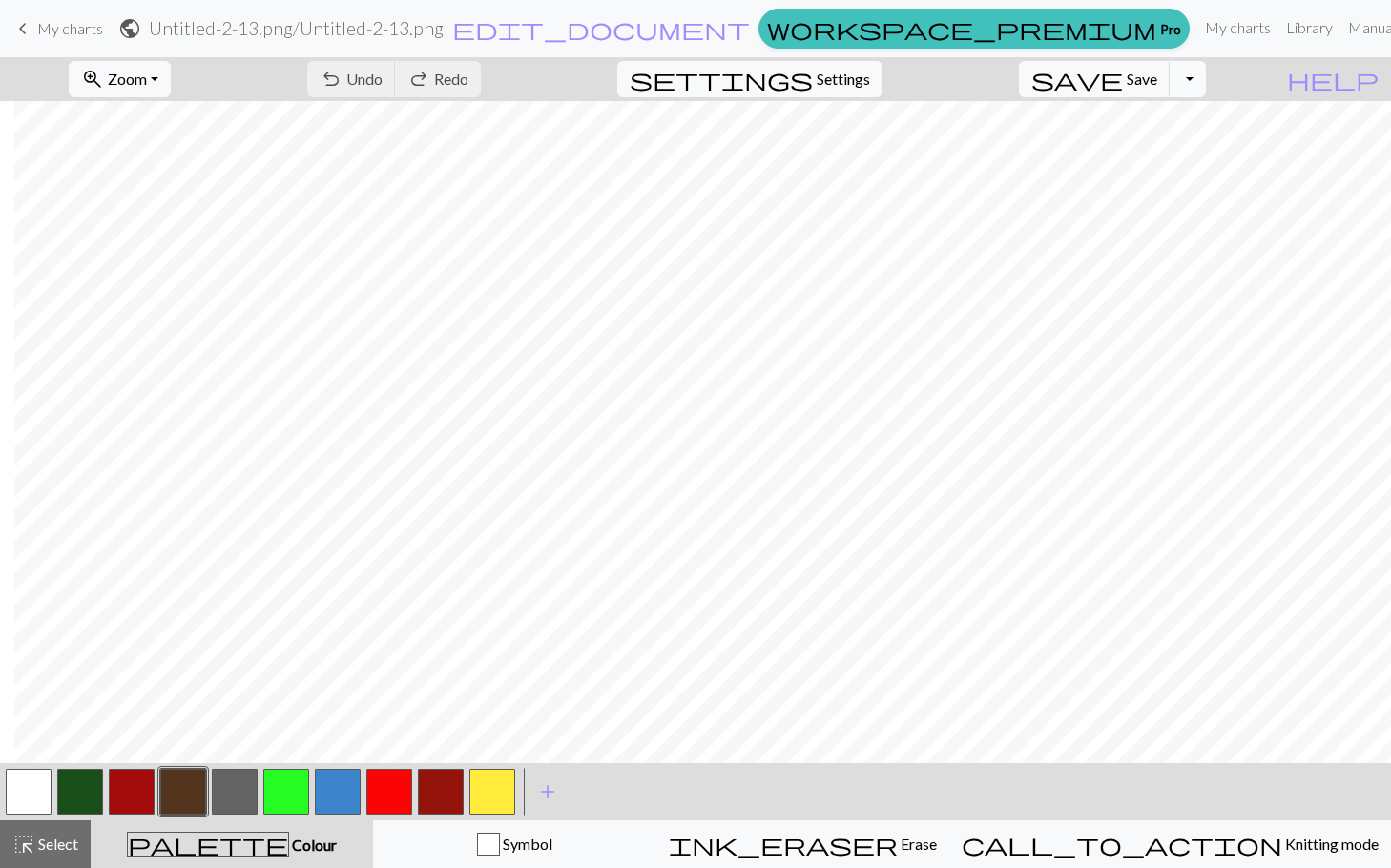
click at [1206, 81] on button "Toggle Dropdown" at bounding box center [1188, 79] width 36 height 36
click at [1143, 162] on button "save_alt Download" at bounding box center [1048, 152] width 315 height 31
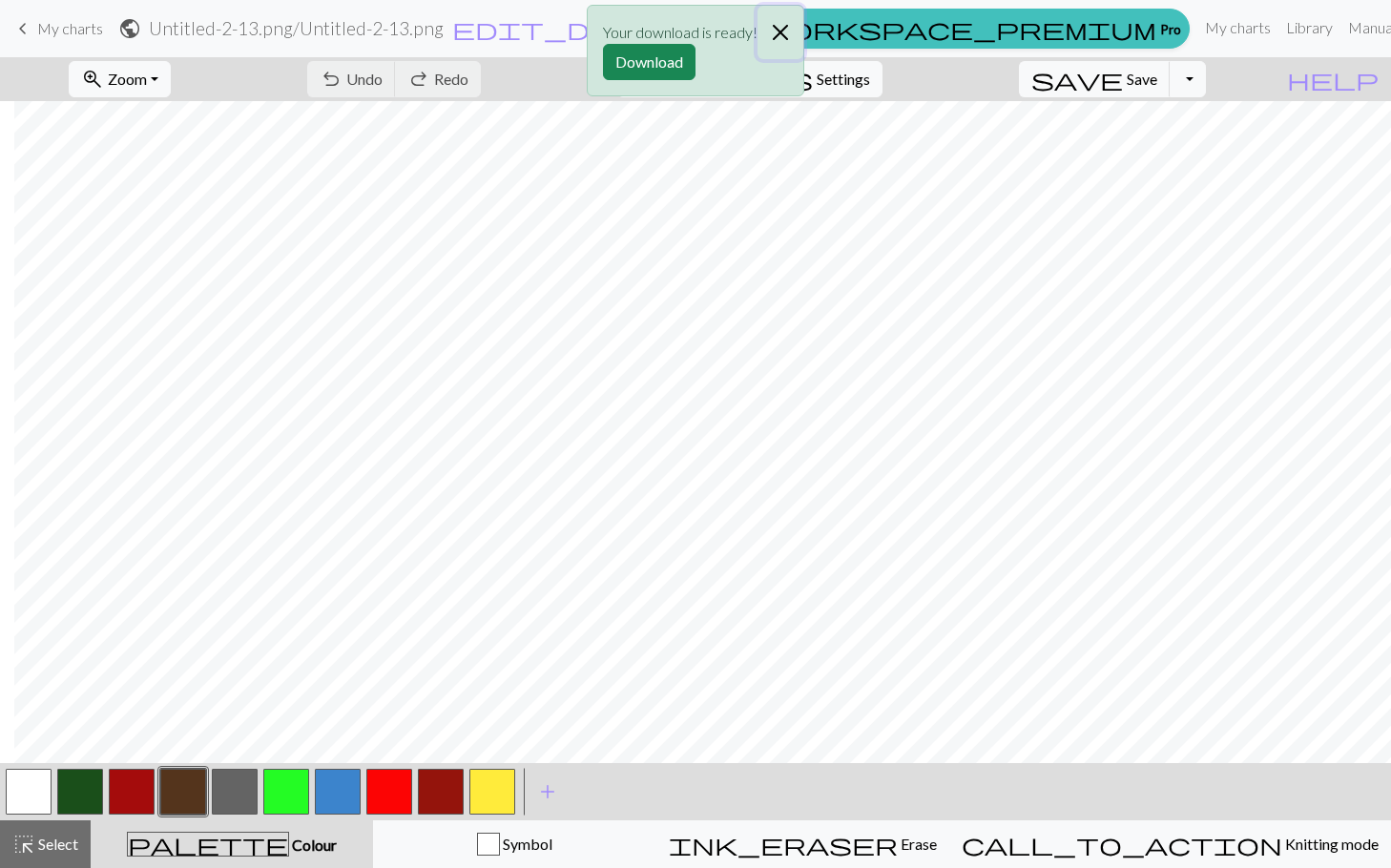
click at [781, 32] on button "Close" at bounding box center [780, 33] width 46 height 54
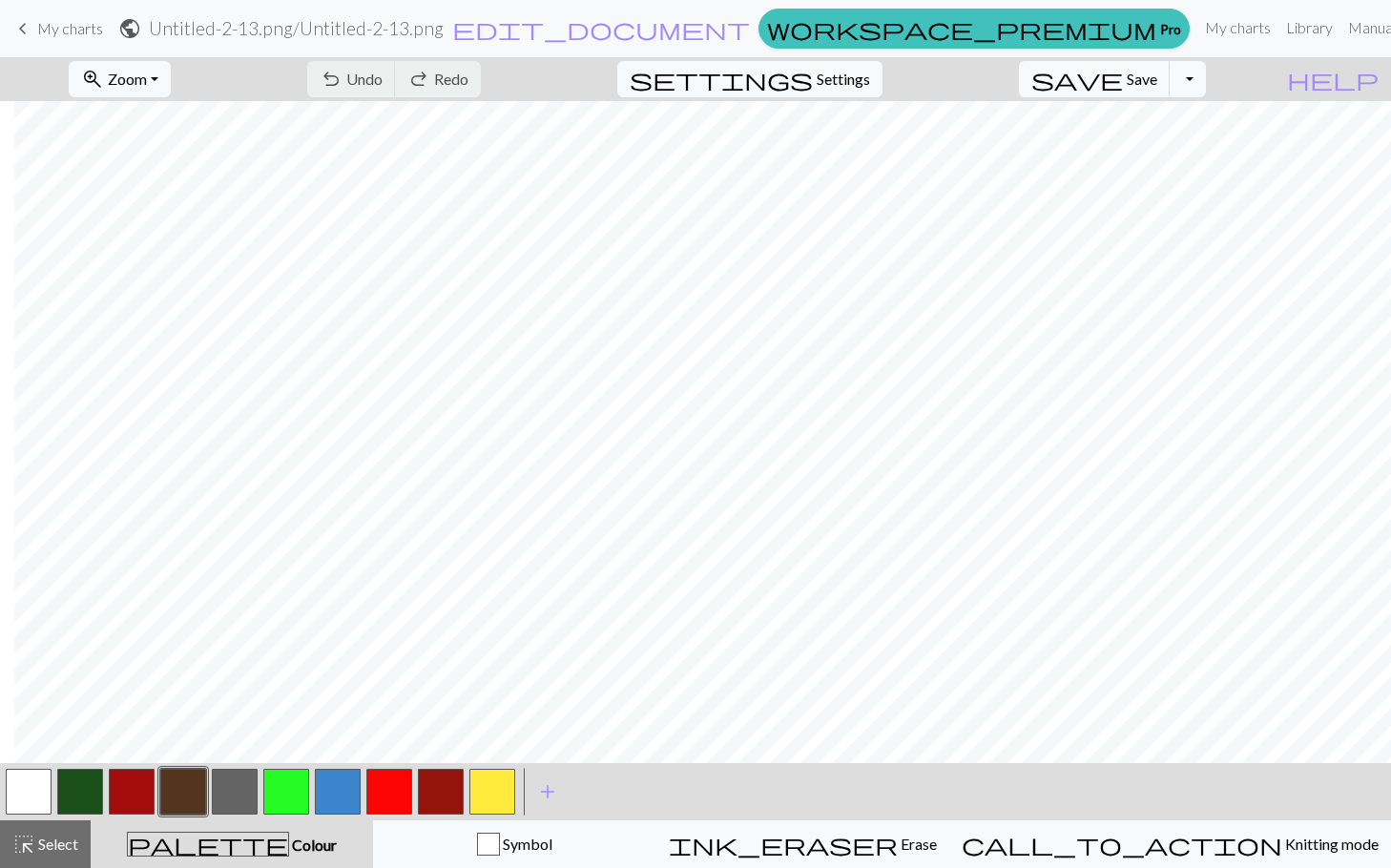
click at [751, 34] on form "public Untitled-2-13.png / Untitled-2-13.png edit_document Edit settings" at bounding box center [435, 28] width 633 height 37
click at [867, 69] on span "Settings" at bounding box center [844, 79] width 54 height 23
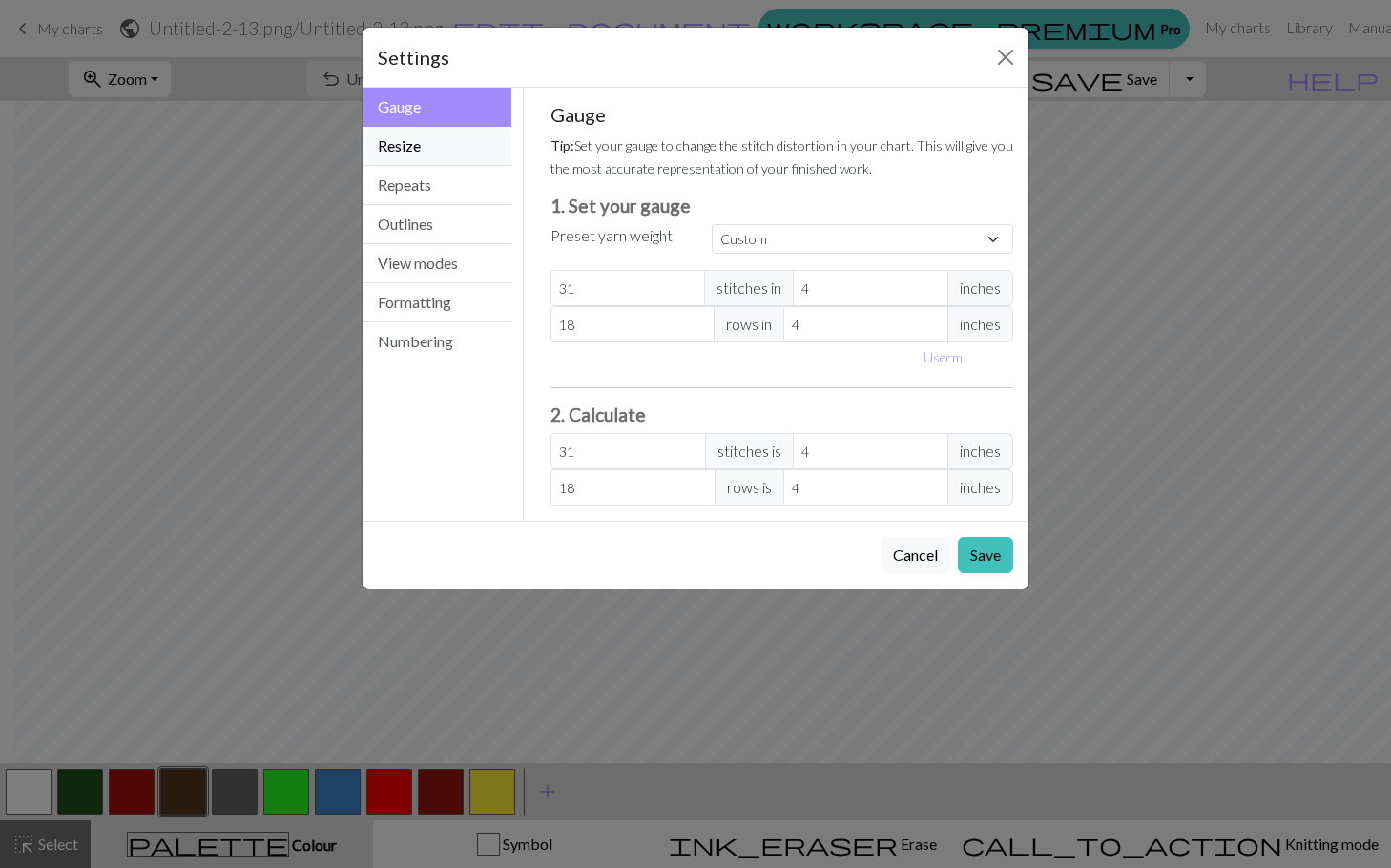
click at [407, 161] on button "Resize" at bounding box center [436, 146] width 149 height 39
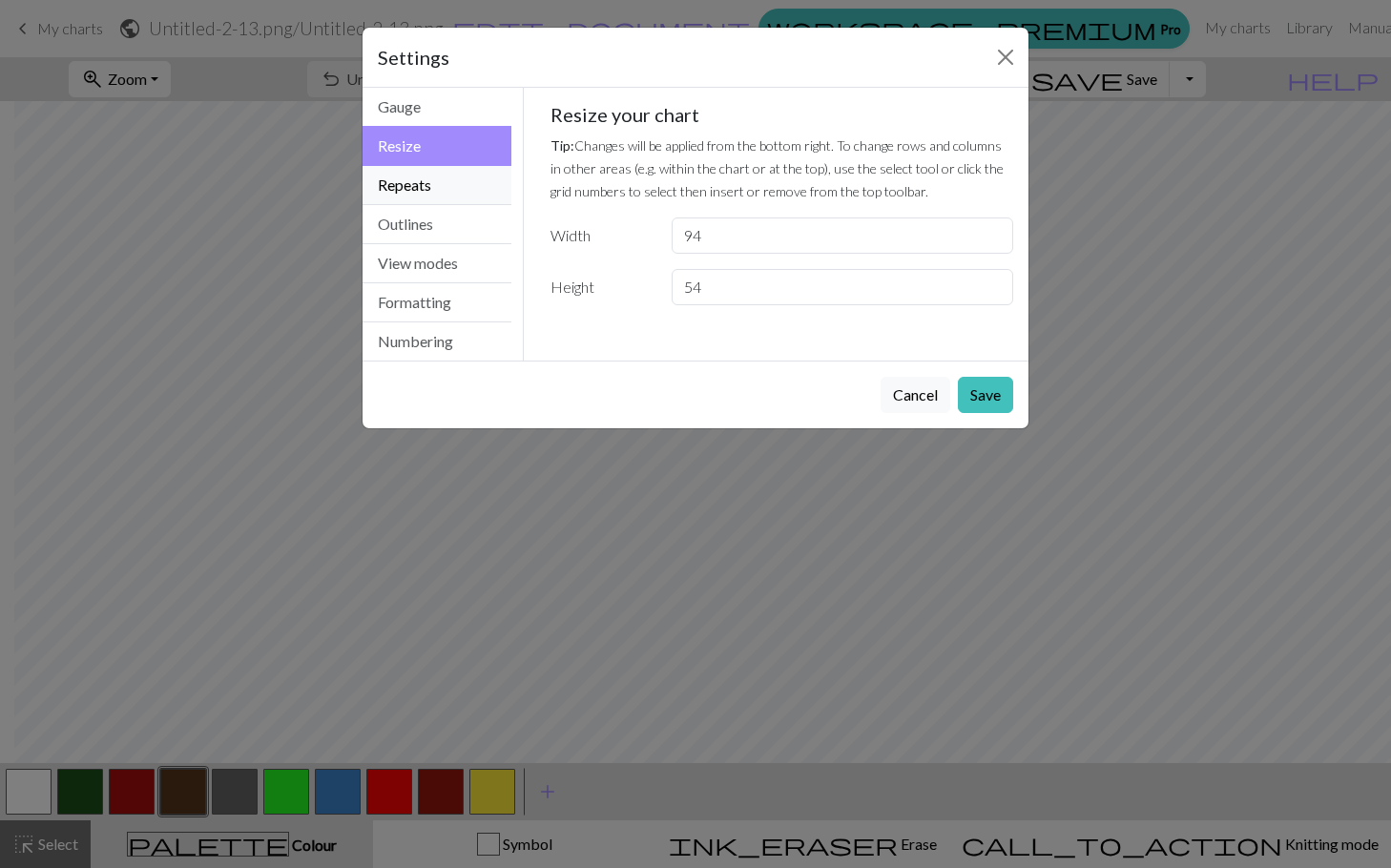
click at [412, 195] on button "Repeats" at bounding box center [436, 185] width 149 height 39
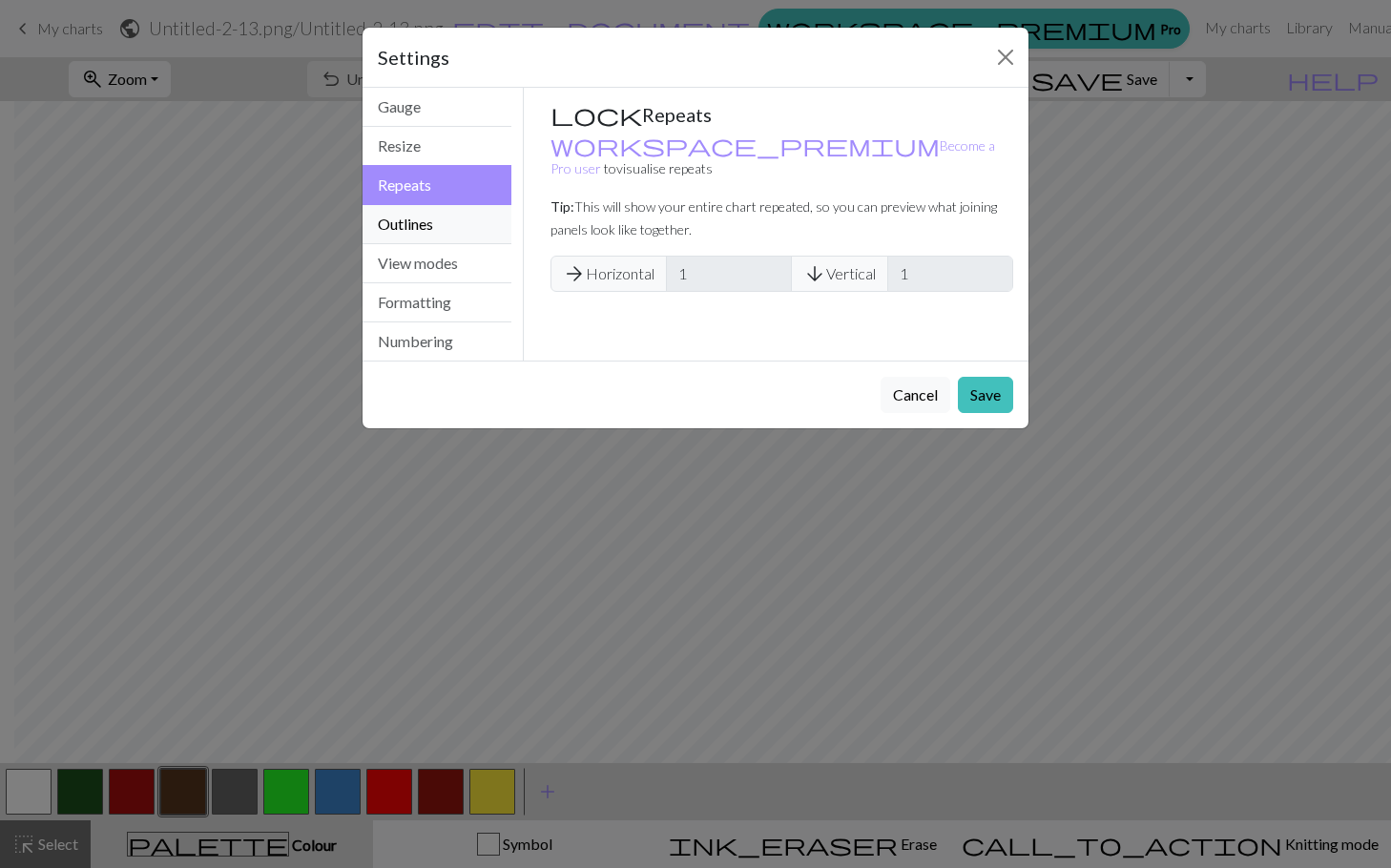
click at [422, 235] on button "Outlines" at bounding box center [436, 224] width 149 height 39
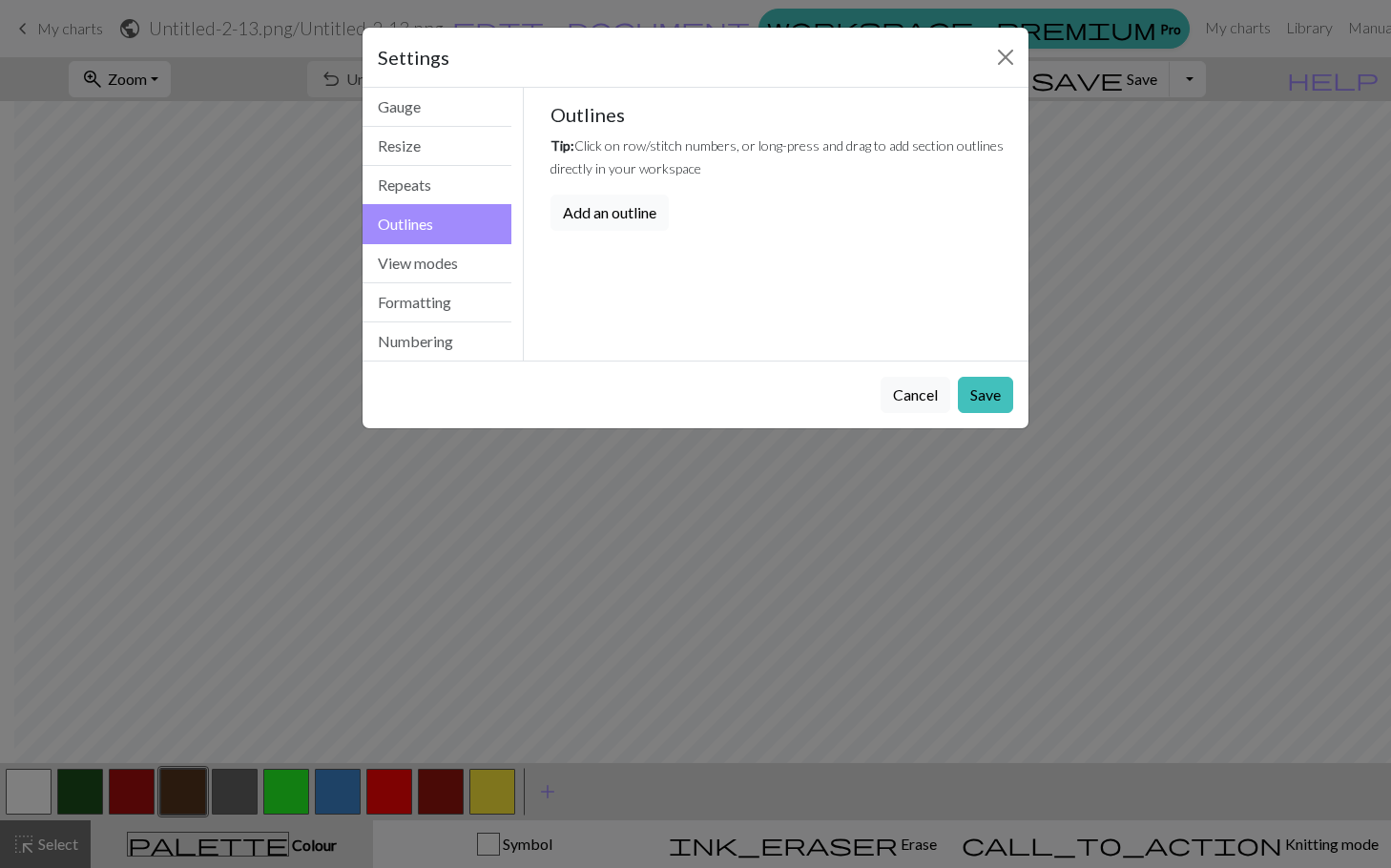
click at [625, 224] on button "Add an outline" at bounding box center [610, 213] width 119 height 36
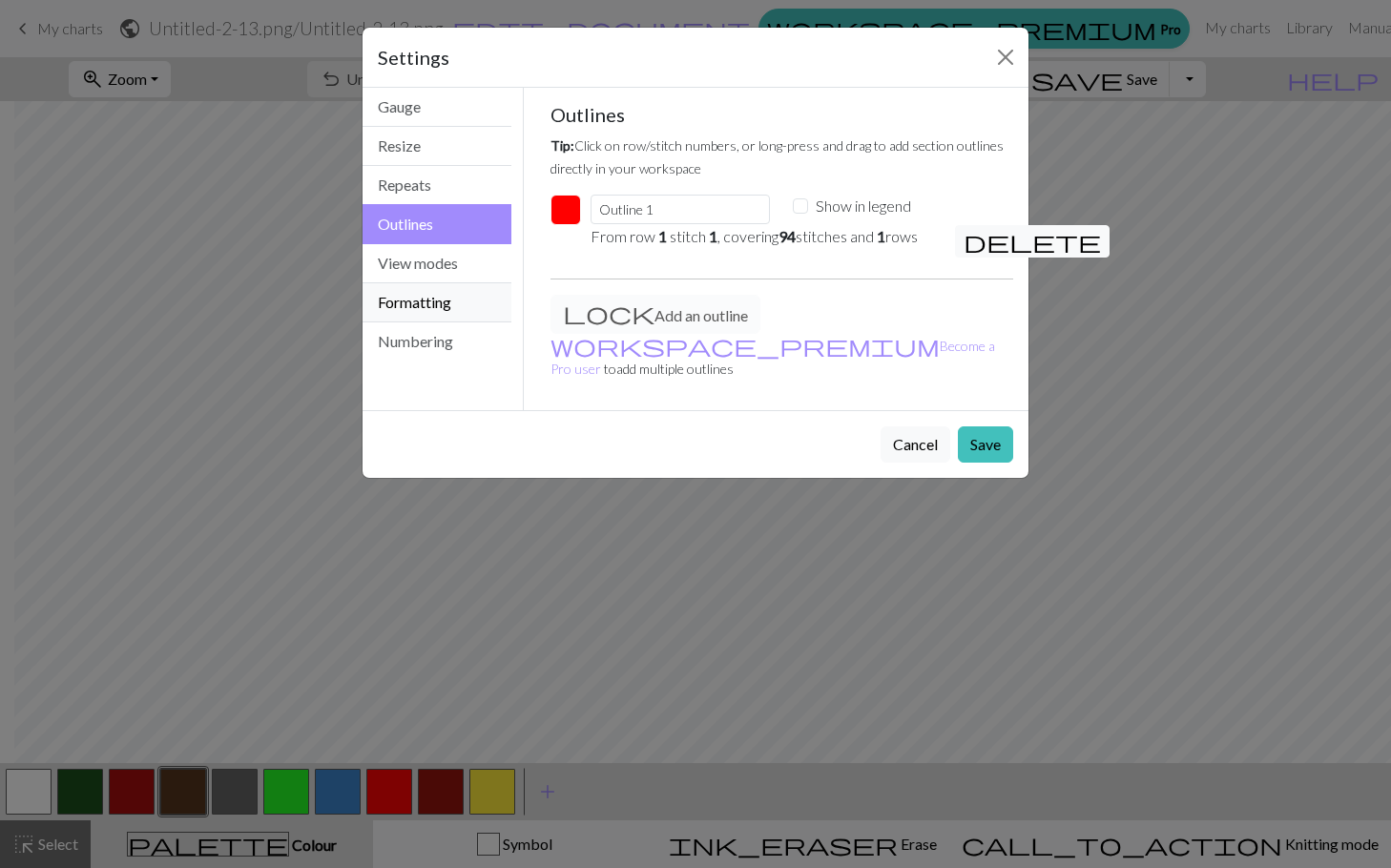
drag, startPoint x: 920, startPoint y: 424, endPoint x: 375, endPoint y: 278, distance: 564.2
click at [919, 427] on button "Cancel" at bounding box center [916, 445] width 70 height 36
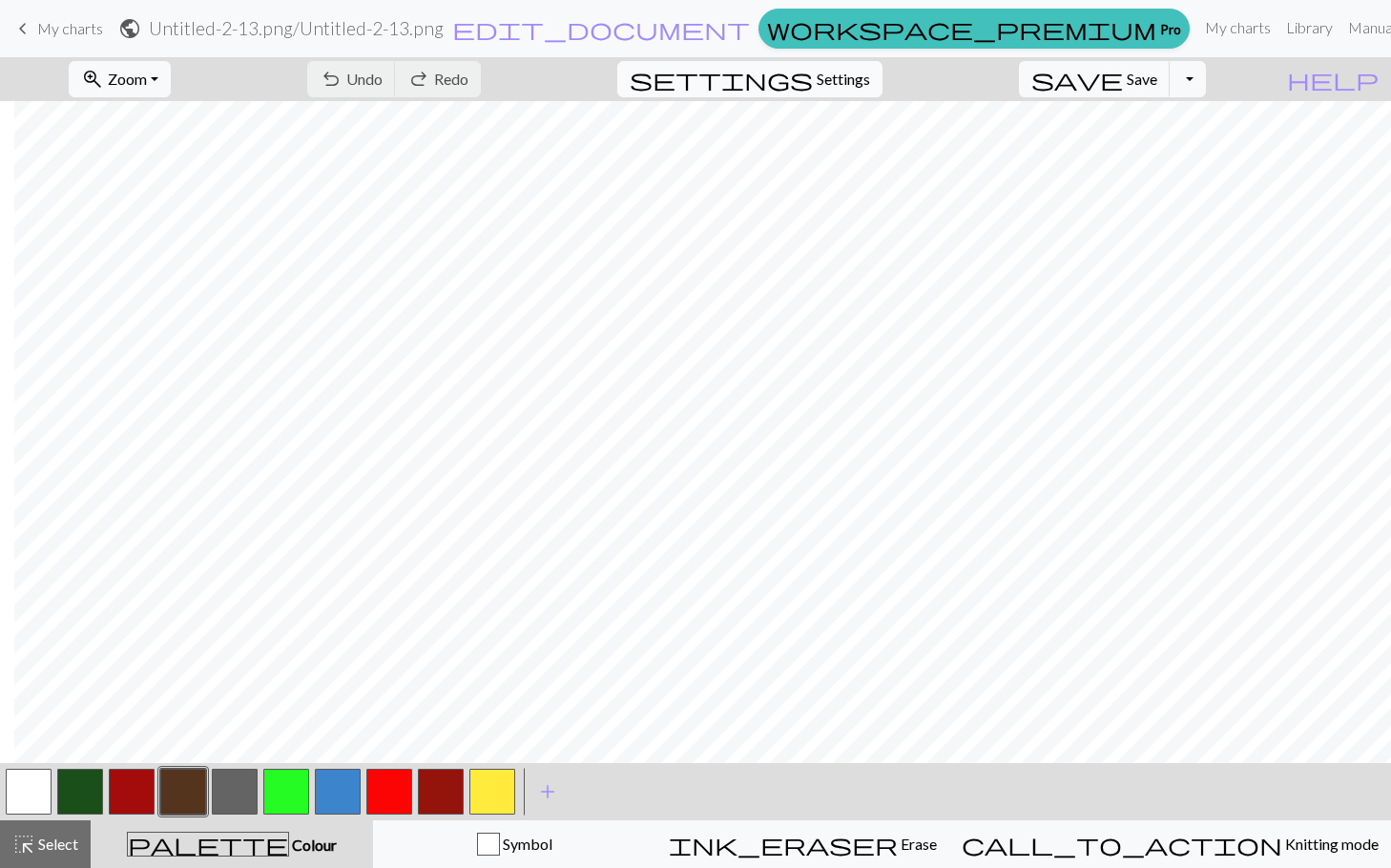
click at [856, 69] on span "Settings" at bounding box center [844, 79] width 54 height 23
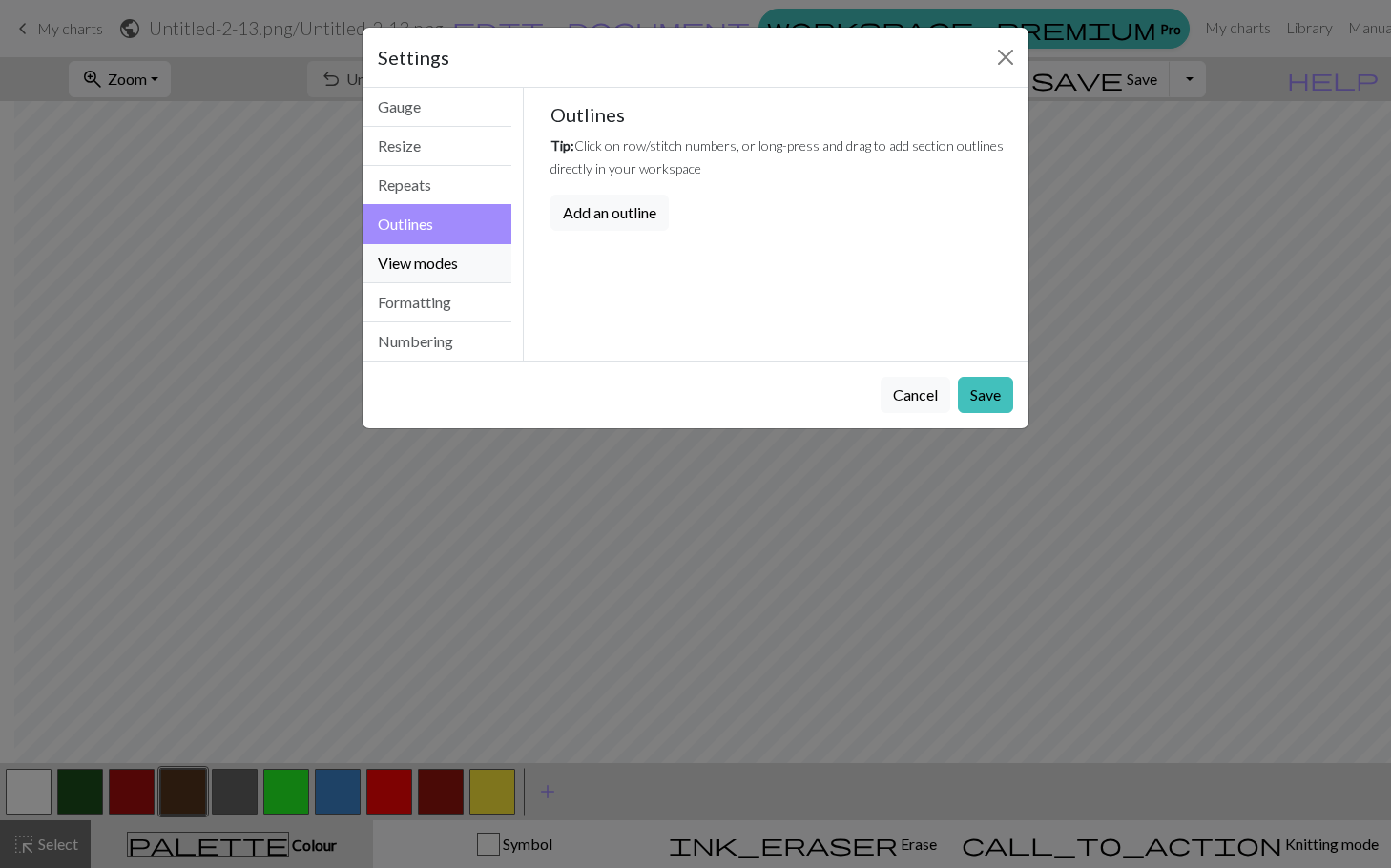
click at [384, 273] on button "View modes" at bounding box center [436, 263] width 149 height 39
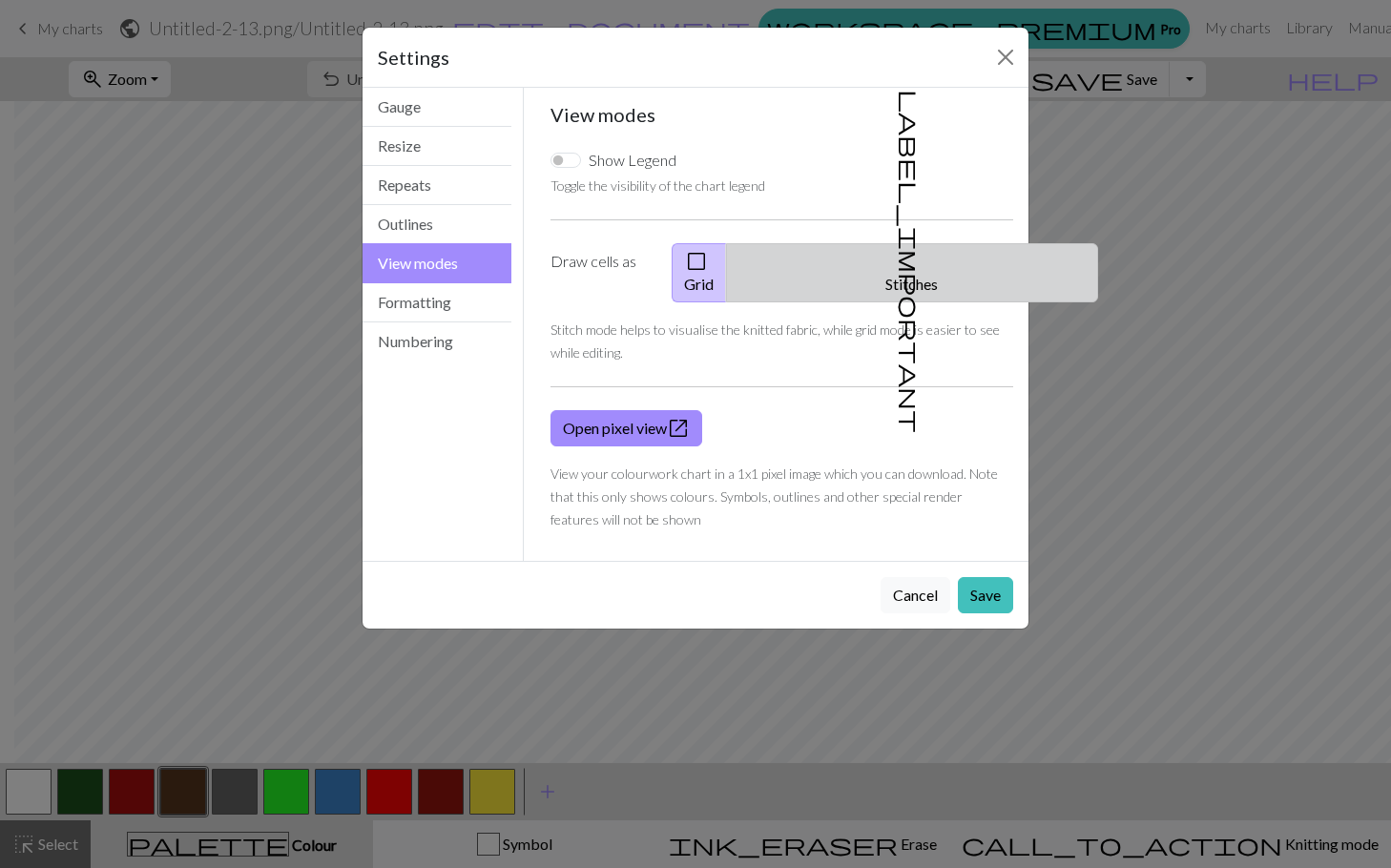
click at [936, 254] on button "label_important Stitches" at bounding box center [912, 272] width 372 height 59
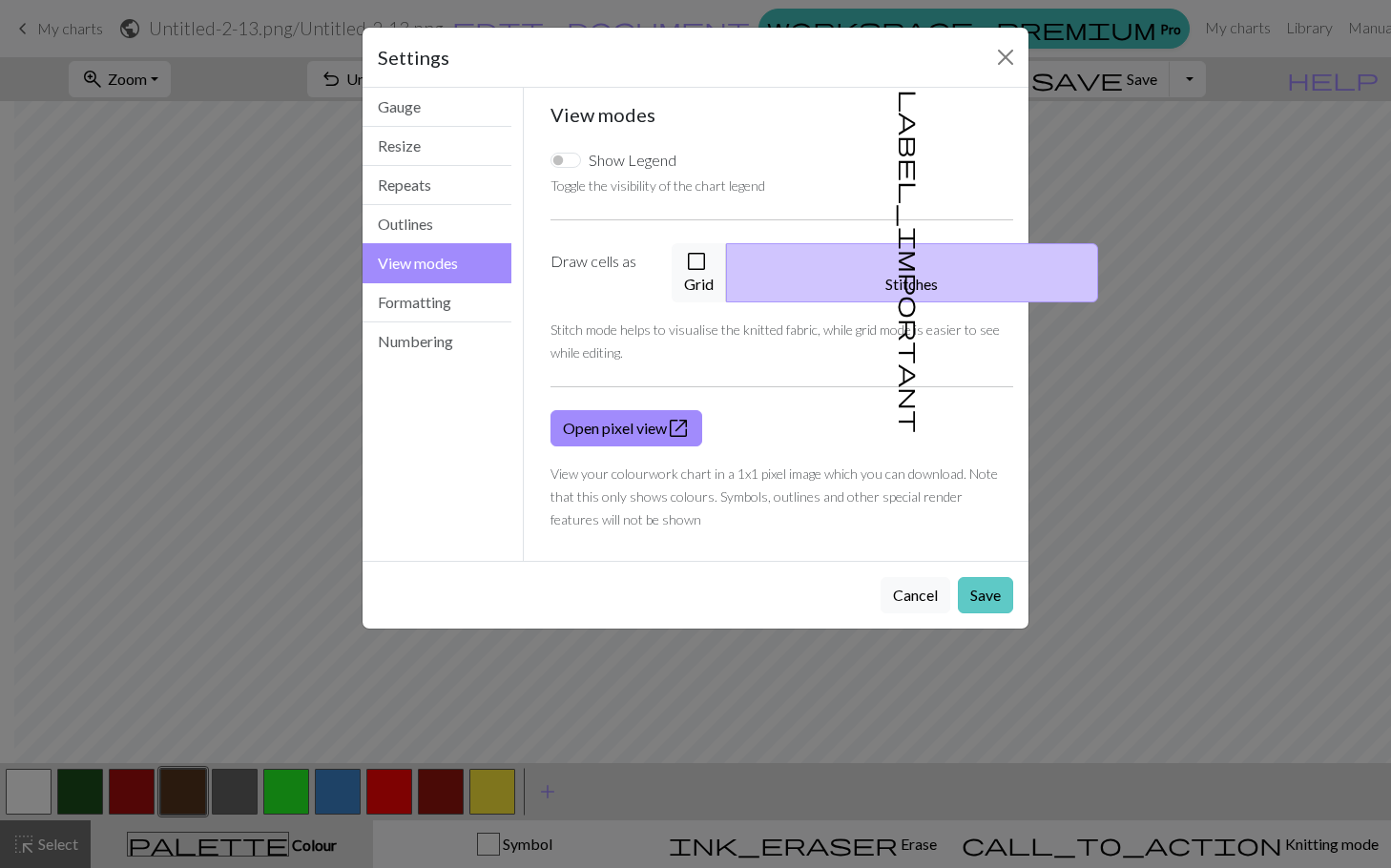
click at [977, 578] on button "Save" at bounding box center [985, 596] width 55 height 36
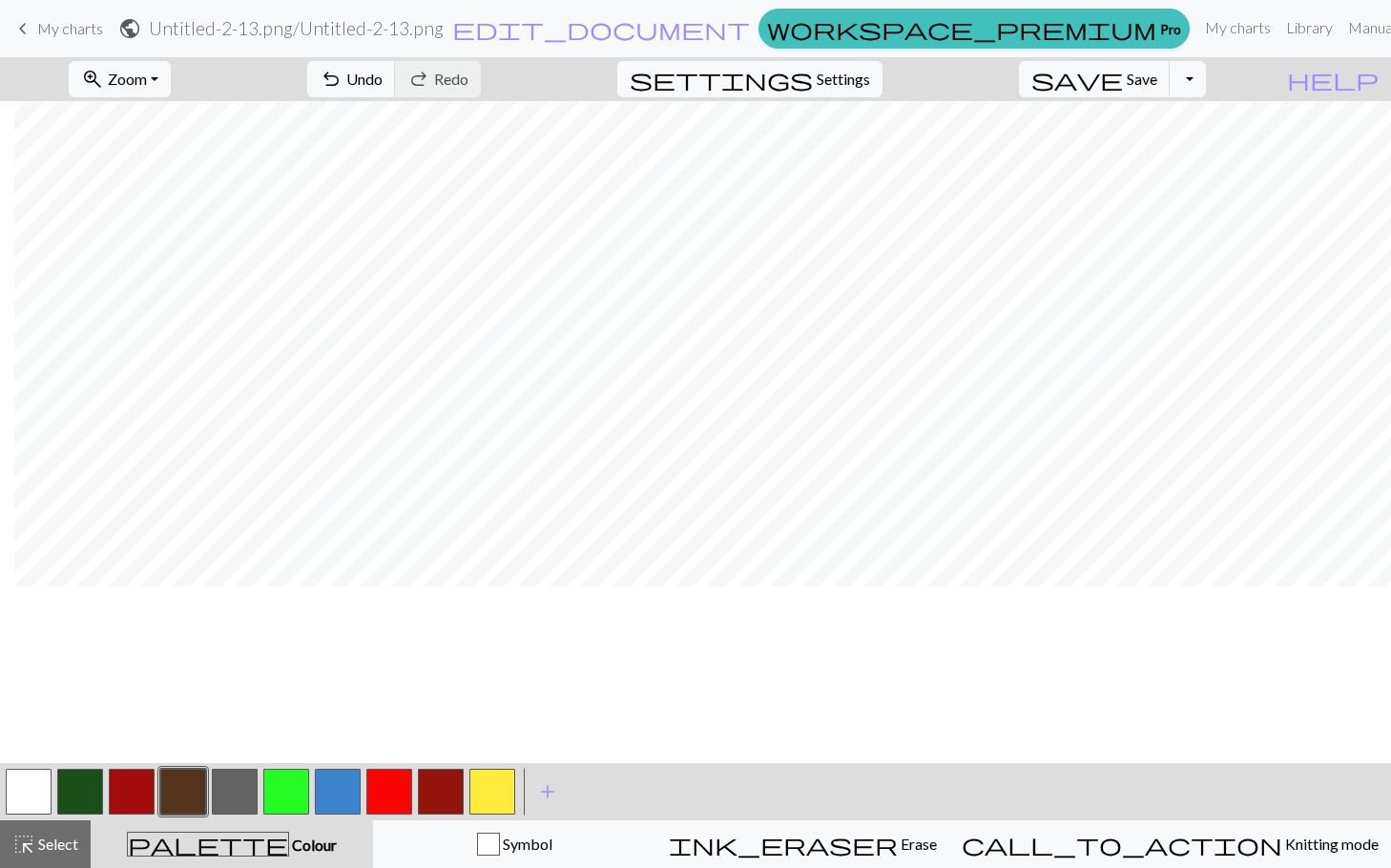
scroll to position [129, 14]
click at [1158, 71] on span "Save" at bounding box center [1142, 79] width 31 height 18
click at [1170, 79] on button "save Save Save" at bounding box center [1095, 79] width 152 height 36
click at [1206, 82] on button "Toggle Dropdown" at bounding box center [1188, 79] width 36 height 36
click at [1178, 143] on button "save_alt Download" at bounding box center [1048, 152] width 315 height 31
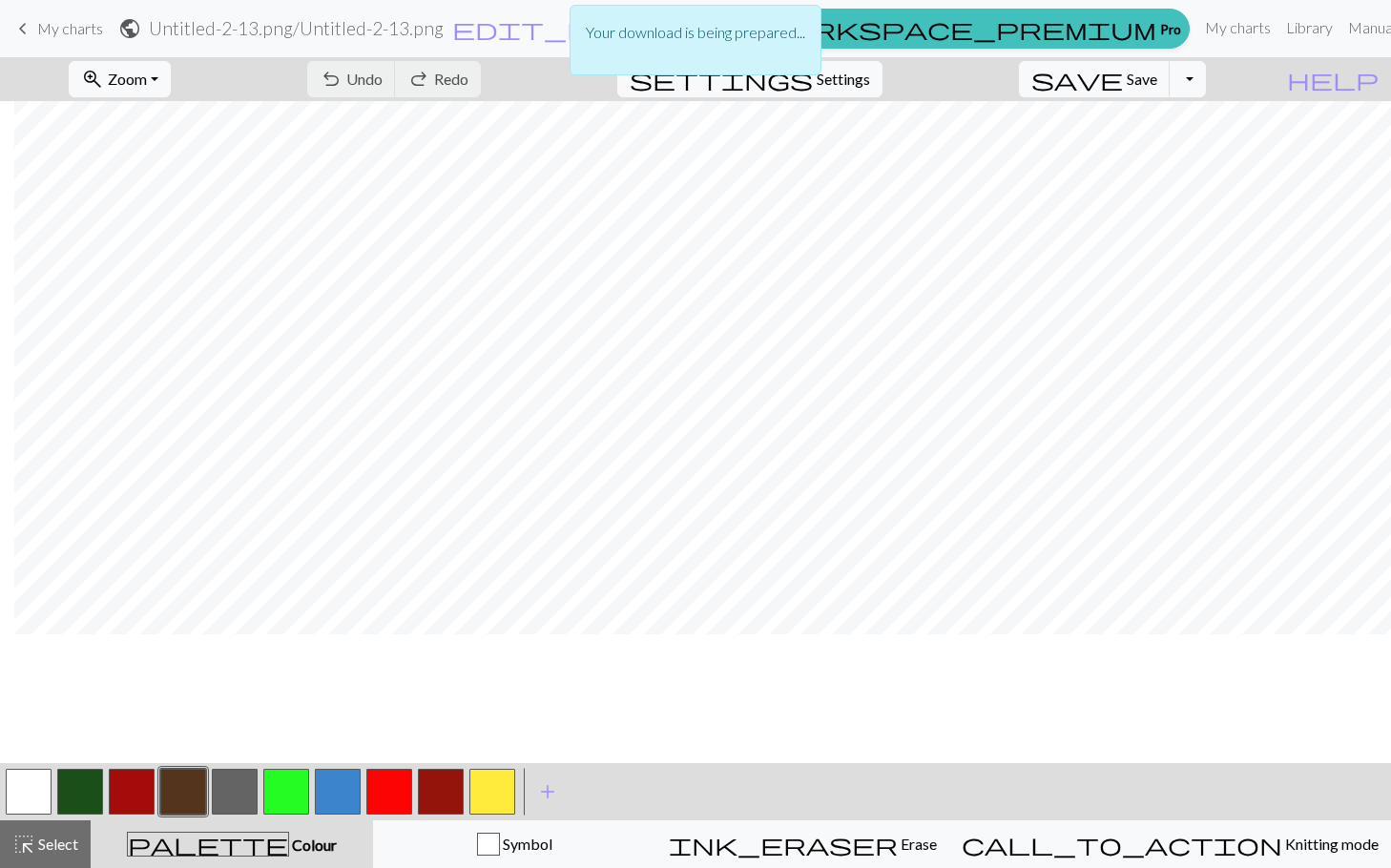
scroll to position [0, 14]
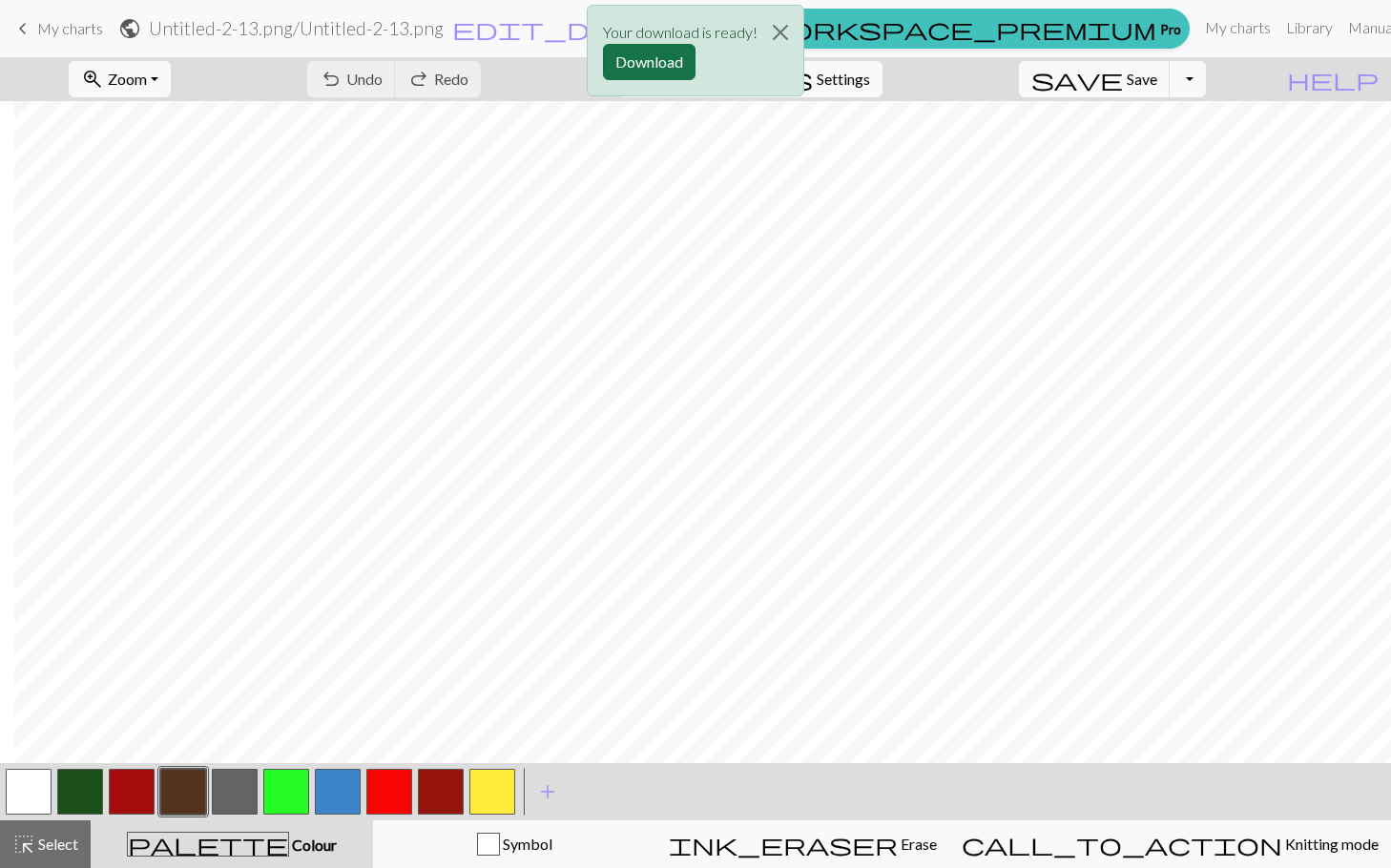
click at [632, 63] on button "Download" at bounding box center [649, 62] width 93 height 36
